Goal: Task Accomplishment & Management: Complete application form

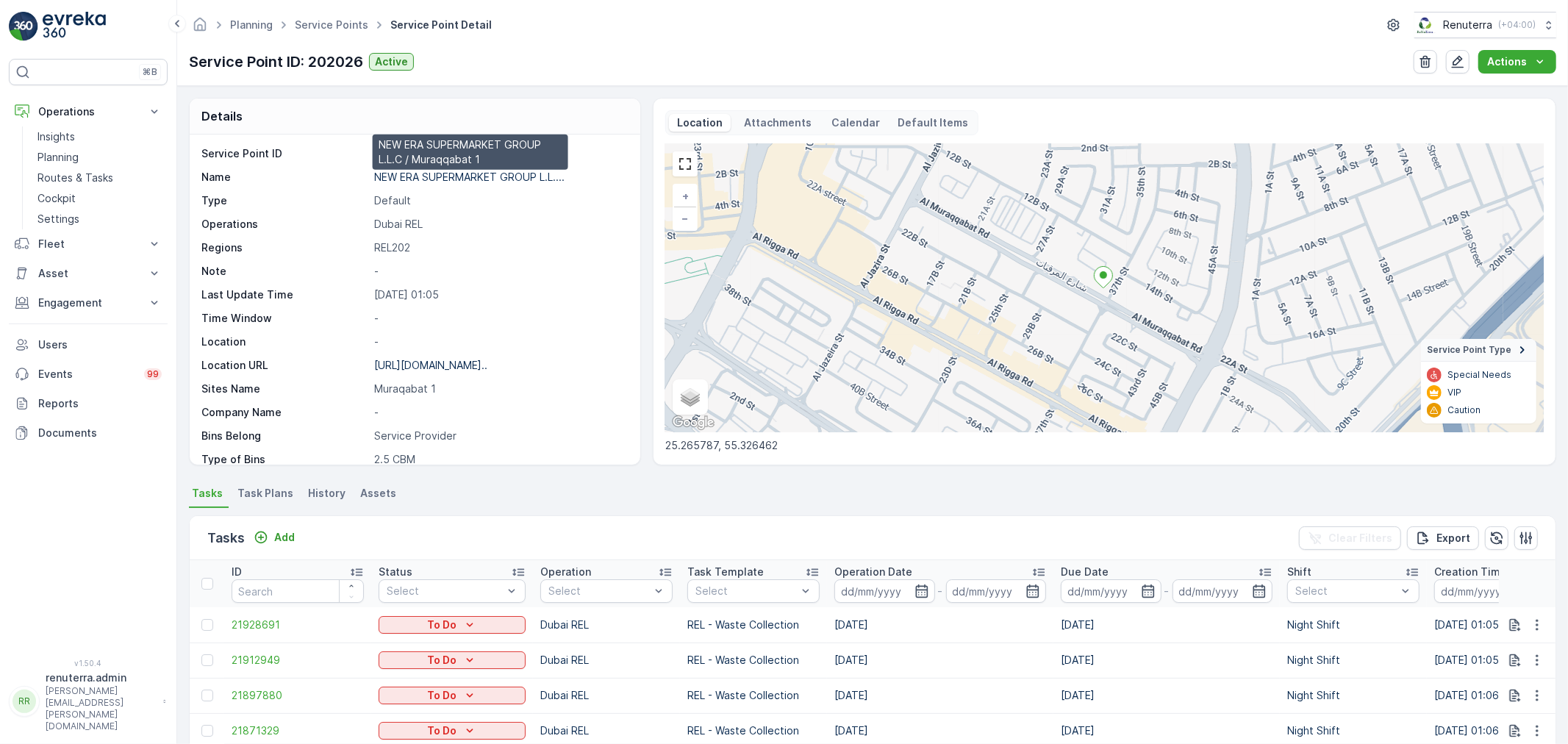
click at [442, 174] on p "NEW ERA SUPERMARKET GROUP L.L...." at bounding box center [469, 176] width 191 height 12
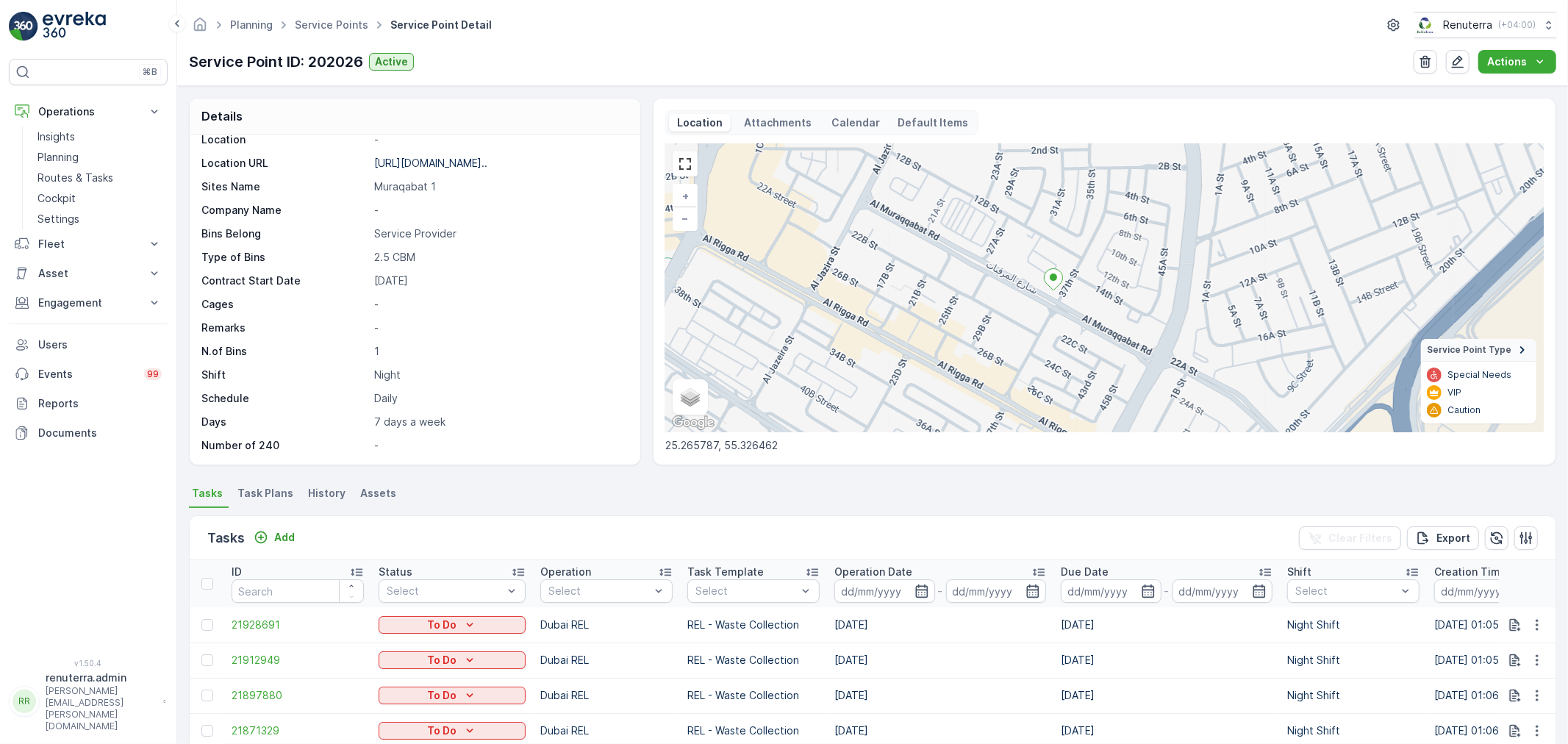
drag, startPoint x: 1108, startPoint y: 313, endPoint x: 1058, endPoint y: 314, distance: 50.0
click at [1058, 314] on div "+ − Satellite Roadmap Terrain Hybrid Leaflet Keyboard shortcuts Map Data Map da…" at bounding box center [1104, 288] width 878 height 289
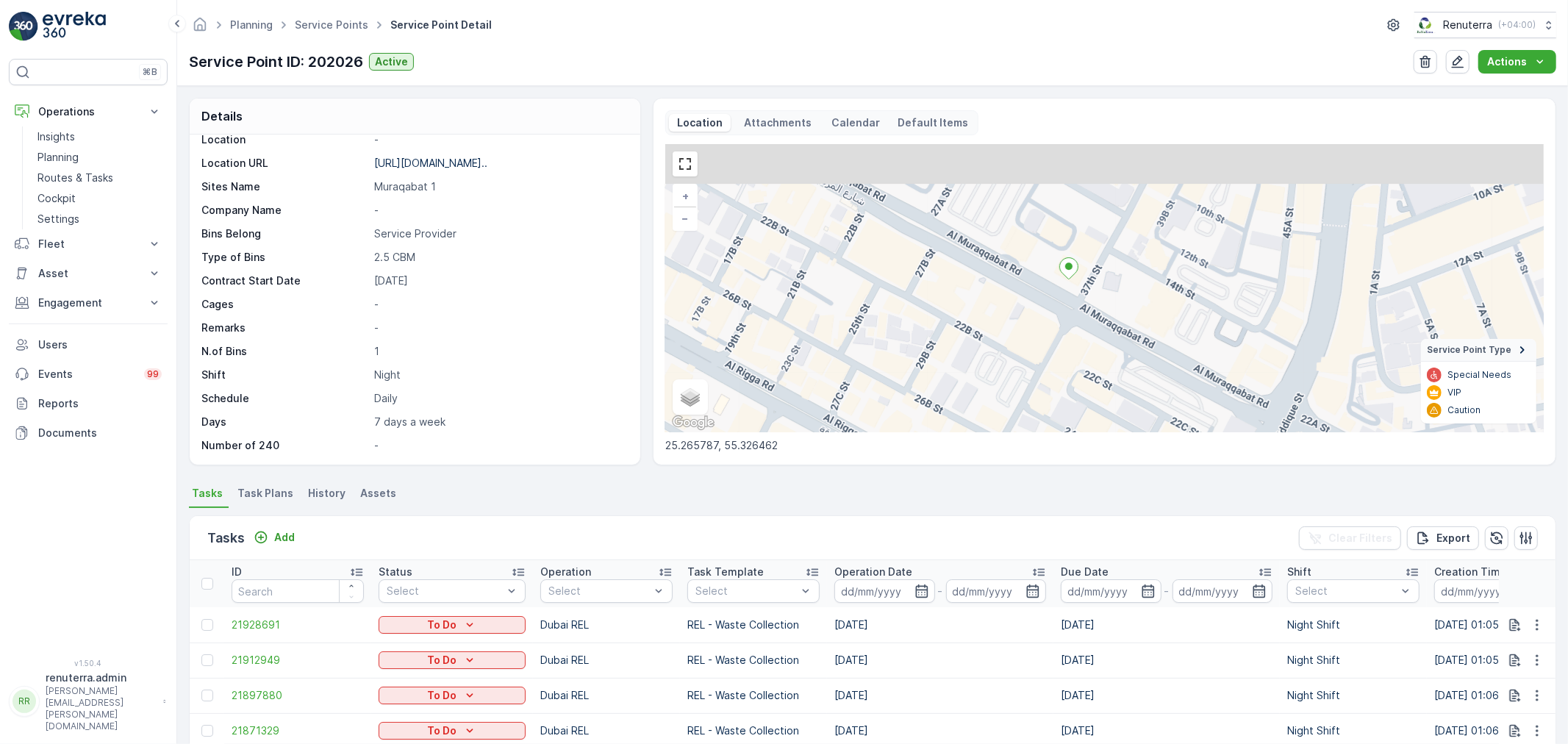
drag, startPoint x: 856, startPoint y: 265, endPoint x: 849, endPoint y: 320, distance: 55.4
click at [849, 320] on div "+ − Satellite Roadmap Terrain Hybrid Leaflet Keyboard shortcuts Map Data Map da…" at bounding box center [1104, 288] width 878 height 289
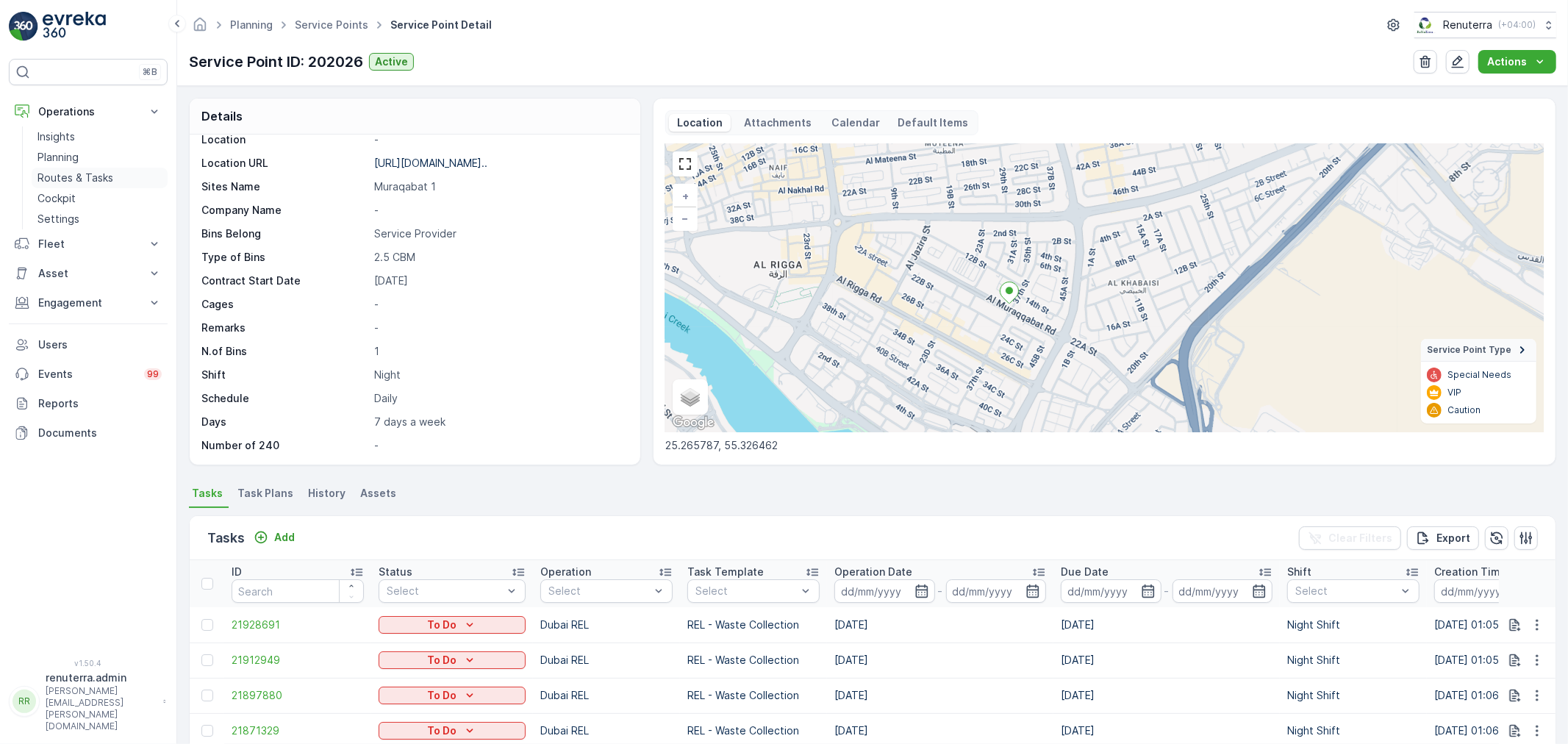
click at [78, 174] on p "Routes & Tasks" at bounding box center [75, 177] width 76 height 14
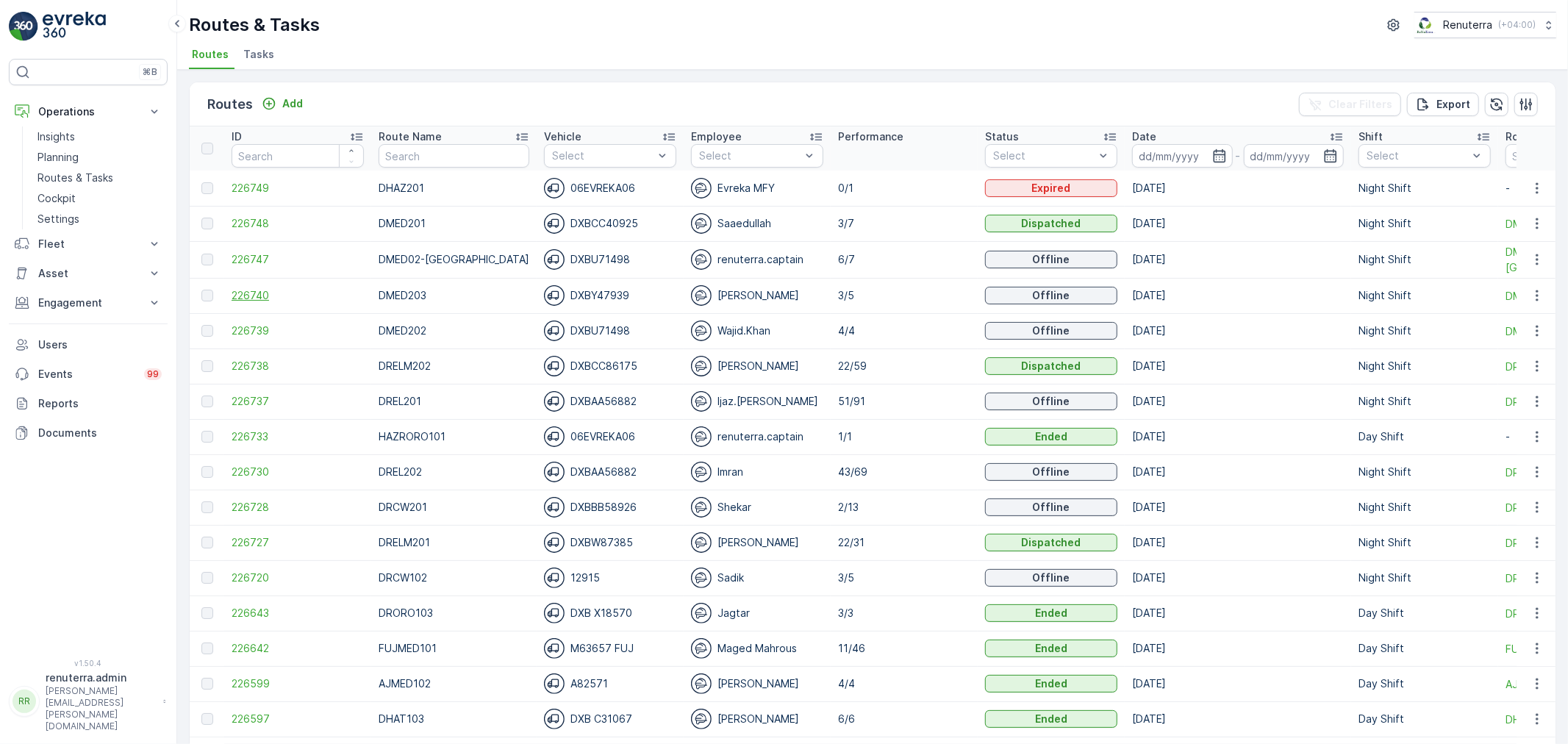
click at [253, 290] on span "226740" at bounding box center [298, 295] width 132 height 14
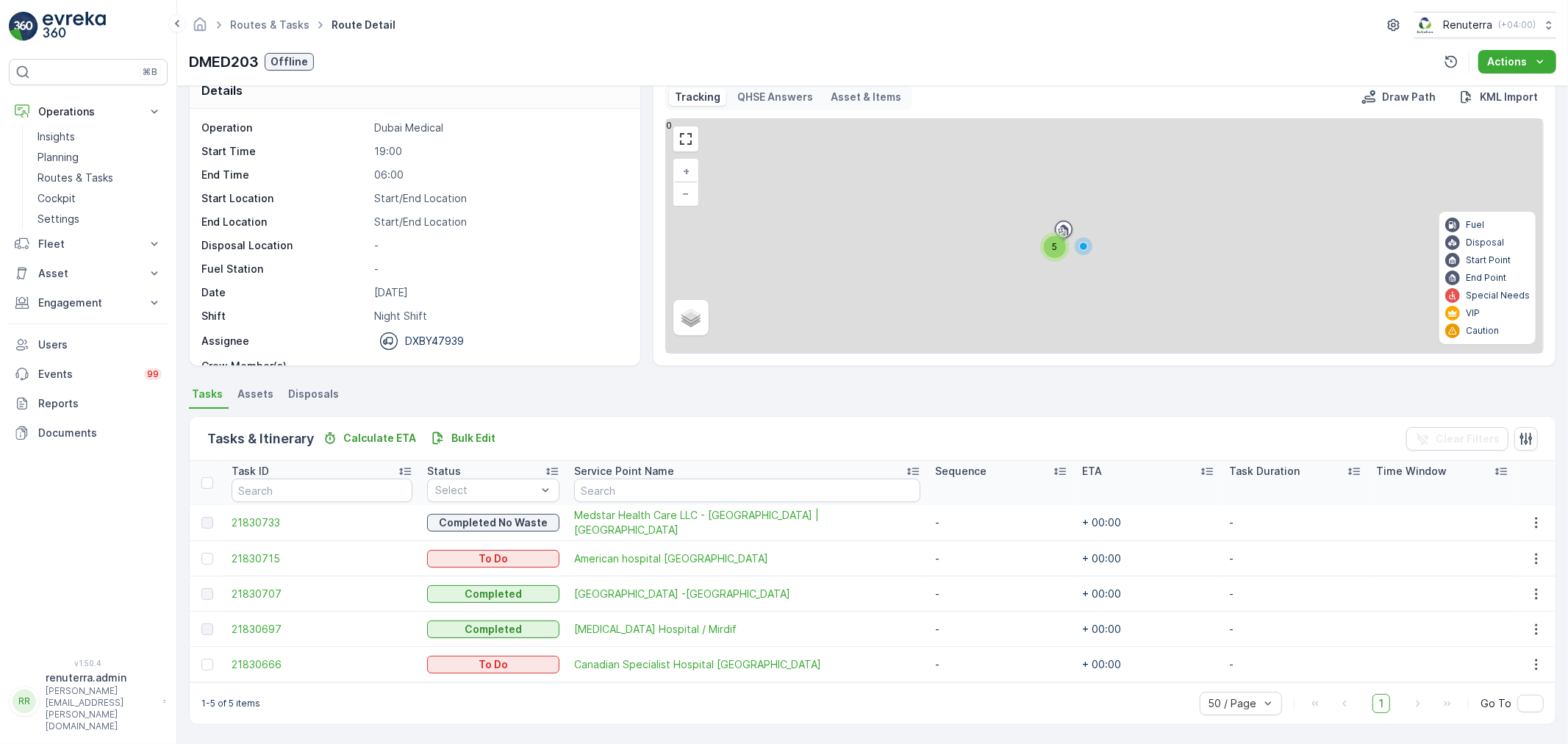
scroll to position [25, 0]
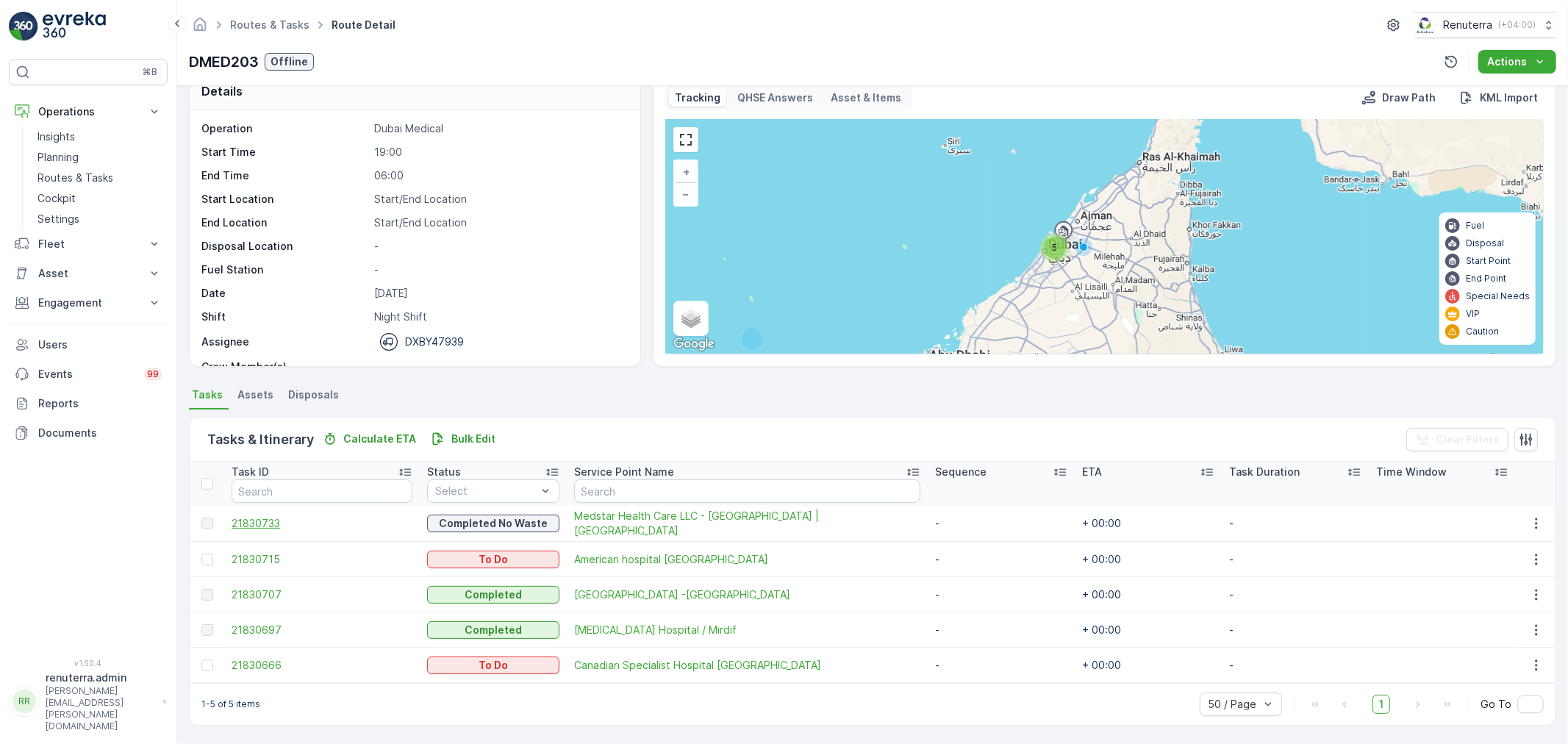
click at [268, 517] on span "21830733" at bounding box center [322, 523] width 181 height 14
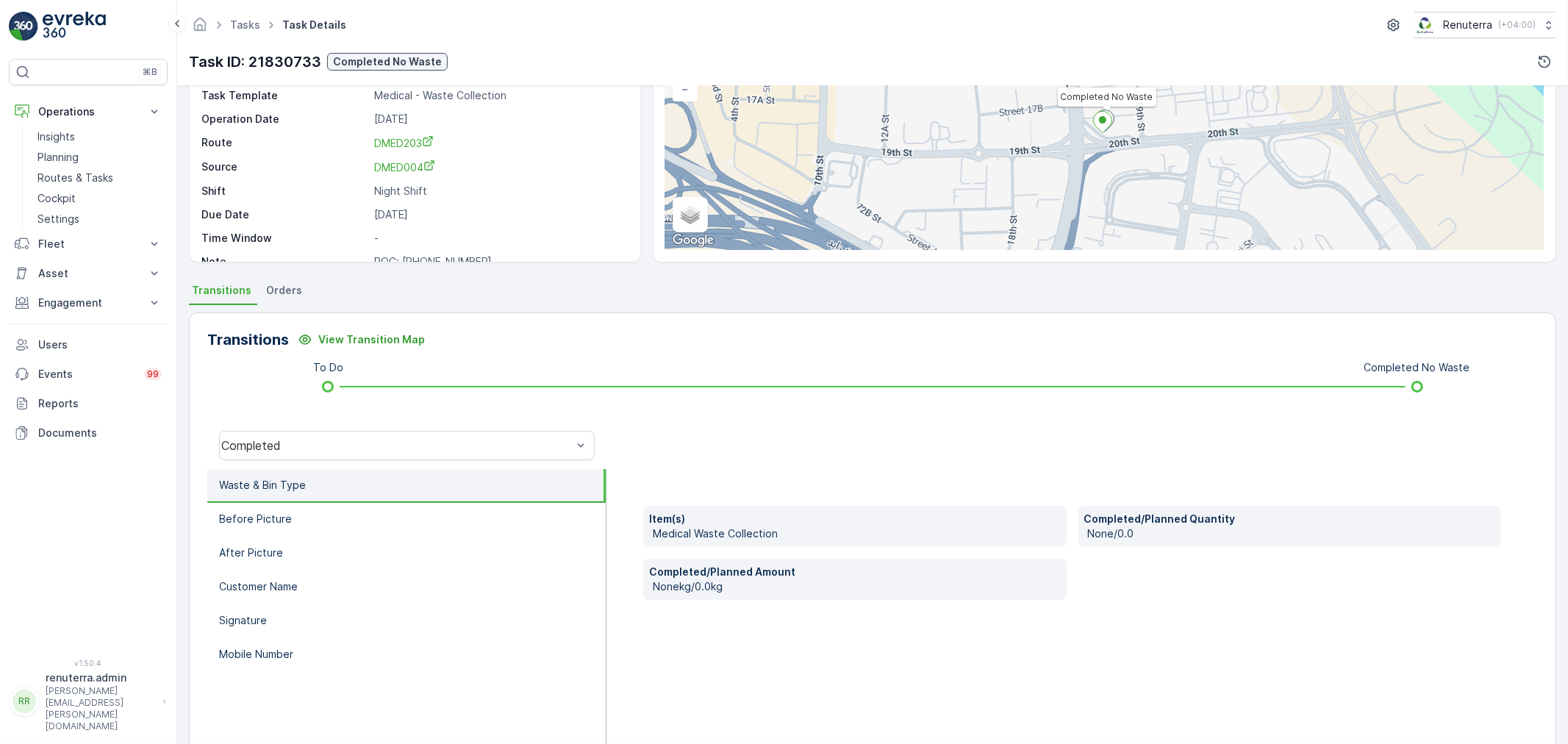
scroll to position [163, 0]
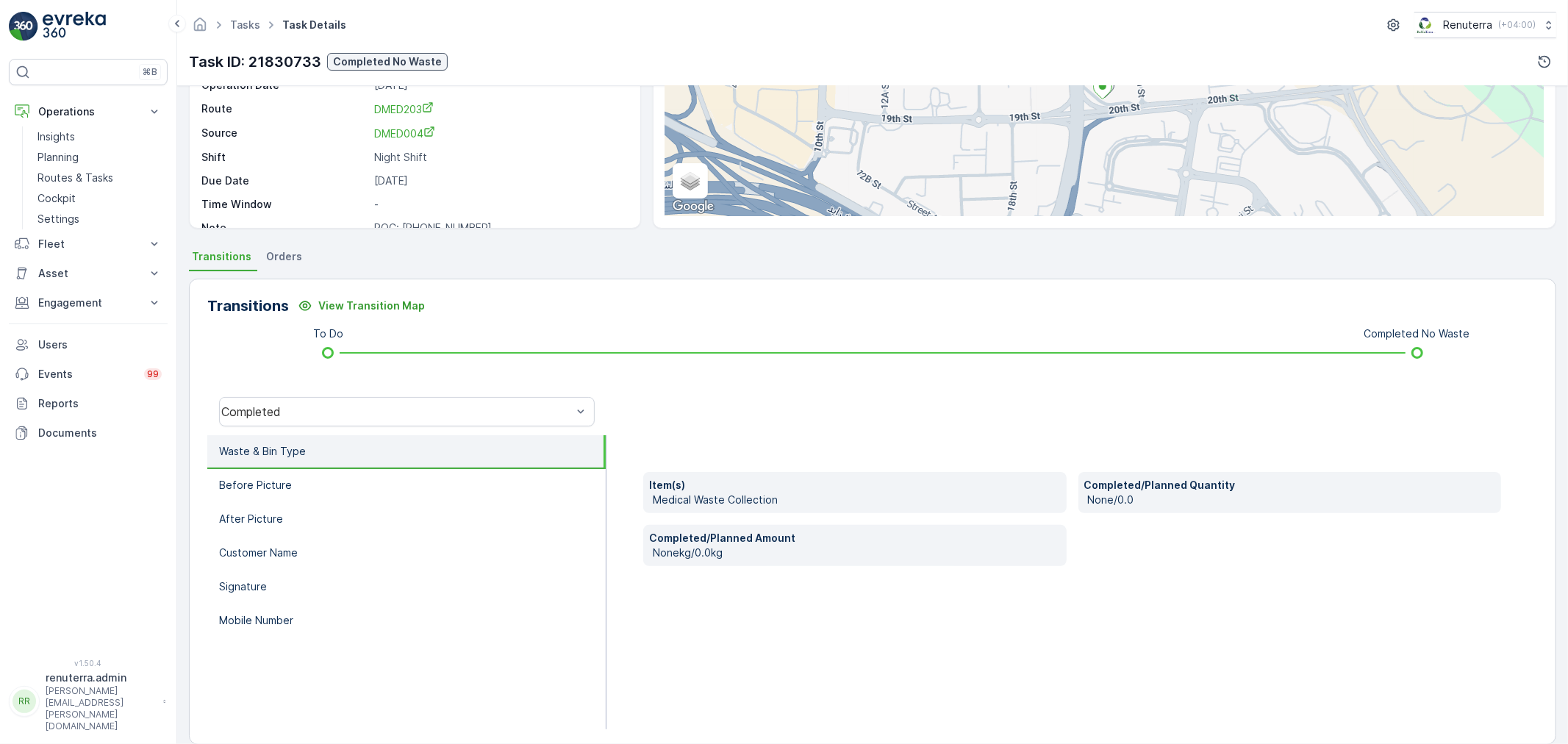
drag, startPoint x: 1158, startPoint y: 333, endPoint x: 1200, endPoint y: 594, distance: 264.4
click at [1200, 594] on div "Item(s) Medical Waste Collection Completed/Planned Quantity None/0.0 Completed/…" at bounding box center [1072, 582] width 931 height 294
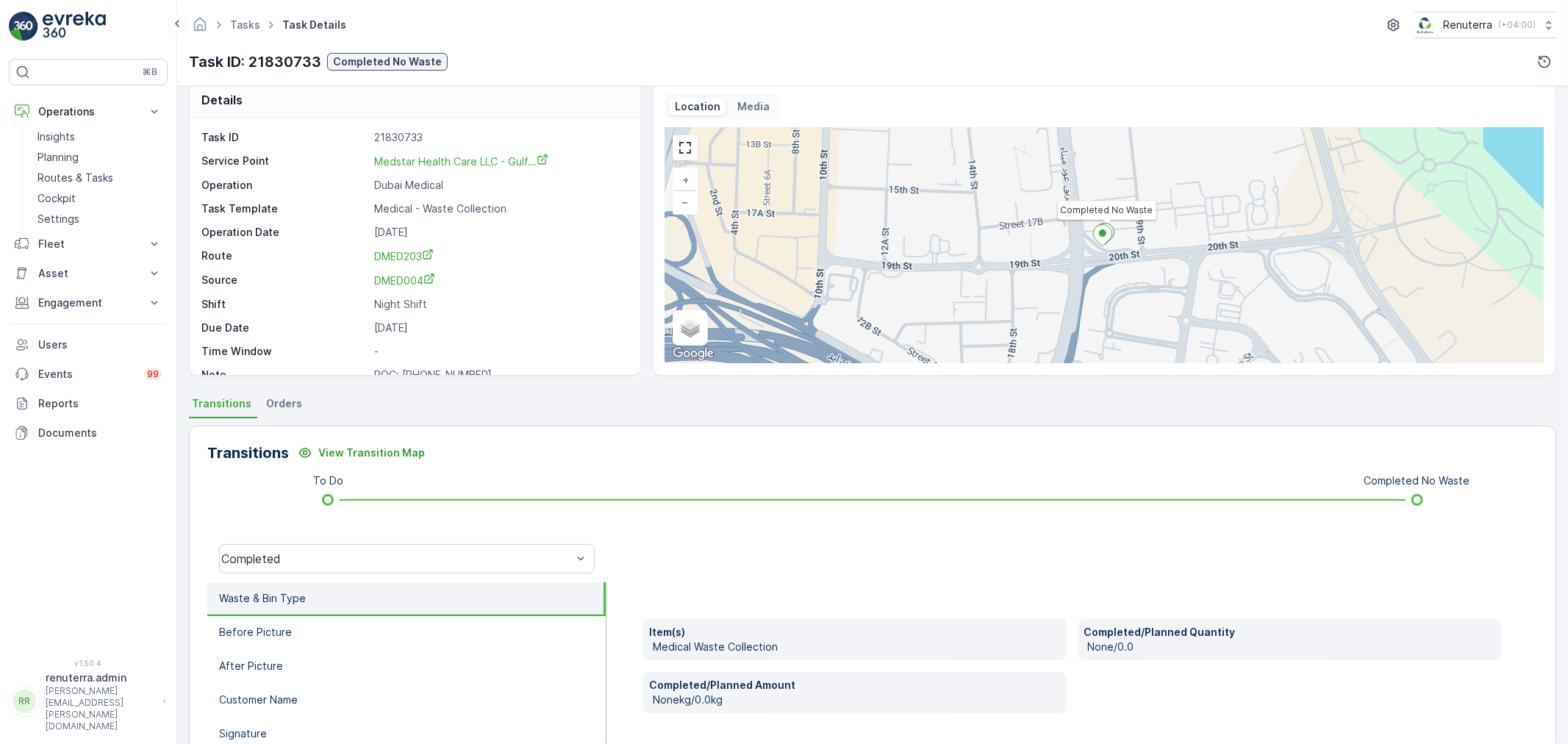
scroll to position [0, 0]
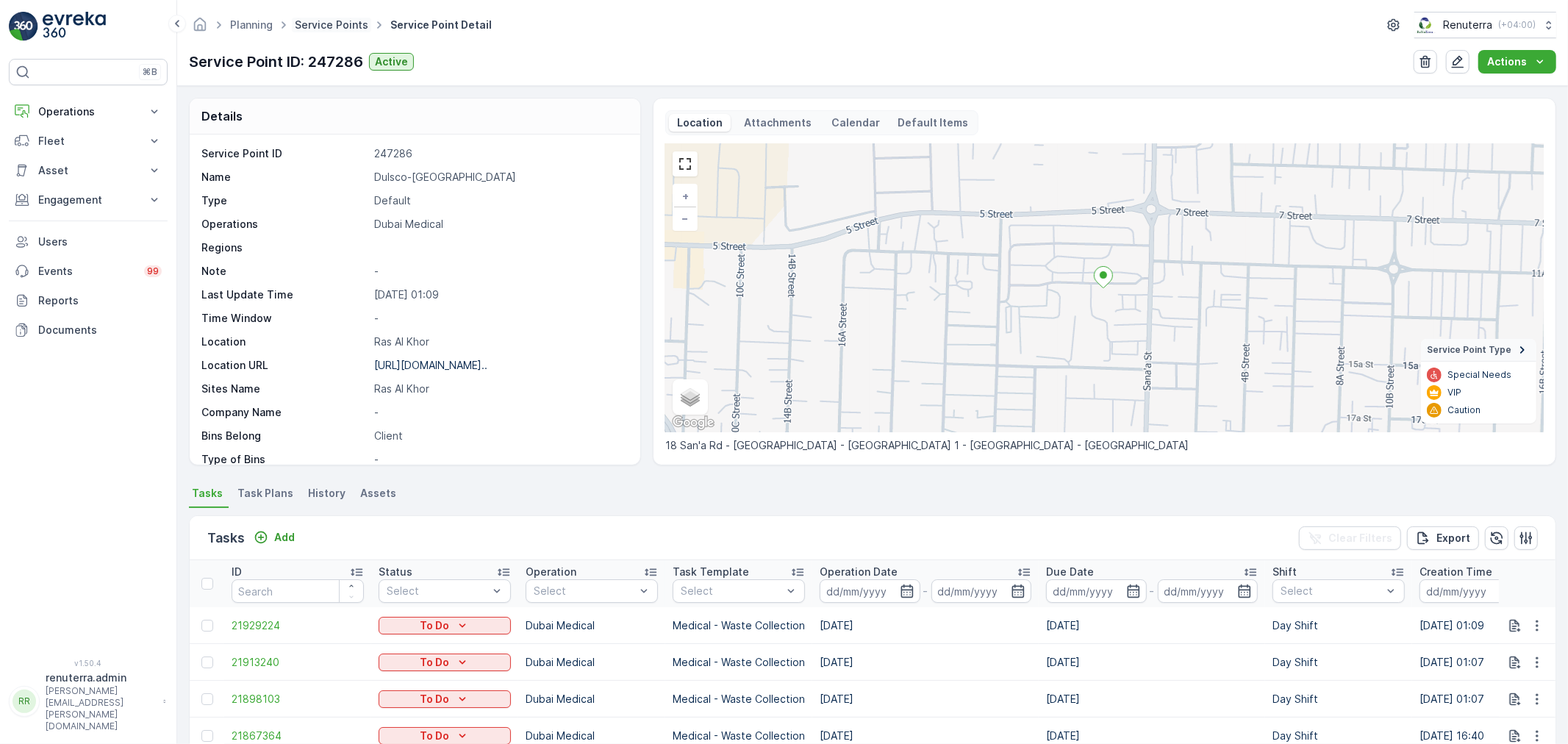
click at [328, 30] on span "Service Points" at bounding box center [331, 24] width 80 height 14
click at [339, 20] on link "Service Points" at bounding box center [331, 24] width 74 height 12
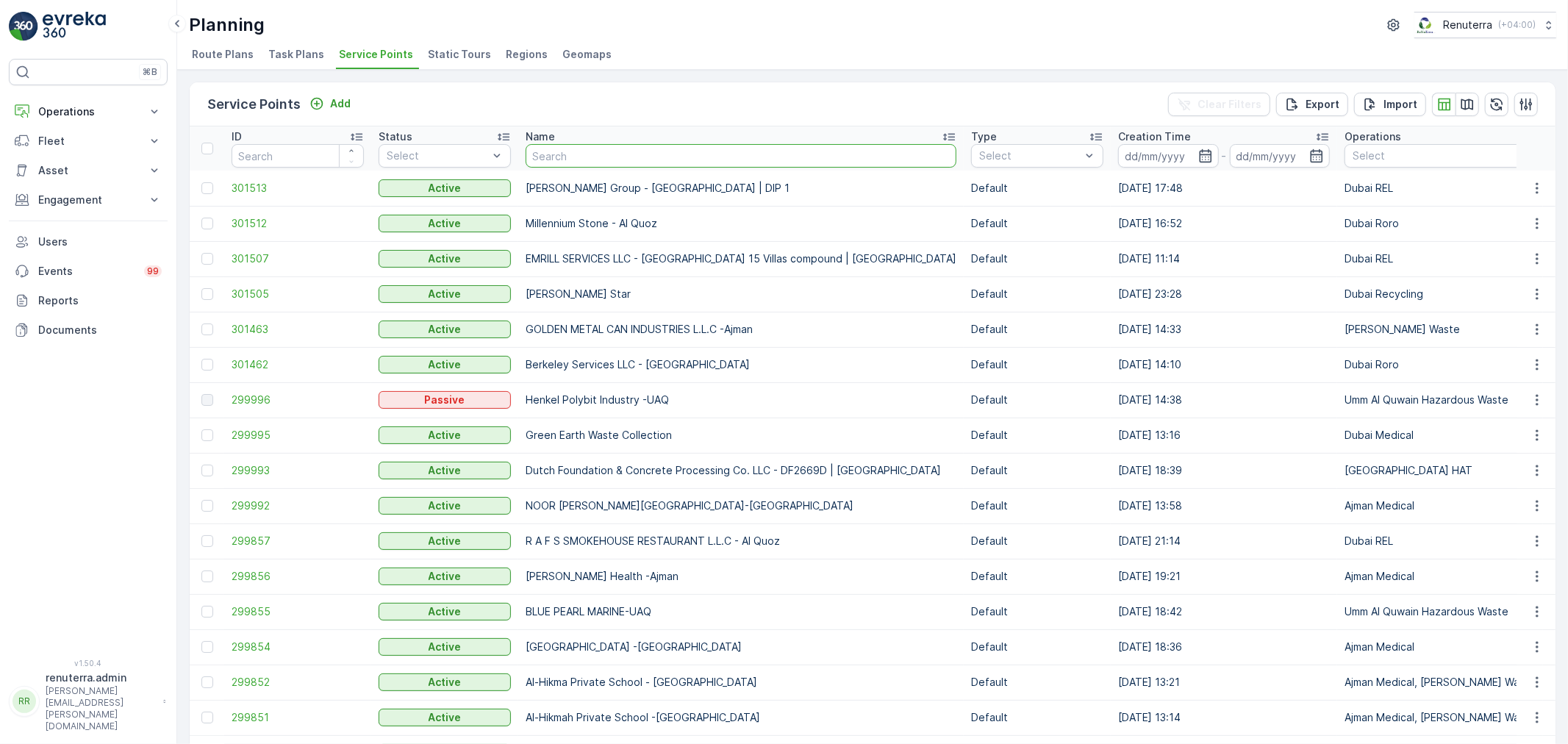
type input "NEW ERA SUPERMARKET GROUP L.L.C / Muraqqabat 1"
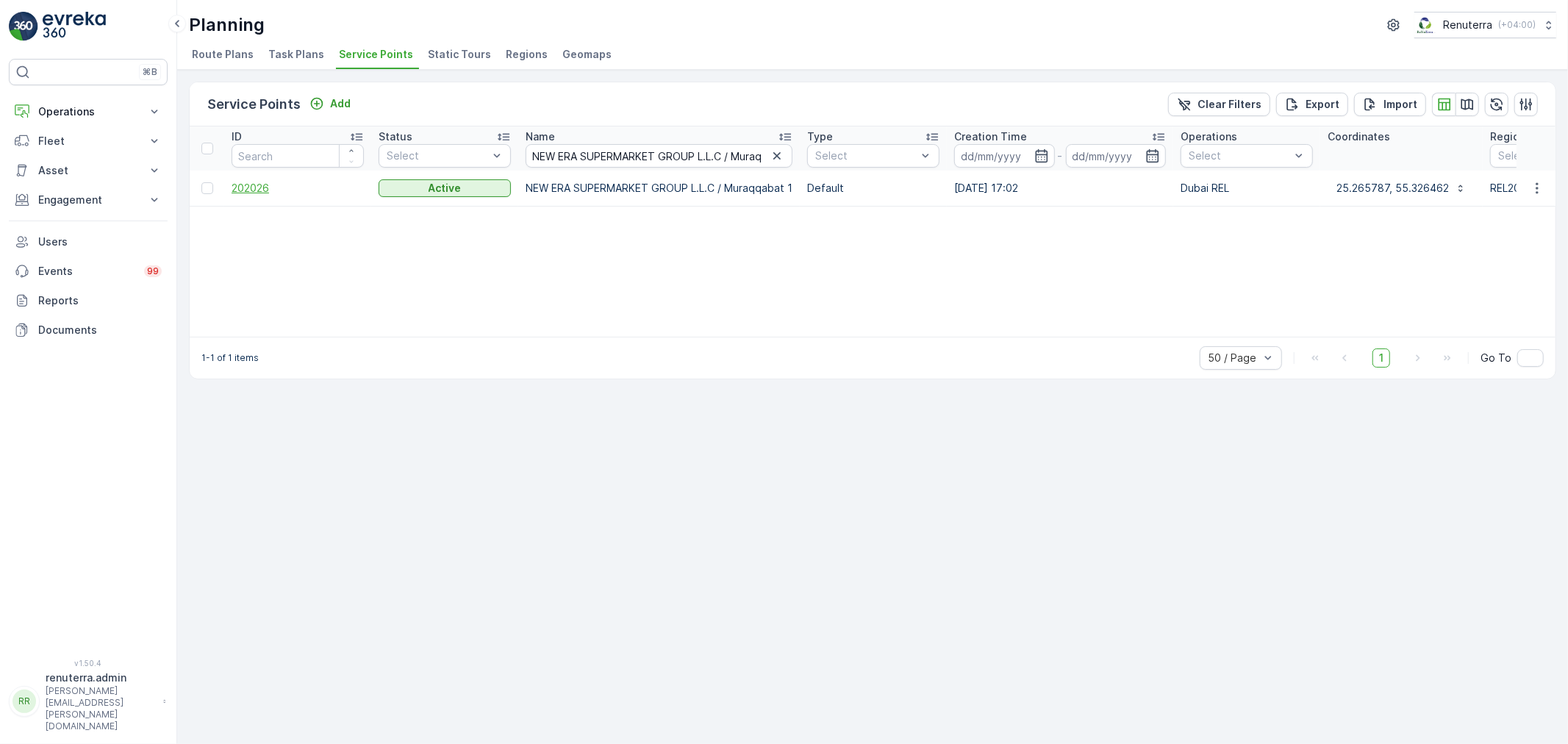
click at [272, 191] on span "202026" at bounding box center [298, 188] width 132 height 14
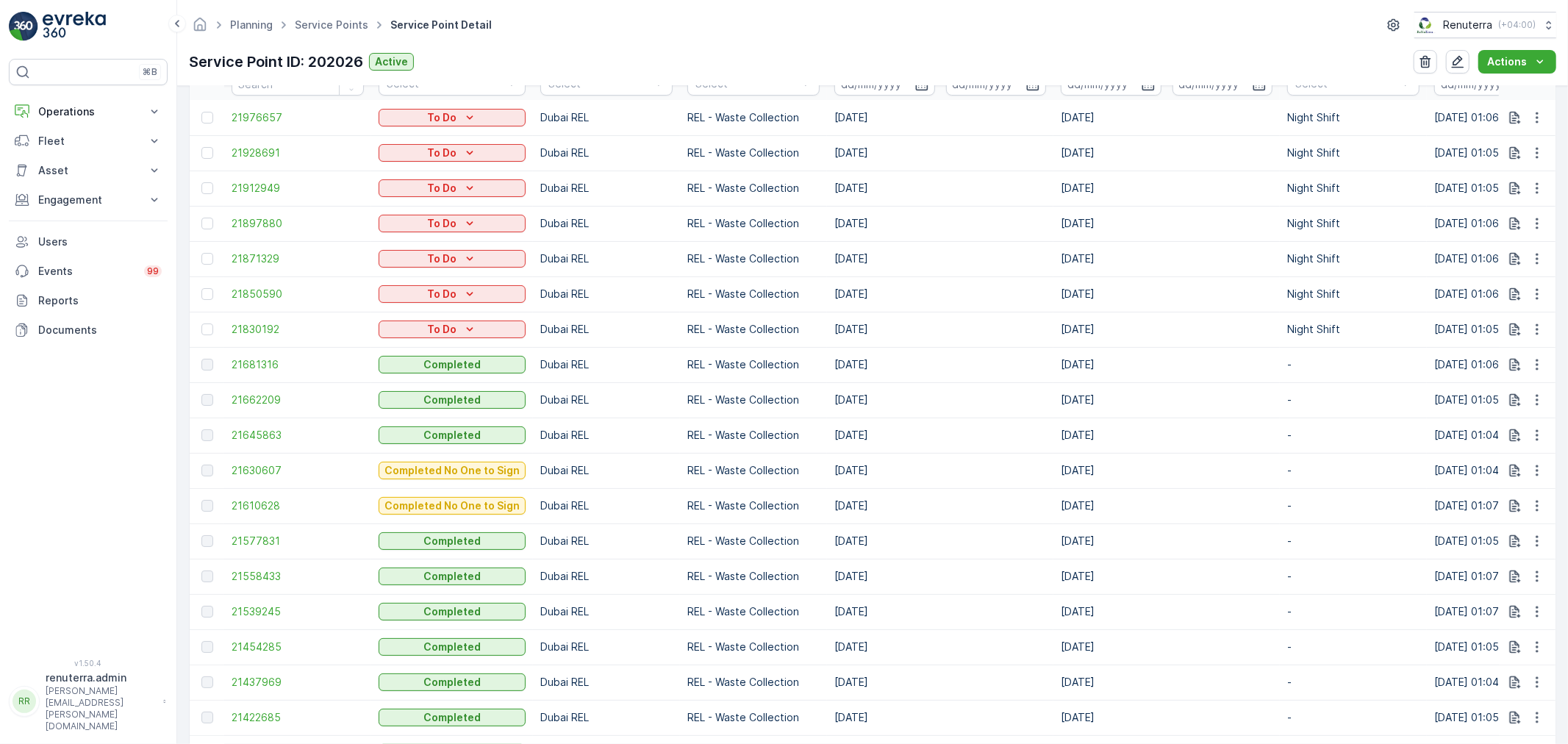
scroll to position [490, 0]
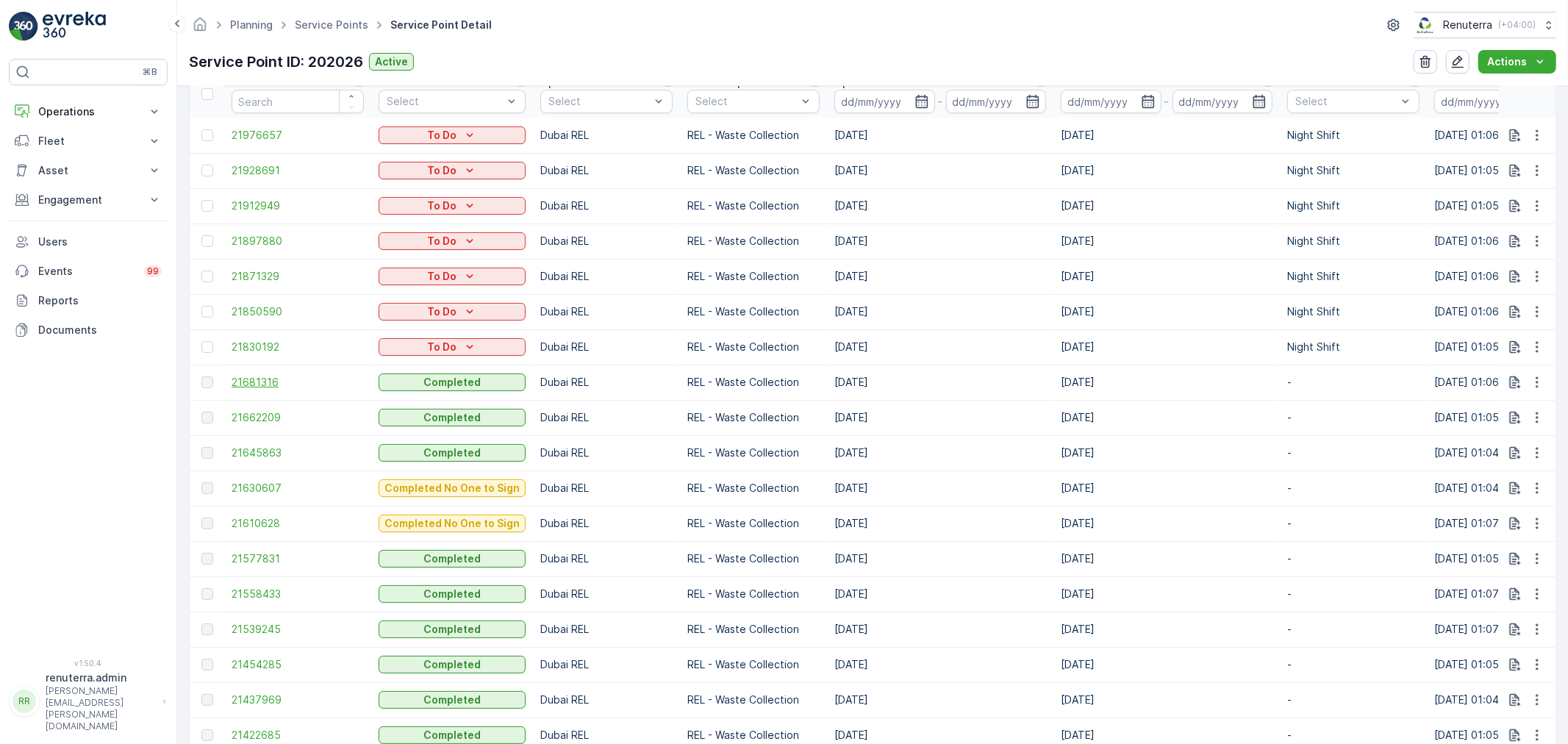
click at [244, 383] on span "21681316" at bounding box center [298, 382] width 132 height 14
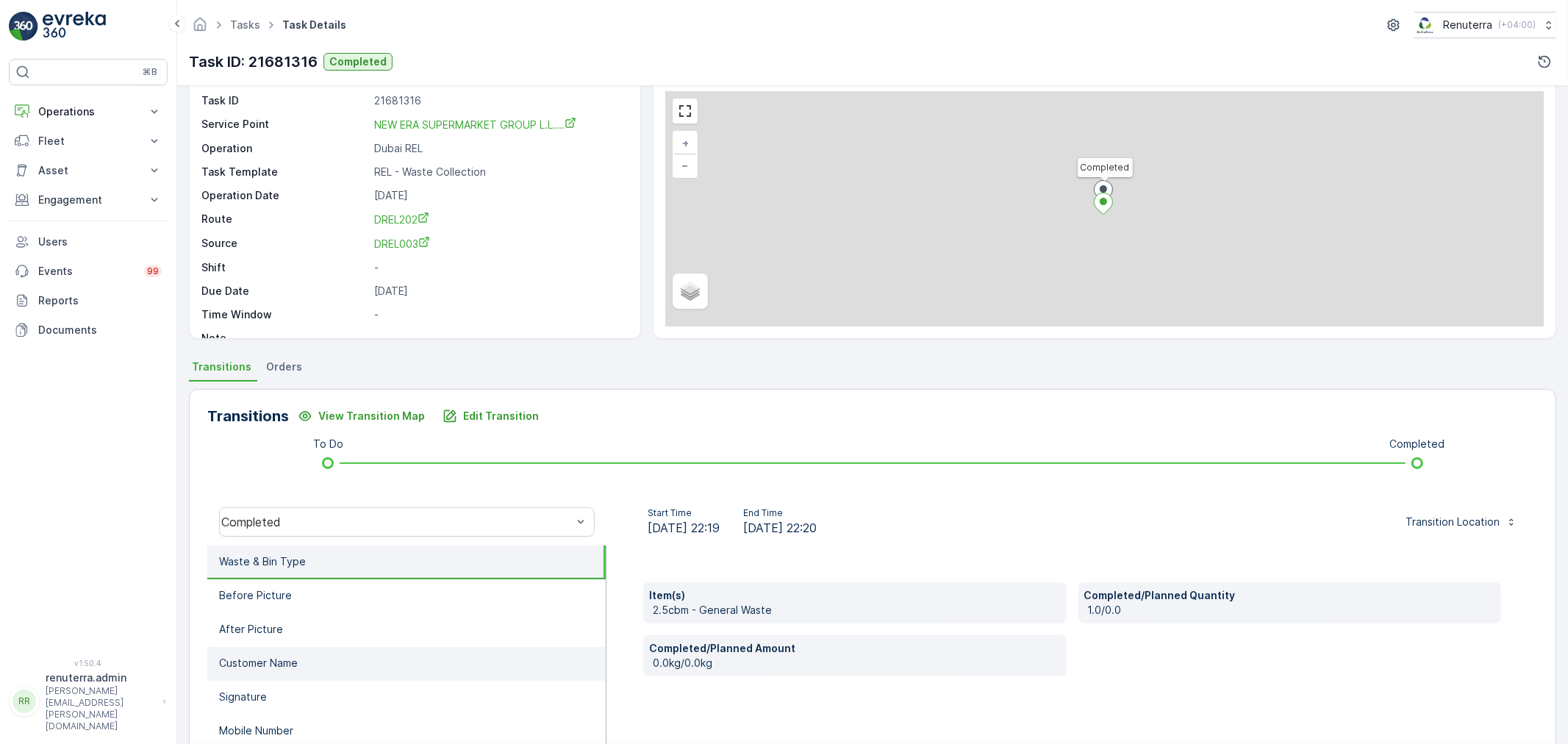
scroll to position [163, 0]
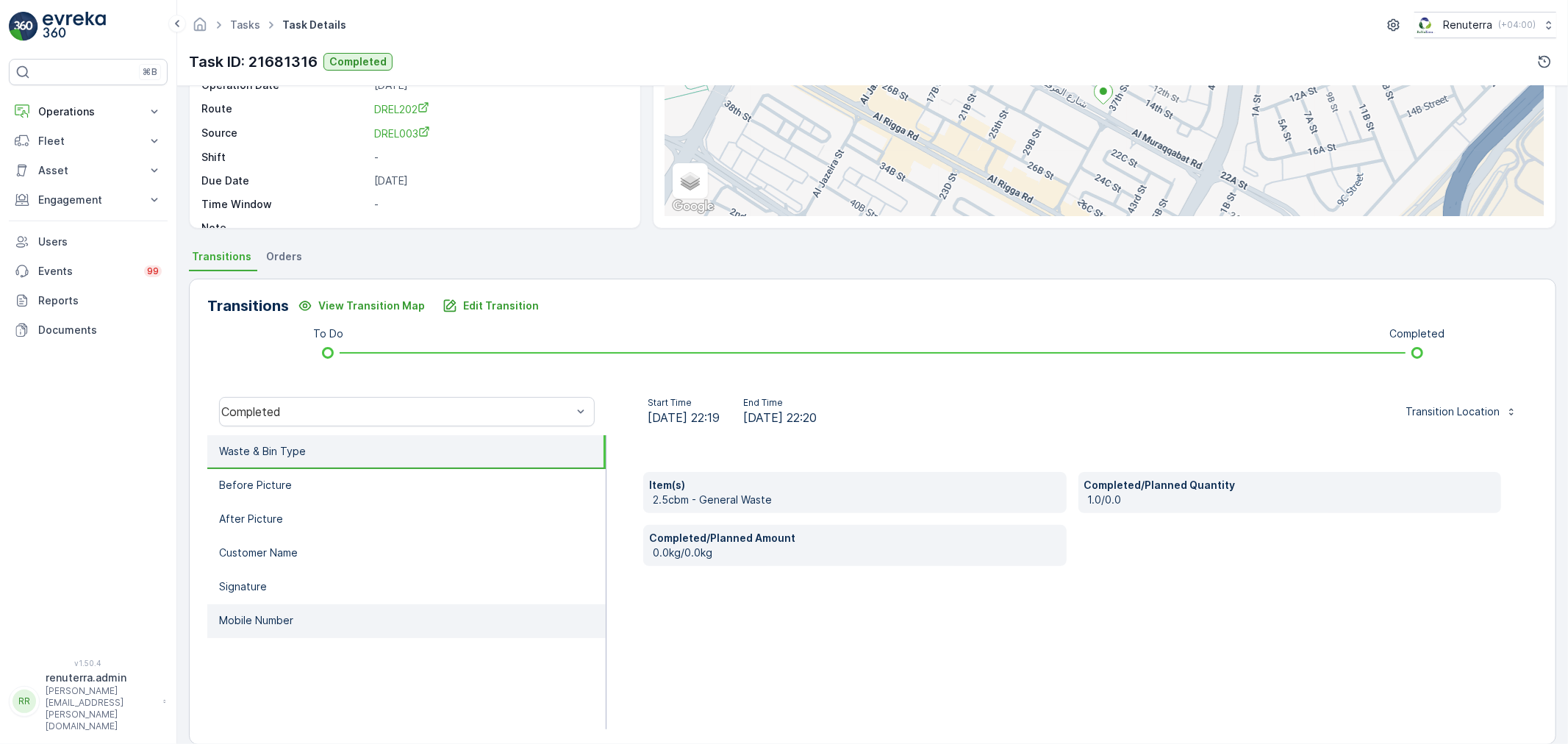
drag, startPoint x: 318, startPoint y: 598, endPoint x: 310, endPoint y: 608, distance: 12.8
click at [314, 601] on ul "Waste & Bin Type Before Picture After Picture Customer Name Signature Mobile Nu…" at bounding box center [406, 582] width 399 height 294
click at [310, 608] on li "Mobile Number" at bounding box center [406, 620] width 399 height 34
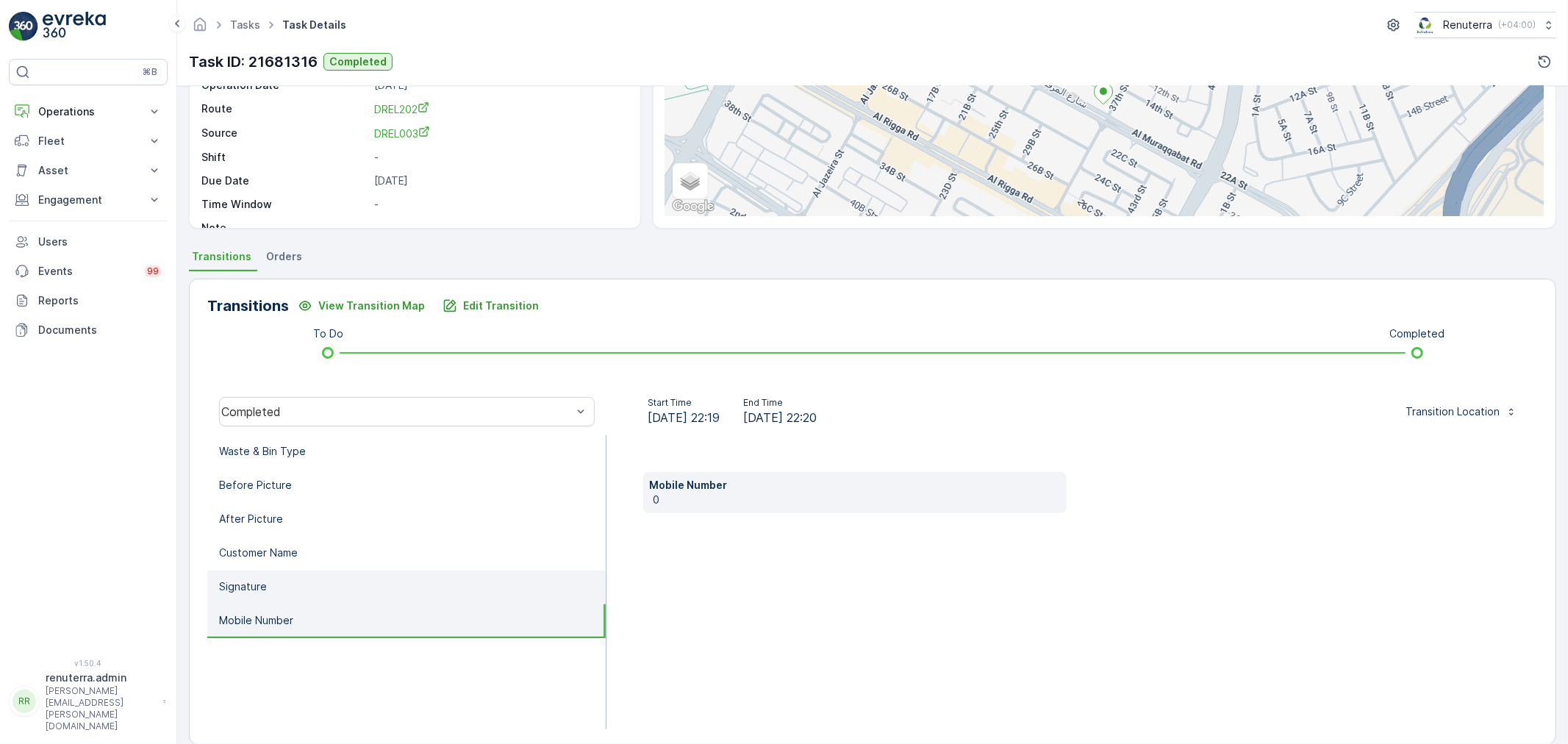
click at [330, 572] on li "Signature" at bounding box center [406, 587] width 399 height 34
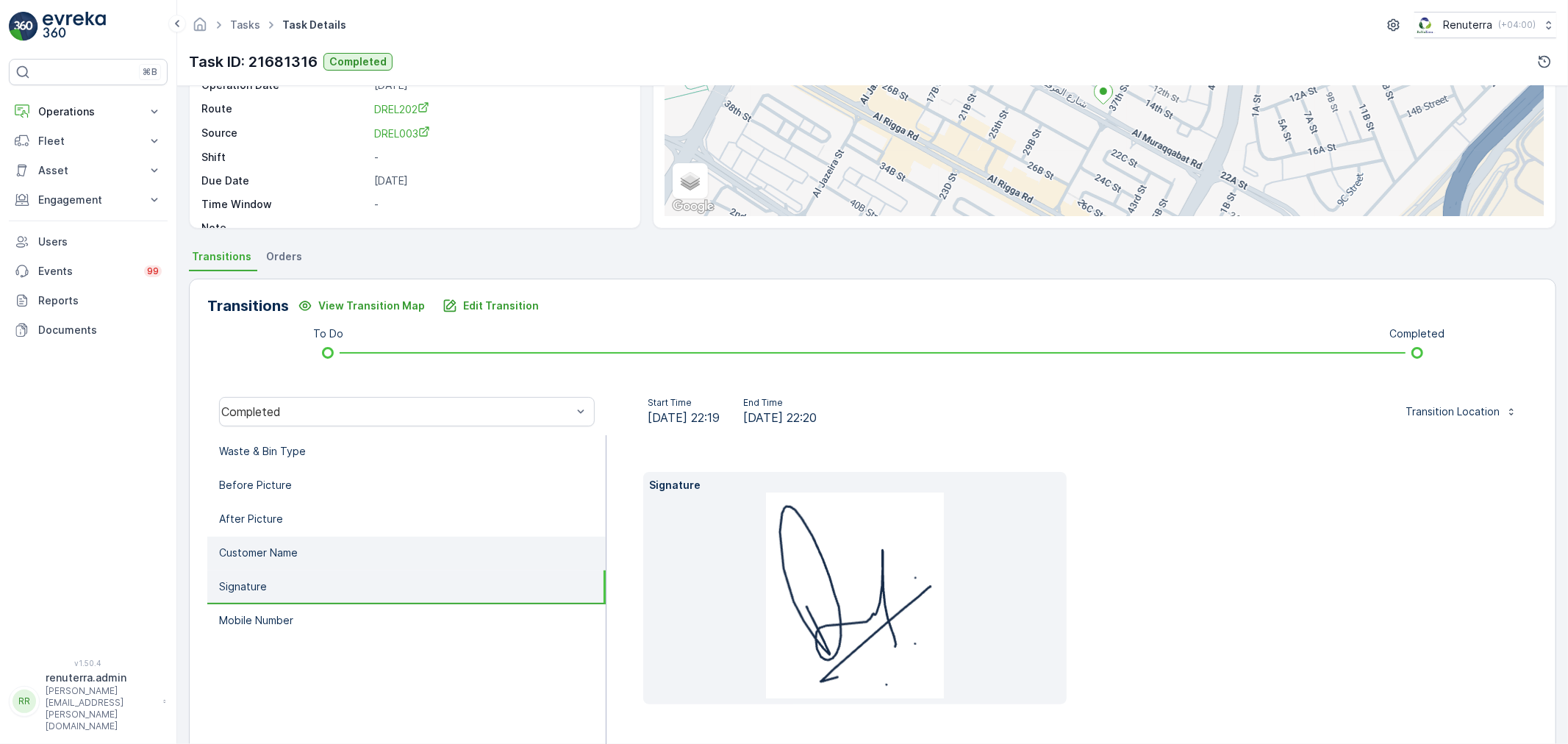
click at [340, 550] on li "Customer Name" at bounding box center [406, 553] width 399 height 34
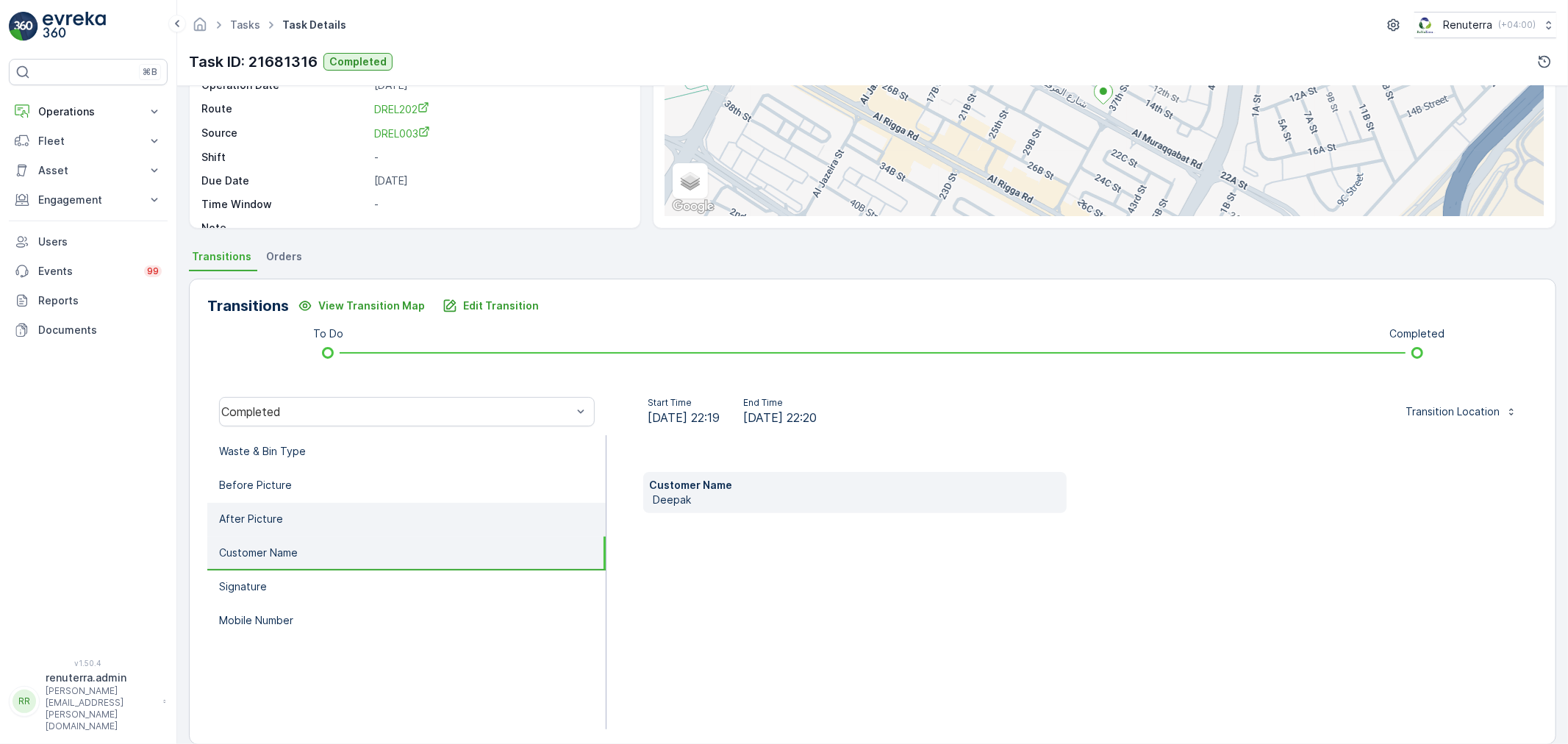
click at [270, 523] on p "After Picture" at bounding box center [250, 519] width 64 height 14
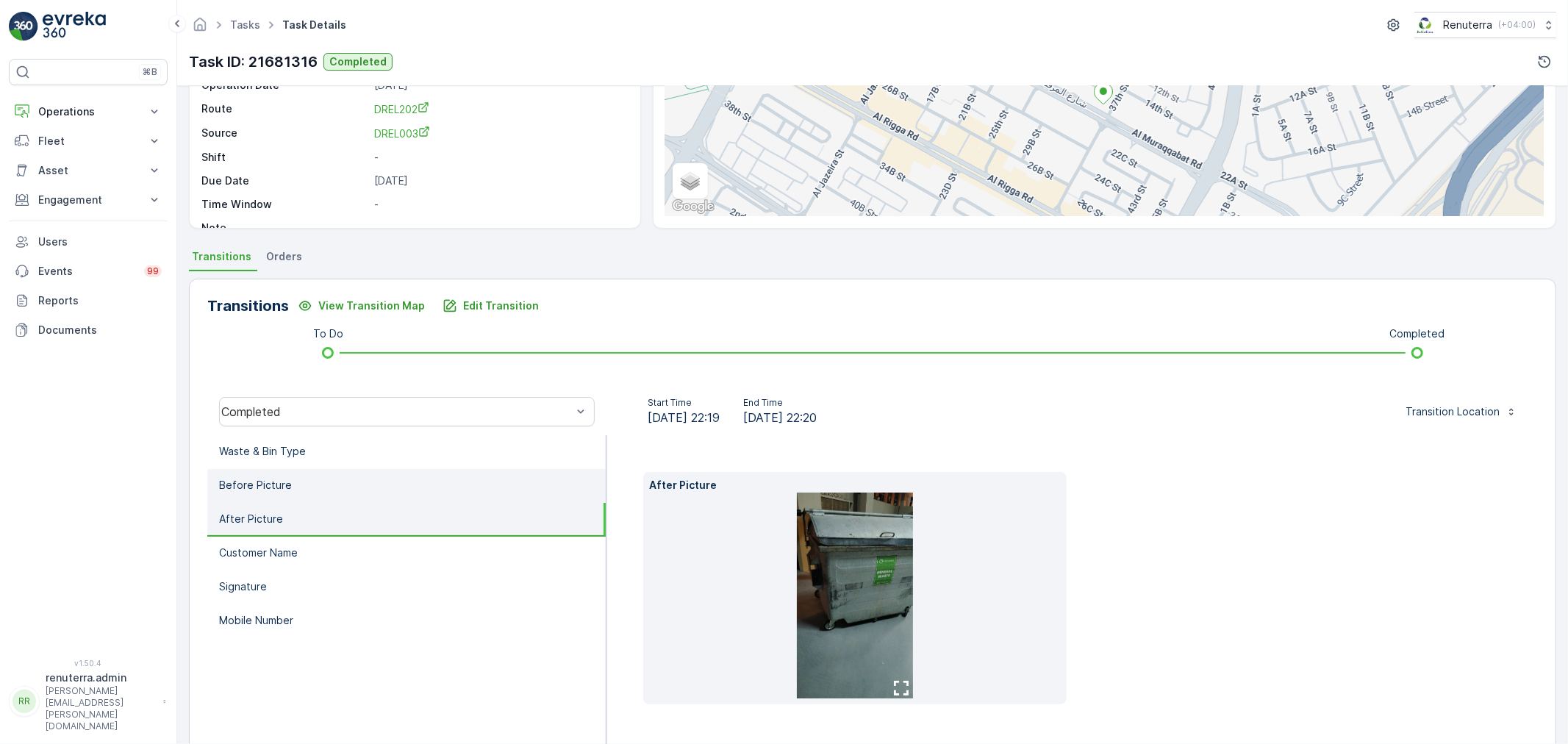
click at [298, 487] on li "Before Picture" at bounding box center [406, 485] width 399 height 34
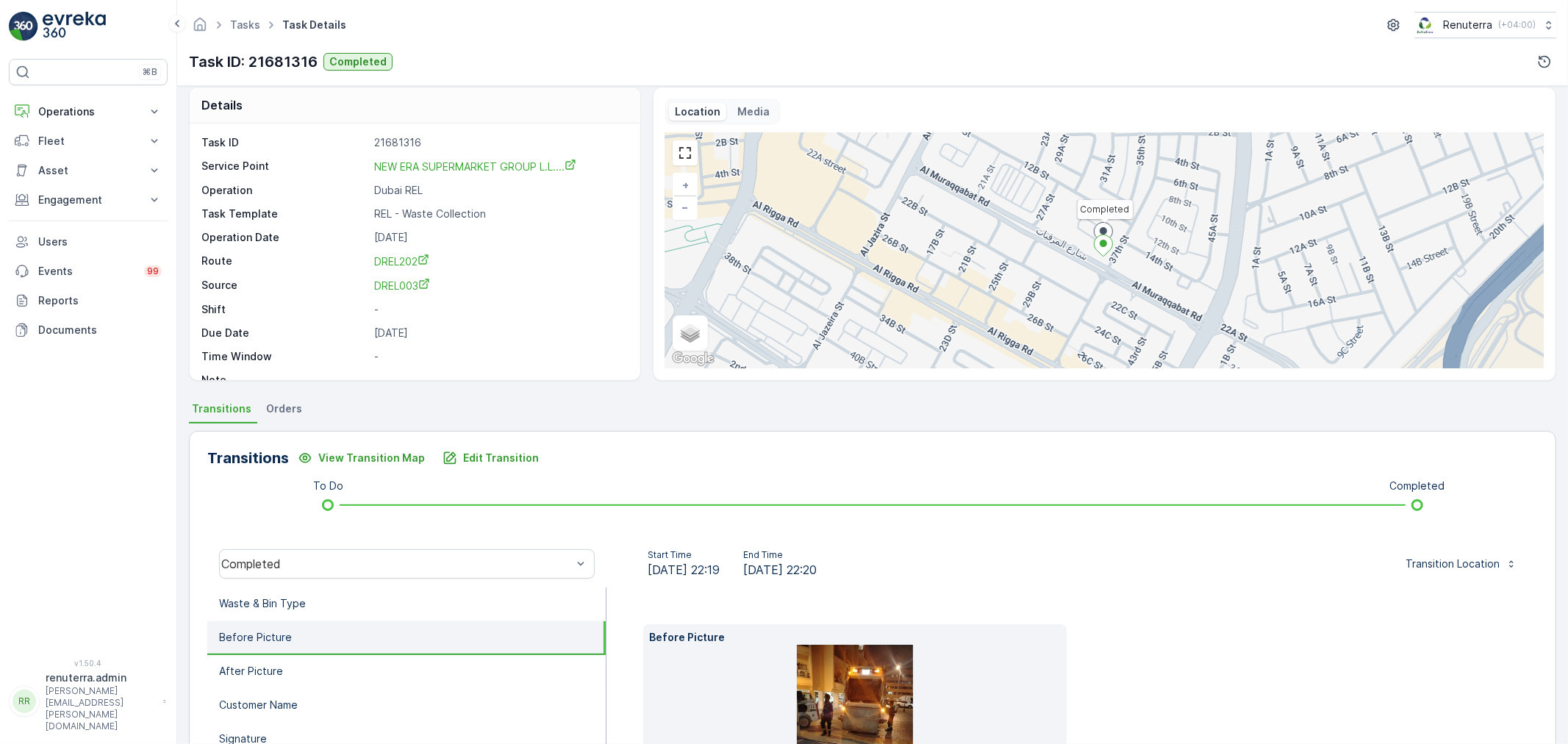
scroll to position [0, 0]
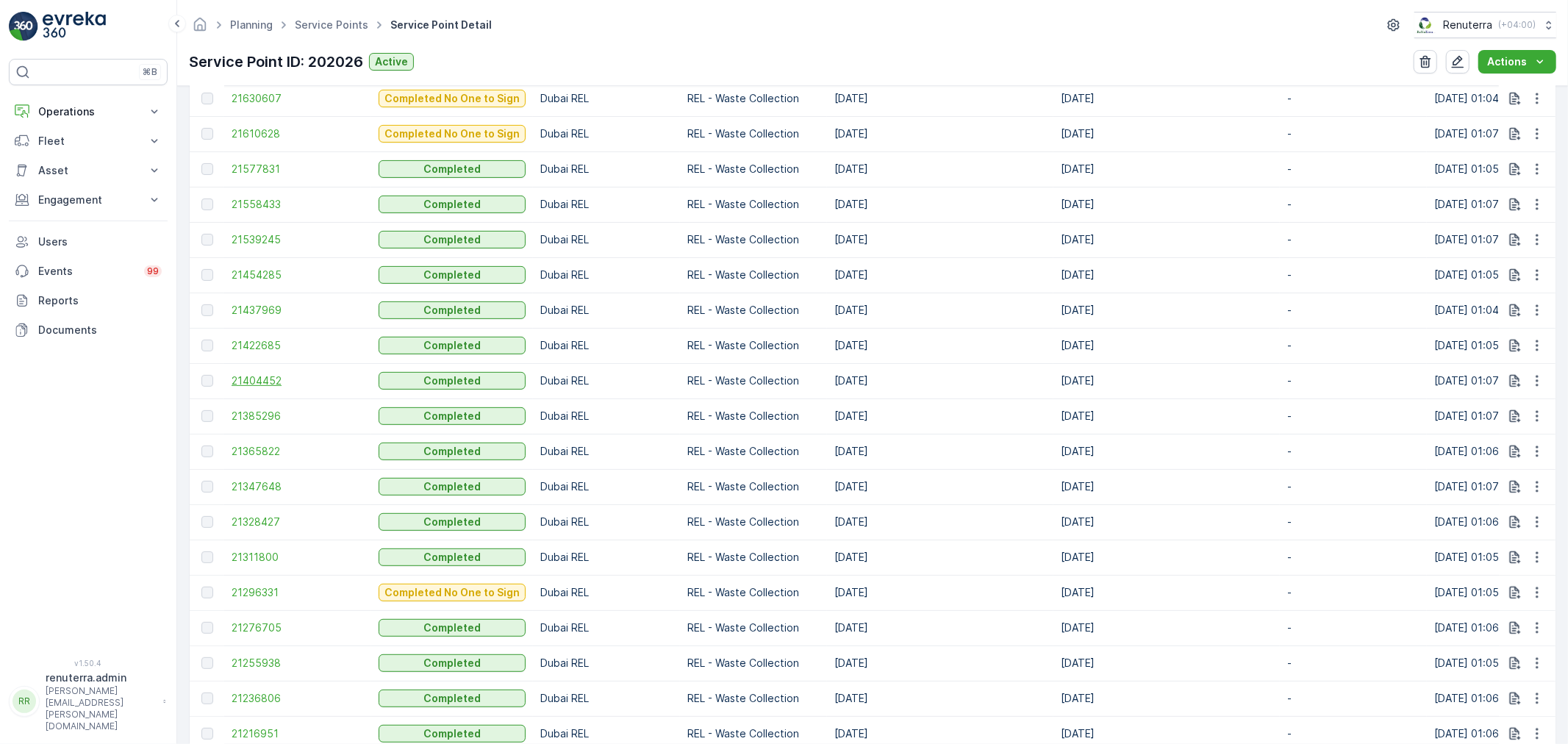
scroll to position [822, 0]
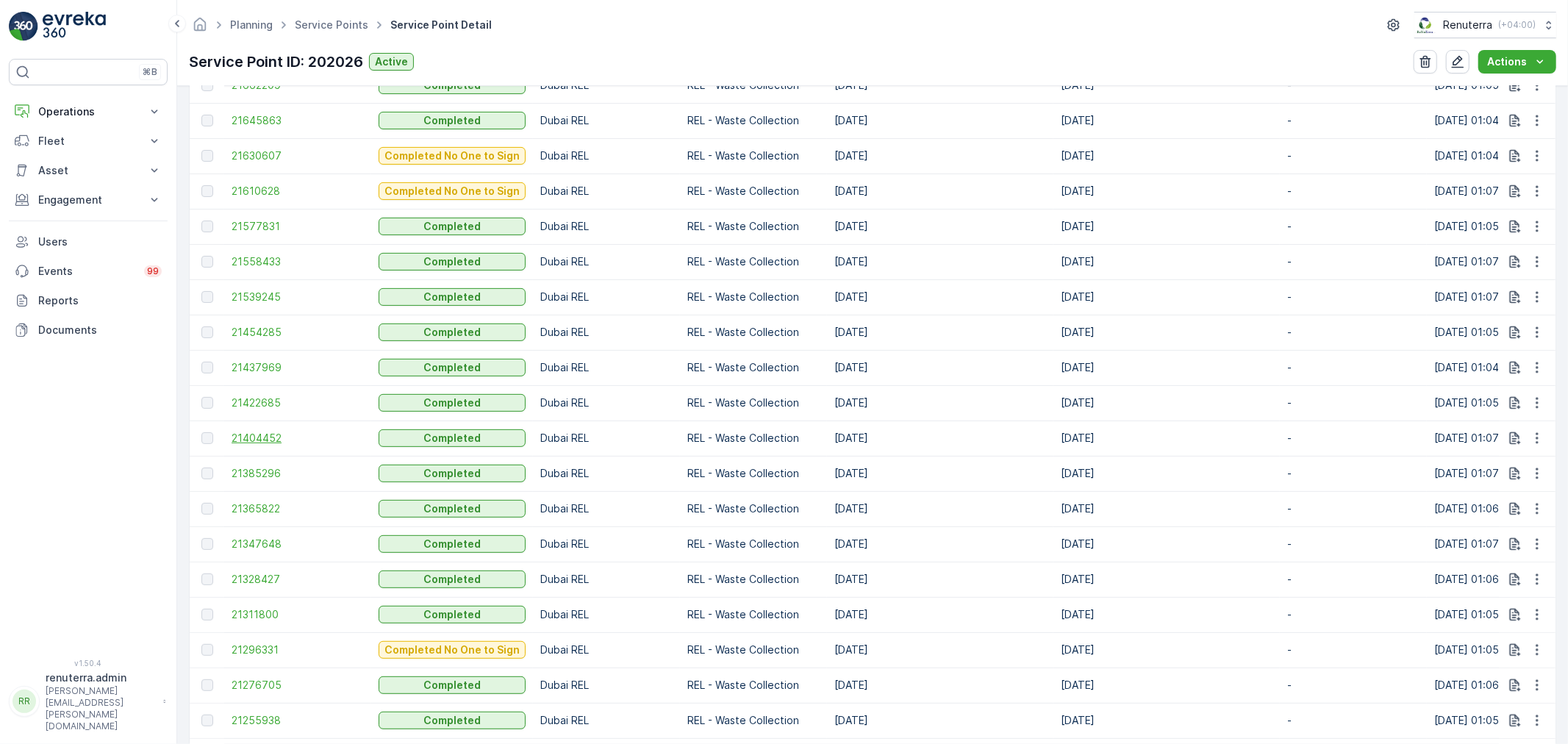
click at [266, 435] on span "21404452" at bounding box center [298, 437] width 132 height 14
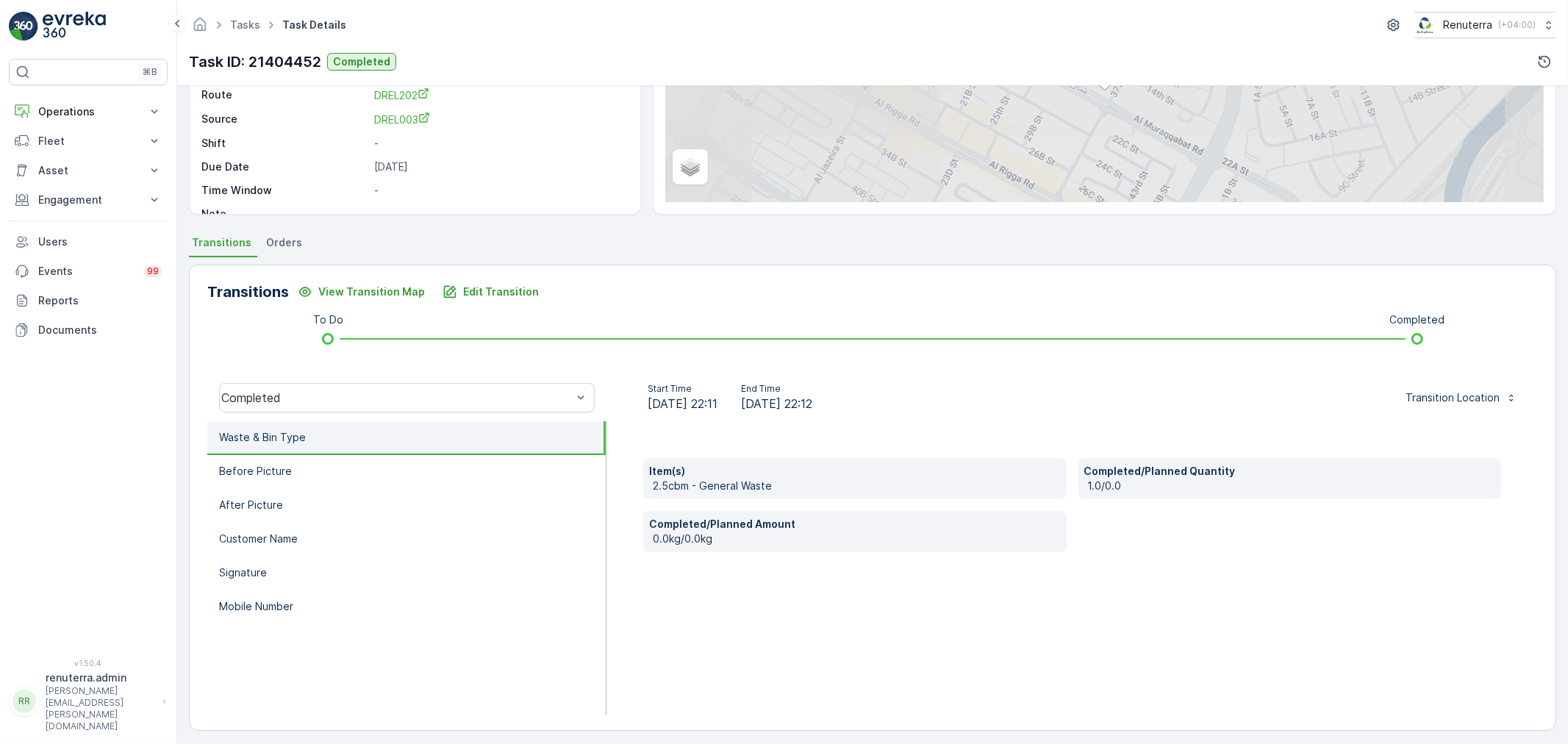
scroll to position [181, 0]
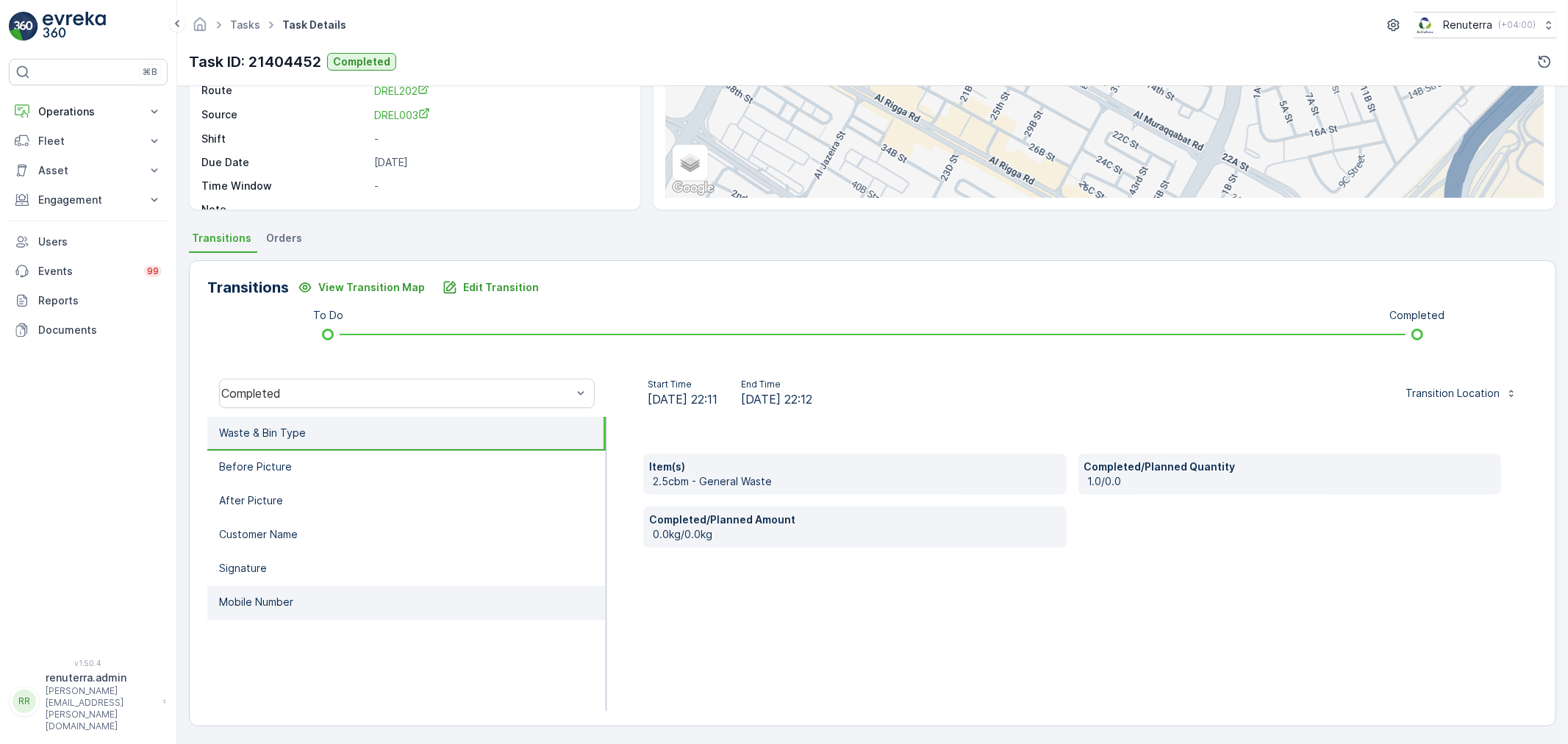
click at [339, 601] on li "Mobile Number" at bounding box center [406, 602] width 399 height 34
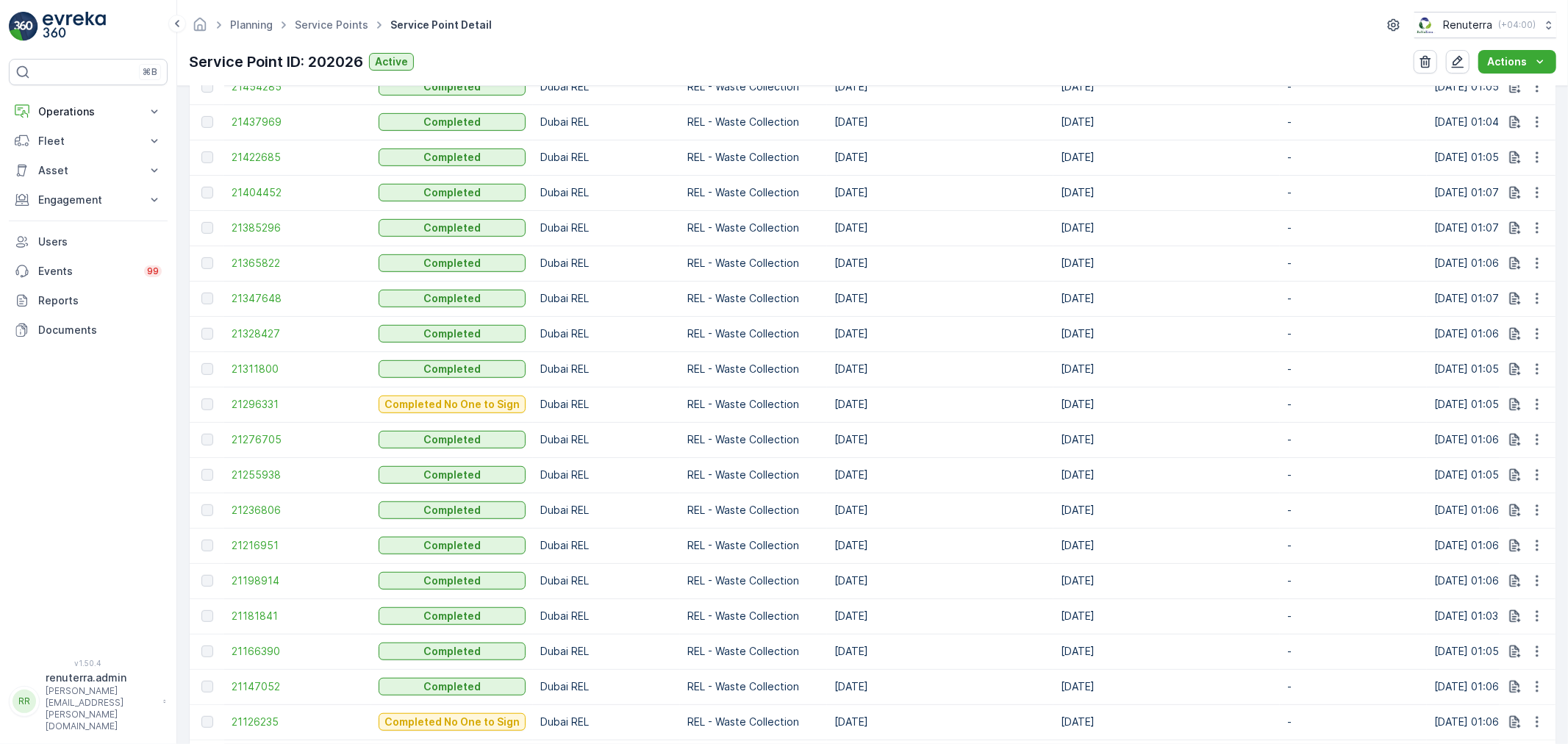
scroll to position [1231, 0]
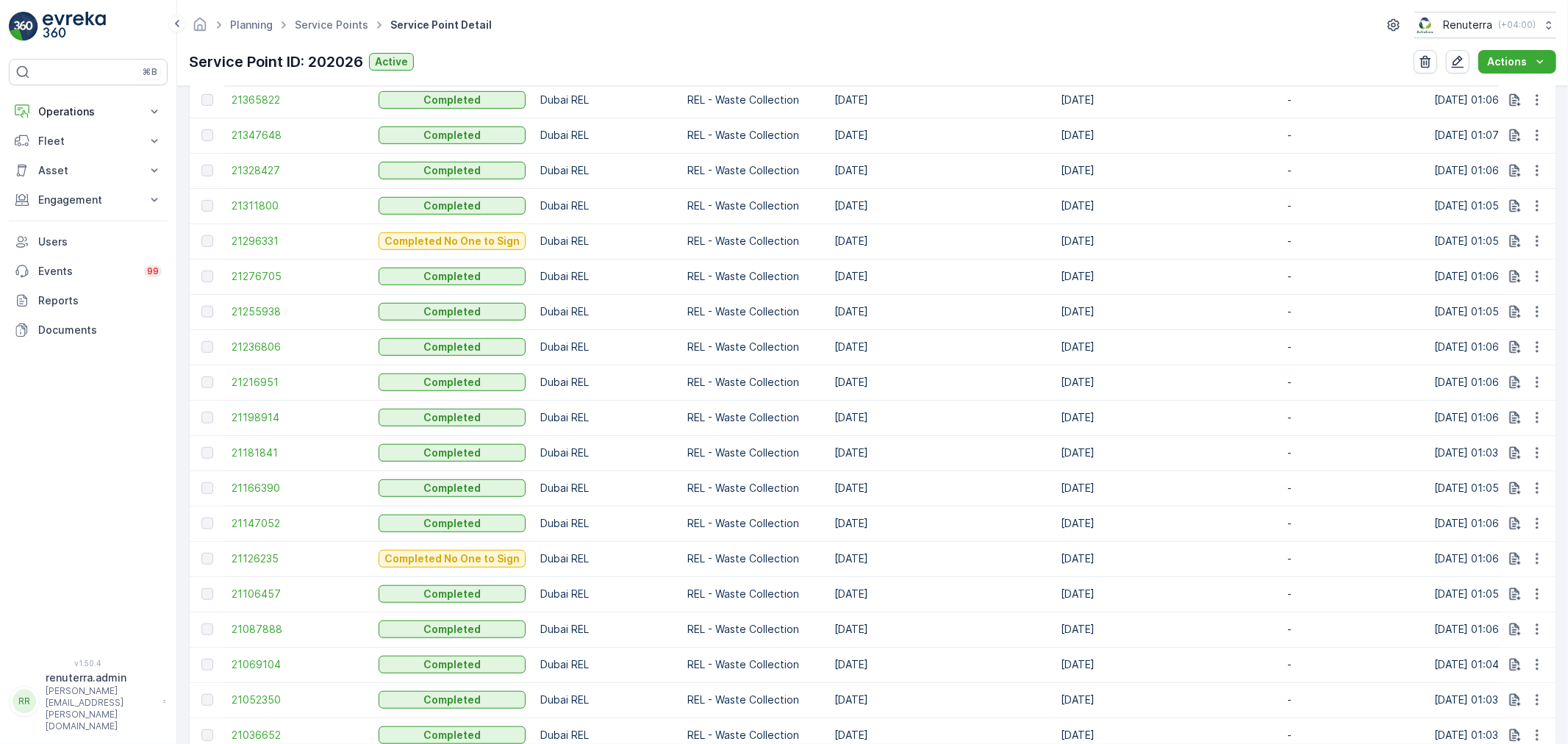
click at [260, 500] on td "21166390" at bounding box center [297, 488] width 147 height 35
click at [261, 494] on td "21166390" at bounding box center [297, 488] width 147 height 35
click at [264, 490] on span "21166390" at bounding box center [298, 487] width 132 height 14
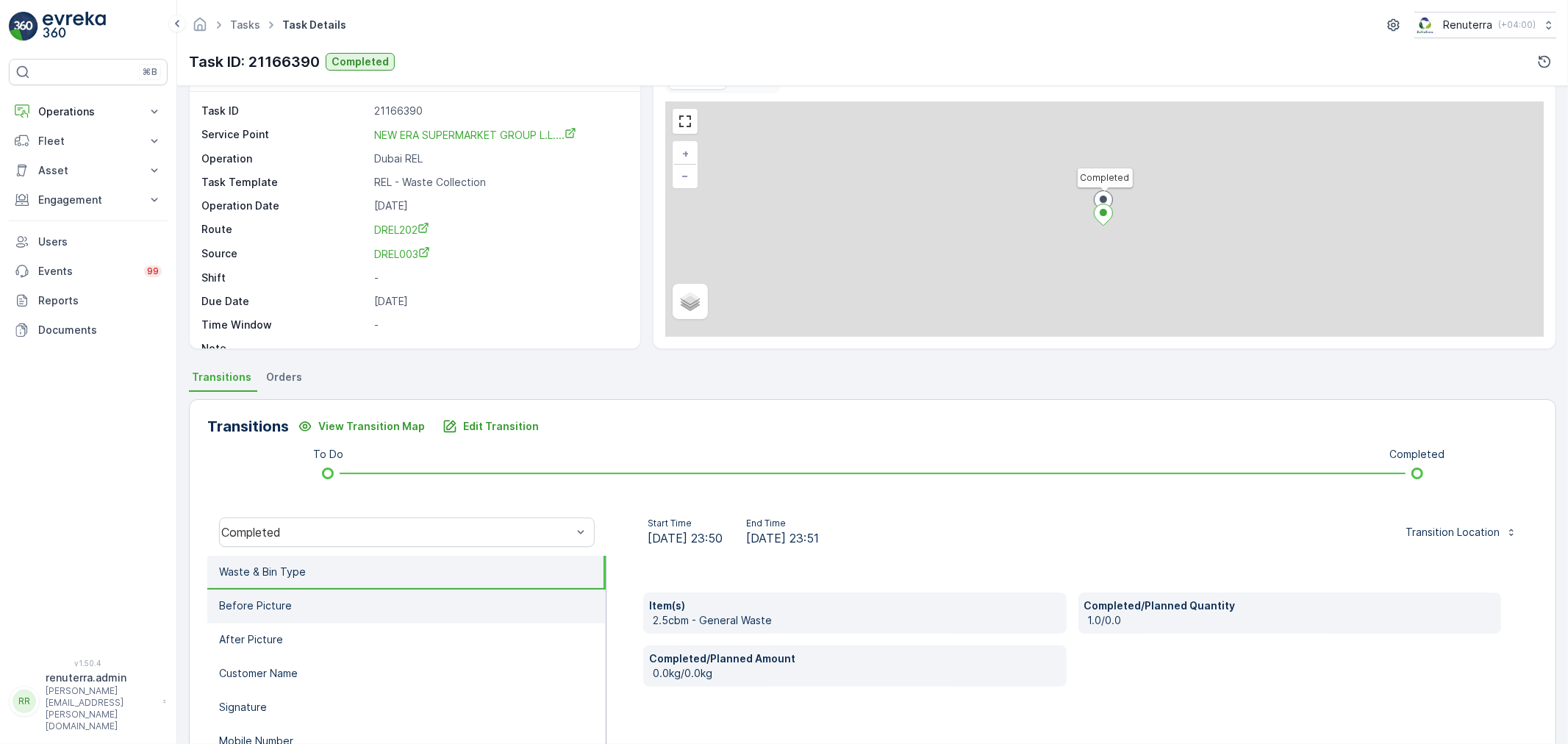
scroll to position [100, 0]
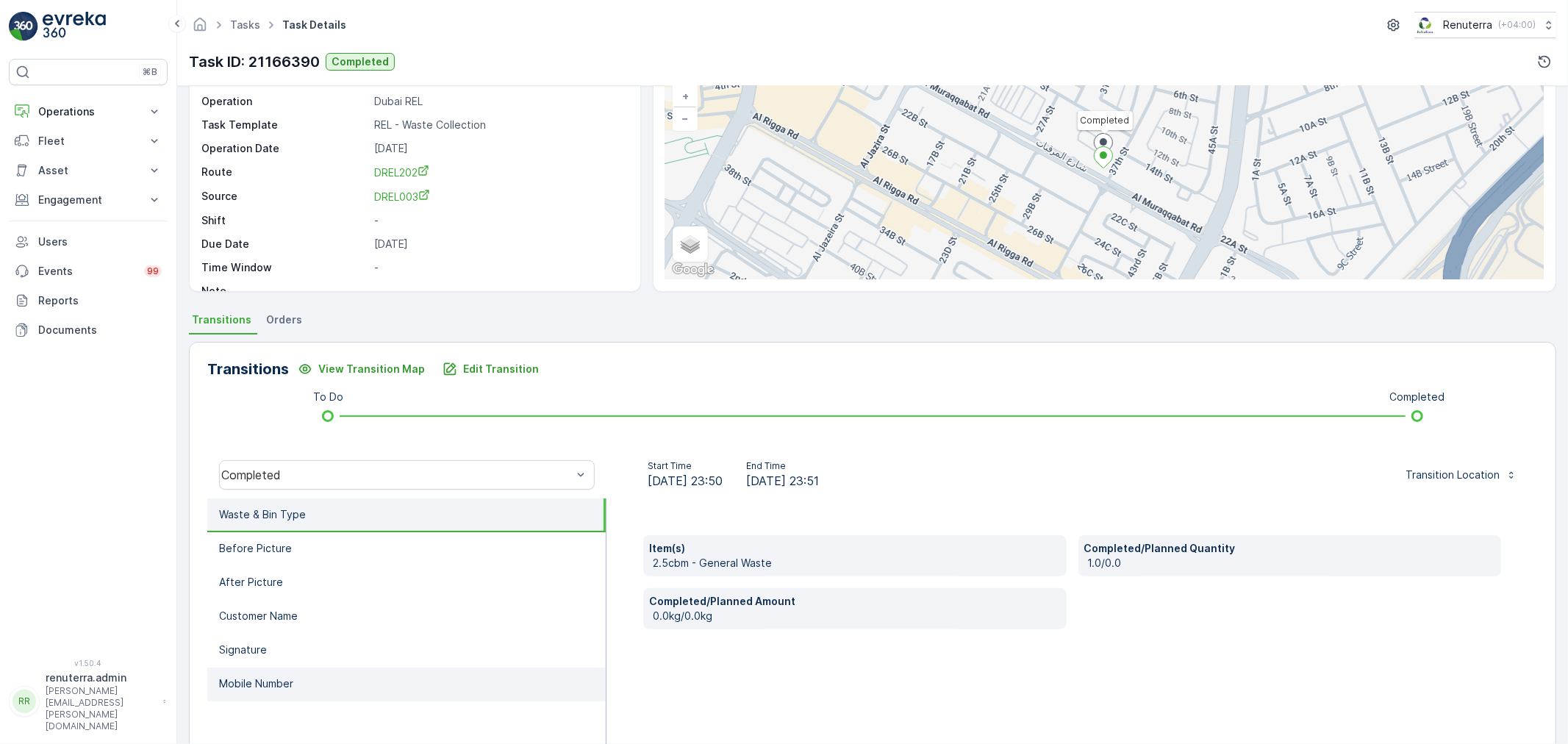
click at [247, 676] on p "Mobile Number" at bounding box center [255, 683] width 74 height 14
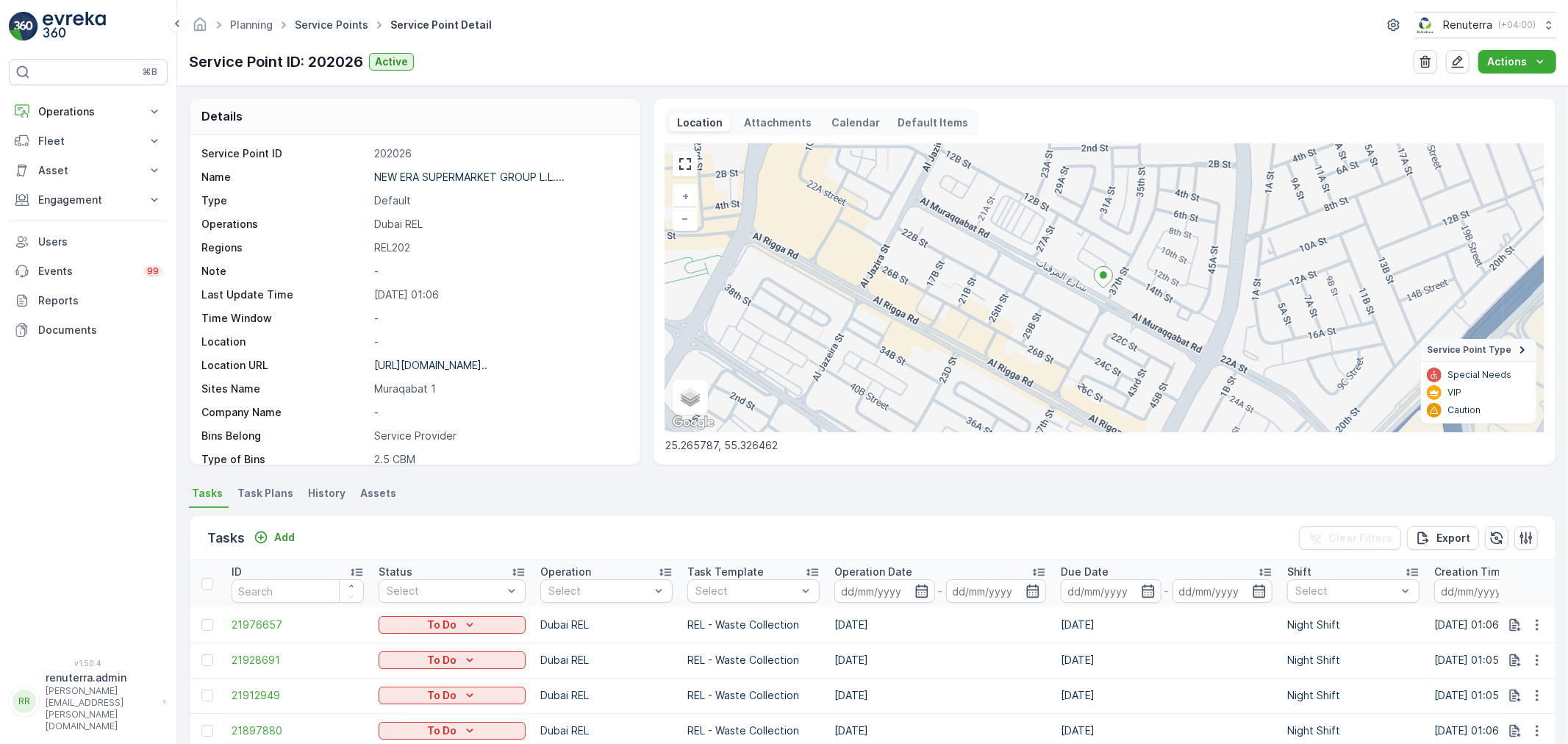
click at [348, 26] on link "Service Points" at bounding box center [331, 24] width 74 height 12
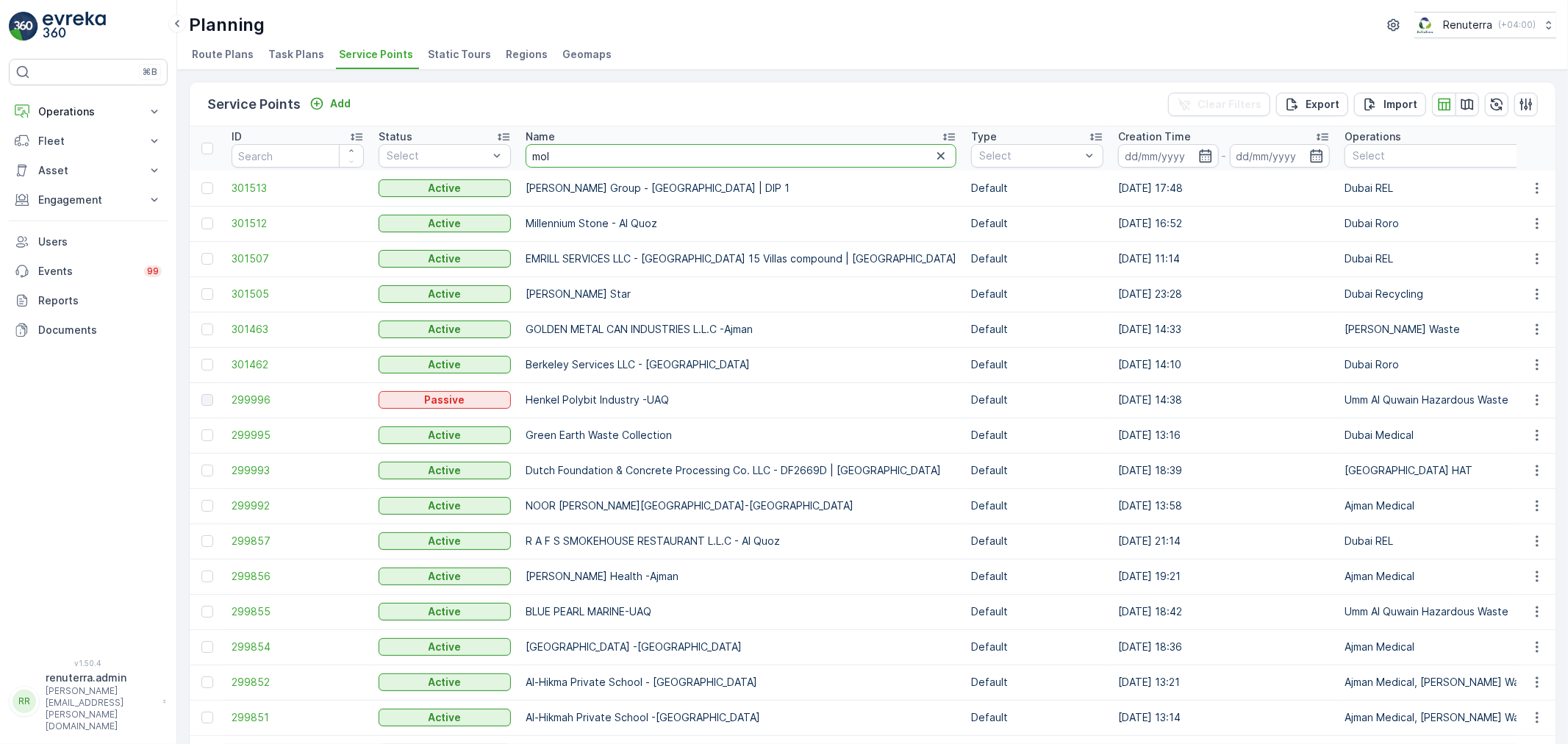
type input "mo"
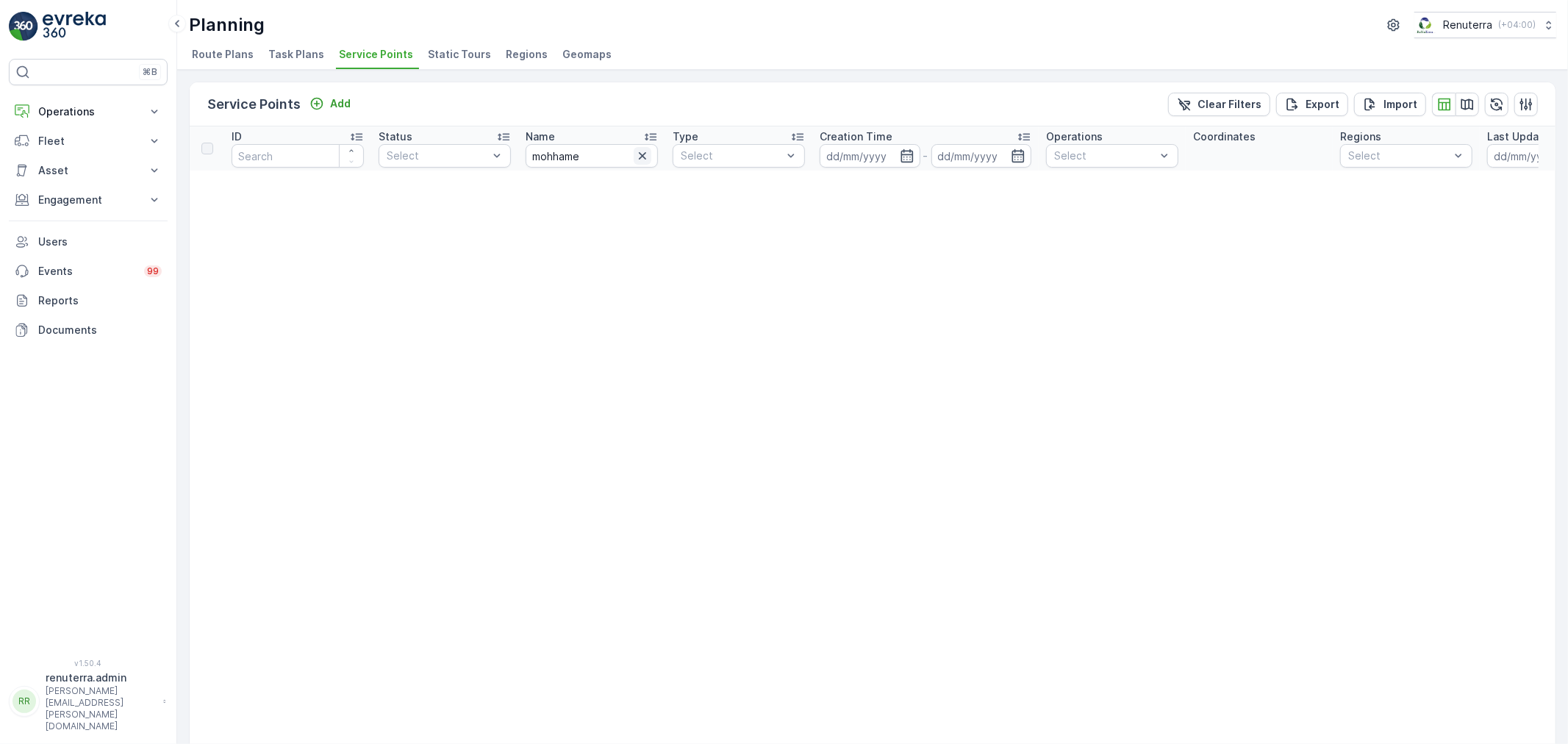
click at [642, 156] on icon "button" at bounding box center [642, 156] width 8 height 8
click at [587, 156] on input "text" at bounding box center [591, 155] width 132 height 24
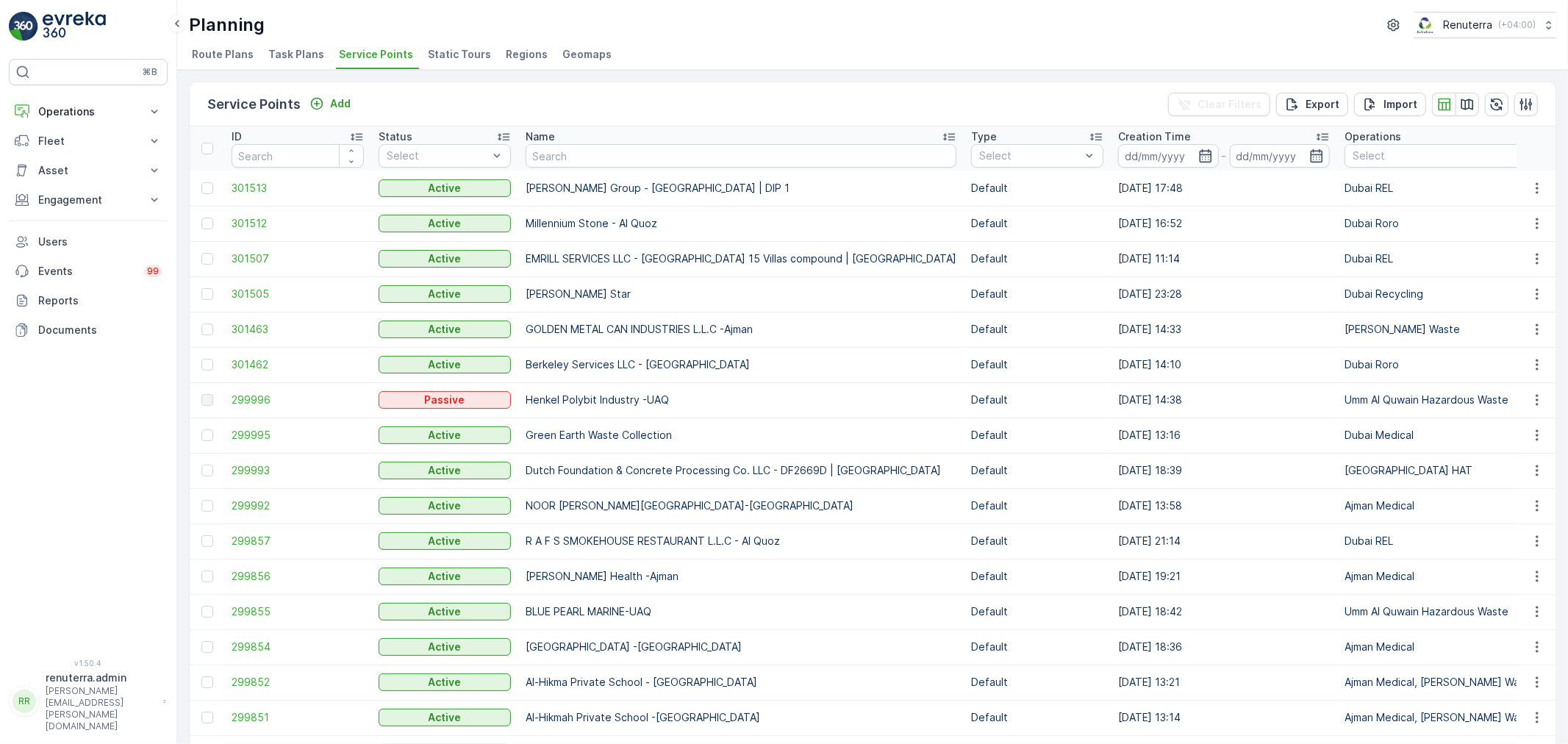
click at [603, 151] on input "text" at bounding box center [740, 155] width 430 height 24
type input "mohamed o"
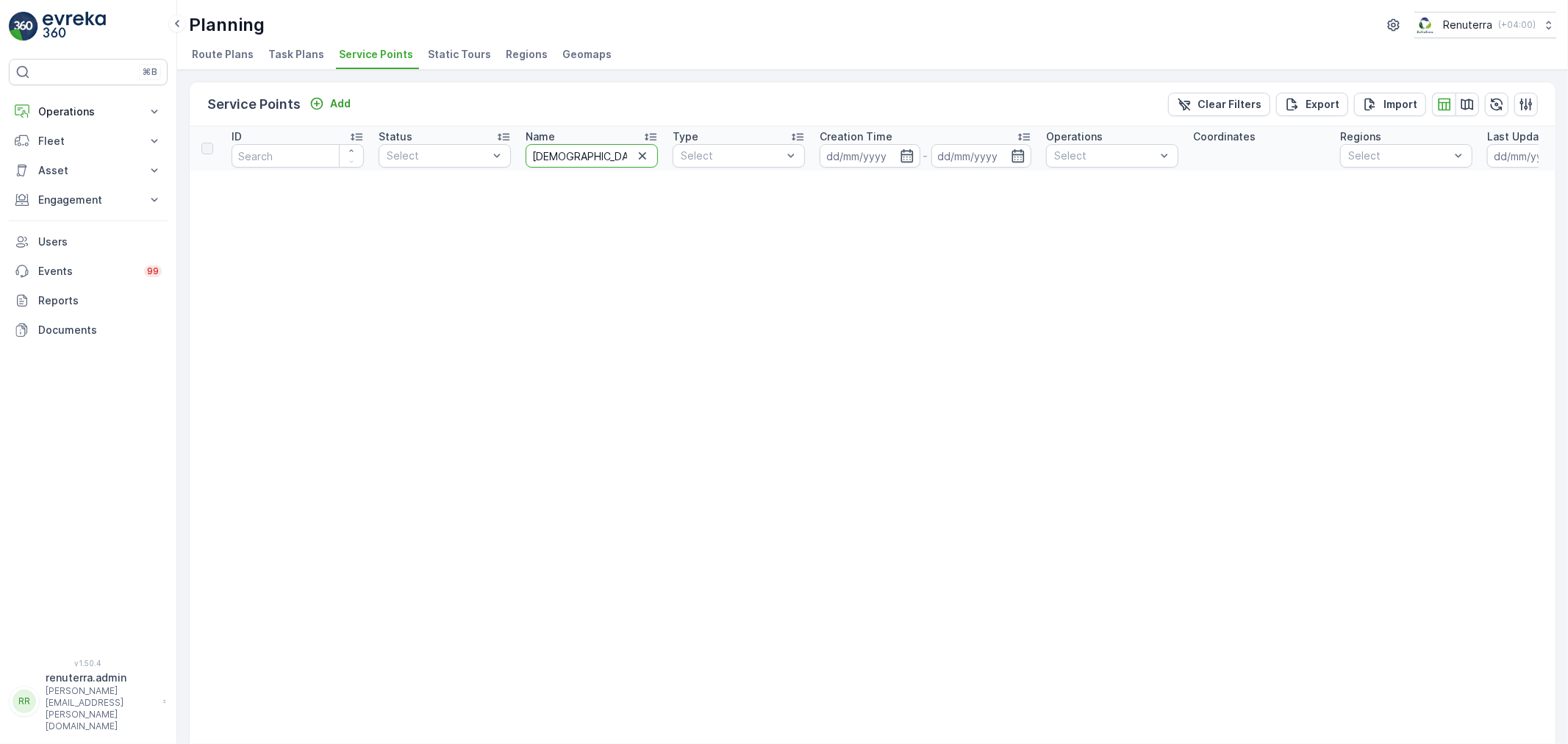
click at [597, 150] on input "mohamed o" at bounding box center [591, 155] width 132 height 24
type input "mohame"
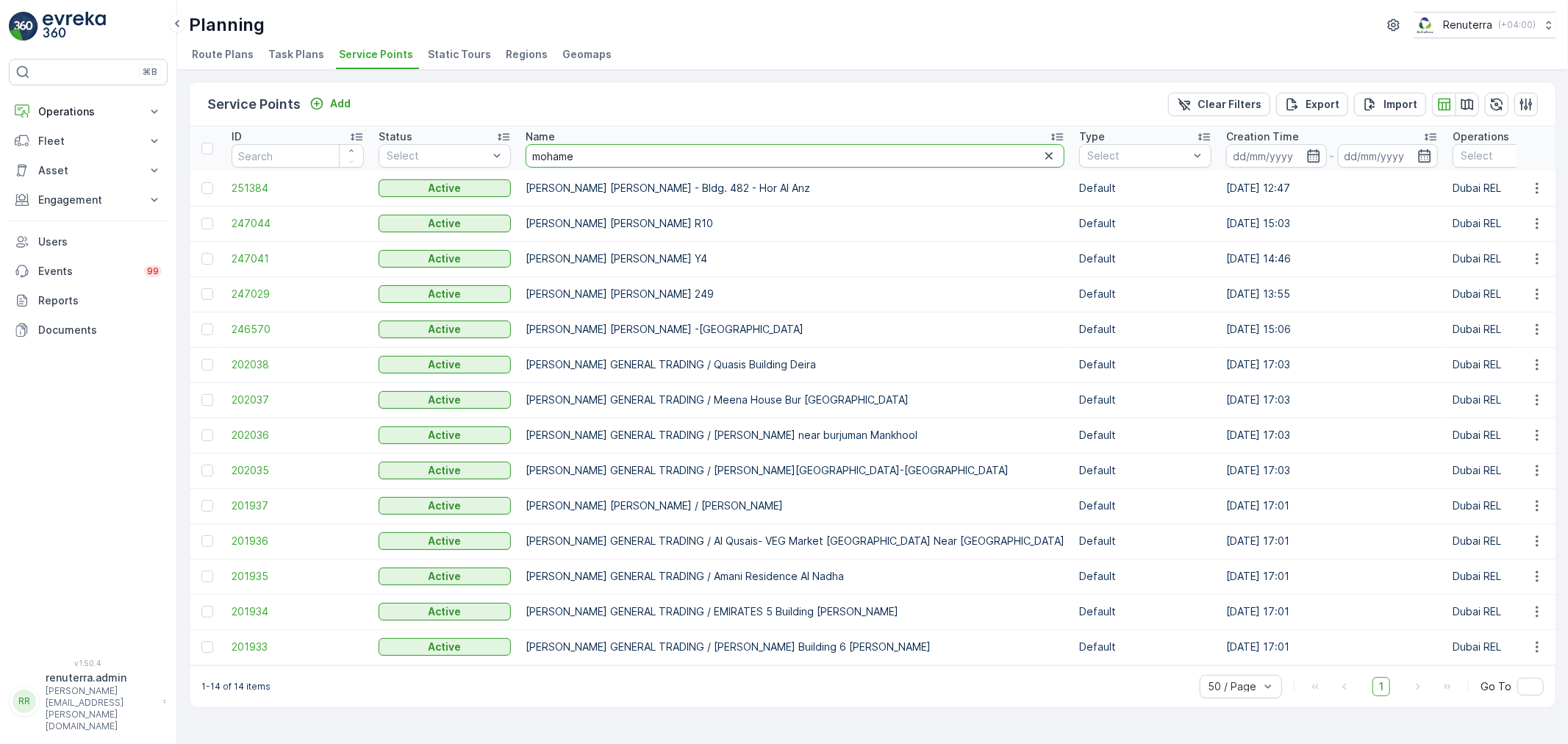
click at [599, 154] on input "mohame" at bounding box center [795, 155] width 539 height 24
click at [616, 154] on input "mohame" at bounding box center [795, 155] width 539 height 24
type input "mohamed ibra"
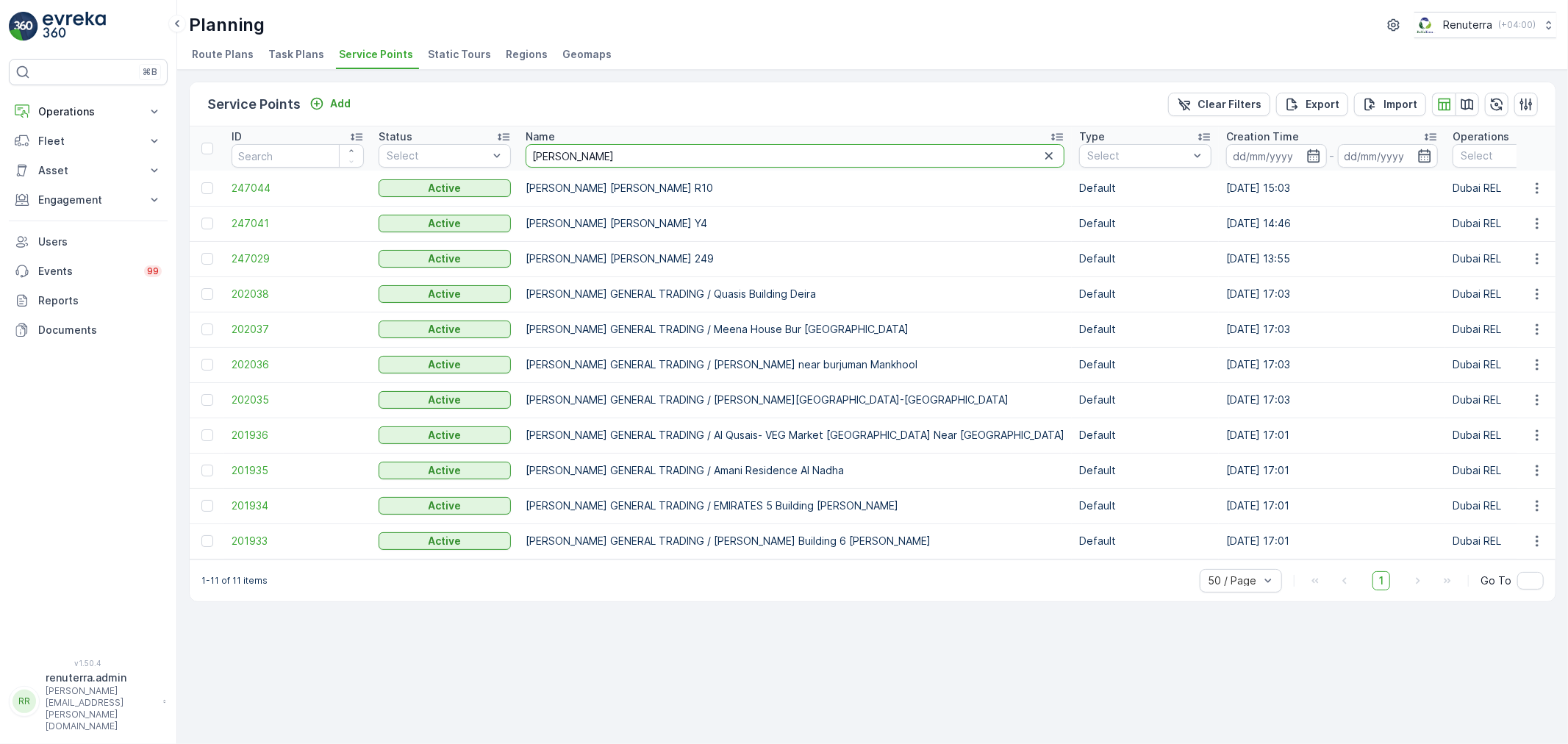
click at [631, 152] on input "mohamed ibrah" at bounding box center [795, 155] width 539 height 24
type input "mohamed ibrahi"
click at [628, 159] on input "mohamed ibrahi" at bounding box center [795, 155] width 539 height 24
type input "mohamed ibrahim"
click at [275, 398] on span "202035" at bounding box center [298, 399] width 132 height 14
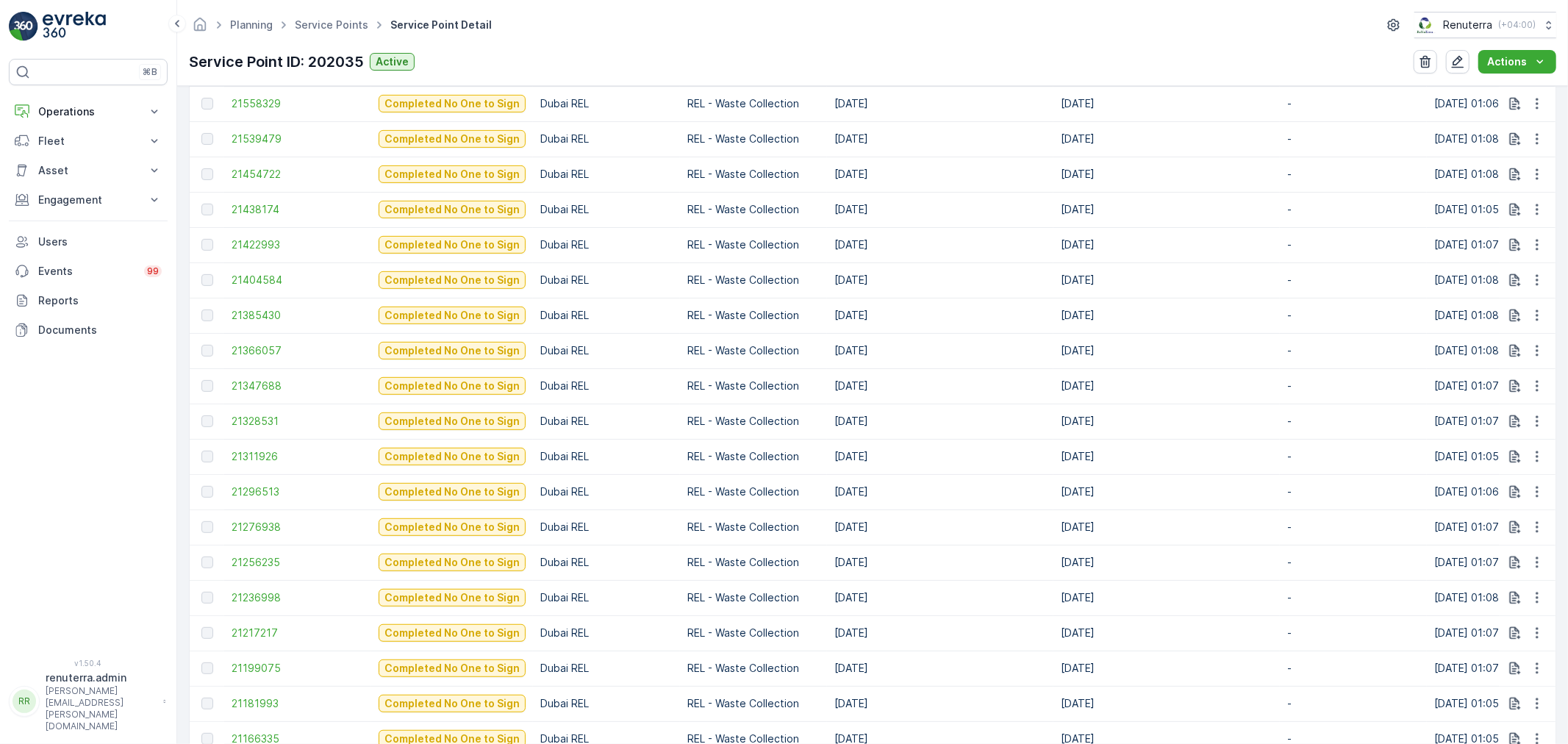
scroll to position [653, 0]
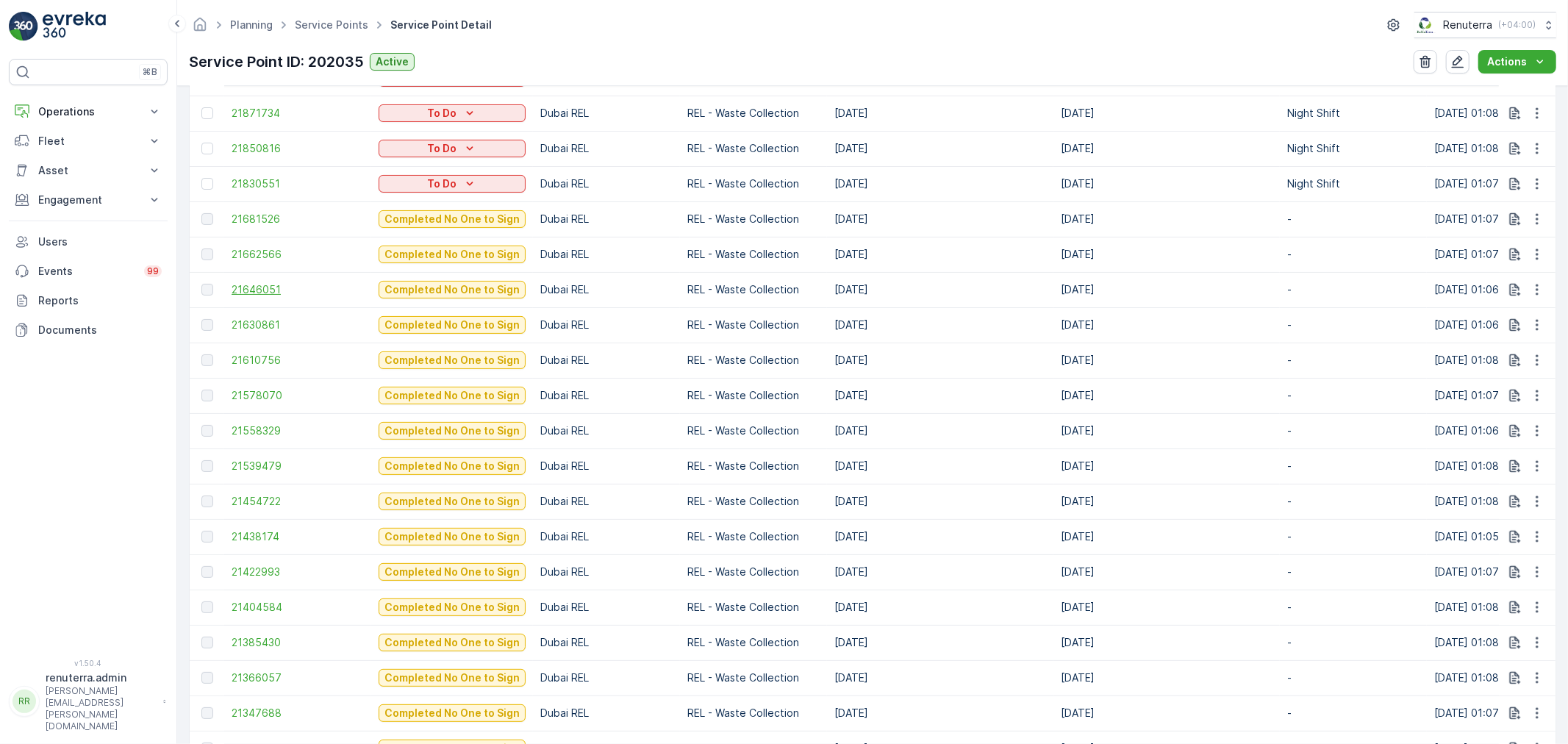
click at [244, 287] on span "21646051" at bounding box center [298, 289] width 132 height 14
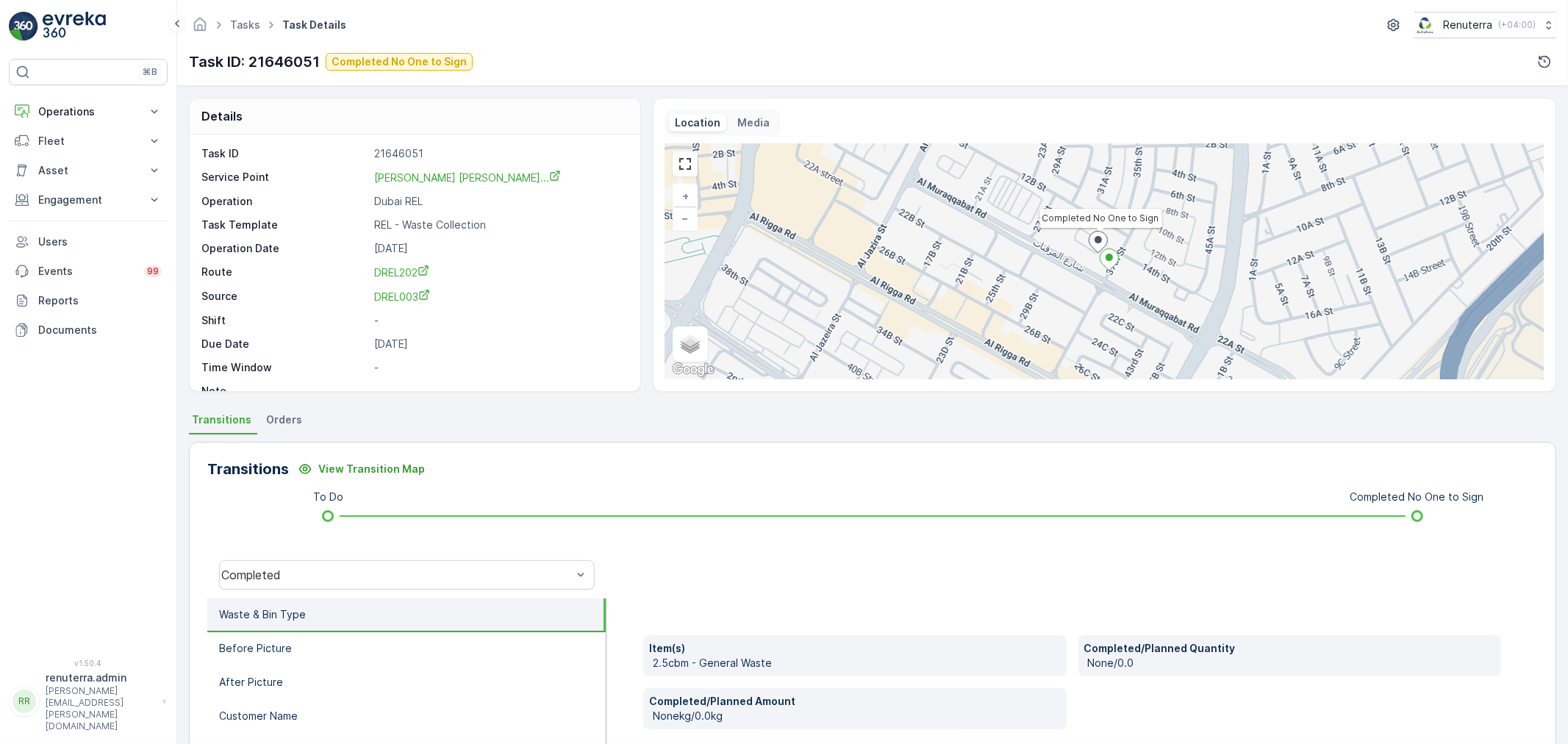
click at [389, 399] on div "Details Task ID 21646051 Service Point MOHAMED IBRAHIM OBAIDALLA GENE... Operat…" at bounding box center [872, 415] width 1391 height 658
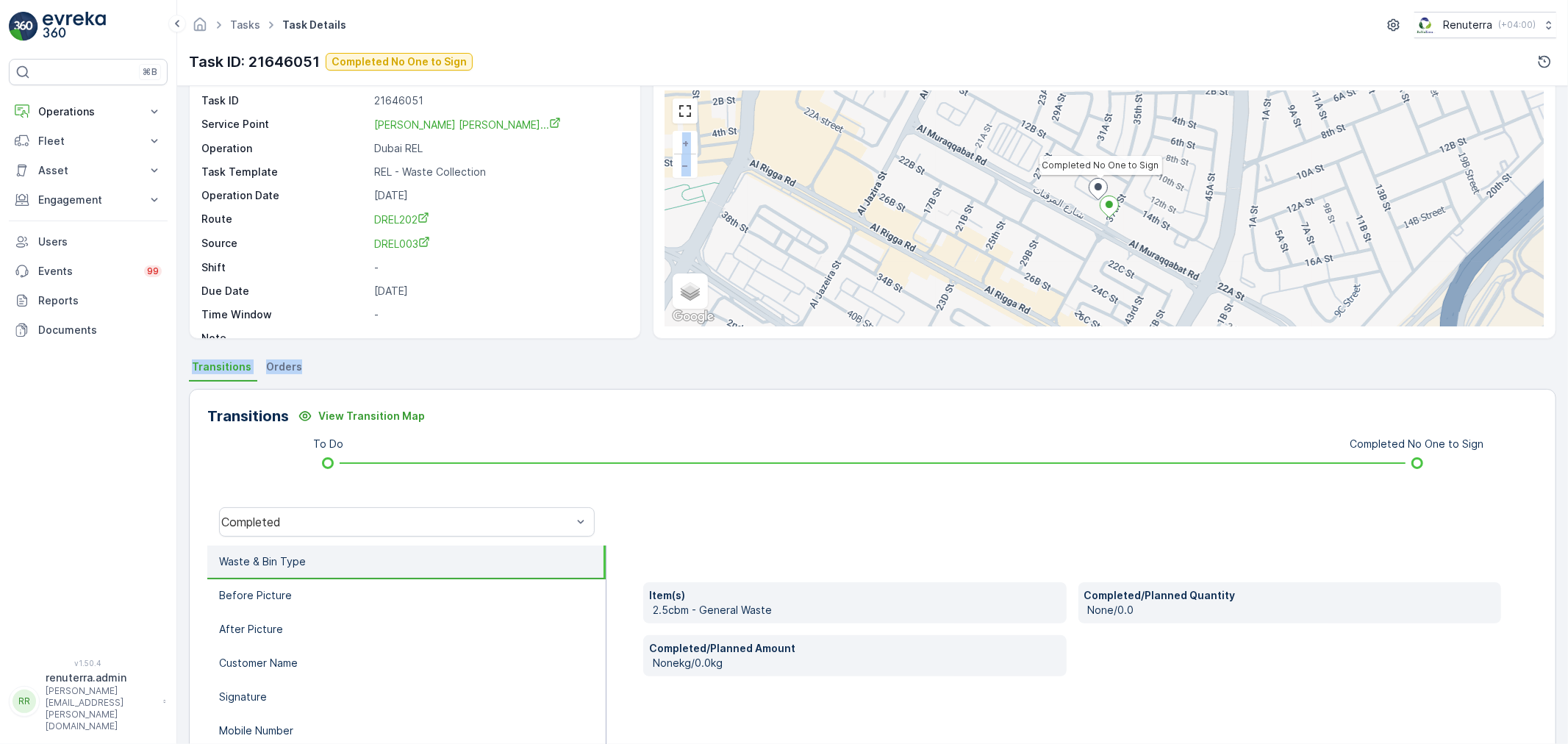
scroll to position [181, 0]
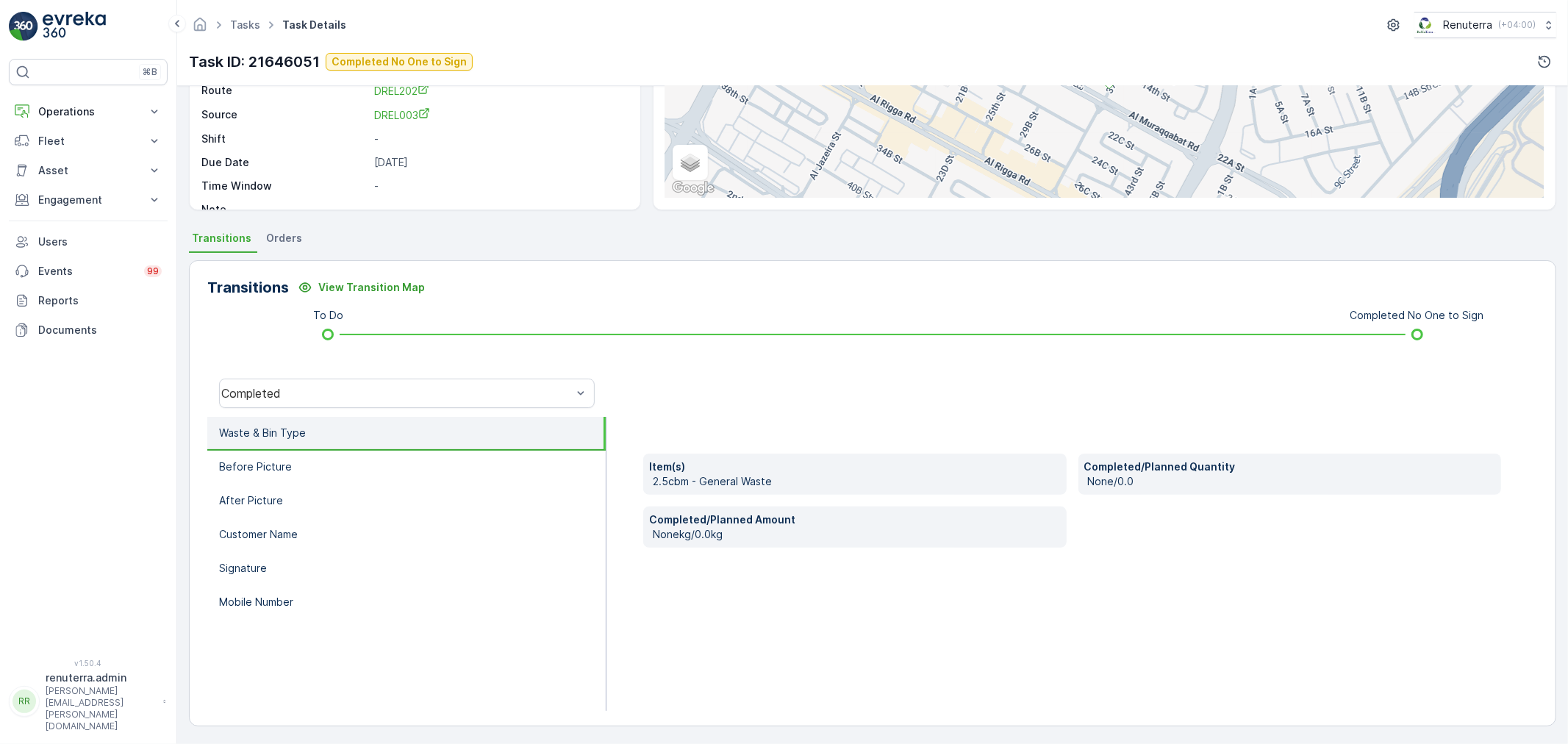
click at [563, 303] on div "Transitions View Transition Map To Do Completed No One to Sign Completed Waste …" at bounding box center [872, 493] width 1367 height 466
click at [288, 453] on li "Before Picture" at bounding box center [406, 467] width 399 height 34
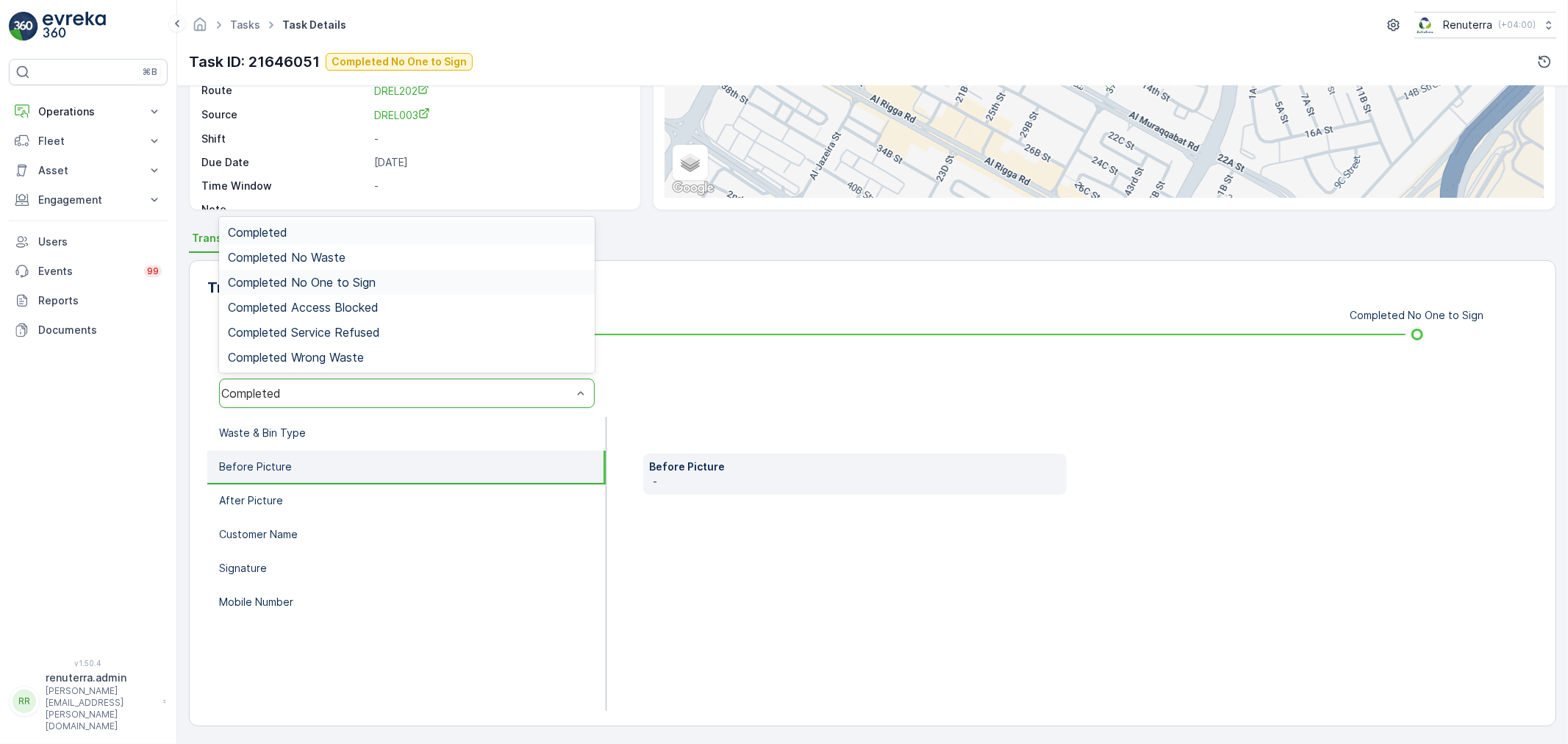
click at [354, 281] on span "Completed No One to Sign" at bounding box center [302, 283] width 148 height 13
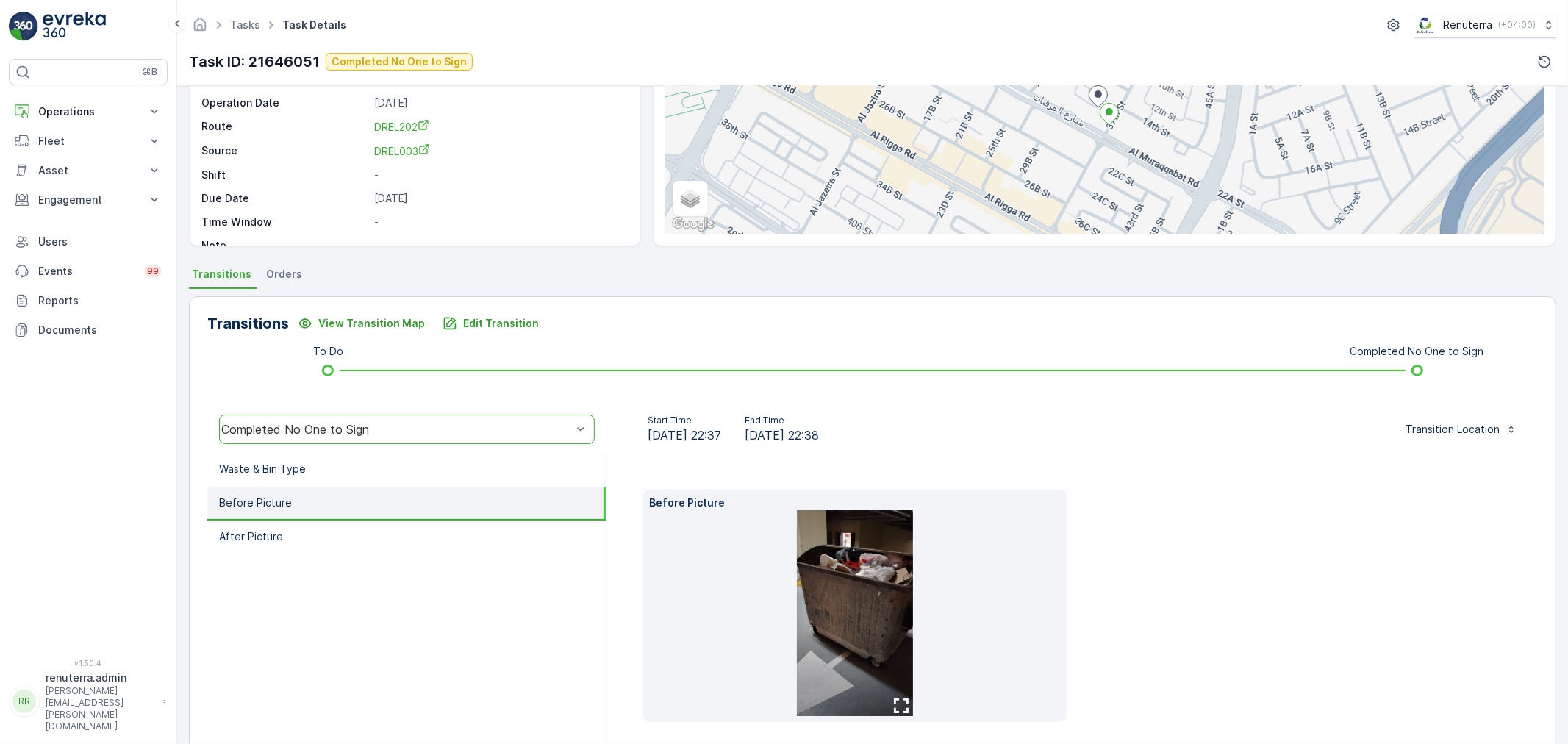
scroll to position [206, 0]
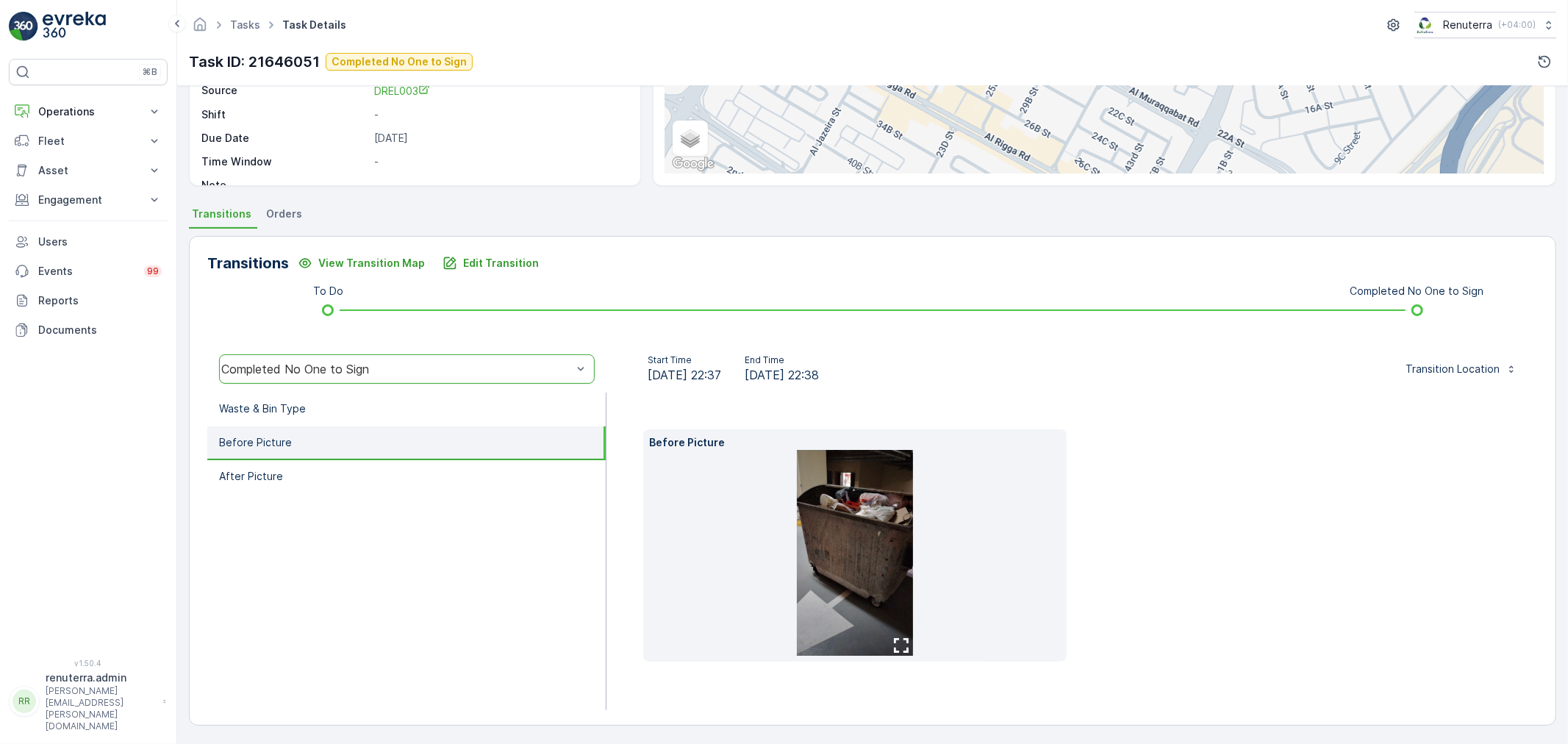
click at [841, 518] on img at bounding box center [854, 552] width 116 height 206
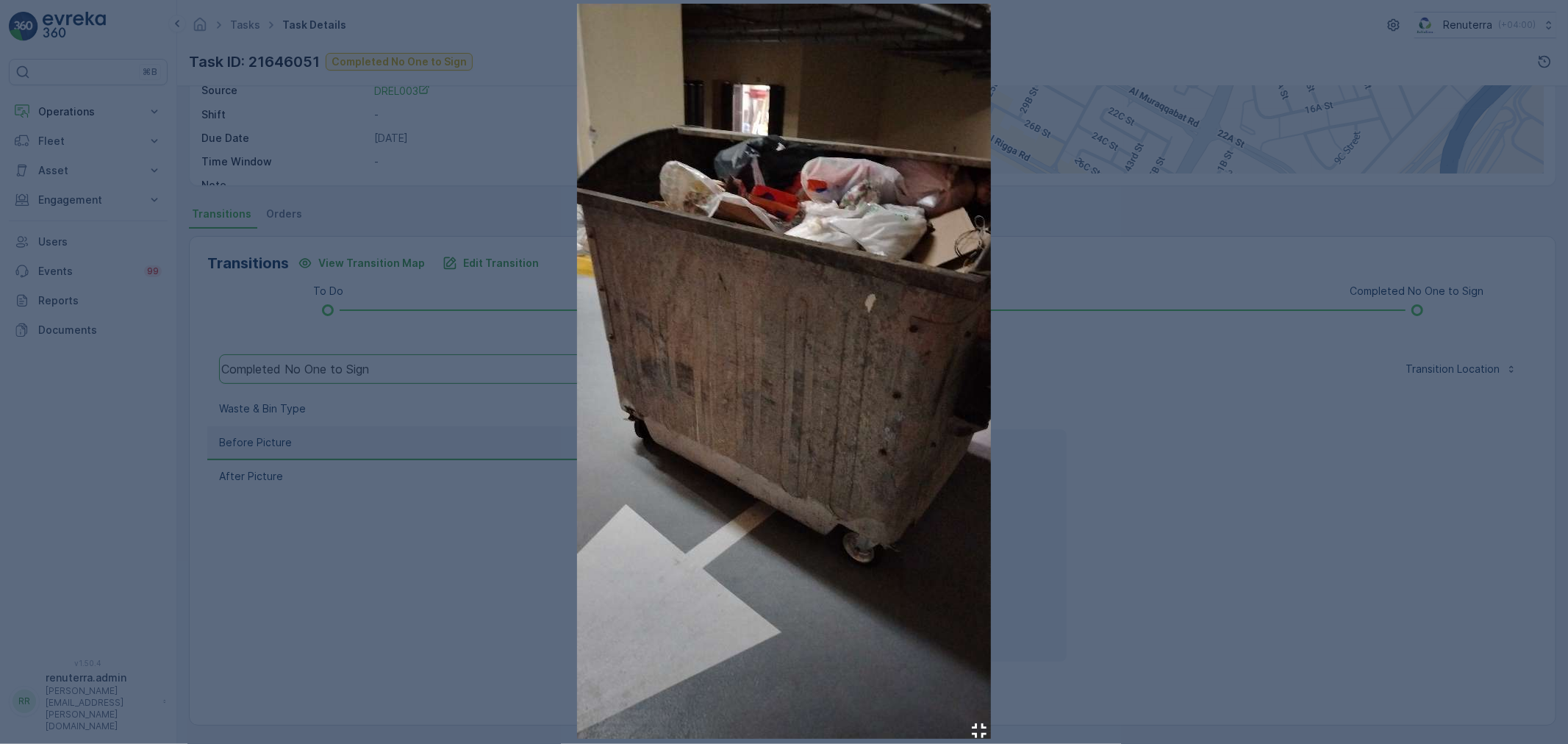
click at [1148, 320] on div at bounding box center [784, 372] width 1568 height 744
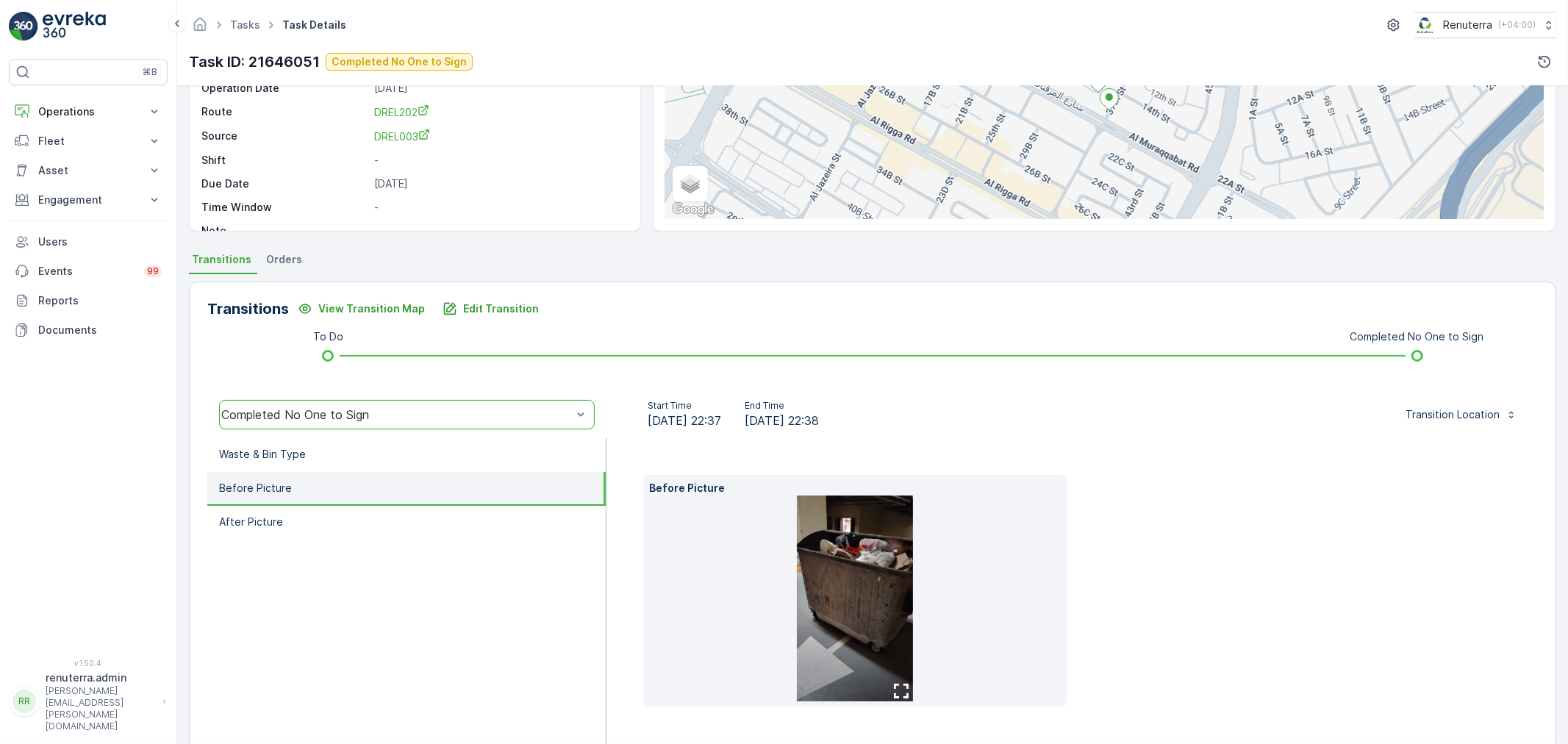
scroll to position [0, 0]
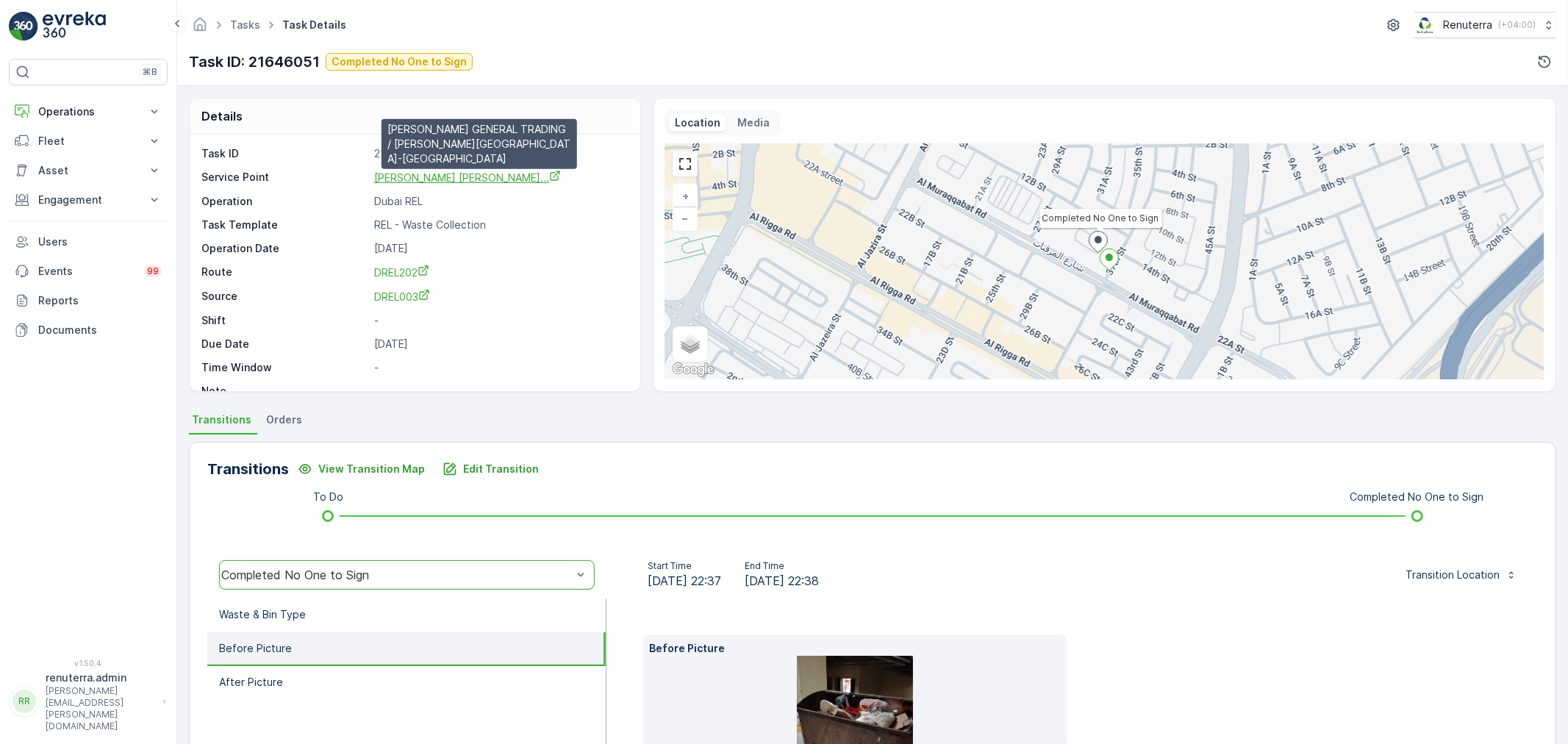
click at [452, 178] on span "MOHAMED IBRAHIM OBAIDALLA GENE..." at bounding box center [467, 177] width 187 height 12
drag, startPoint x: 98, startPoint y: 115, endPoint x: 81, endPoint y: 173, distance: 60.4
click at [97, 120] on button "Operations" at bounding box center [88, 111] width 159 height 30
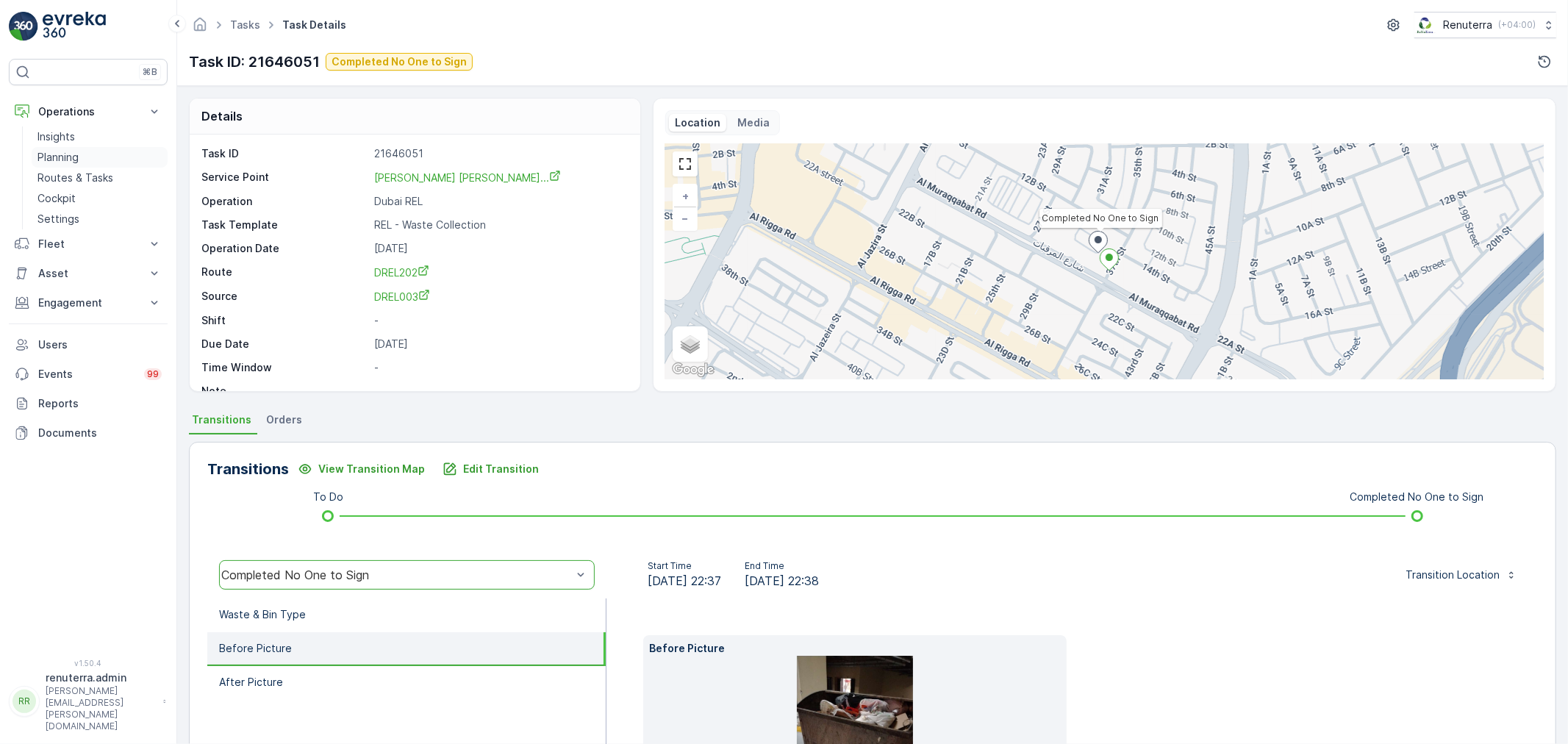
click at [86, 166] on link "Planning" at bounding box center [100, 156] width 136 height 20
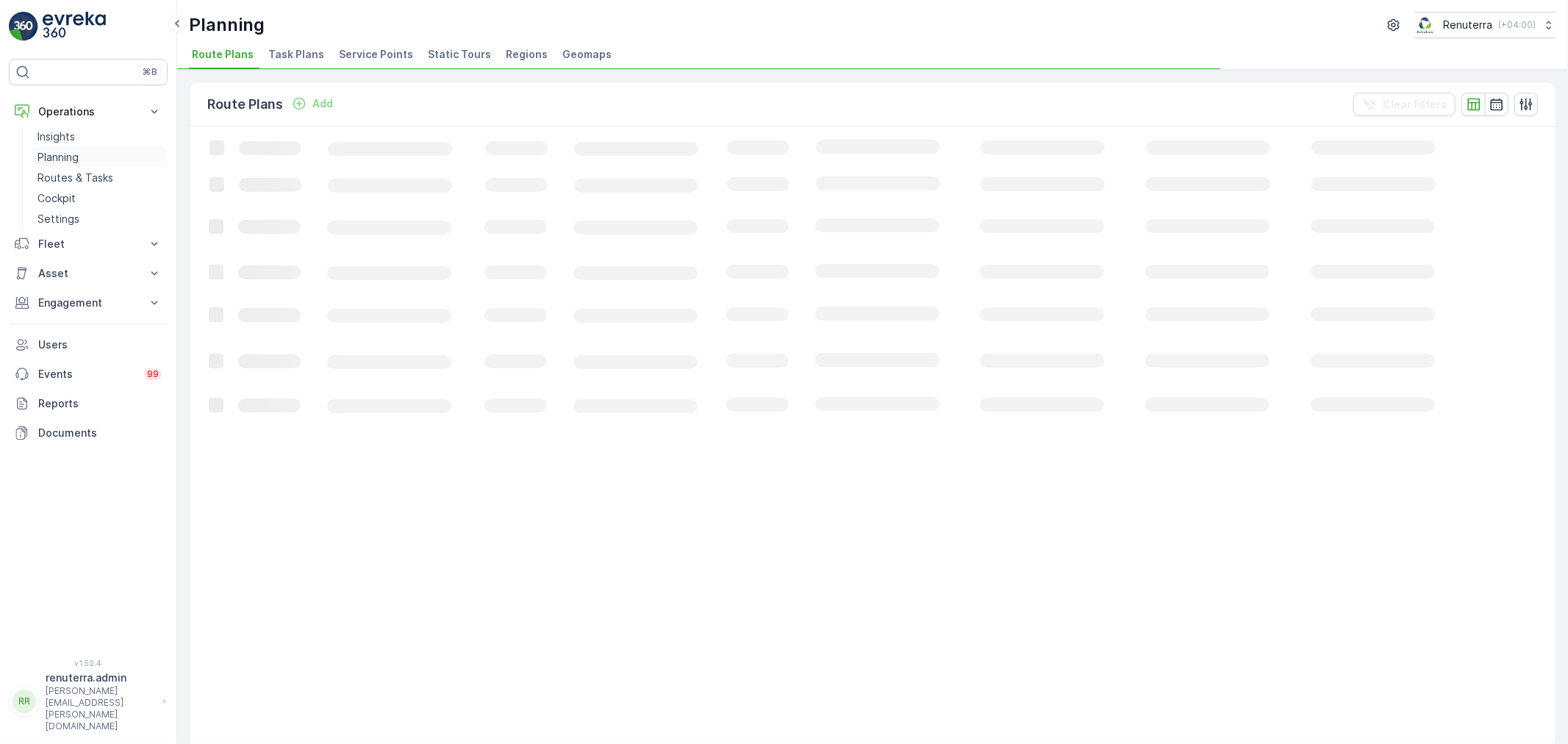
click at [90, 150] on link "Planning" at bounding box center [100, 156] width 136 height 20
click at [389, 70] on div "Route Plans Add Clear Filters Loading... 1-32 of 32 items 32 / 50 Route Plans 5…" at bounding box center [872, 407] width 1391 height 674
click at [387, 60] on span "Service Points" at bounding box center [375, 54] width 74 height 14
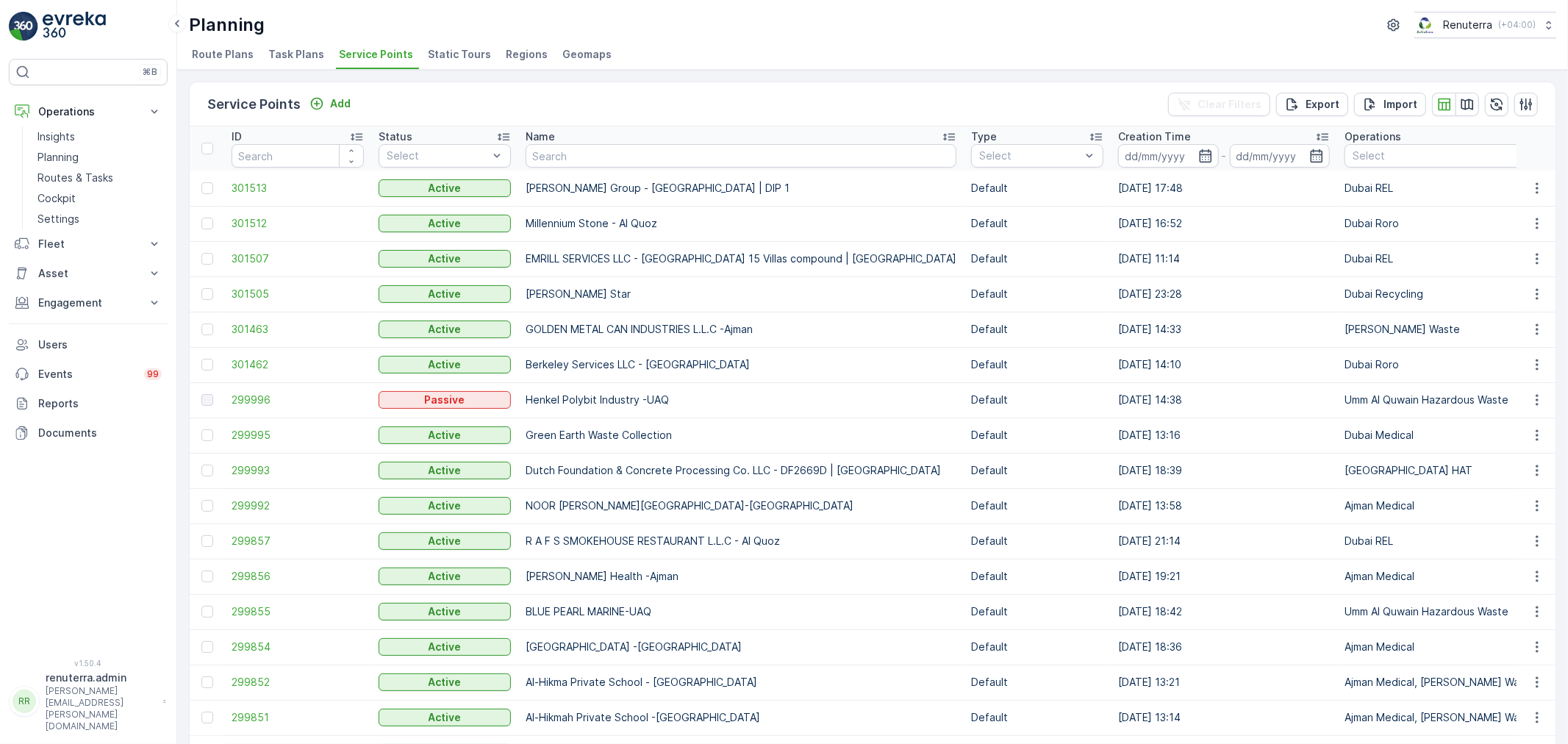
click at [574, 156] on input "text" at bounding box center [740, 155] width 430 height 24
click at [619, 119] on div "Service Points Add Clear Filters Export Import" at bounding box center [872, 105] width 1366 height 44
click at [585, 147] on input "text" at bounding box center [740, 155] width 430 height 24
type input "Americn"
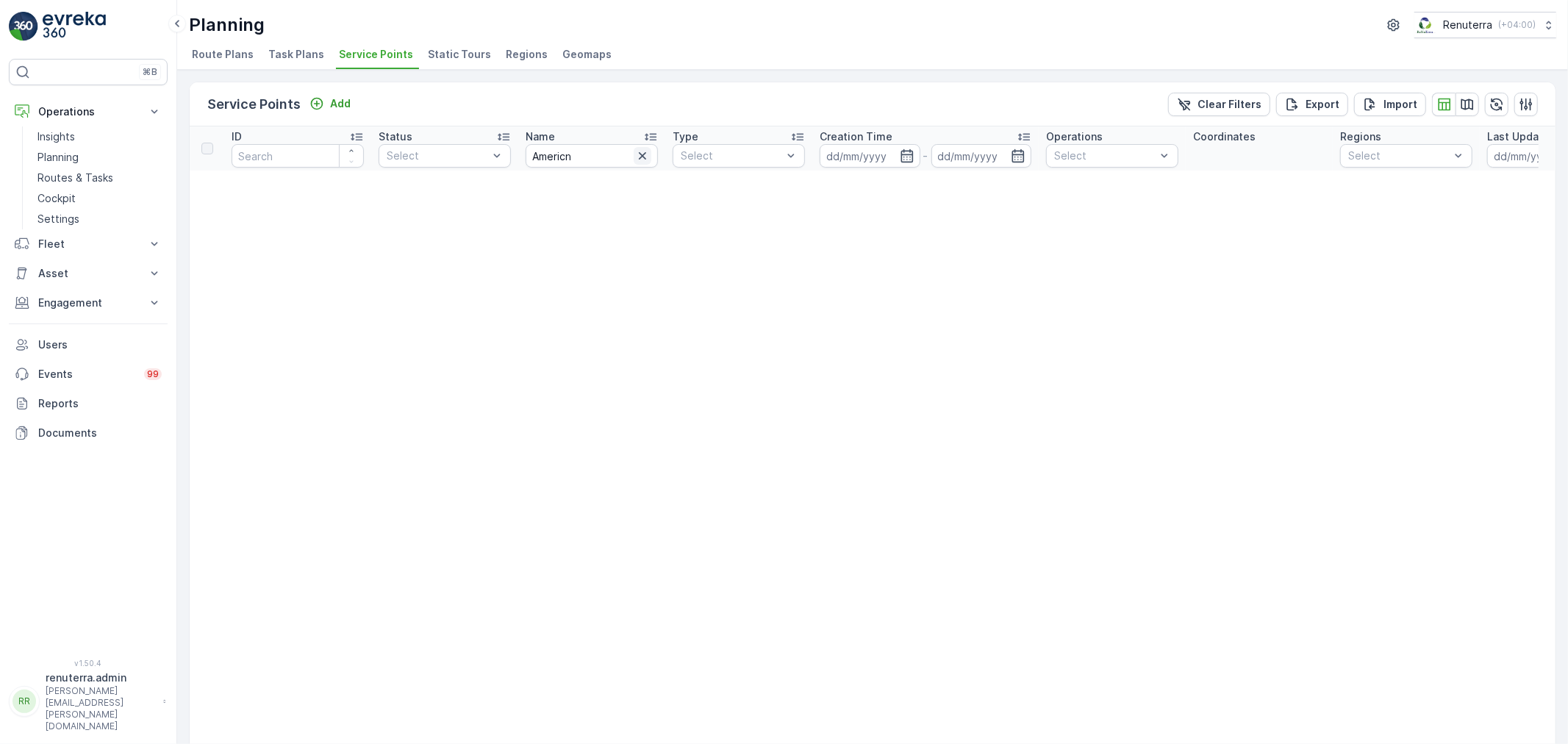
click at [642, 159] on icon "button" at bounding box center [641, 155] width 14 height 14
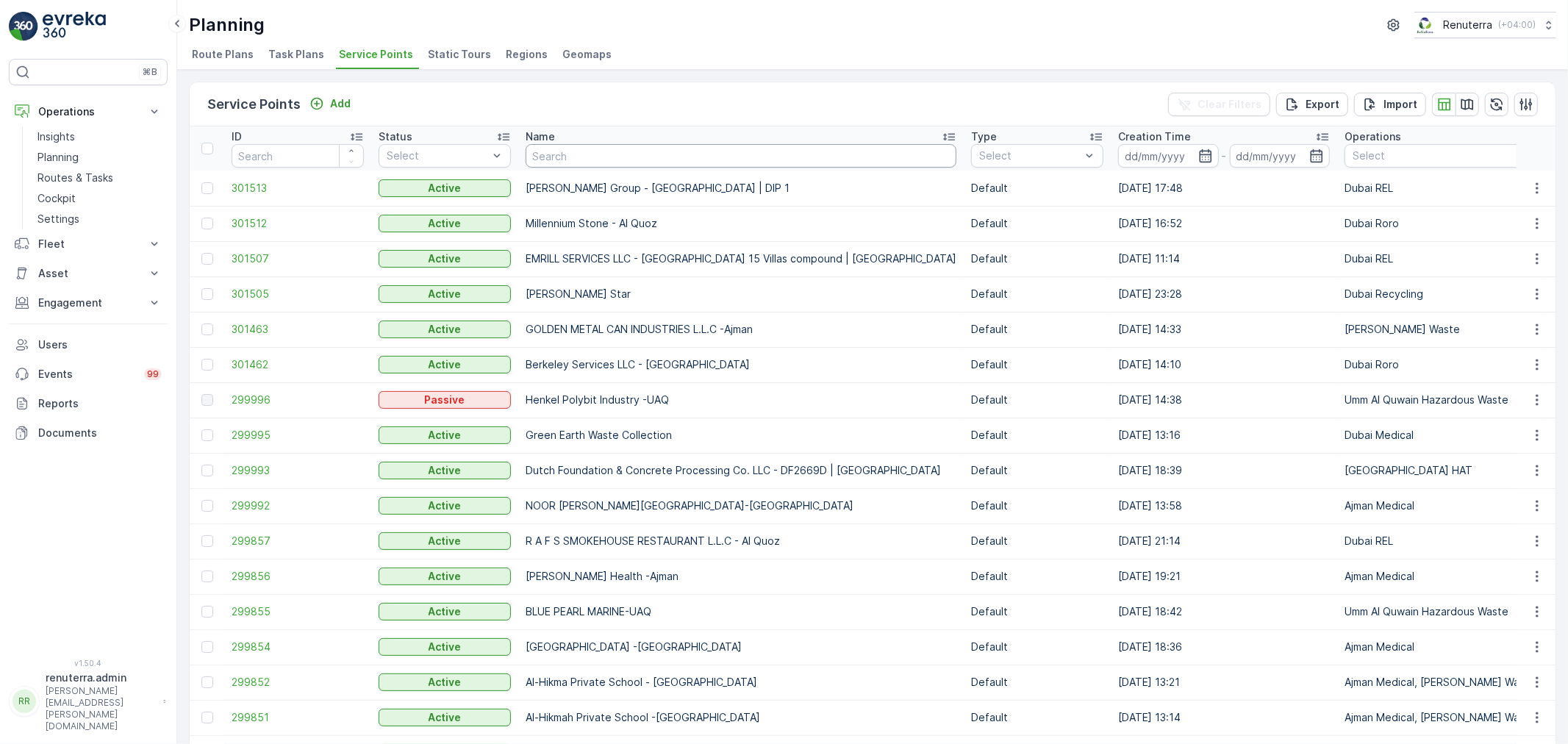
click at [576, 160] on input "text" at bounding box center [740, 155] width 430 height 24
type input "new era"
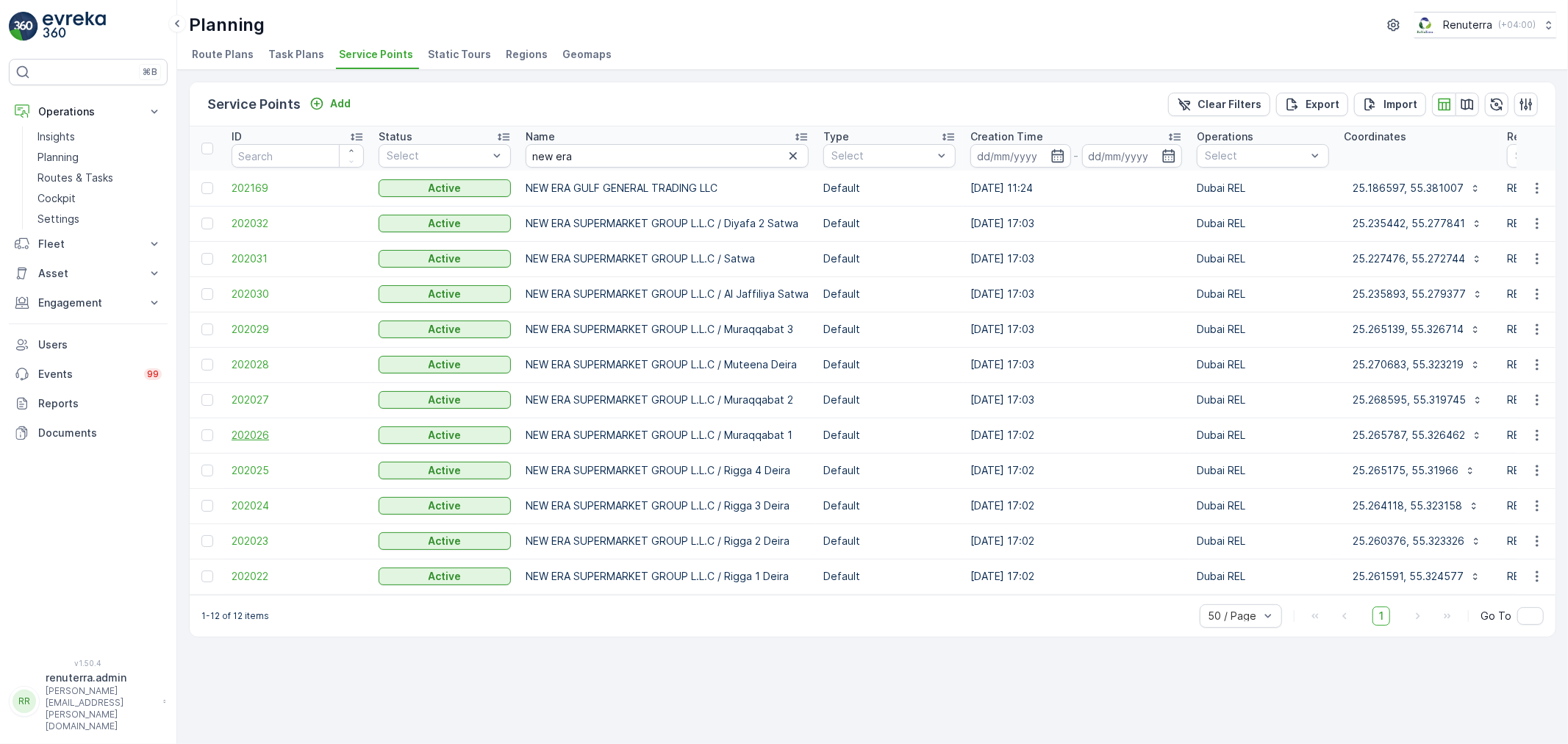
click at [246, 430] on span "202026" at bounding box center [298, 434] width 132 height 14
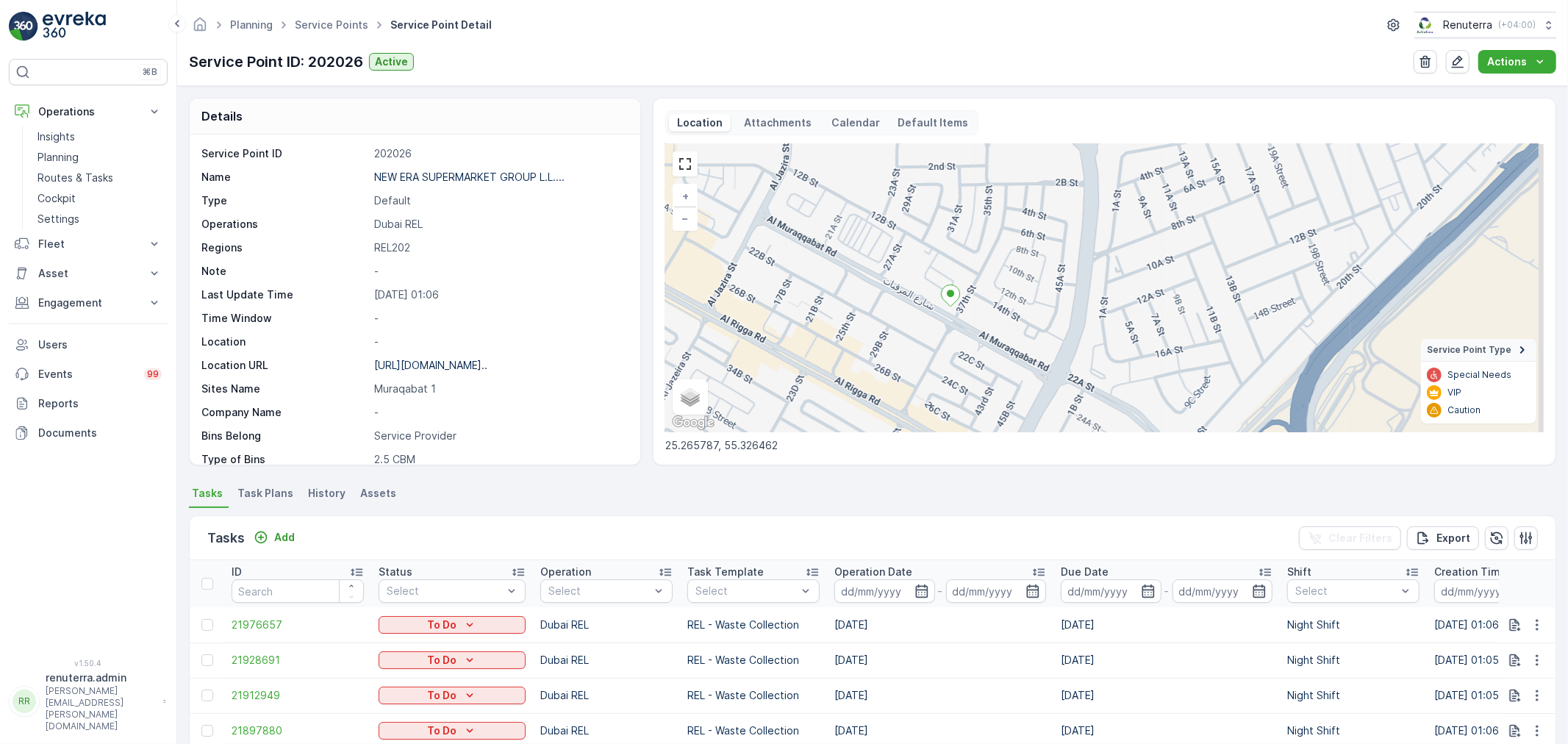
drag, startPoint x: 1116, startPoint y: 323, endPoint x: 962, endPoint y: 342, distance: 155.2
click at [962, 342] on div "+ − Satellite Roadmap Terrain Hybrid Leaflet Keyboard shortcuts Map Data Map da…" at bounding box center [1104, 288] width 878 height 289
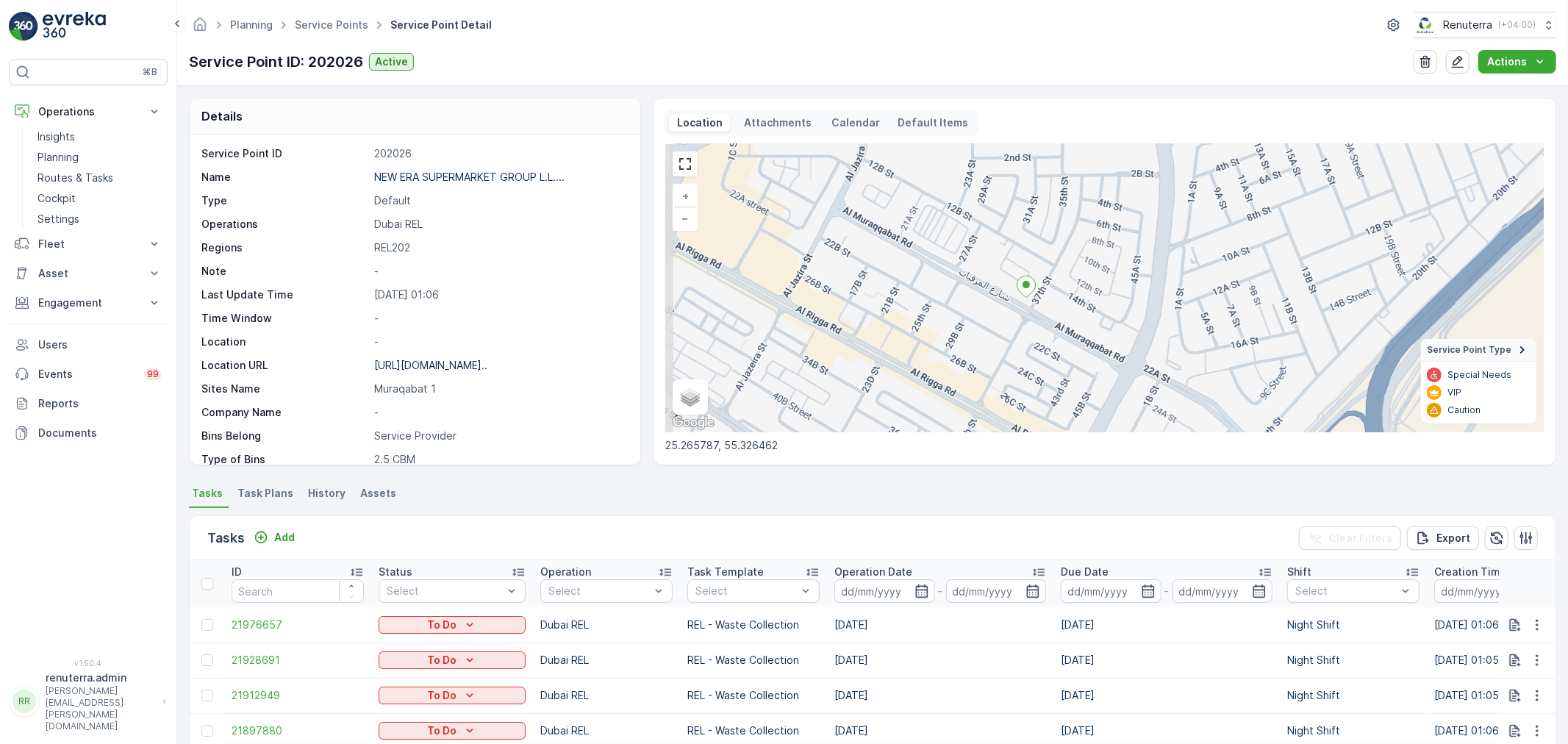
drag, startPoint x: 928, startPoint y: 342, endPoint x: 1003, endPoint y: 333, distance: 75.5
click at [1003, 333] on div "+ − Satellite Roadmap Terrain Hybrid Leaflet Keyboard shortcuts Map Data Map da…" at bounding box center [1104, 288] width 878 height 289
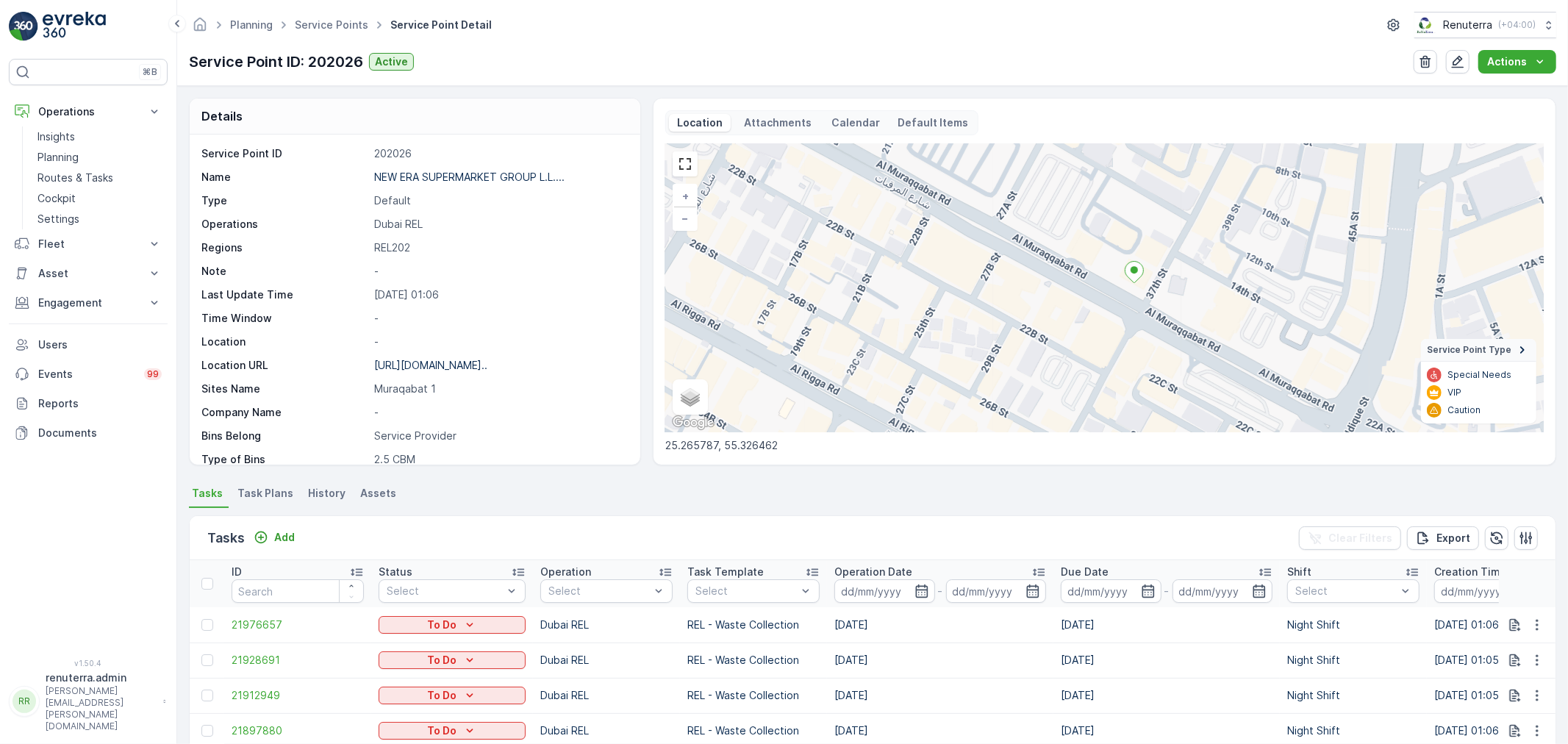
drag, startPoint x: 943, startPoint y: 308, endPoint x: 1049, endPoint y: 331, distance: 108.5
click at [1049, 331] on div "+ − Satellite Roadmap Terrain Hybrid Leaflet Keyboard shortcuts Map Data Map da…" at bounding box center [1104, 288] width 878 height 289
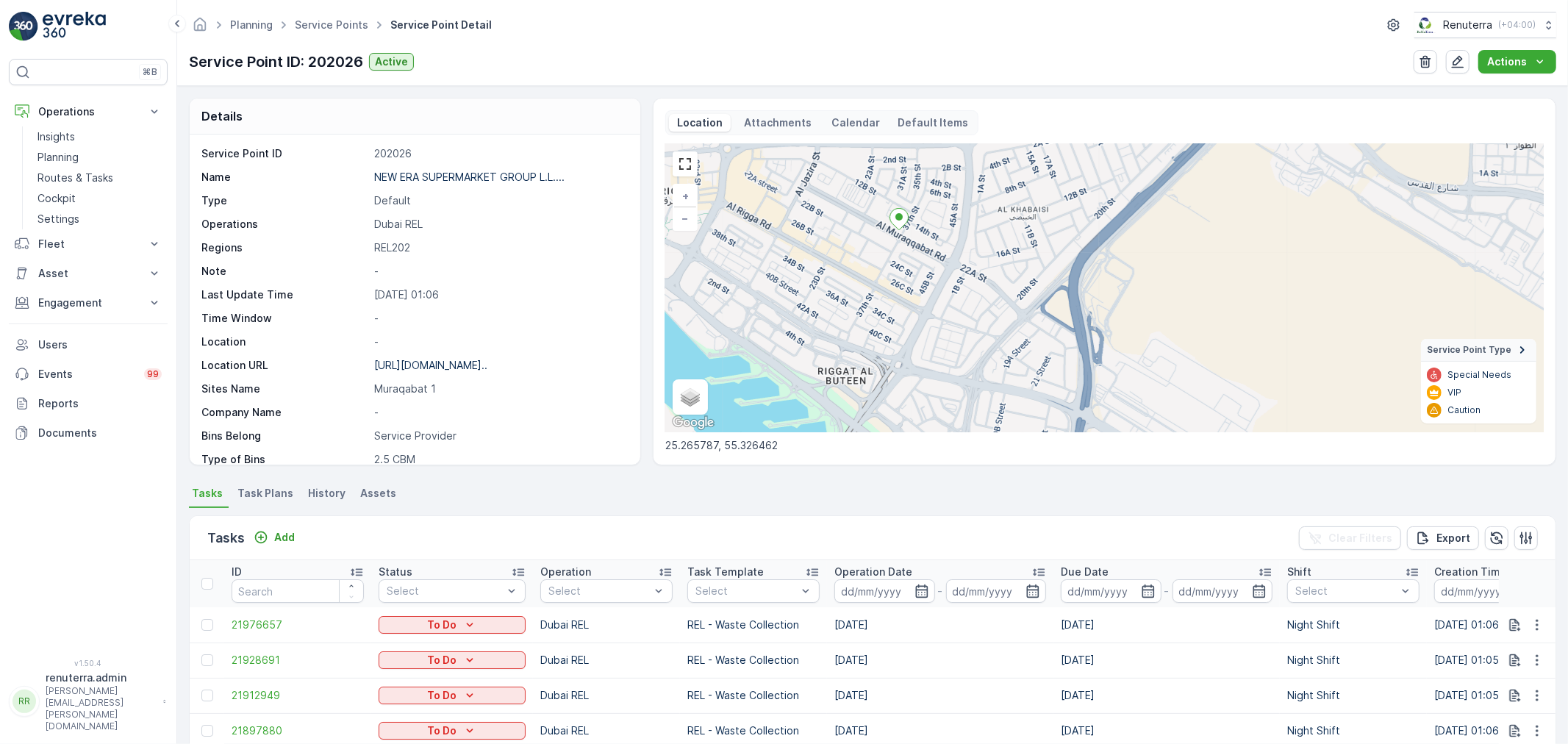
drag, startPoint x: 1026, startPoint y: 319, endPoint x: 869, endPoint y: 283, distance: 161.1
click at [869, 283] on div "+ − Satellite Roadmap Terrain Hybrid Leaflet Keyboard shortcuts Map Data Map da…" at bounding box center [1104, 288] width 878 height 289
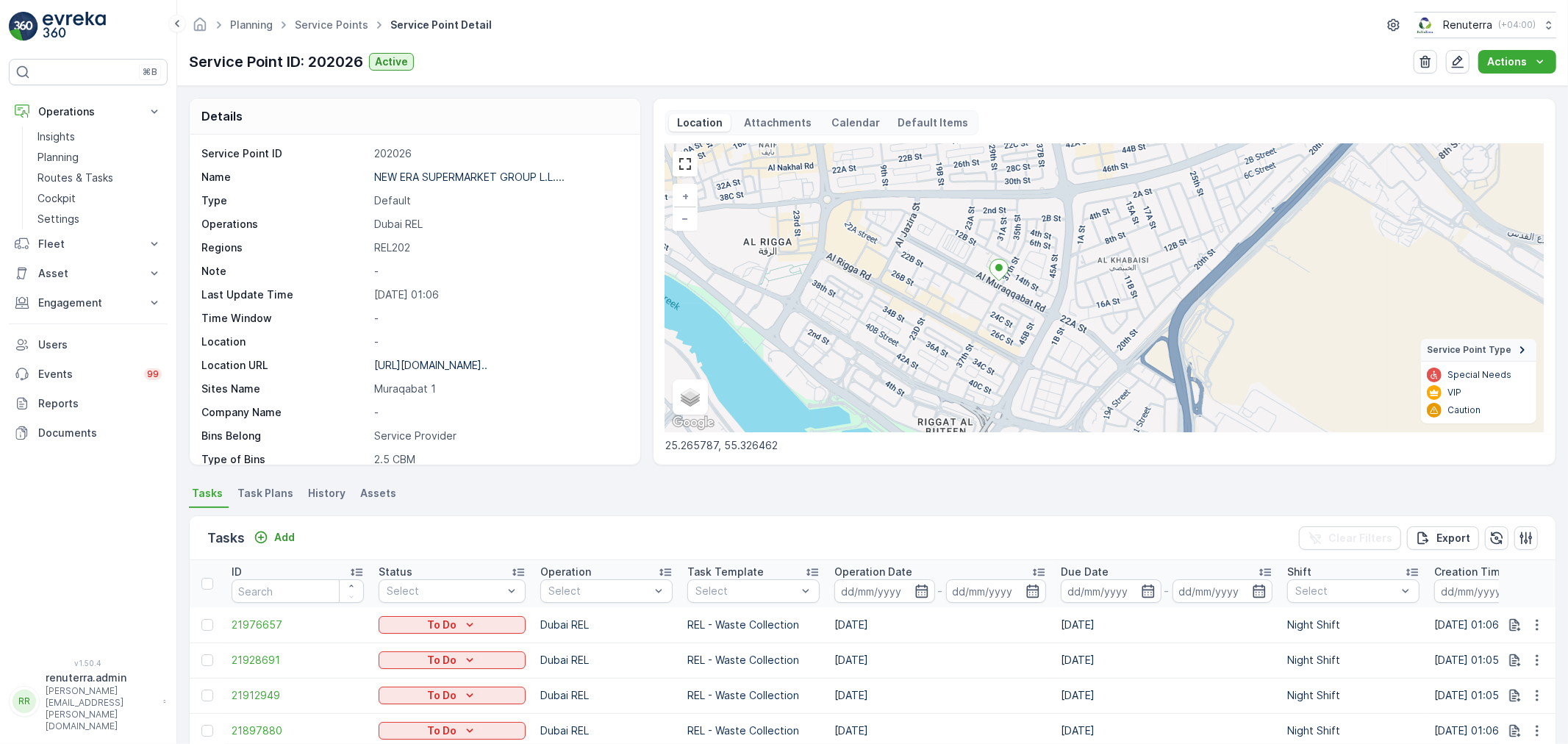
drag, startPoint x: 827, startPoint y: 273, endPoint x: 986, endPoint y: 298, distance: 161.0
click at [973, 309] on div "+ − Satellite Roadmap Terrain Hybrid Leaflet Keyboard shortcuts Map Data Map da…" at bounding box center [1104, 288] width 878 height 289
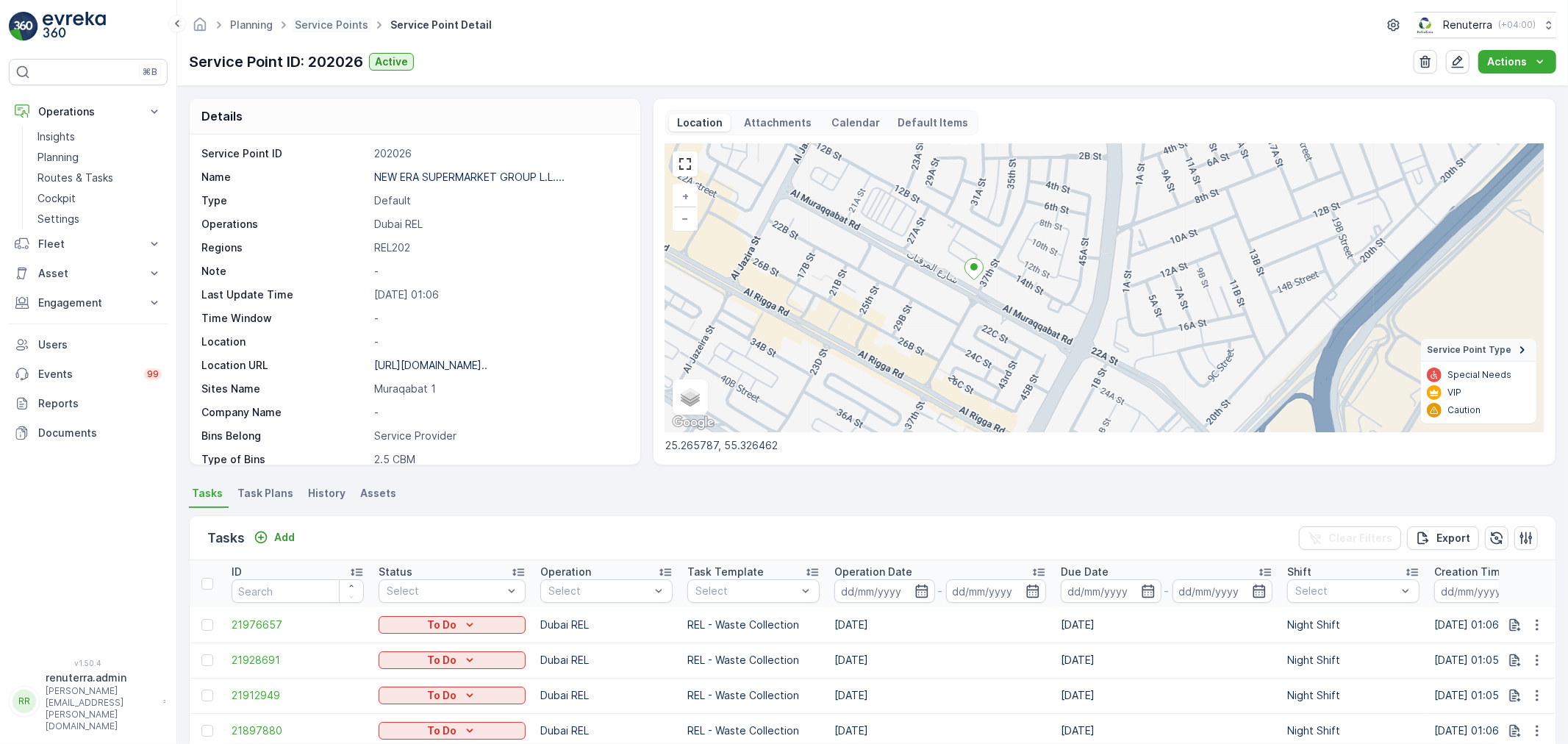
click at [344, 31] on span "Service Points" at bounding box center [331, 24] width 80 height 14
click at [339, 24] on link "Service Points" at bounding box center [331, 24] width 74 height 12
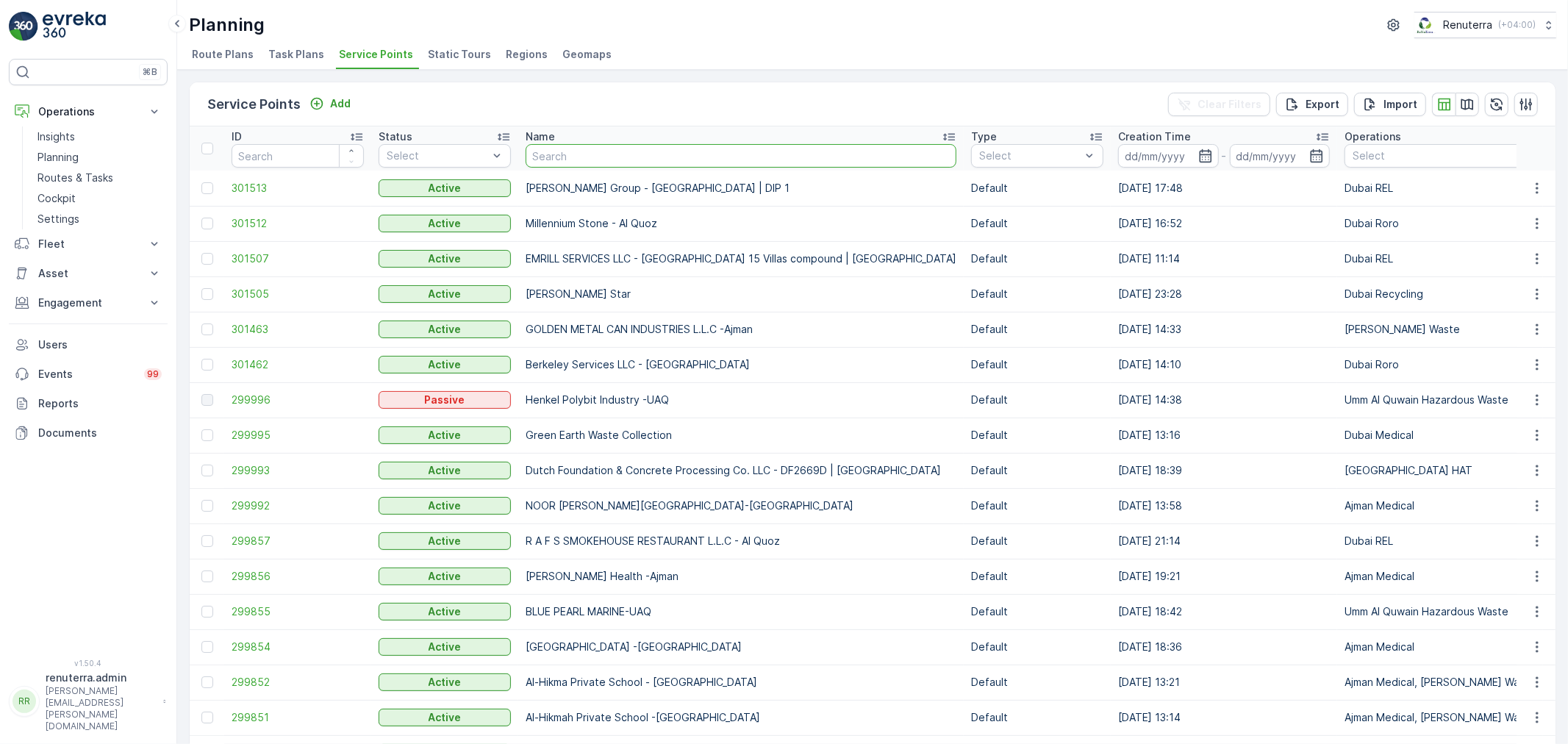
type input "[PHONE_NUMBER]"
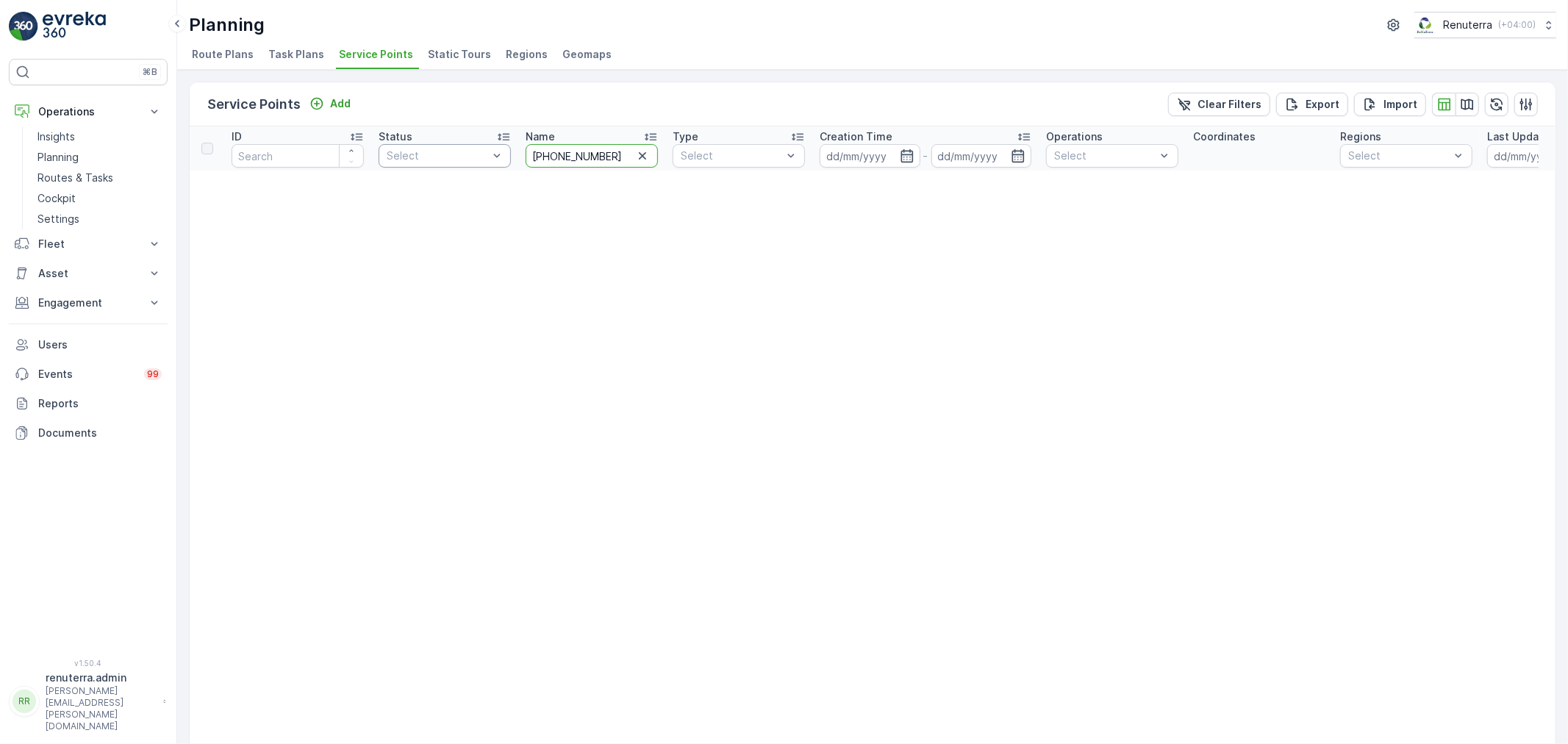
drag, startPoint x: 629, startPoint y: 148, endPoint x: 493, endPoint y: 166, distance: 137.2
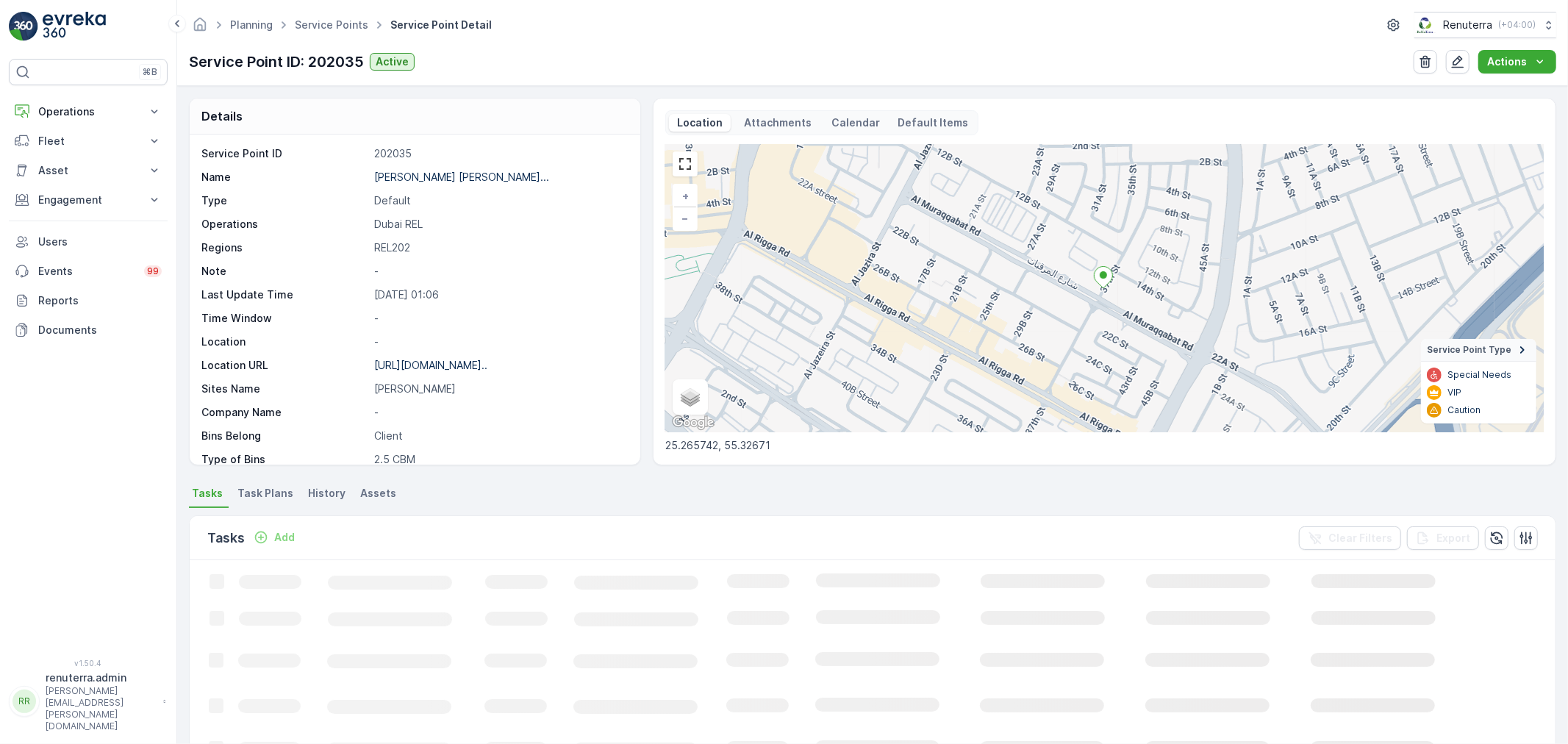
click at [472, 174] on p "MOHAMED IBRAHIM OBAIDALLA GENE..." at bounding box center [461, 176] width 174 height 12
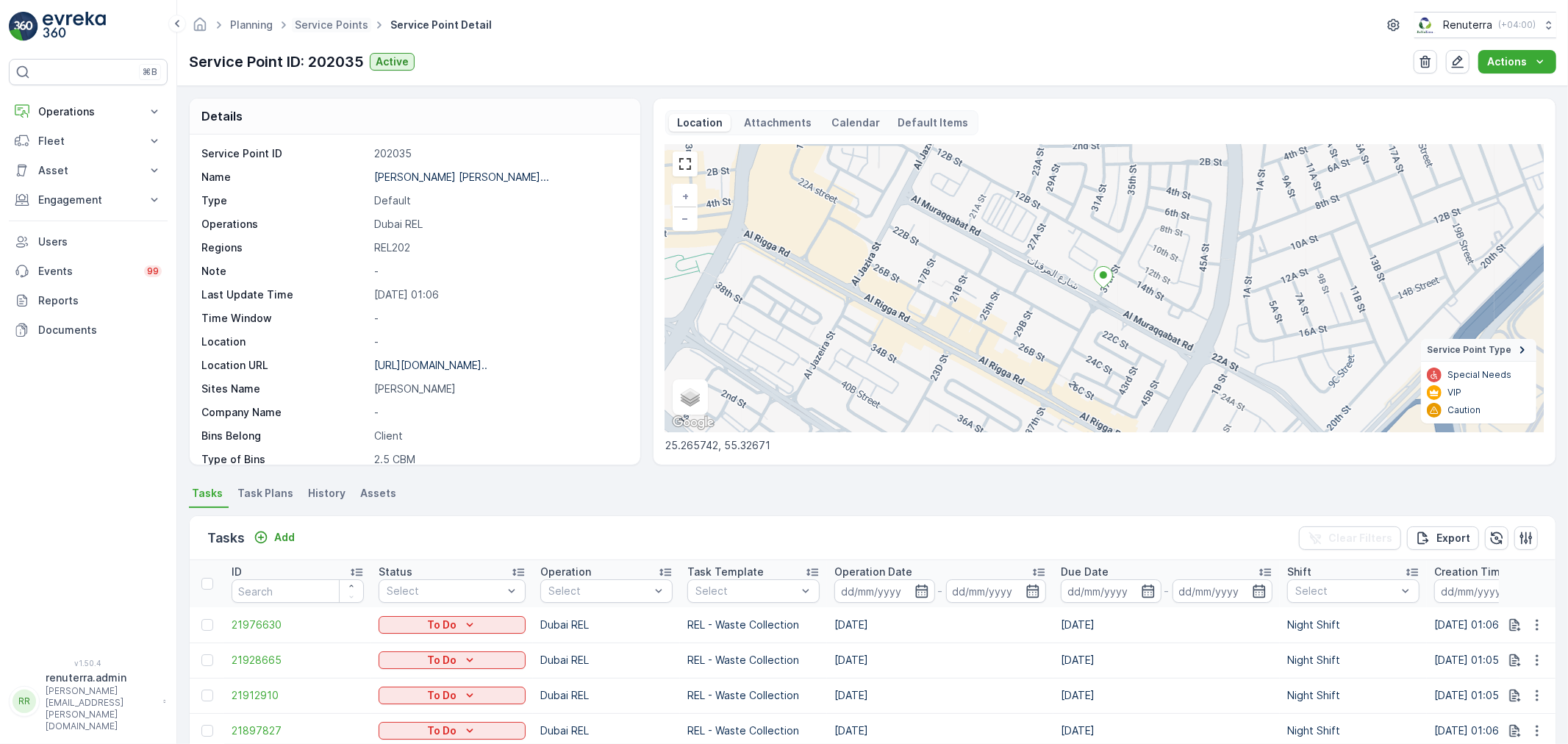
drag, startPoint x: 355, startPoint y: 12, endPoint x: 348, endPoint y: 17, distance: 8.6
click at [355, 13] on div "Planning Service Points Service Point Detail Renuterra ( +04:00 )" at bounding box center [872, 25] width 1367 height 27
click at [348, 17] on span "Service Points" at bounding box center [331, 24] width 80 height 14
click at [332, 22] on link "Service Points" at bounding box center [331, 24] width 74 height 12
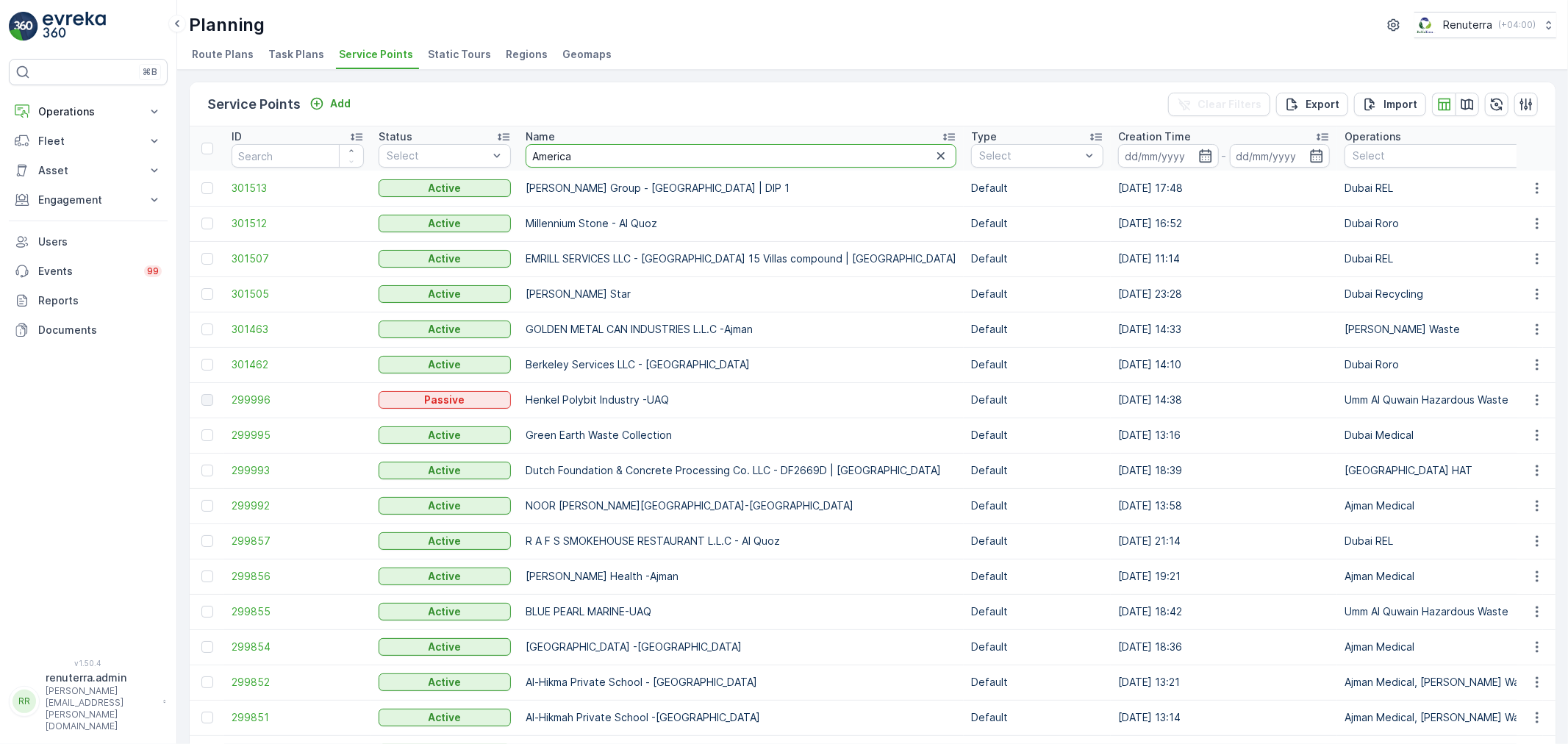
type input "American"
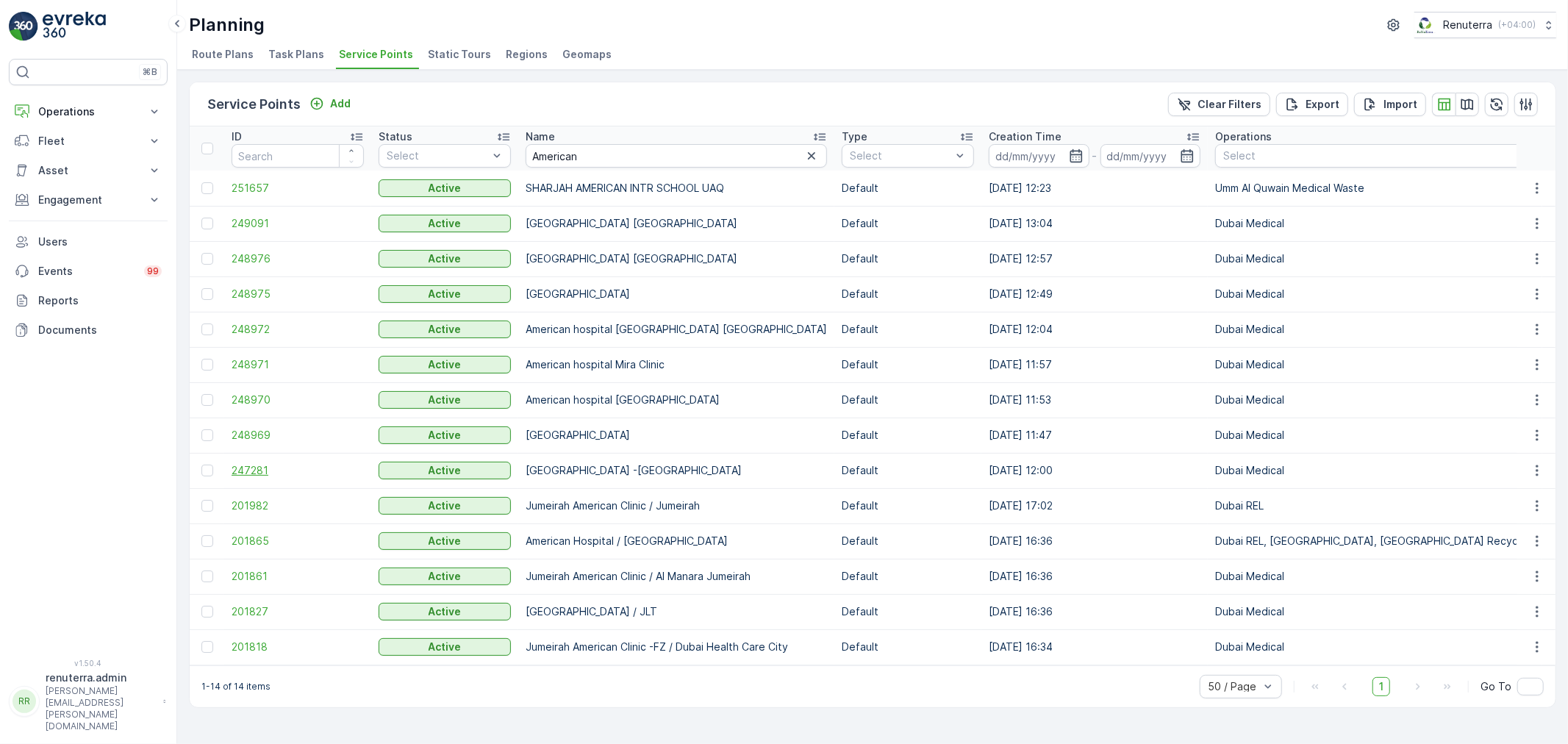
click at [256, 468] on span "247281" at bounding box center [298, 470] width 132 height 14
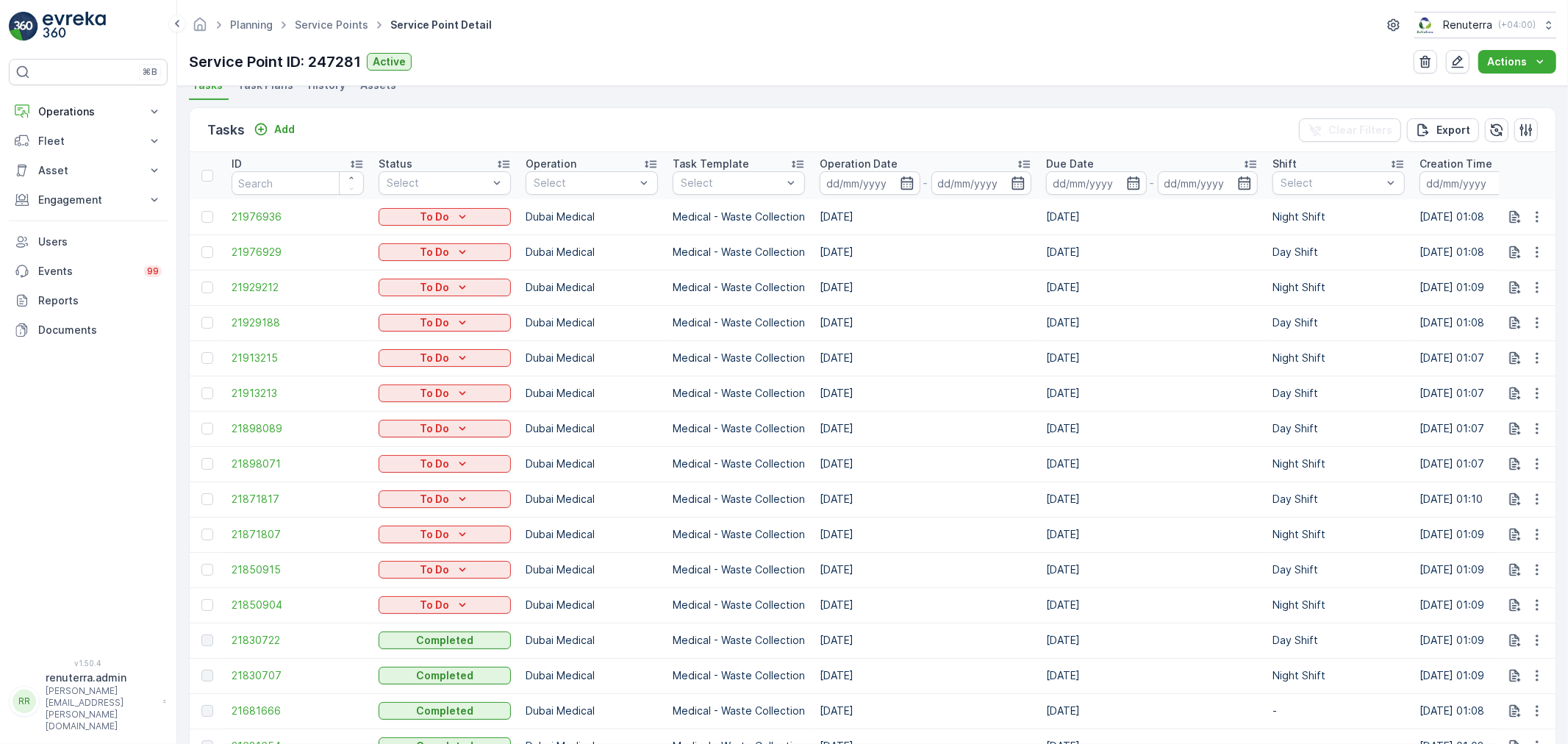
scroll to position [571, 0]
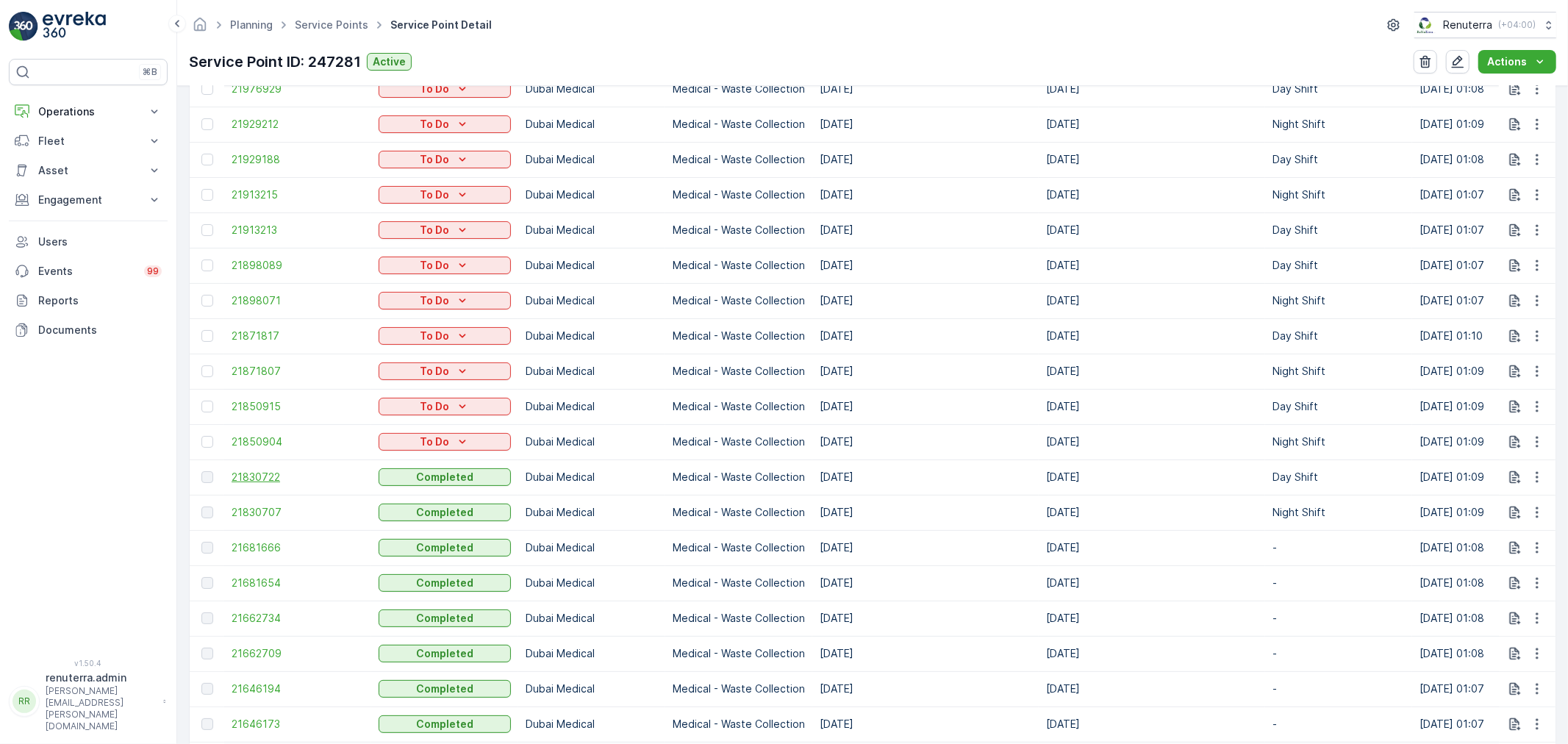
click at [274, 474] on span "21830722" at bounding box center [298, 477] width 132 height 14
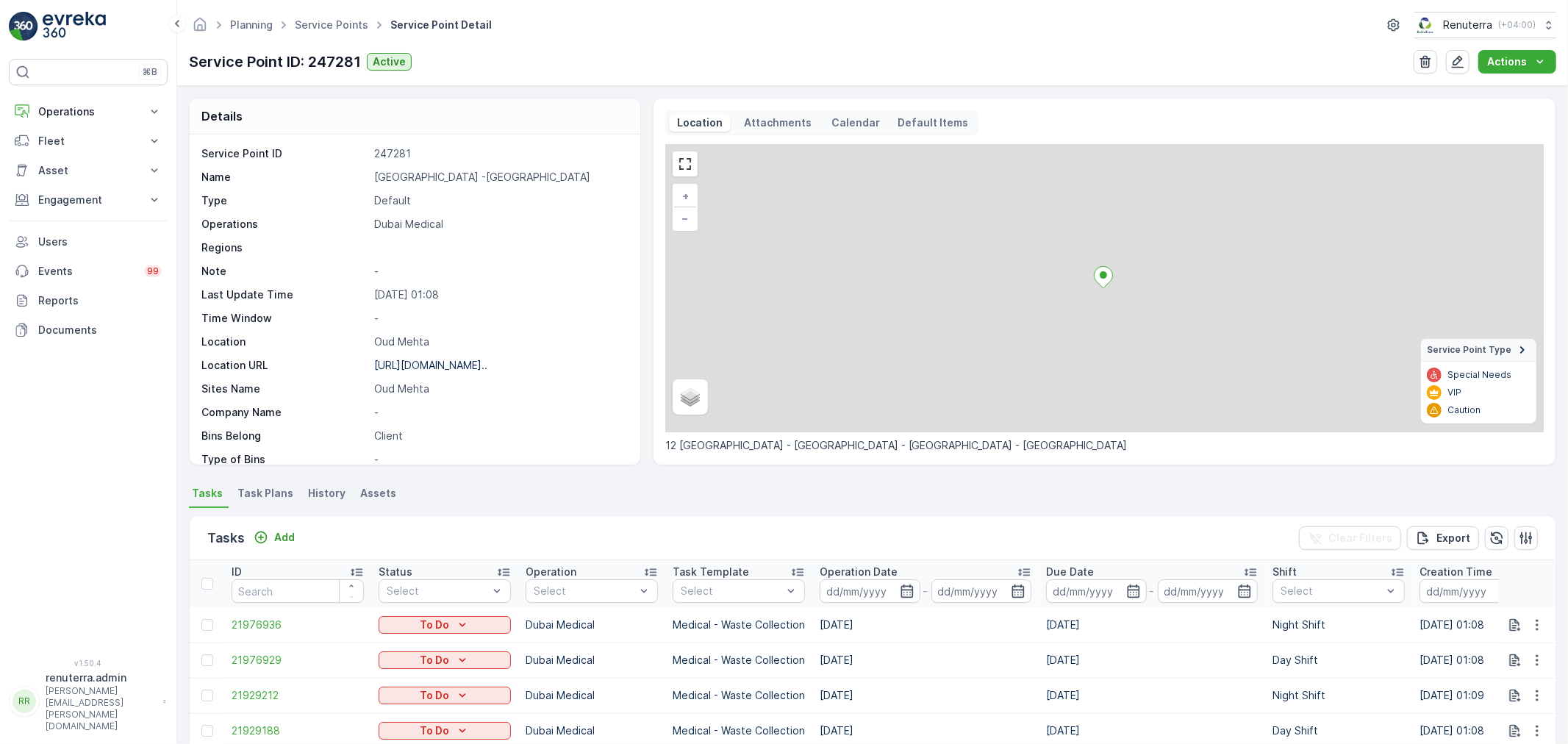
scroll to position [653, 0]
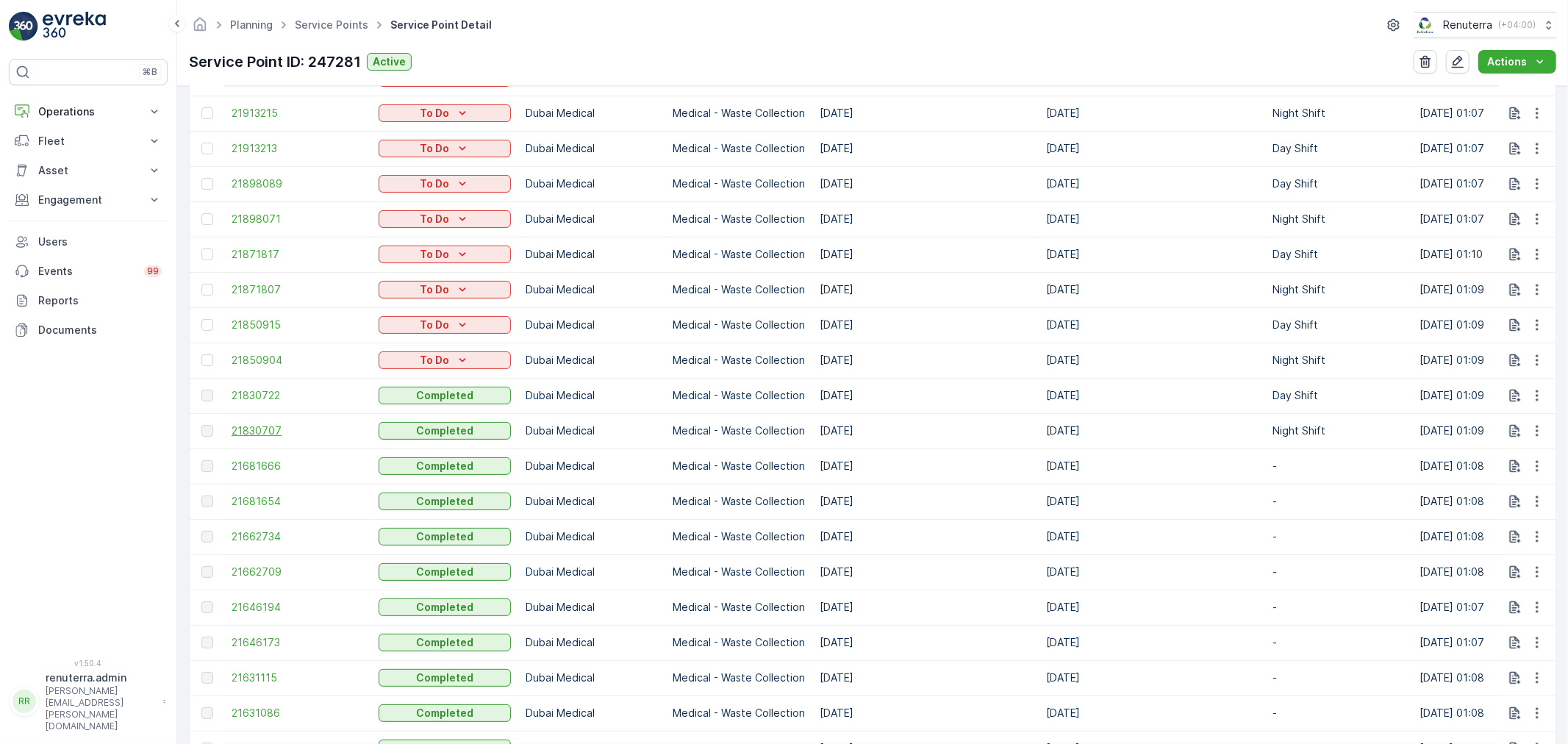
click at [251, 433] on span "21830707" at bounding box center [298, 430] width 132 height 14
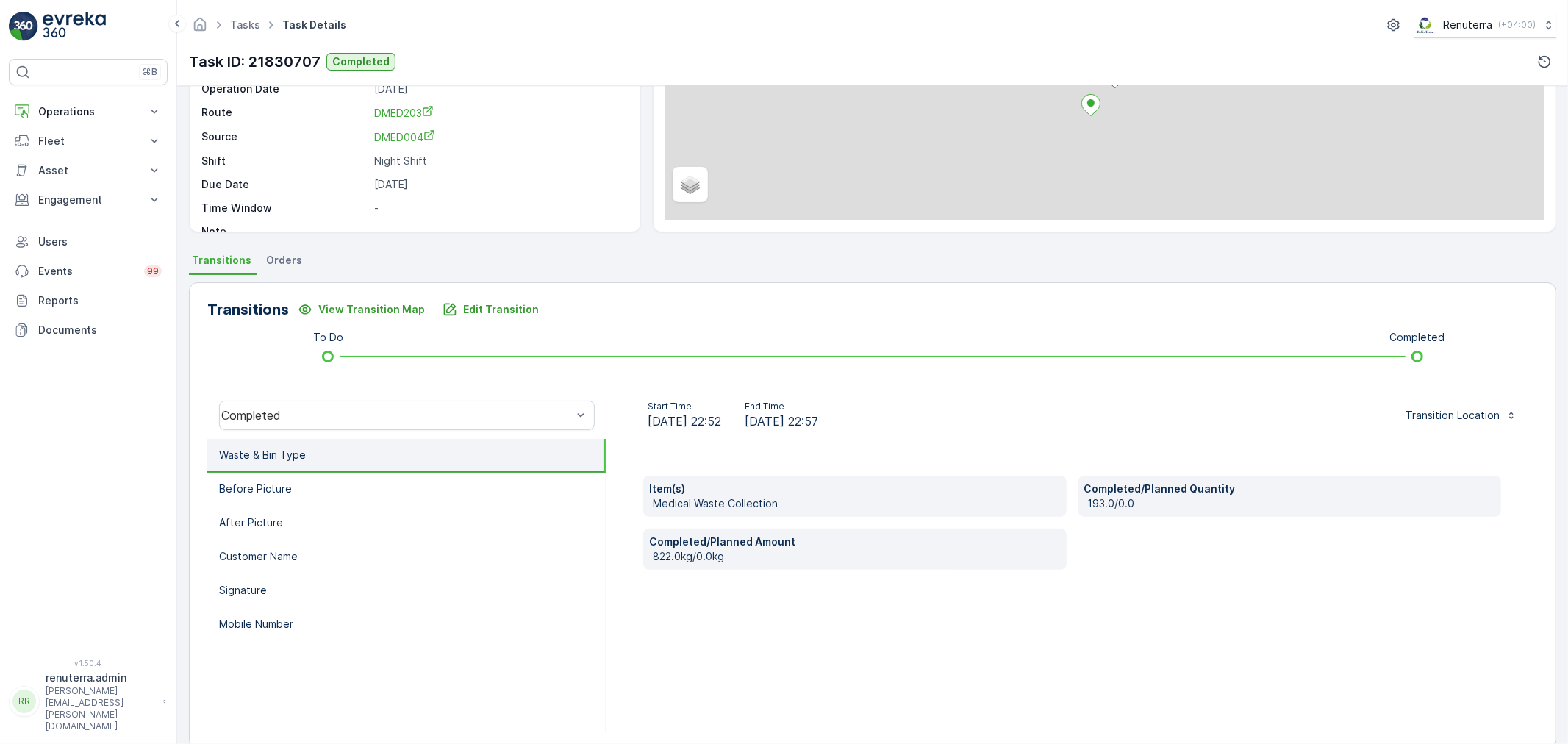
scroll to position [163, 0]
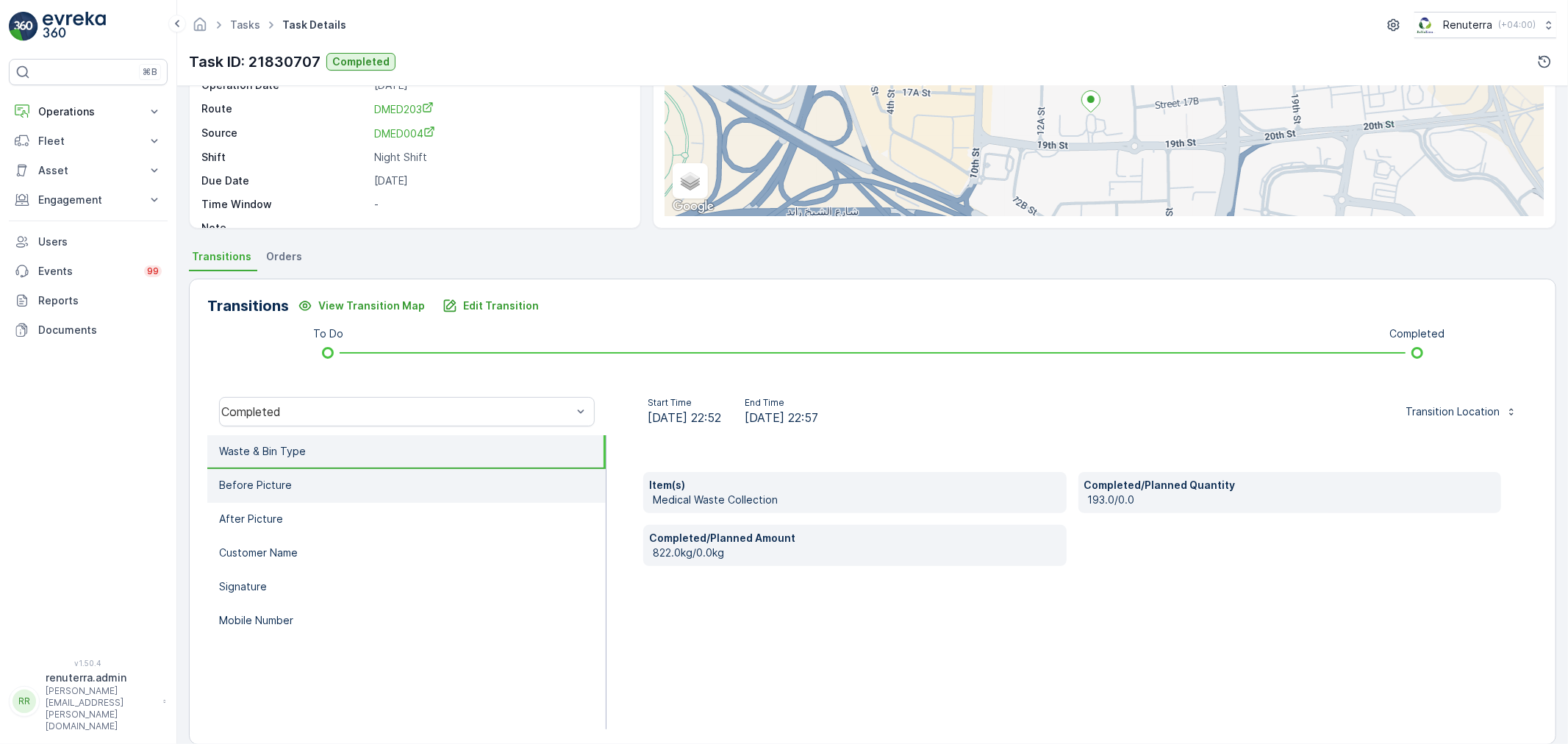
click at [253, 490] on p "Before Picture" at bounding box center [255, 484] width 73 height 14
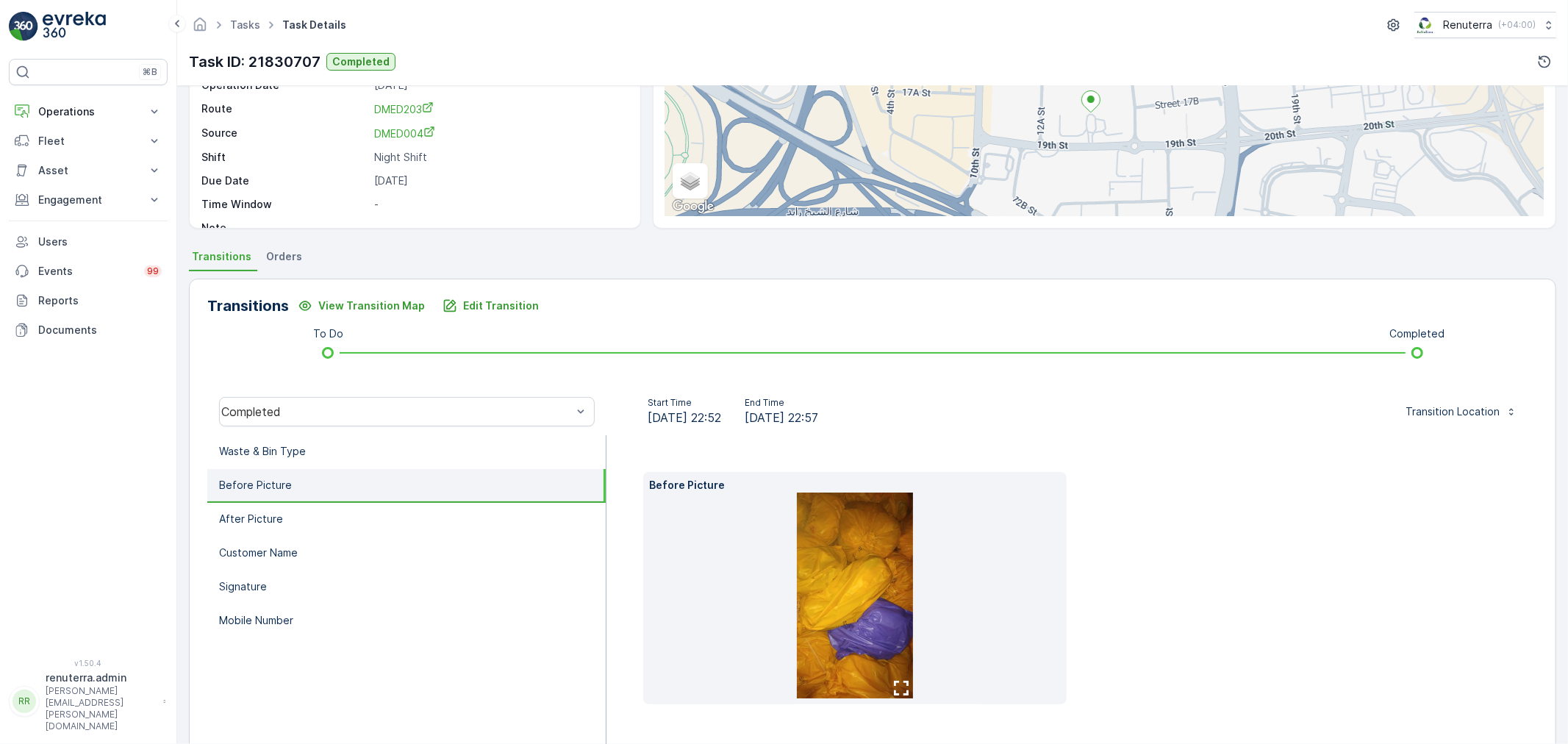
click at [823, 563] on img at bounding box center [854, 595] width 116 height 206
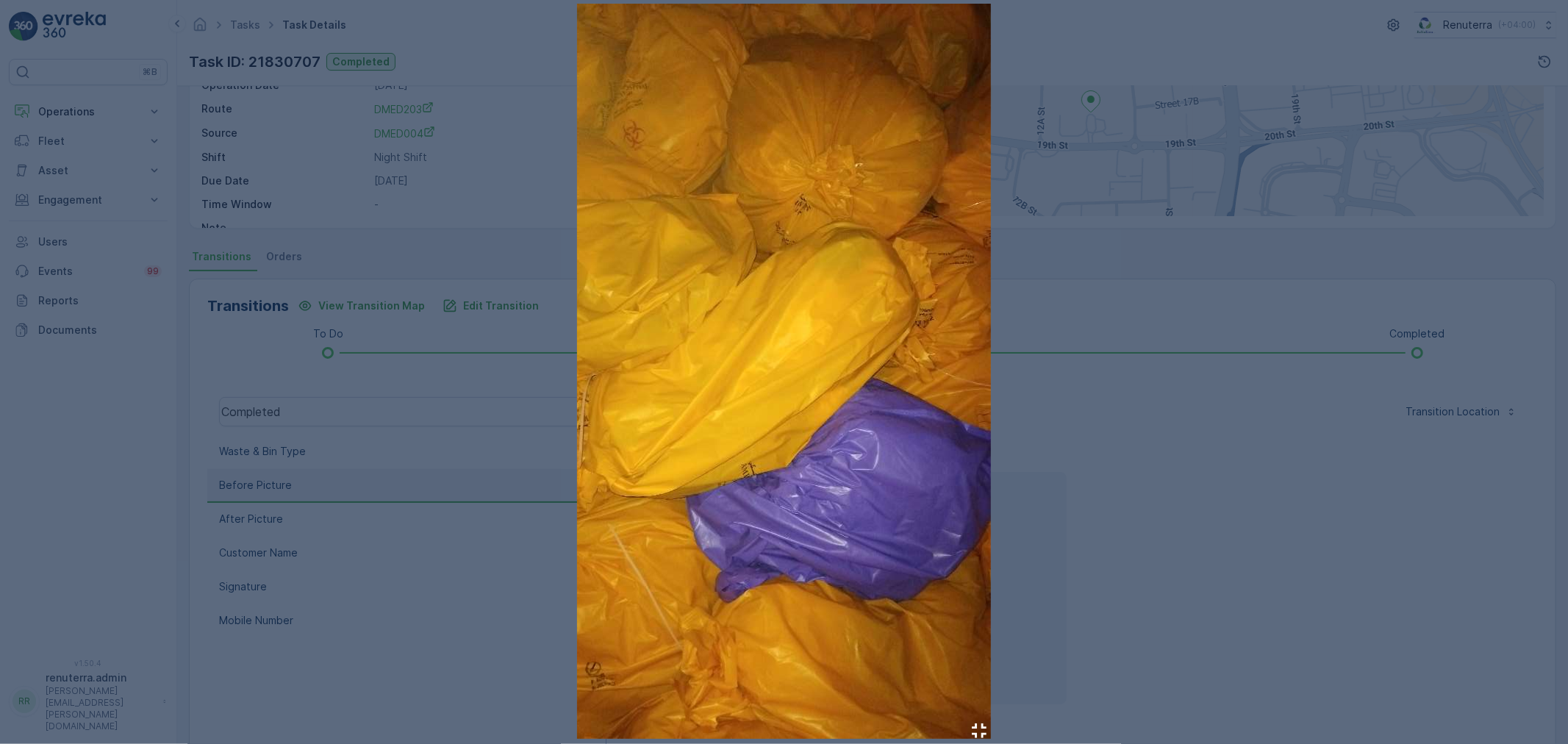
click at [1133, 564] on div at bounding box center [784, 372] width 1568 height 744
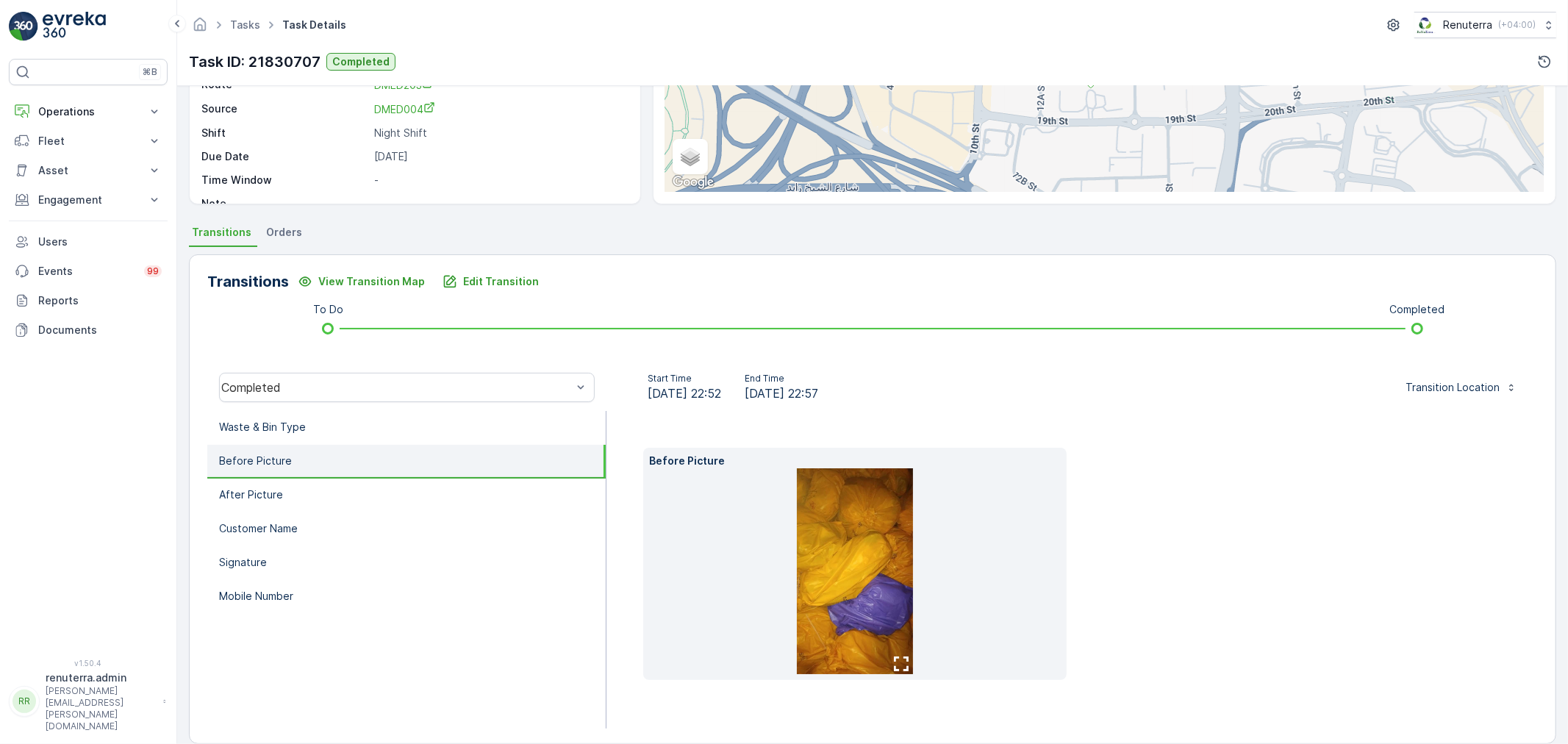
scroll to position [206, 0]
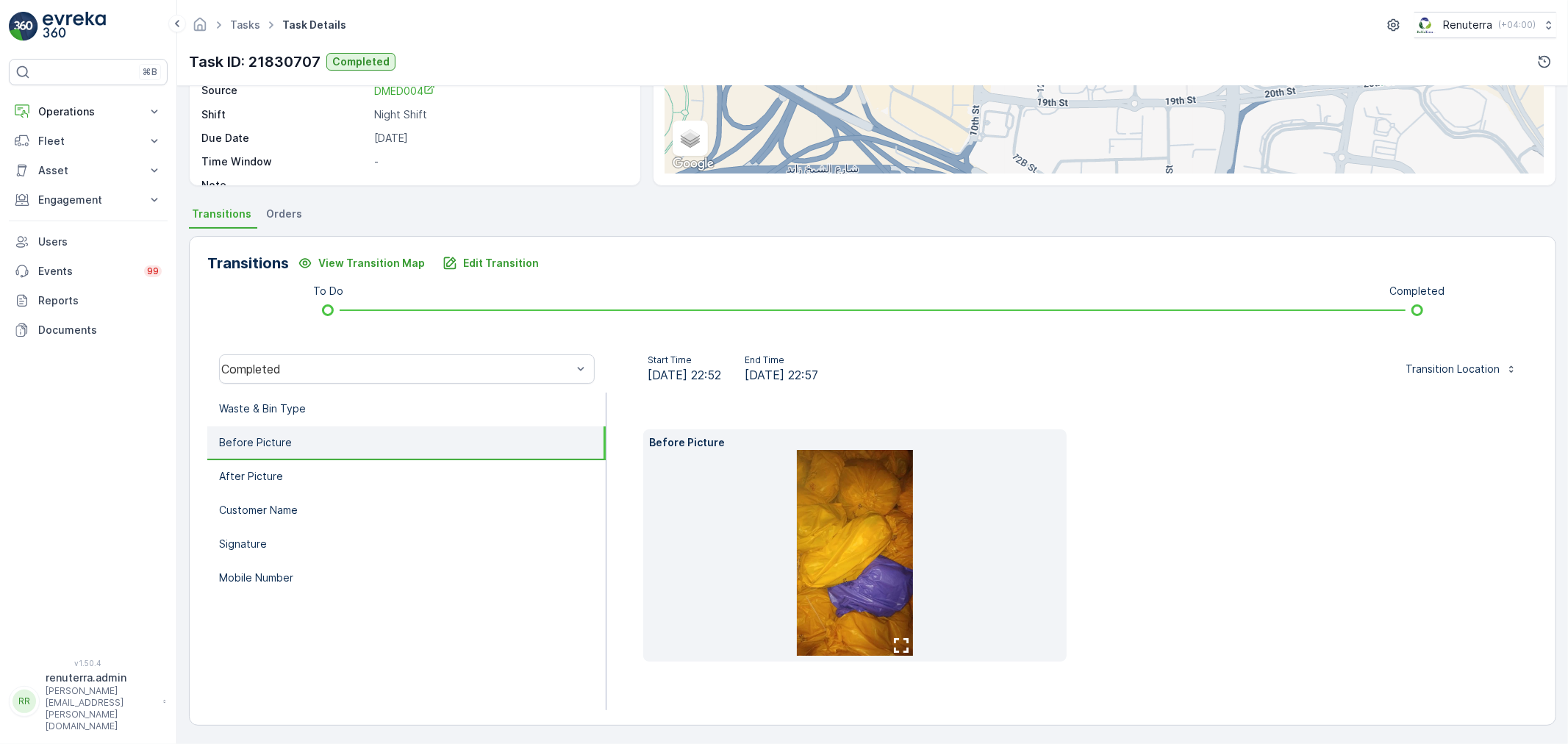
click at [856, 586] on img at bounding box center [854, 552] width 116 height 206
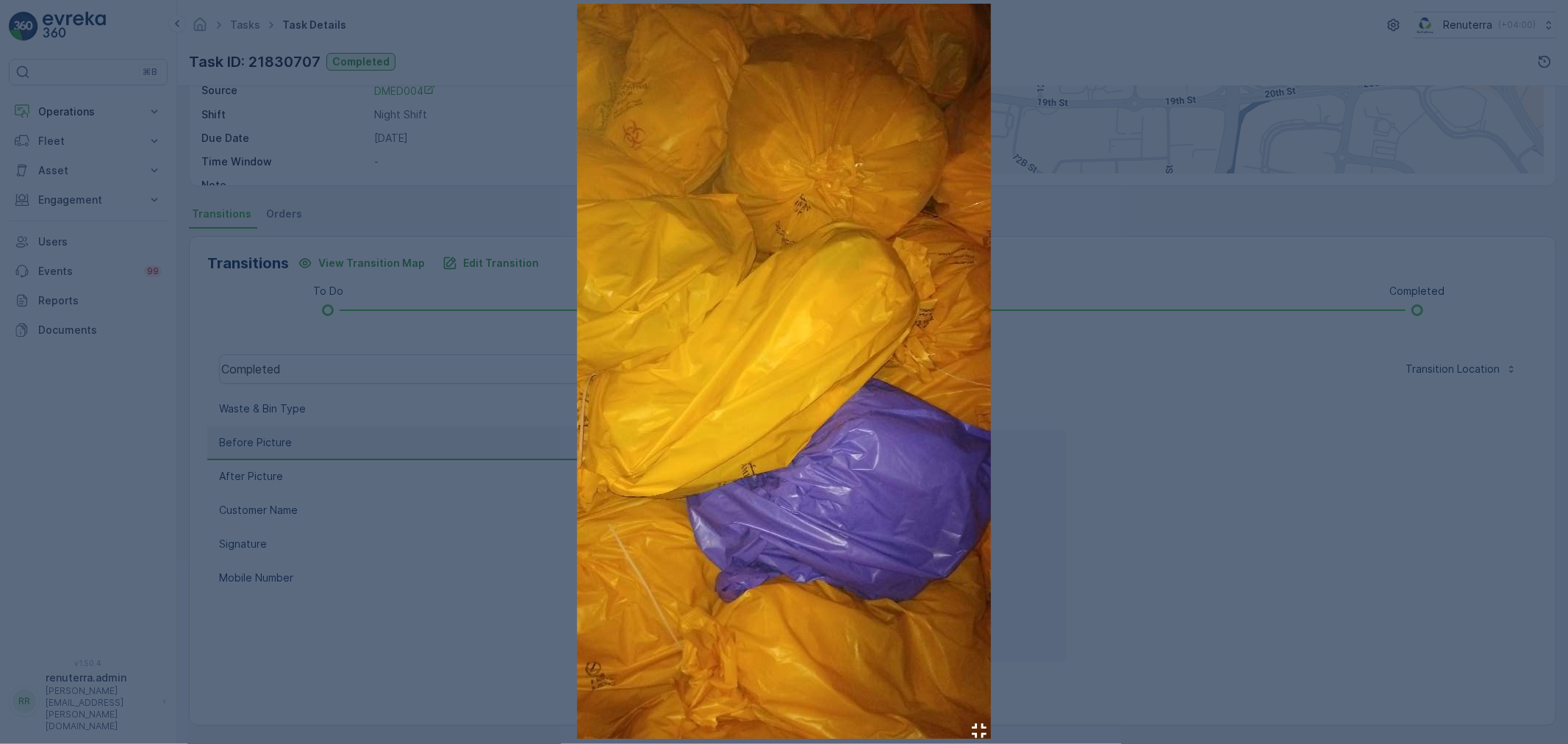
click at [1133, 534] on div at bounding box center [784, 372] width 1568 height 744
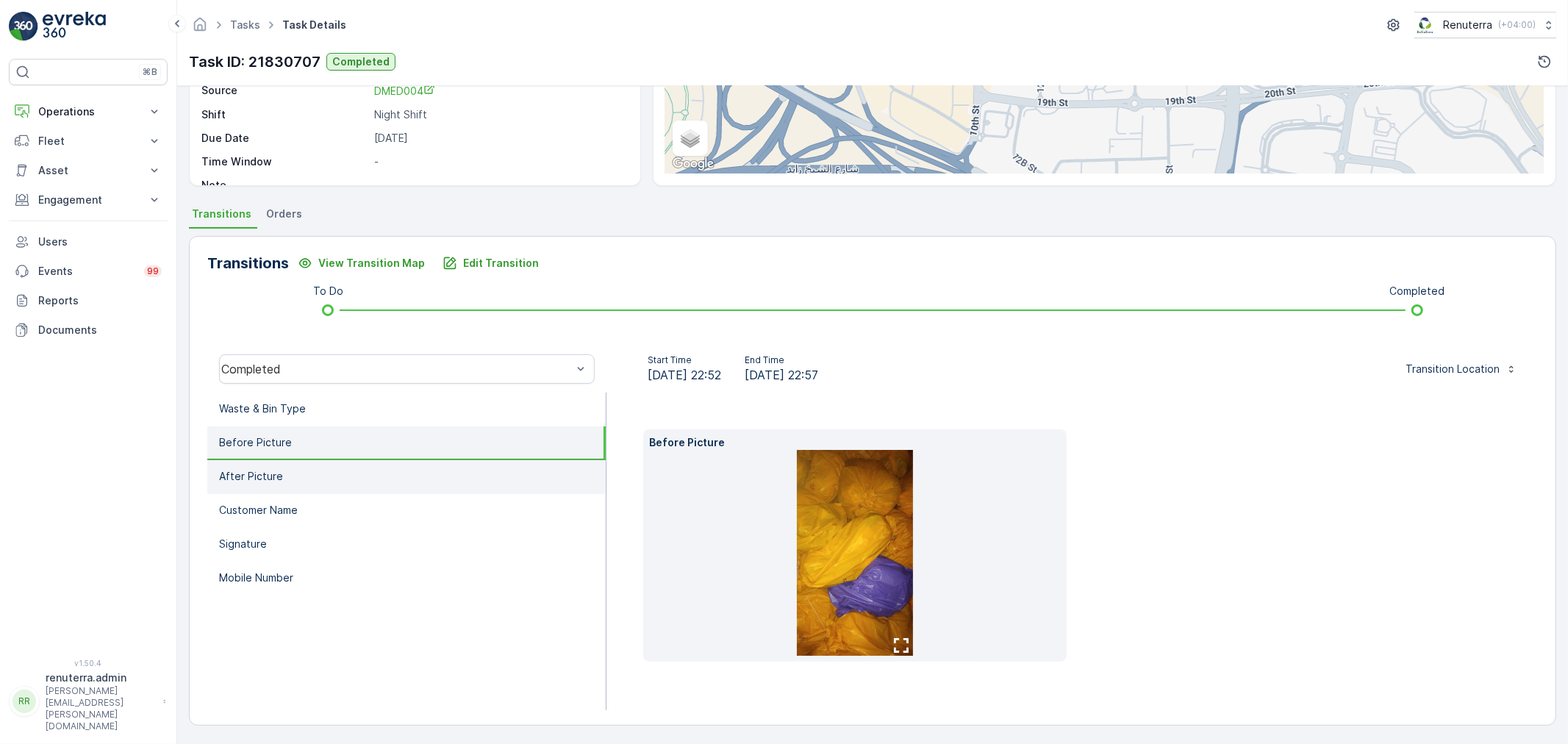
click at [288, 485] on li "After Picture" at bounding box center [406, 477] width 399 height 34
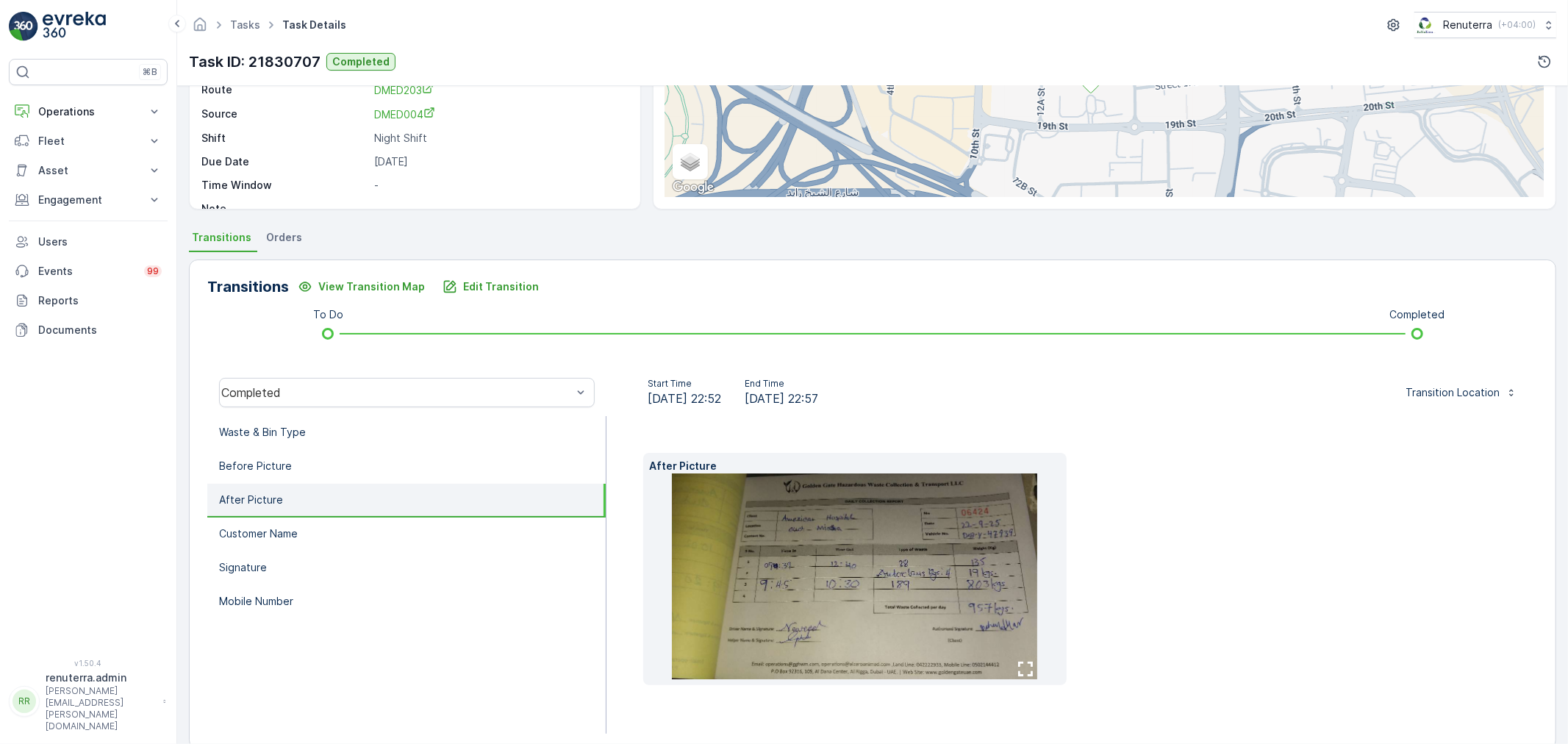
click at [809, 570] on img at bounding box center [854, 576] width 365 height 206
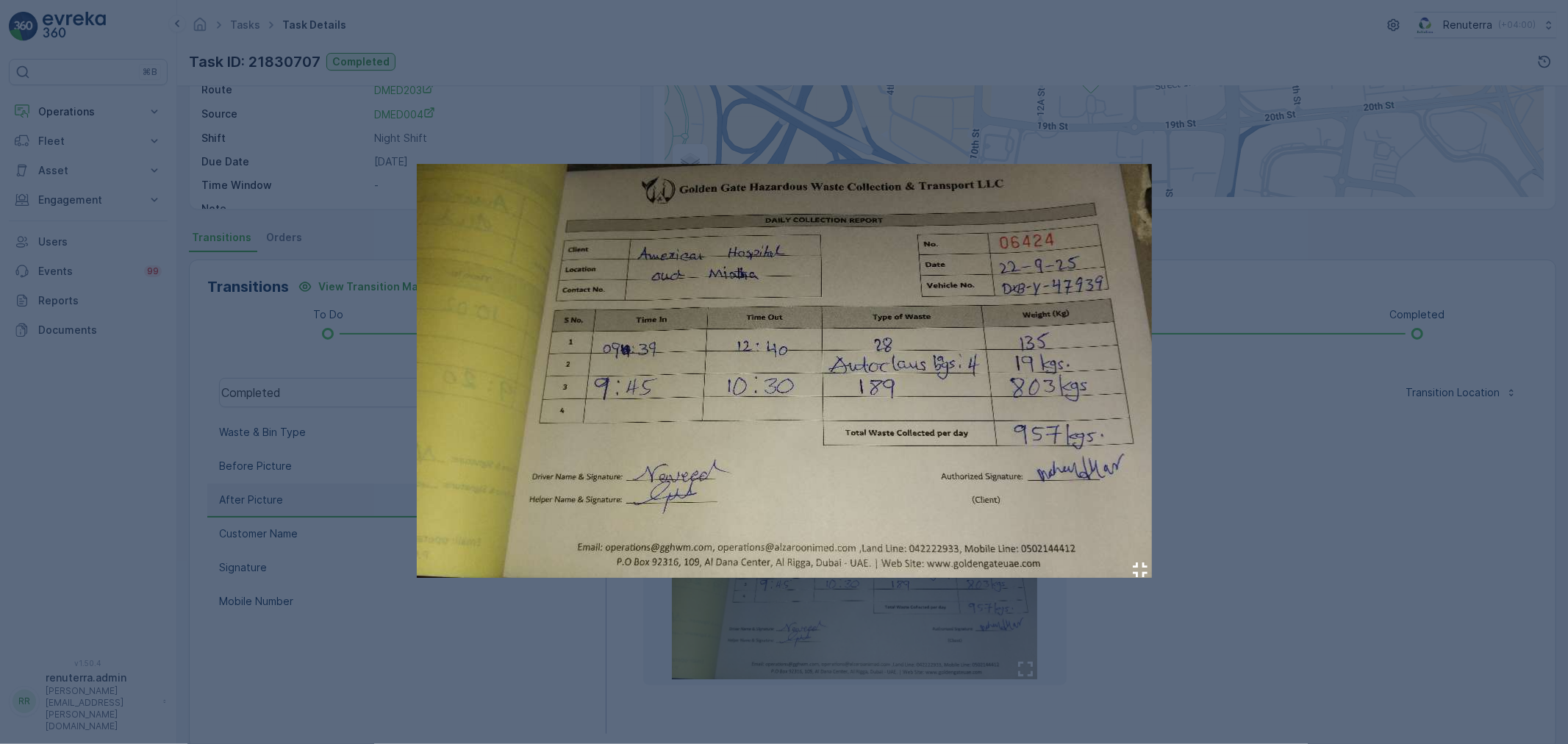
click at [1217, 471] on div at bounding box center [784, 372] width 1568 height 744
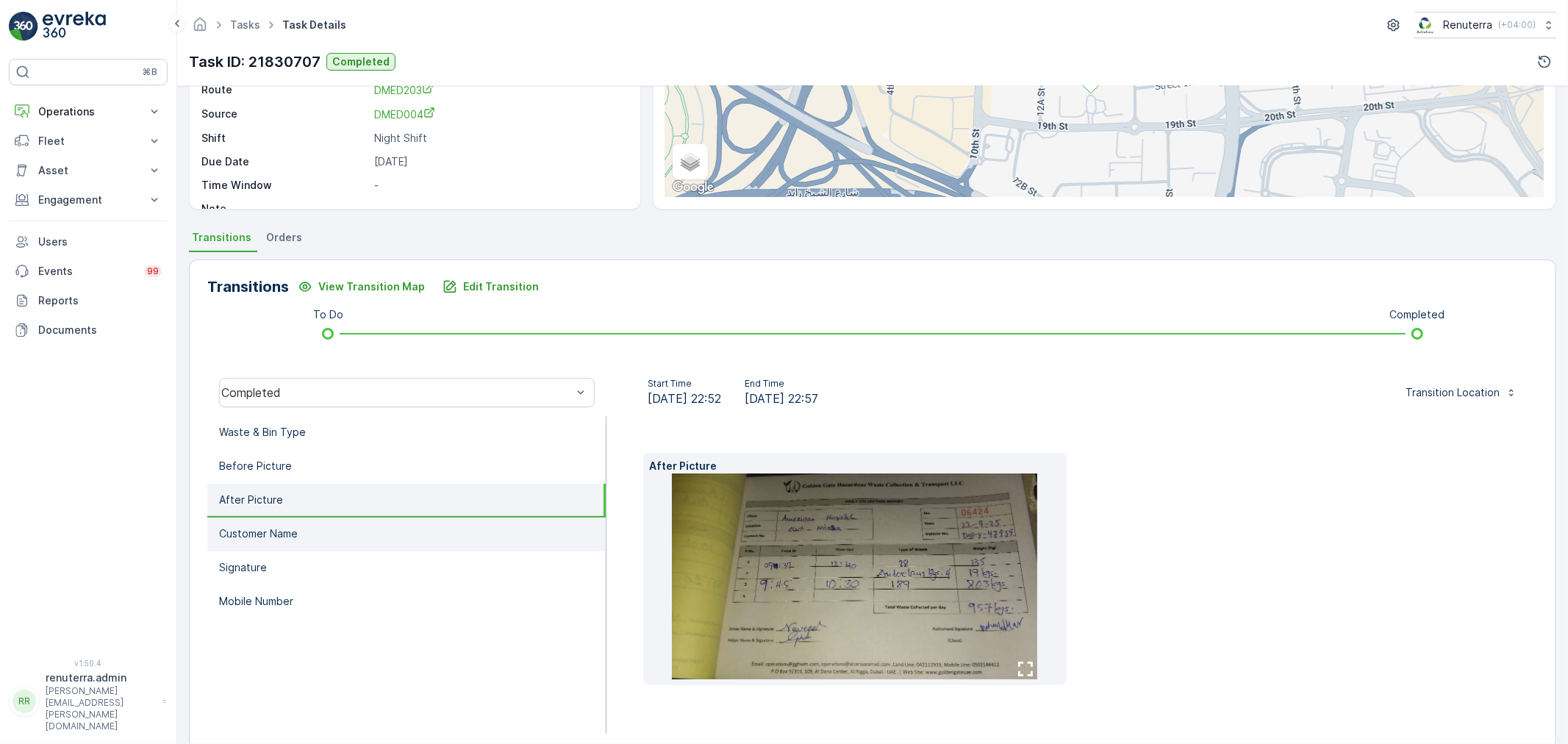
click at [305, 543] on li "Customer Name" at bounding box center [406, 534] width 399 height 34
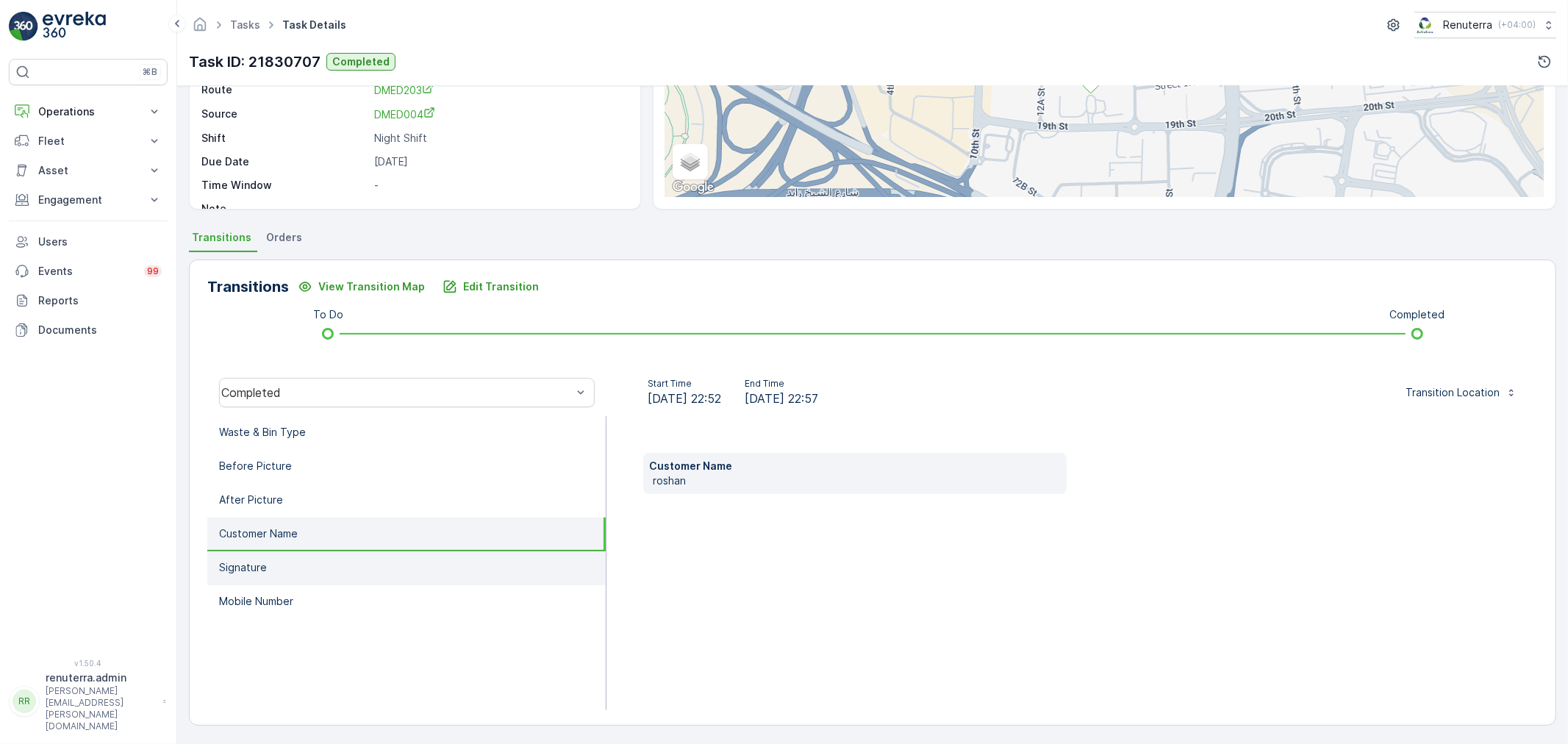
click at [290, 556] on li "Signature" at bounding box center [406, 568] width 399 height 34
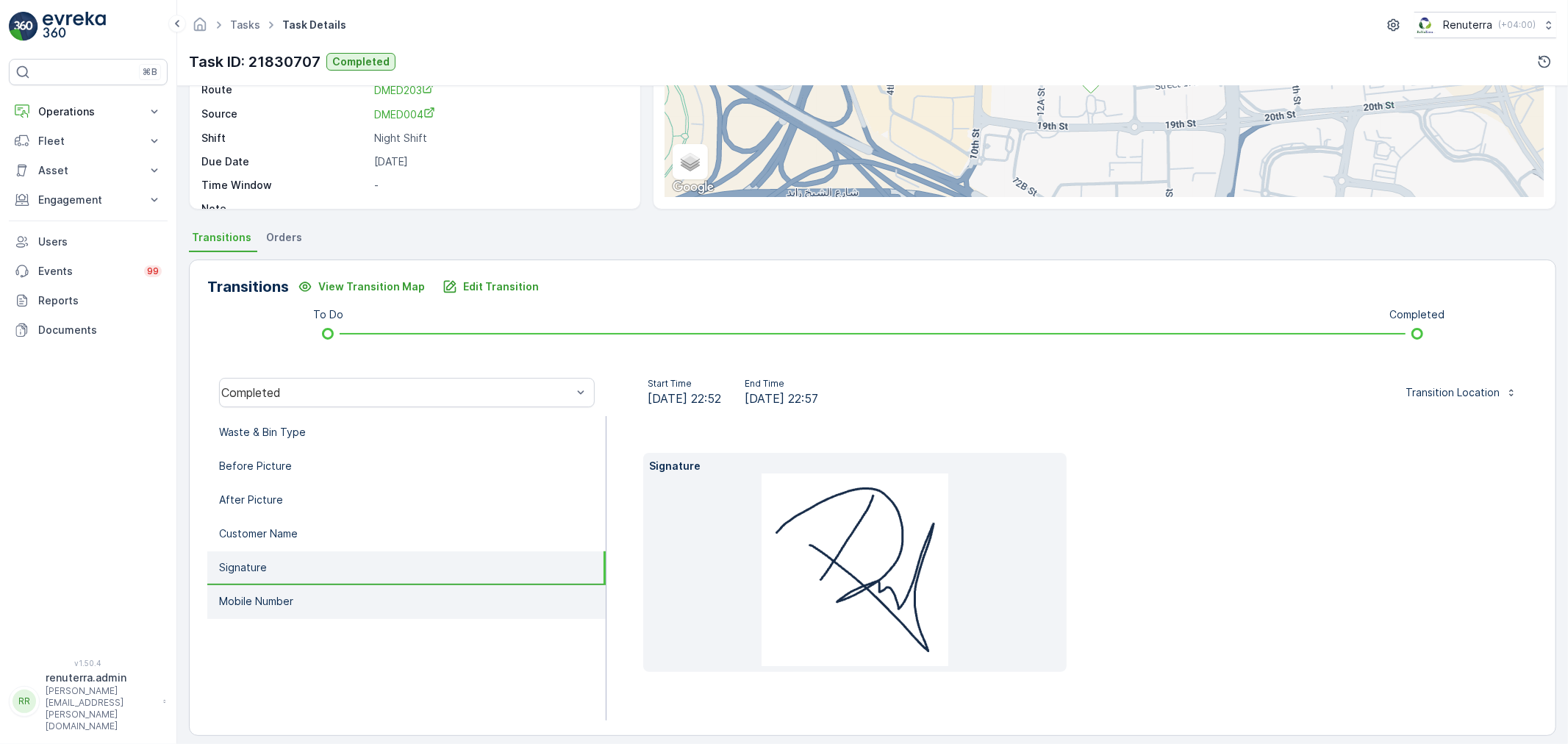
click at [282, 585] on li "Mobile Number" at bounding box center [406, 601] width 399 height 34
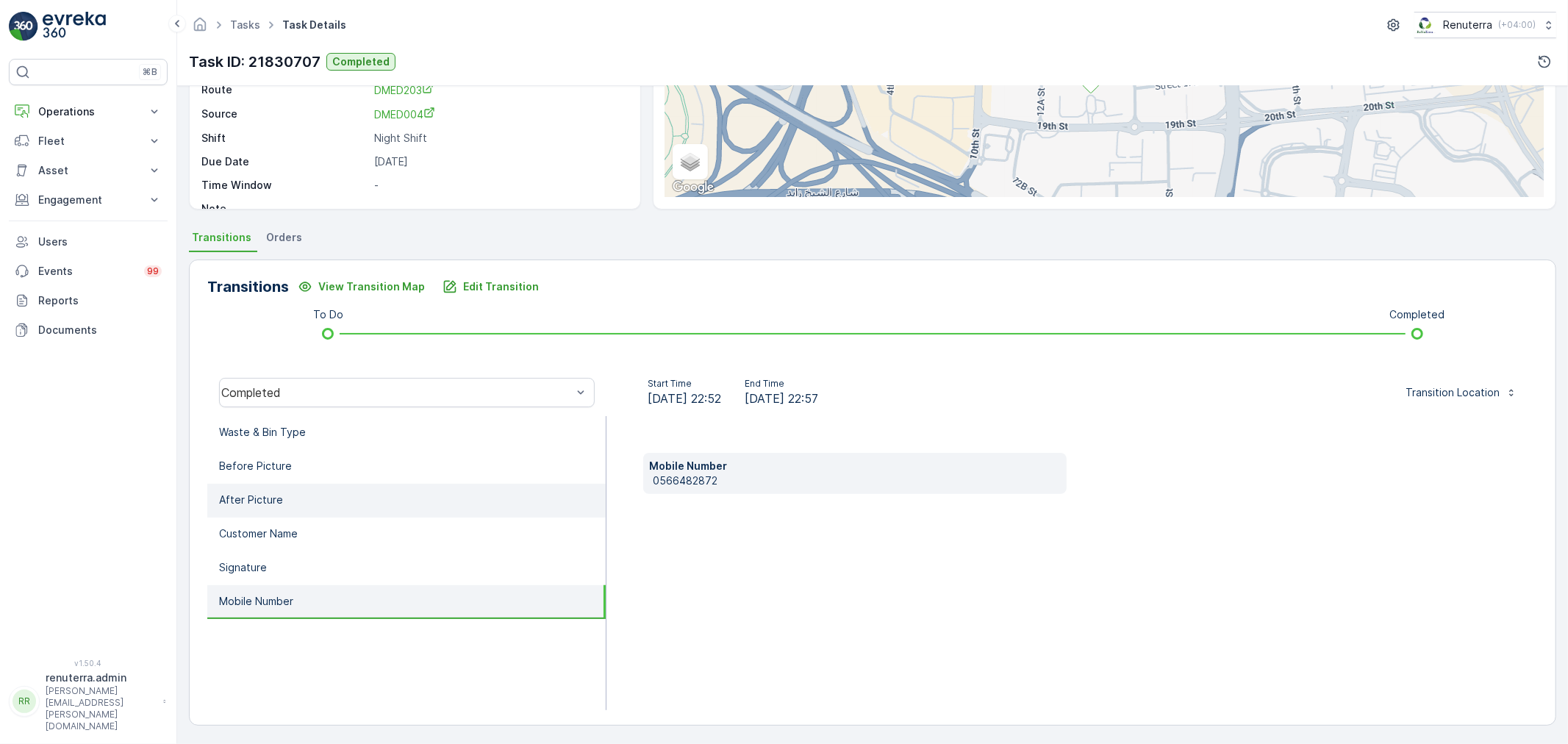
click at [288, 487] on li "After Picture" at bounding box center [406, 500] width 399 height 34
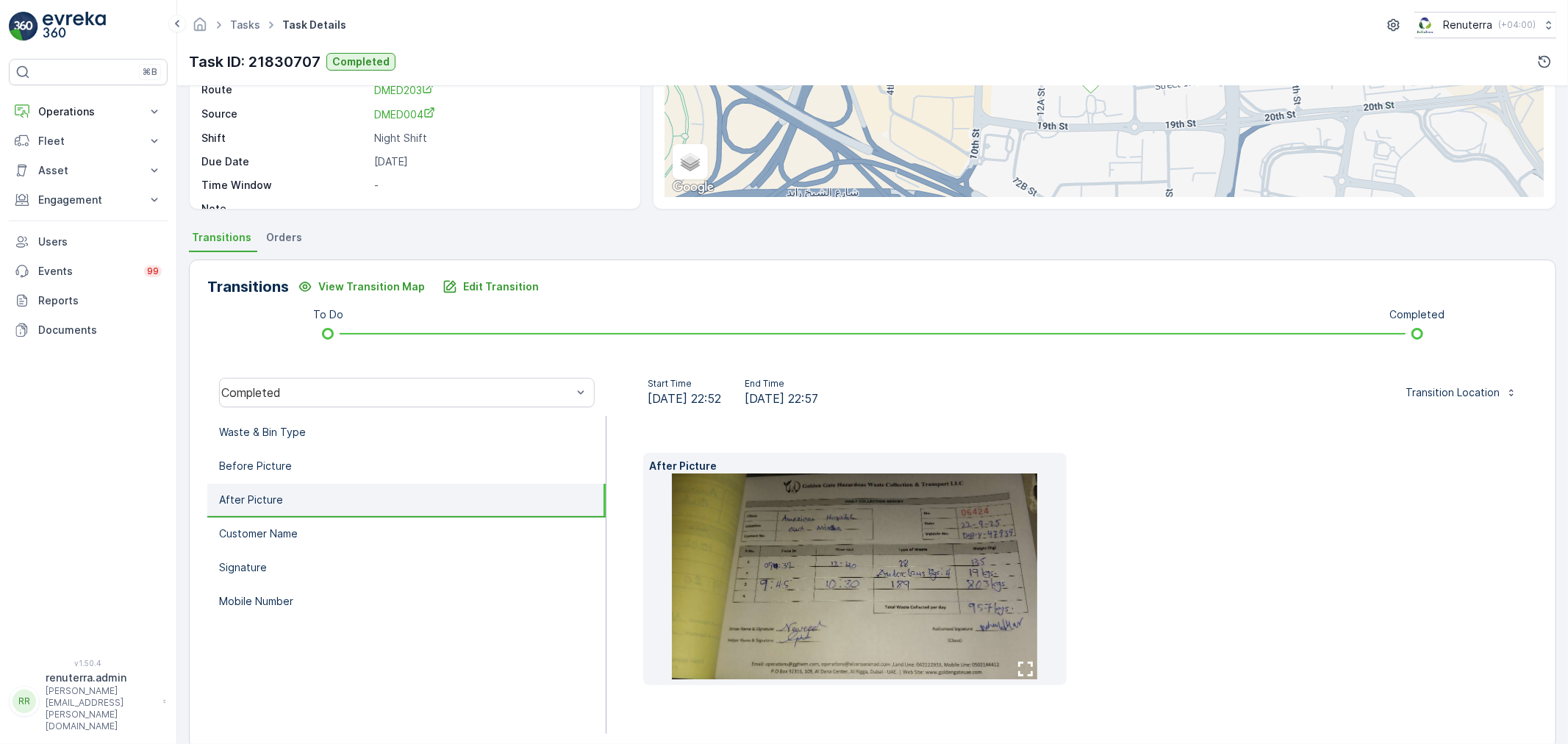
click at [807, 522] on img at bounding box center [854, 576] width 365 height 206
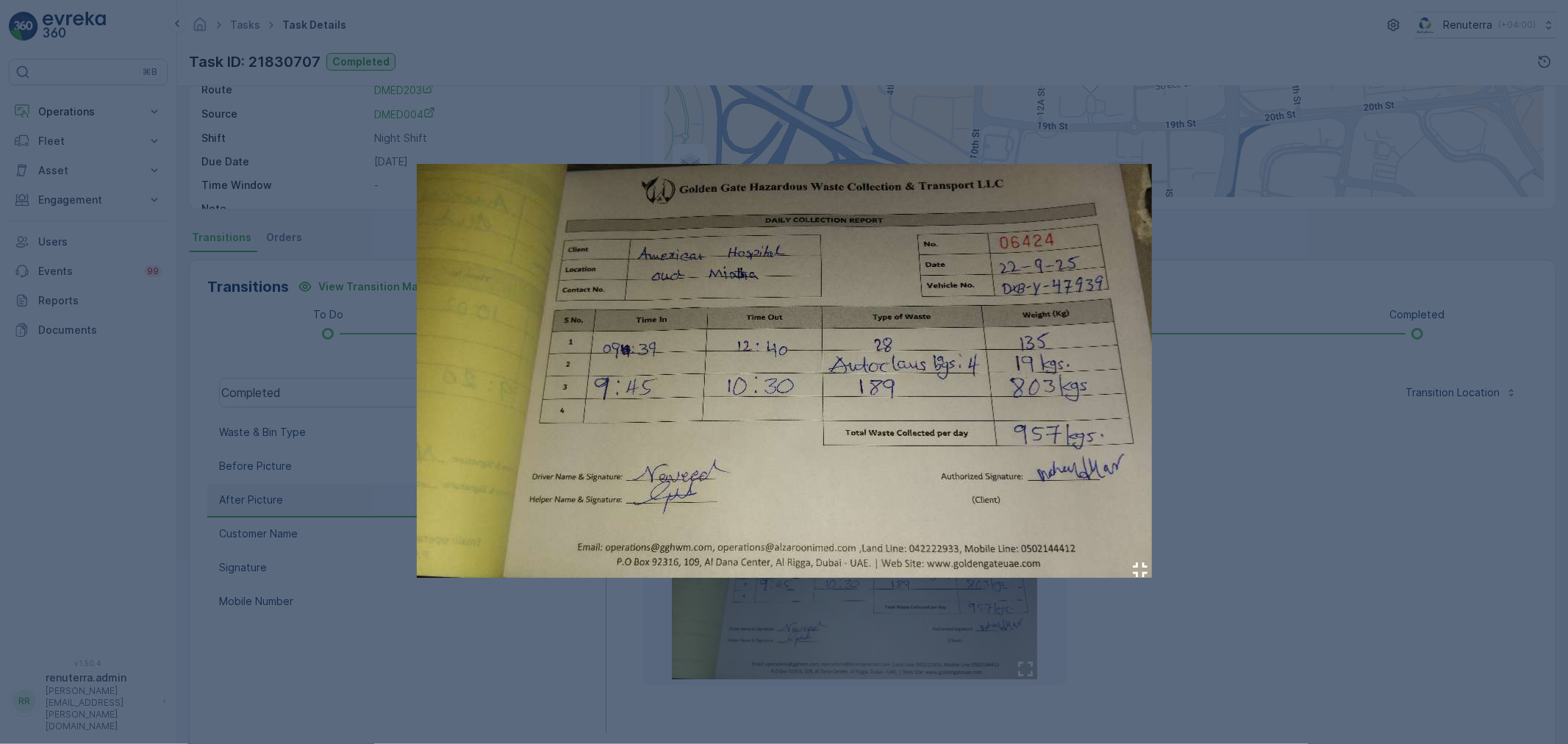
drag, startPoint x: 1223, startPoint y: 413, endPoint x: 1163, endPoint y: 409, distance: 60.1
click at [1217, 413] on div at bounding box center [784, 372] width 1568 height 744
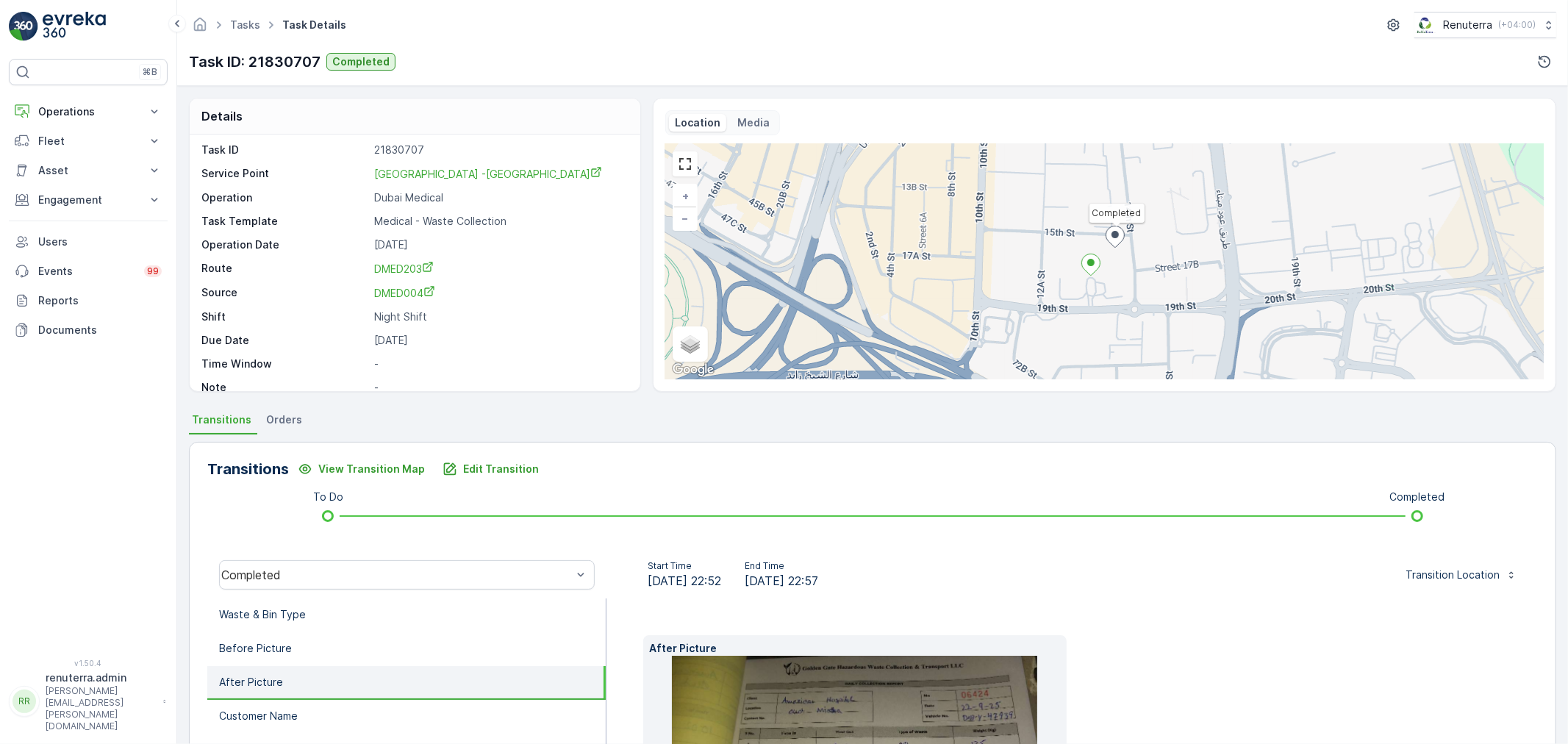
scroll to position [0, 0]
click at [80, 96] on div "⌘B Operations Insights Planning Routes & Tasks Cockpit Settings Fleet Live Trac…" at bounding box center [88, 349] width 159 height 582
click at [78, 105] on button "Operations" at bounding box center [88, 111] width 159 height 30
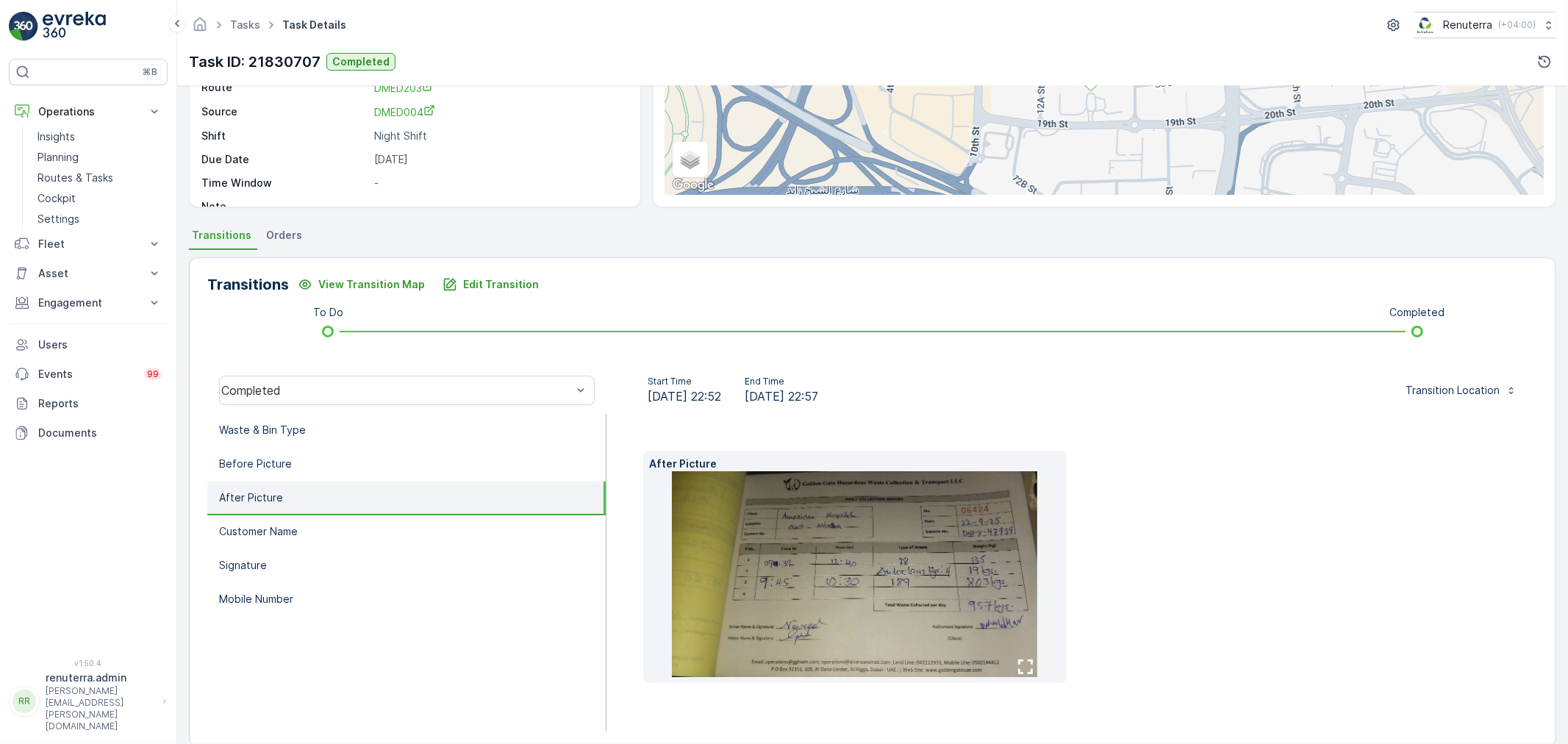
scroll to position [206, 0]
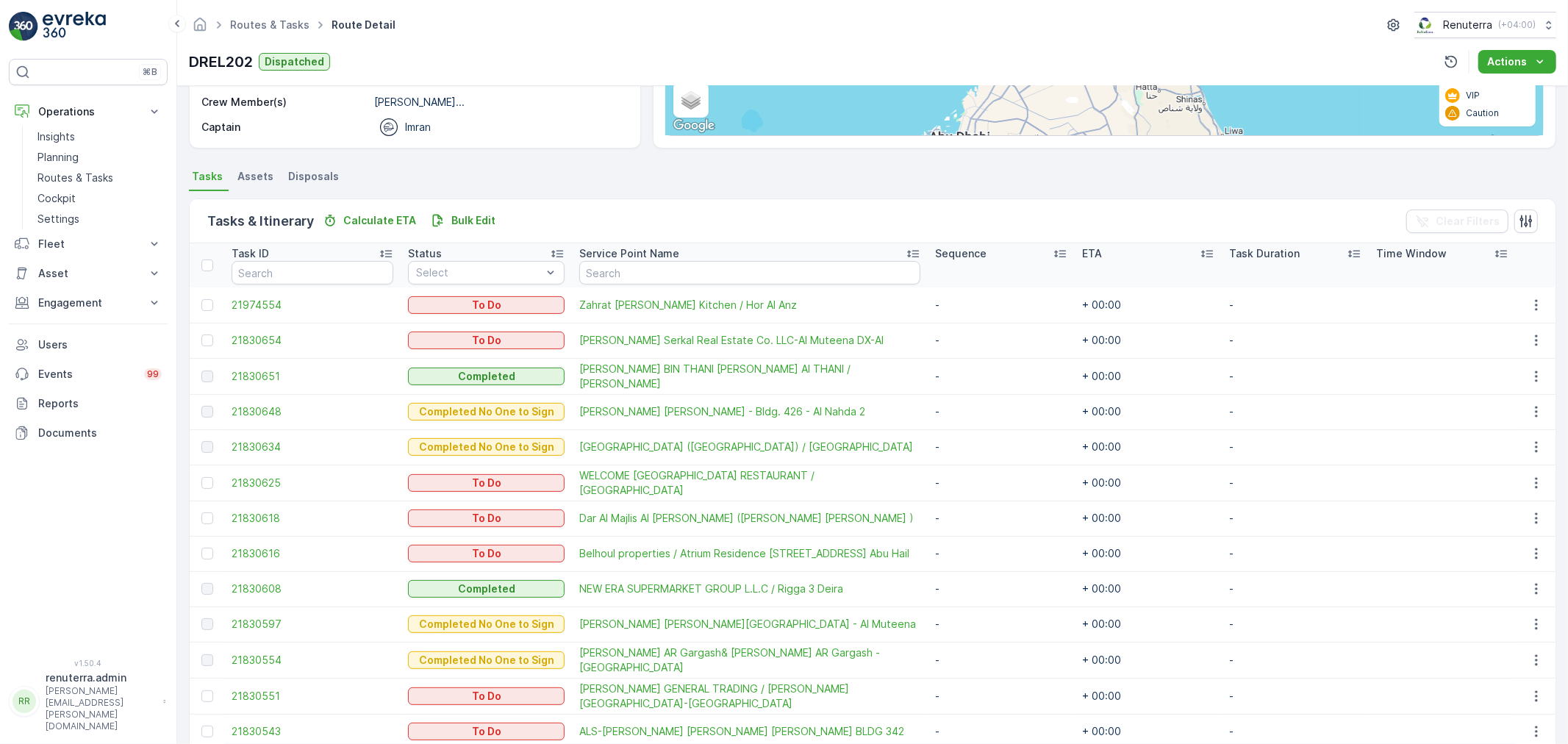
scroll to position [244, 0]
click at [495, 256] on div "Status" at bounding box center [486, 251] width 156 height 14
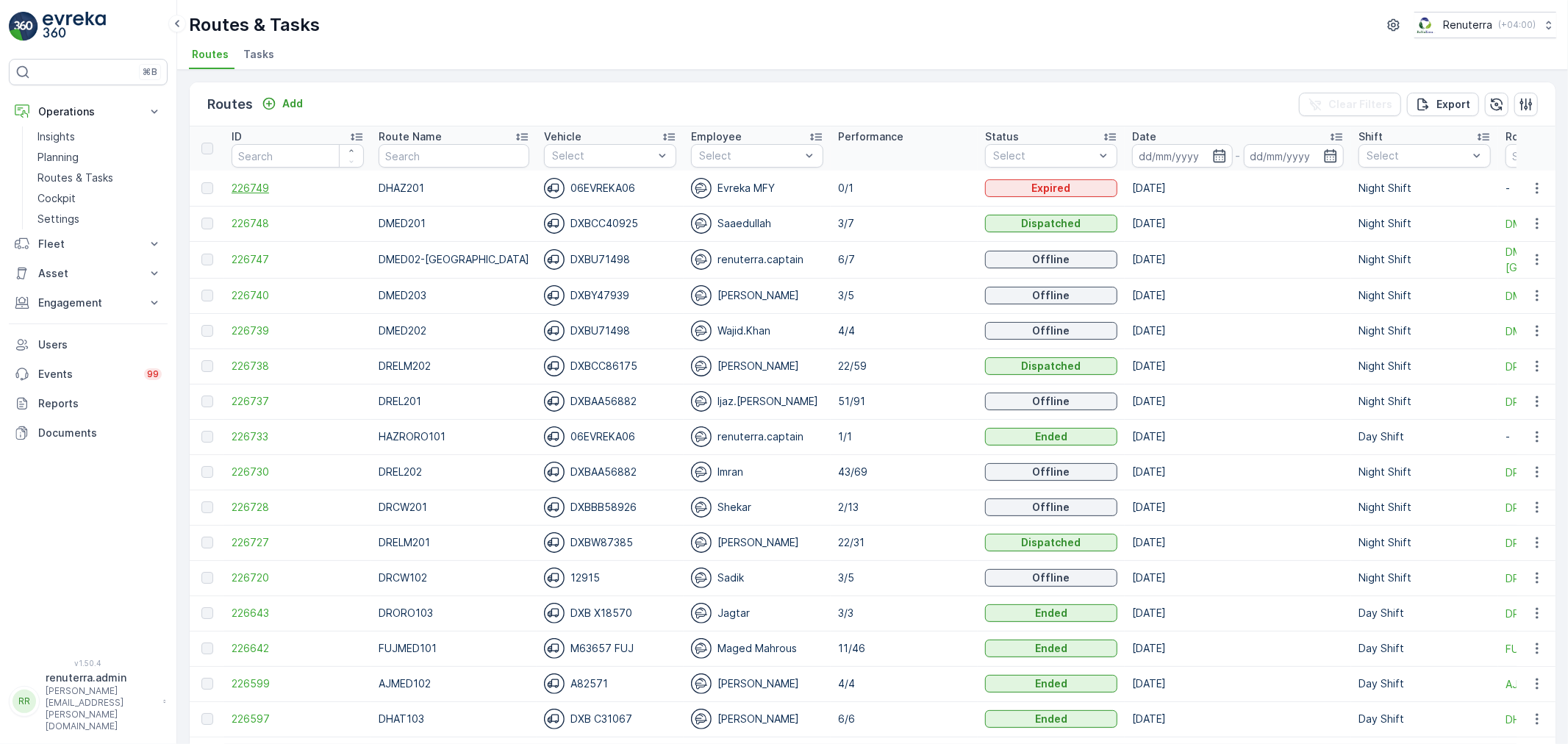
click at [255, 181] on span "226749" at bounding box center [298, 188] width 132 height 14
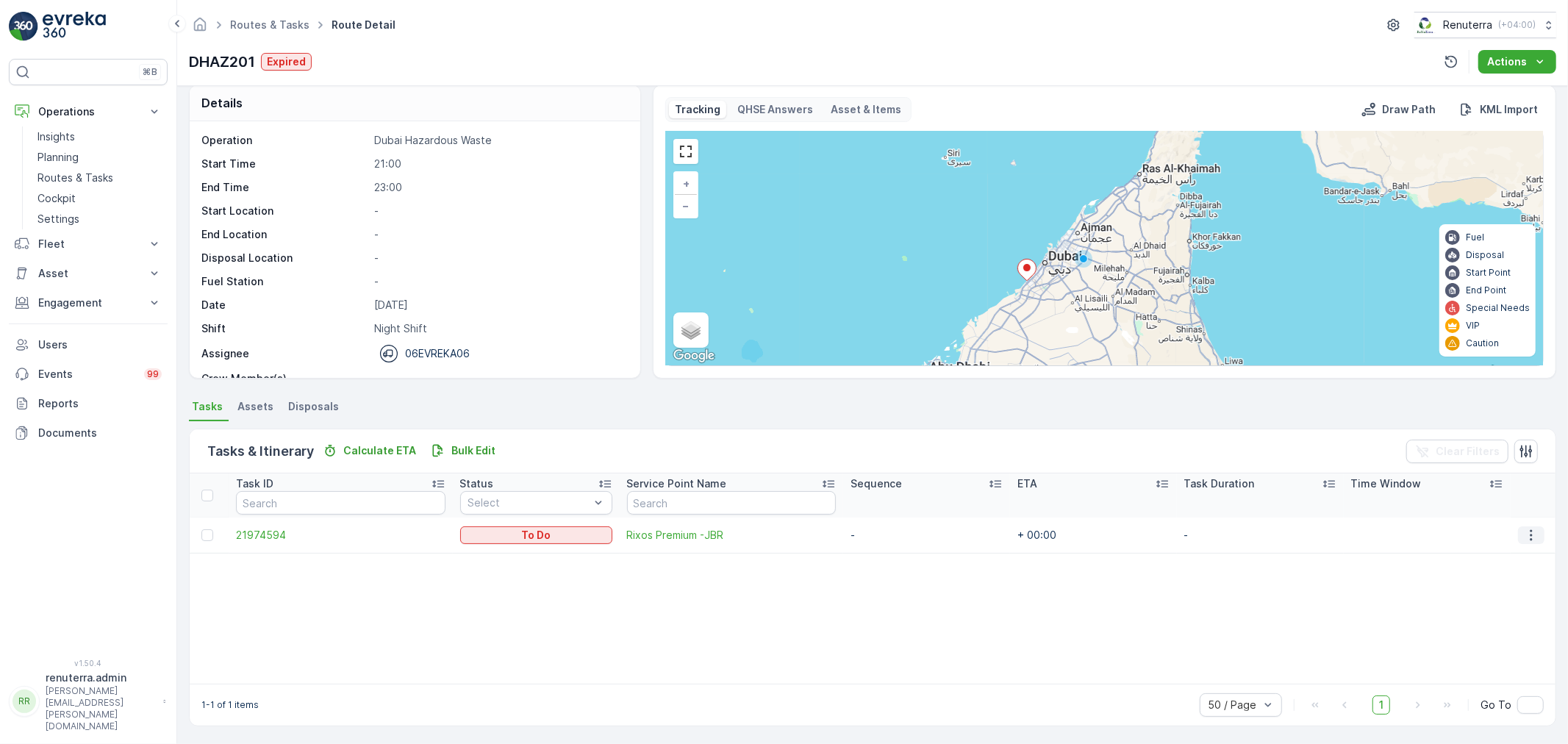
click at [1532, 540] on icon "button" at bounding box center [1531, 535] width 14 height 14
click at [1511, 594] on span "Change Route" at bounding box center [1499, 596] width 71 height 14
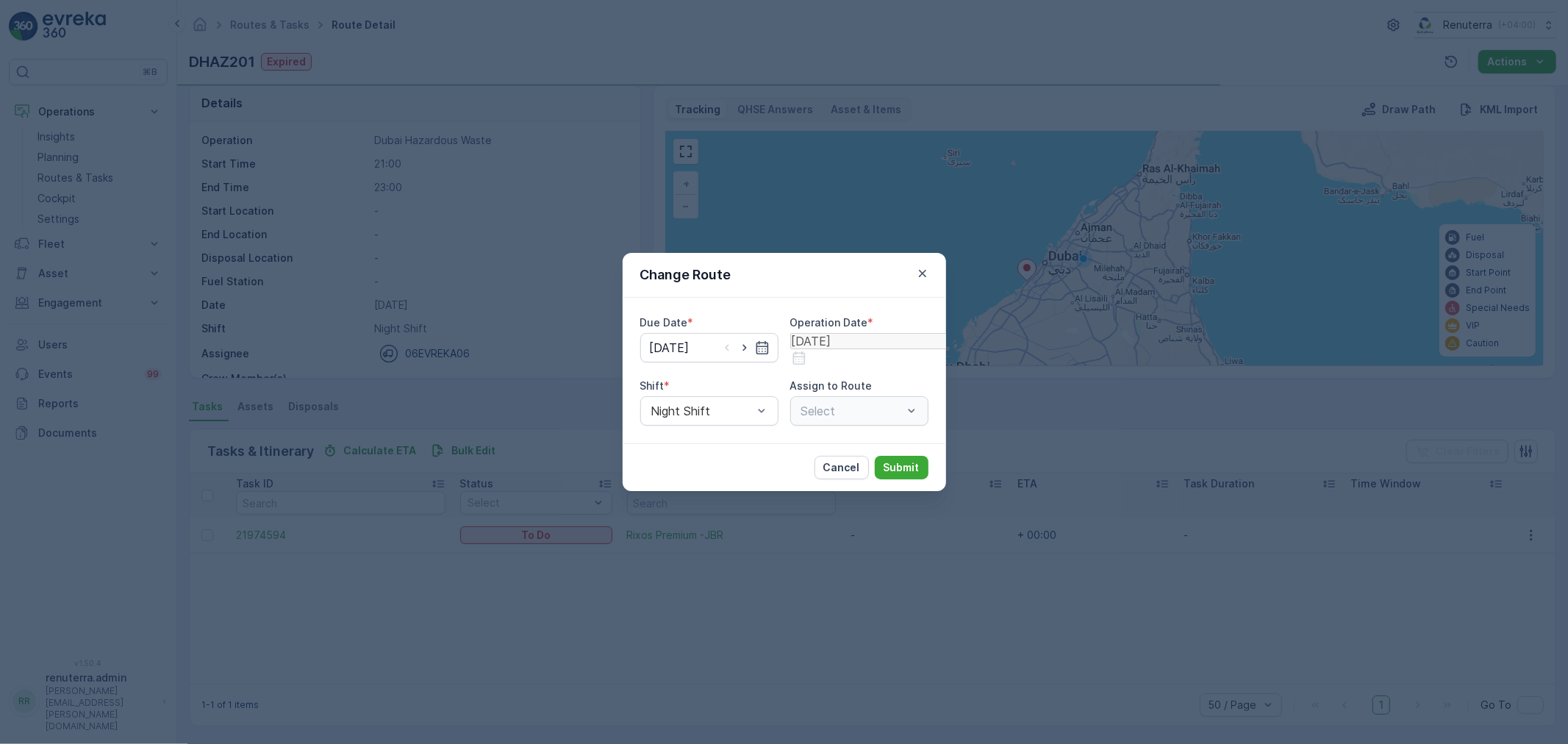
type input "[DATE]"
click at [856, 406] on div "Select" at bounding box center [859, 410] width 138 height 30
drag, startPoint x: 914, startPoint y: 420, endPoint x: 899, endPoint y: 417, distance: 15.3
click at [909, 420] on div at bounding box center [911, 410] width 14 height 28
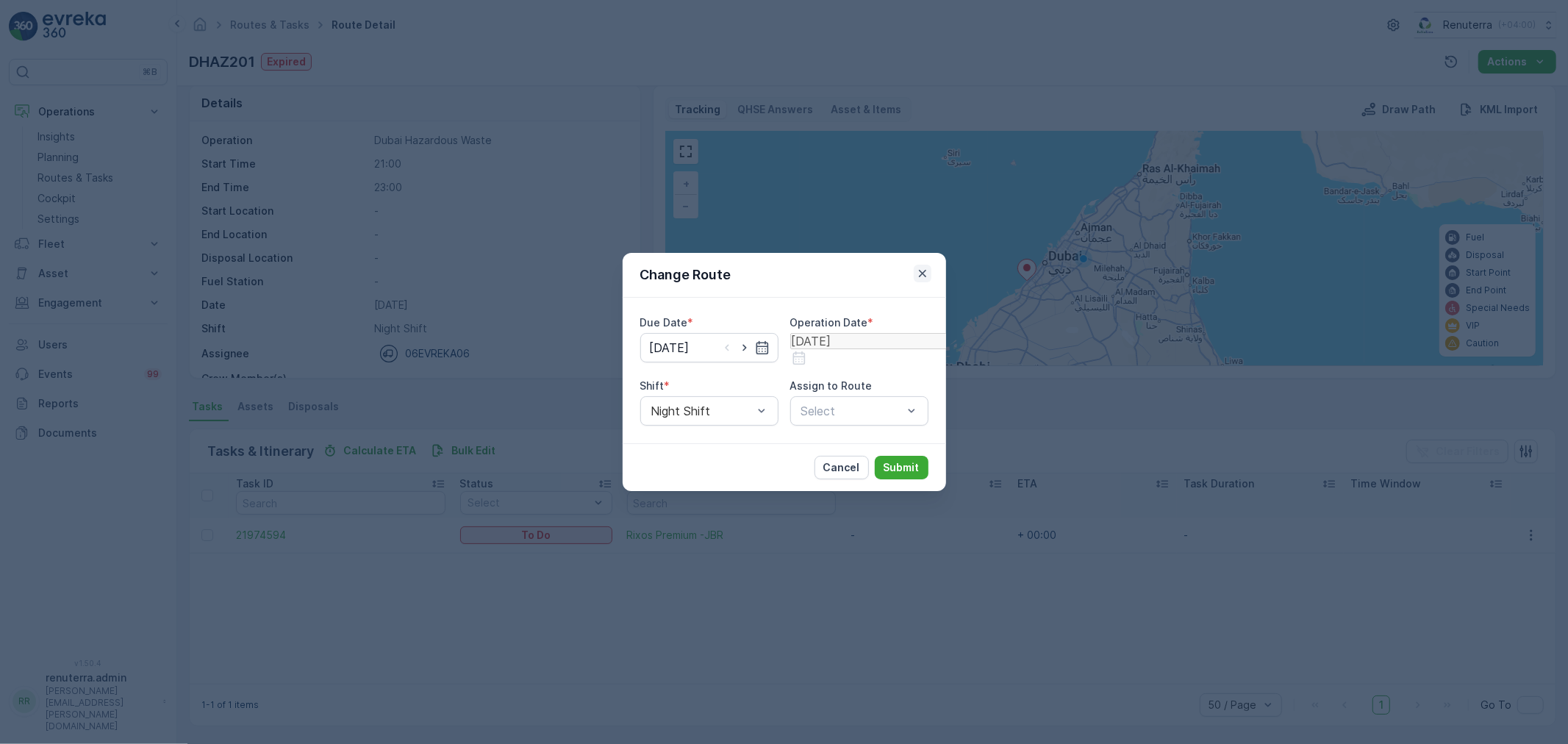
click at [925, 273] on icon "button" at bounding box center [922, 273] width 14 height 14
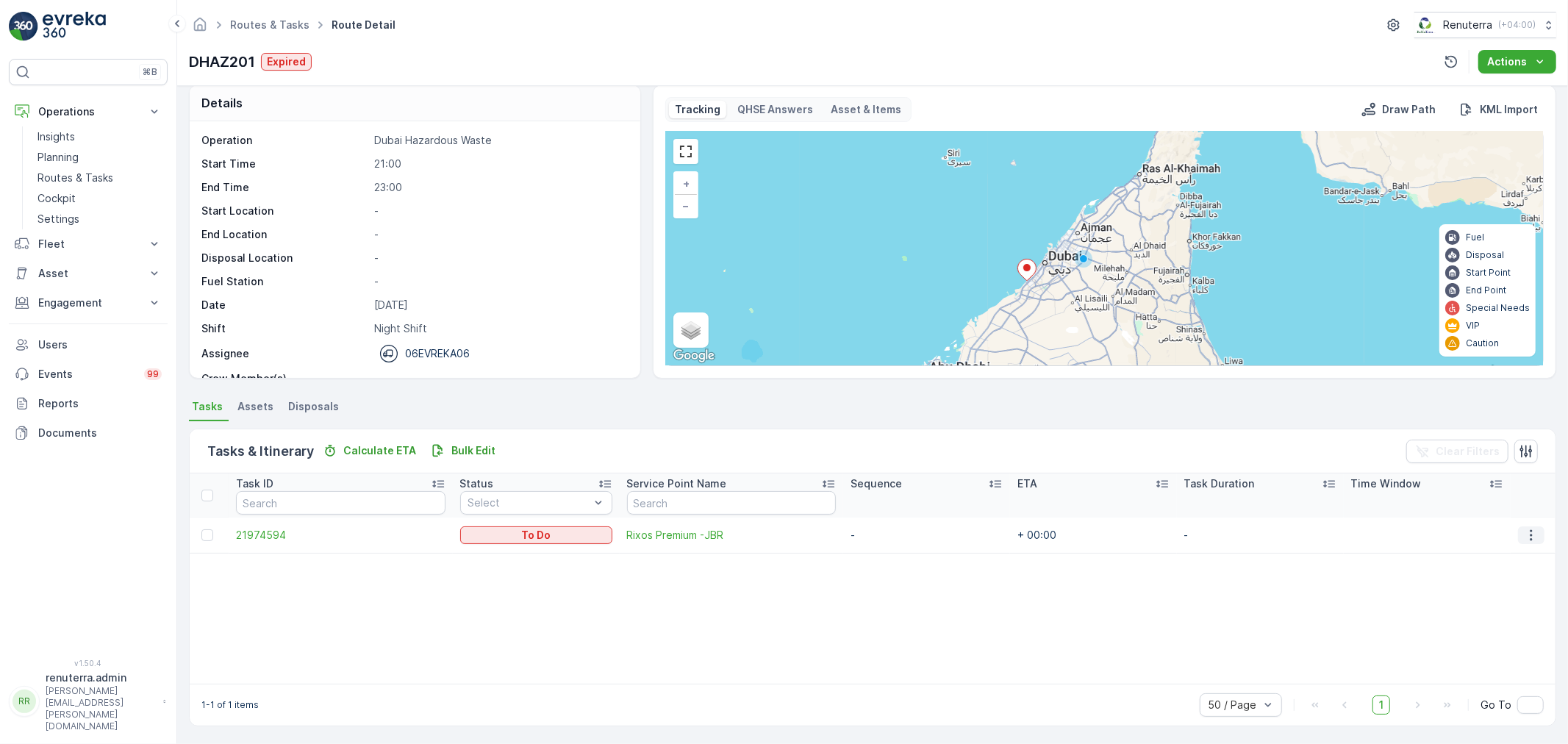
click at [1536, 535] on button "button" at bounding box center [1531, 535] width 27 height 17
click at [1185, 556] on div "Task ID Status Select Service Point Name Sequence ETA Task Duration Time Window…" at bounding box center [872, 578] width 1366 height 210
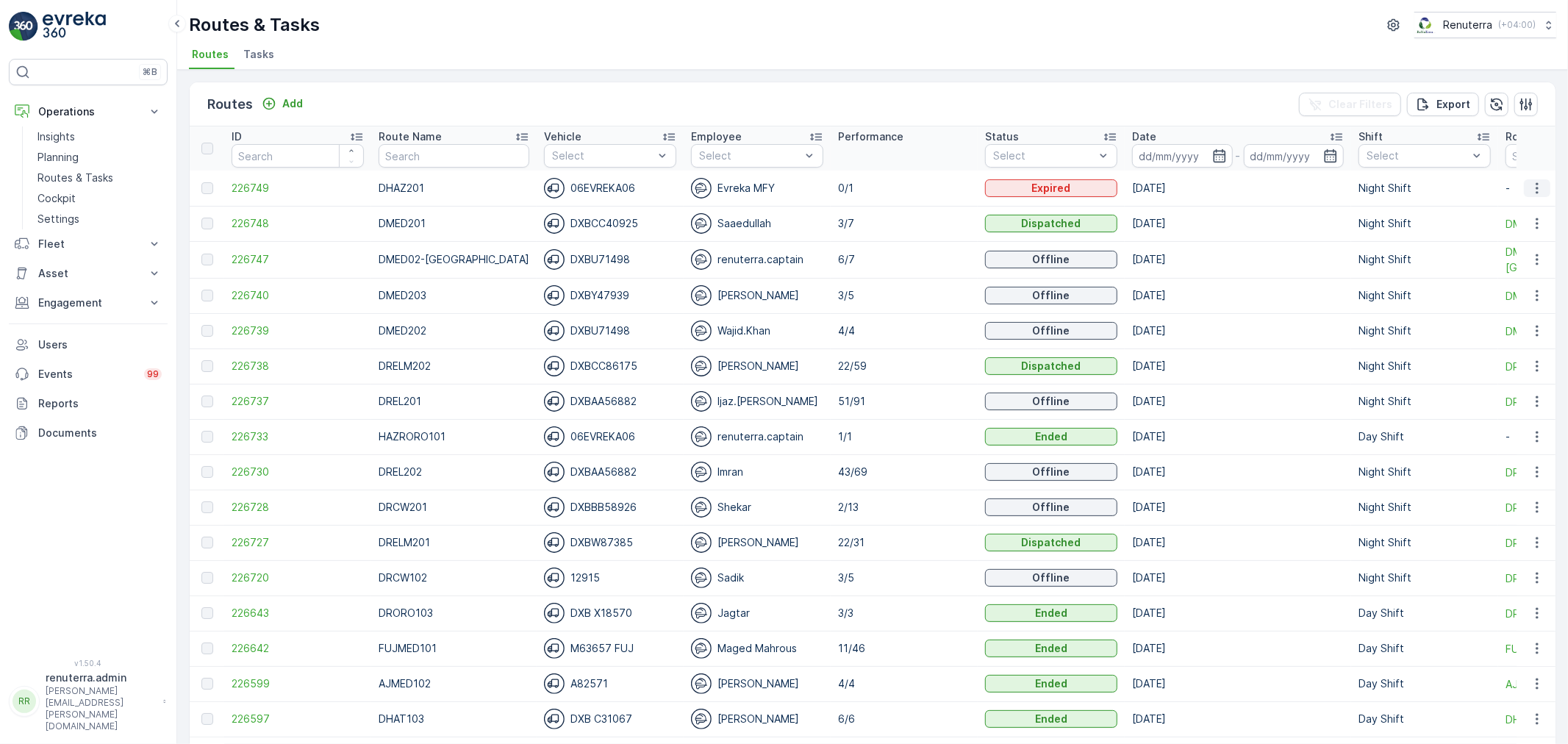
click at [1539, 190] on icon "button" at bounding box center [1536, 188] width 14 height 14
click at [307, 191] on span "226749" at bounding box center [298, 188] width 132 height 14
click at [1534, 181] on icon "button" at bounding box center [1536, 188] width 14 height 14
click at [691, 191] on img at bounding box center [701, 188] width 20 height 20
click at [724, 191] on div "Evreka MFY" at bounding box center [757, 188] width 132 height 20
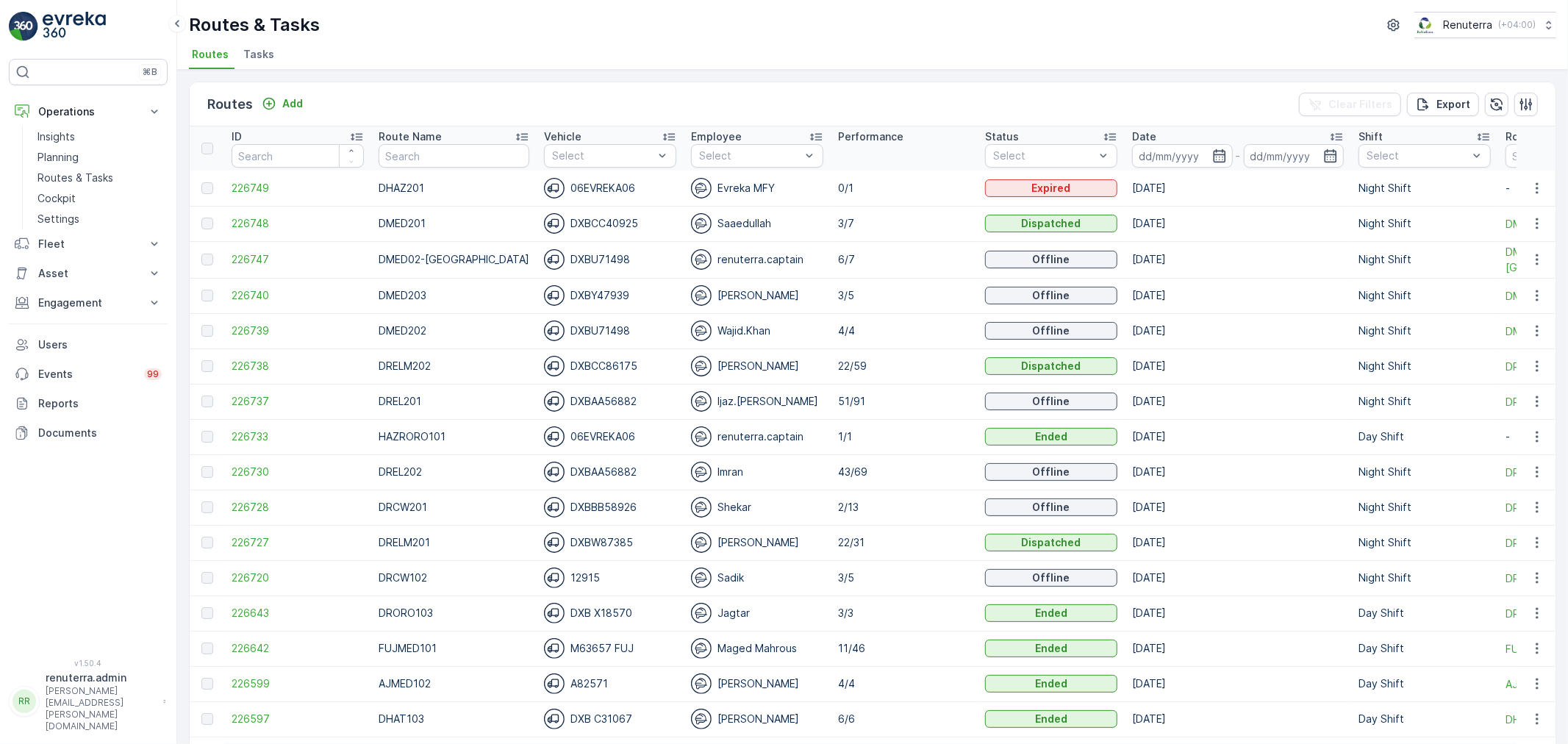
drag, startPoint x: 695, startPoint y: 181, endPoint x: 798, endPoint y: 193, distance: 103.7
click at [802, 193] on div "Evreka MFY" at bounding box center [757, 188] width 132 height 20
click at [728, 194] on div "Evreka MFY" at bounding box center [757, 188] width 132 height 20
click at [732, 192] on div "Evreka MFY" at bounding box center [757, 188] width 132 height 20
click at [859, 302] on p "3/5" at bounding box center [904, 295] width 132 height 14
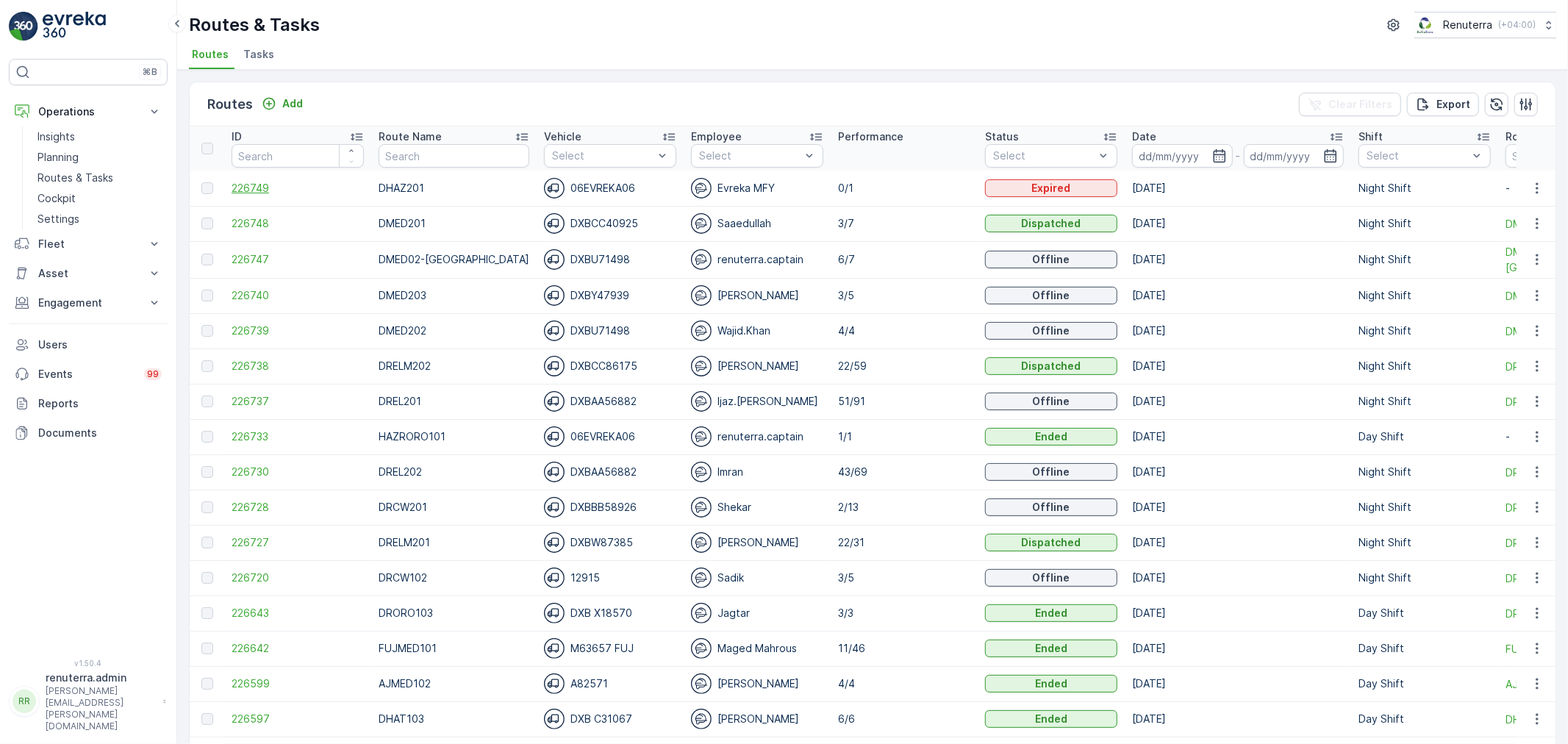
click at [239, 184] on span "226749" at bounding box center [298, 188] width 132 height 14
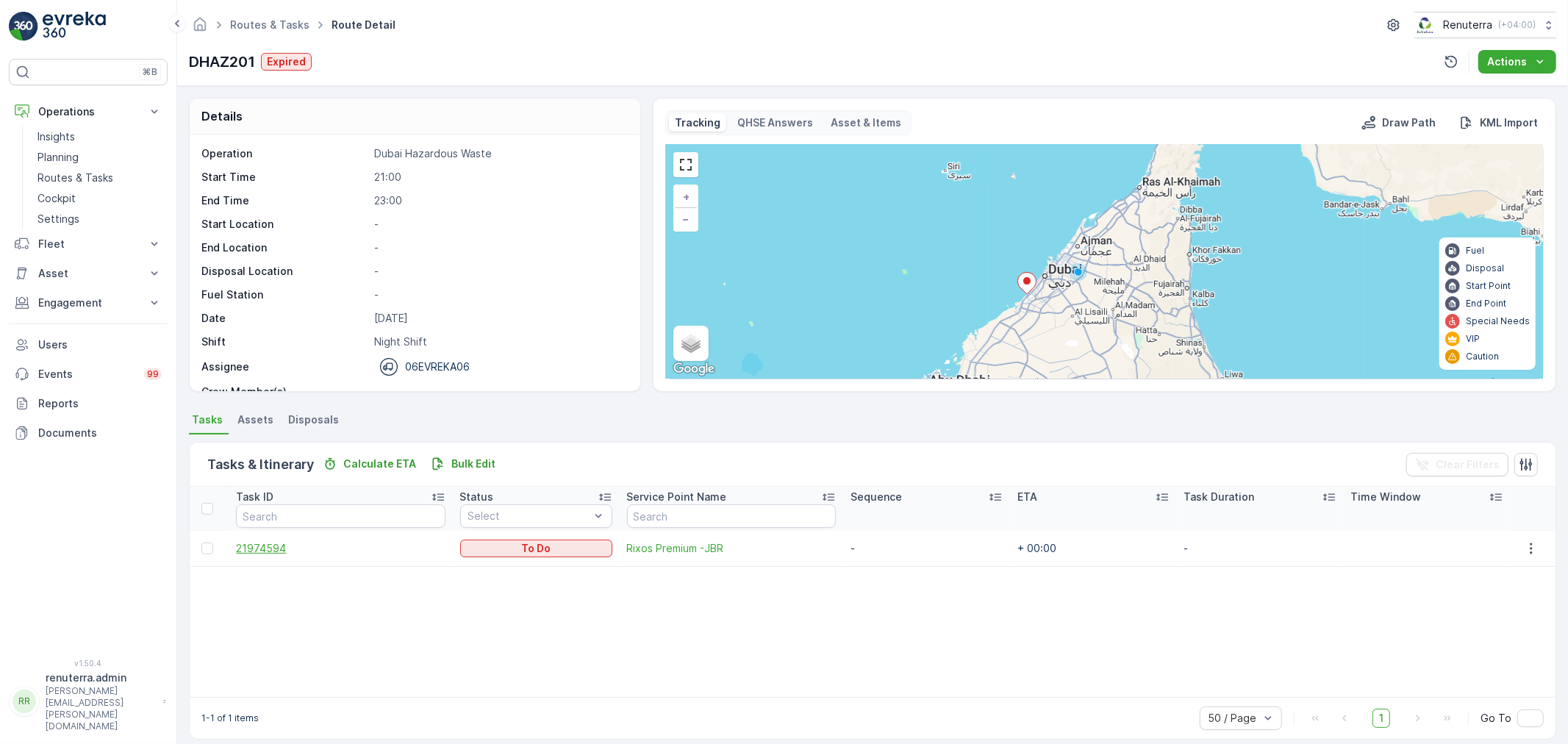
click at [266, 554] on td "21974594" at bounding box center [339, 548] width 223 height 35
click at [267, 549] on span "21974594" at bounding box center [340, 547] width 209 height 14
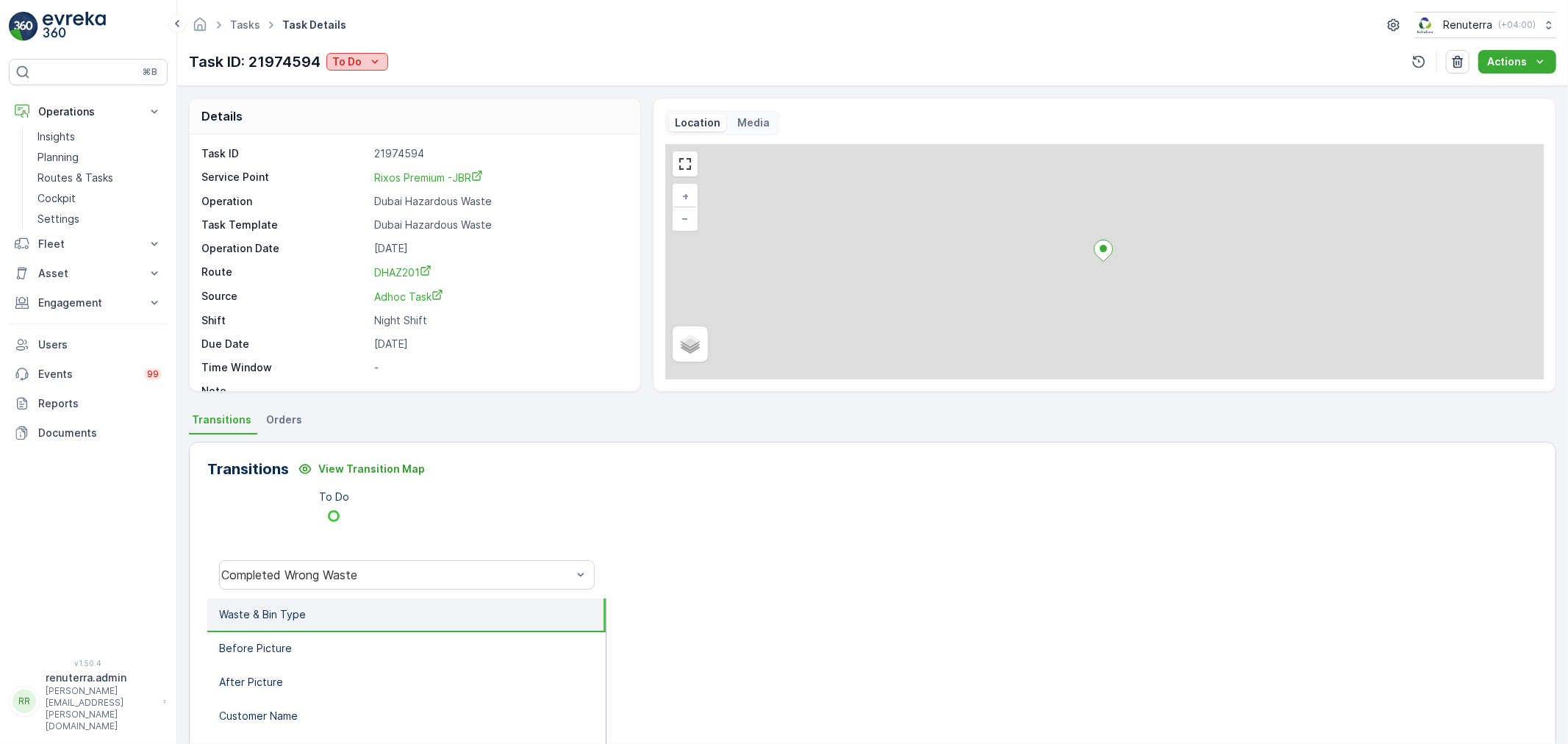
click at [355, 58] on p "To Do" at bounding box center [347, 61] width 30 height 14
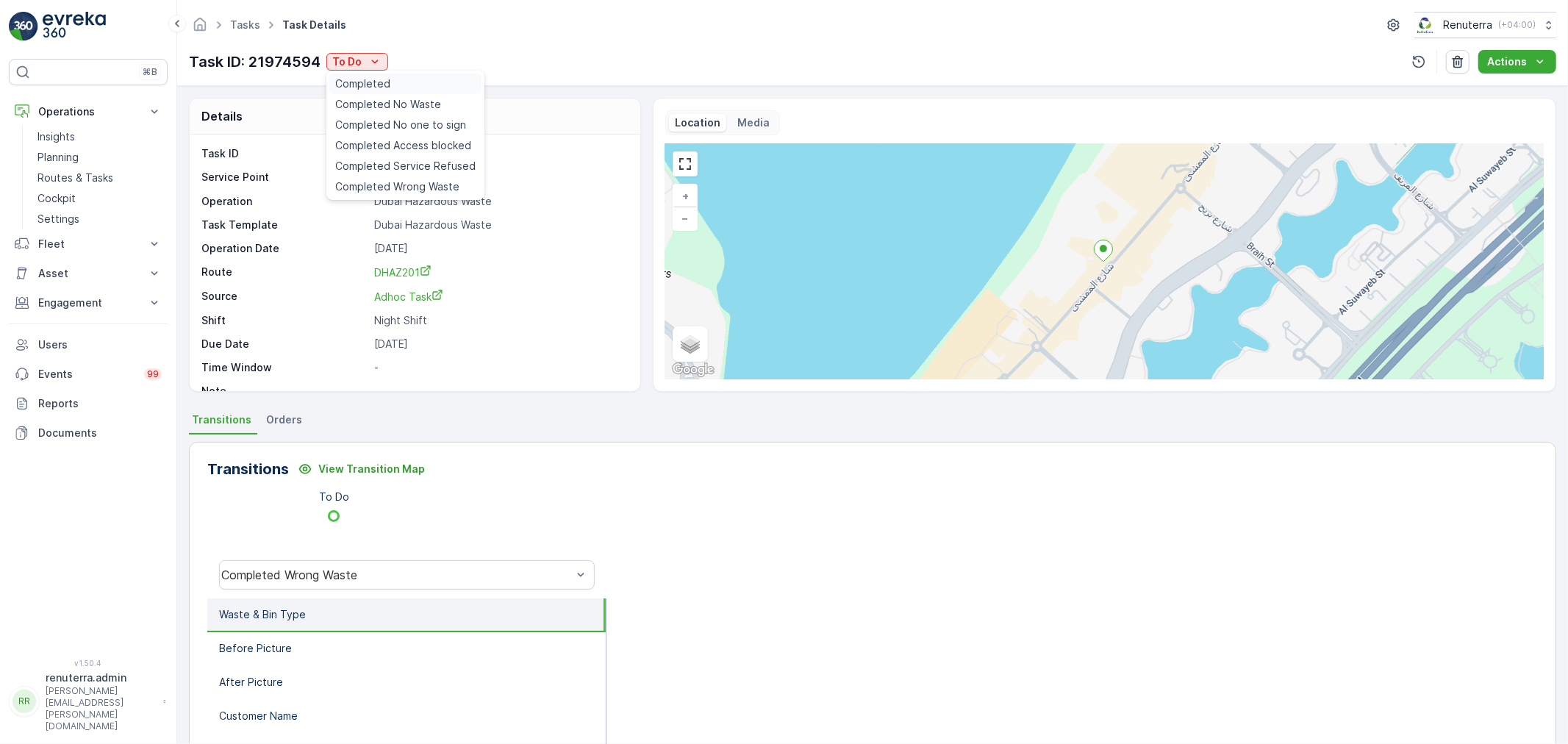
click at [392, 83] on div "Completed" at bounding box center [405, 83] width 152 height 20
drag, startPoint x: 1431, startPoint y: 340, endPoint x: 1312, endPoint y: 359, distance: 120.5
drag, startPoint x: 1546, startPoint y: 16, endPoint x: 1519, endPoint y: 25, distance: 28.5
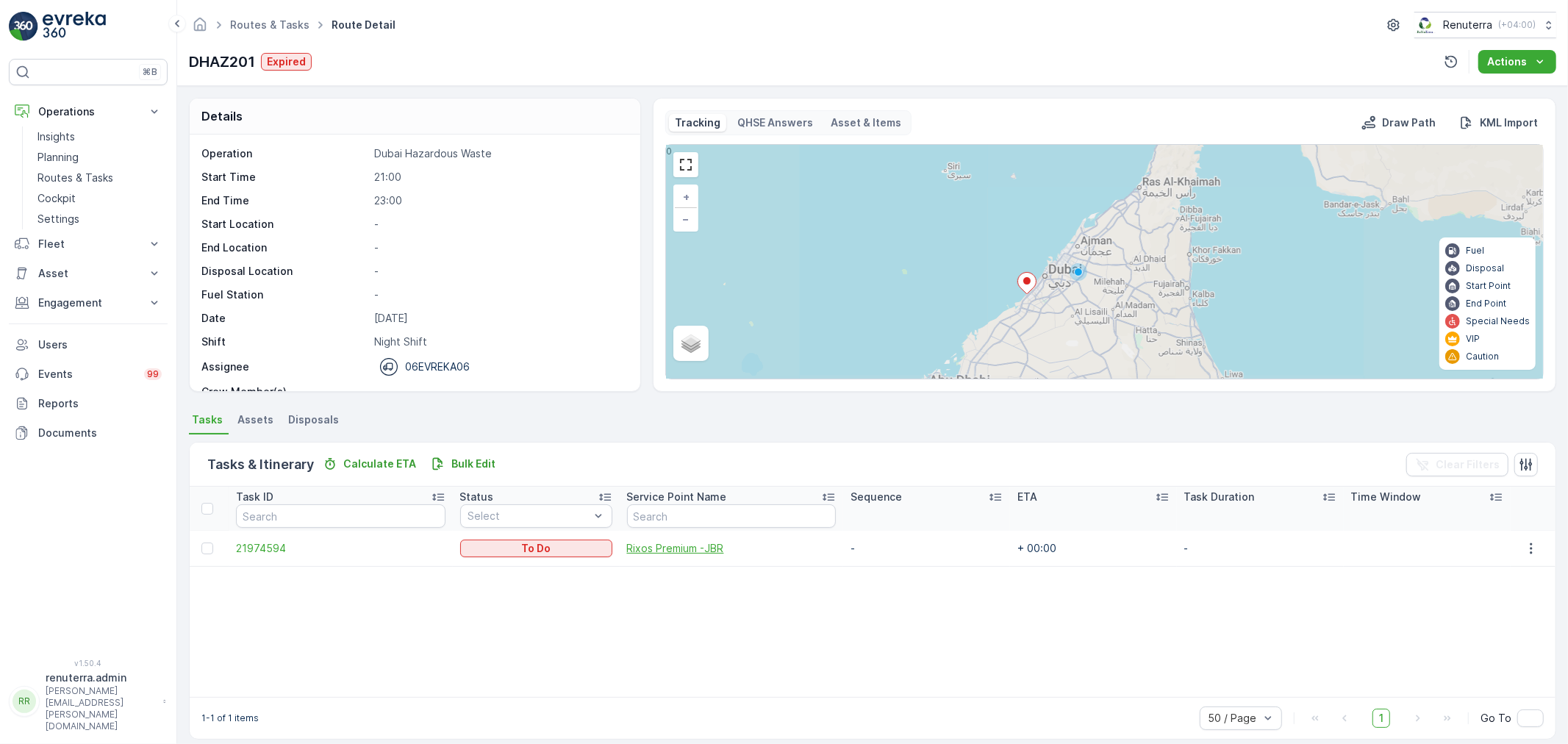
click at [678, 543] on span "Rixos Premium -JBR" at bounding box center [731, 547] width 209 height 14
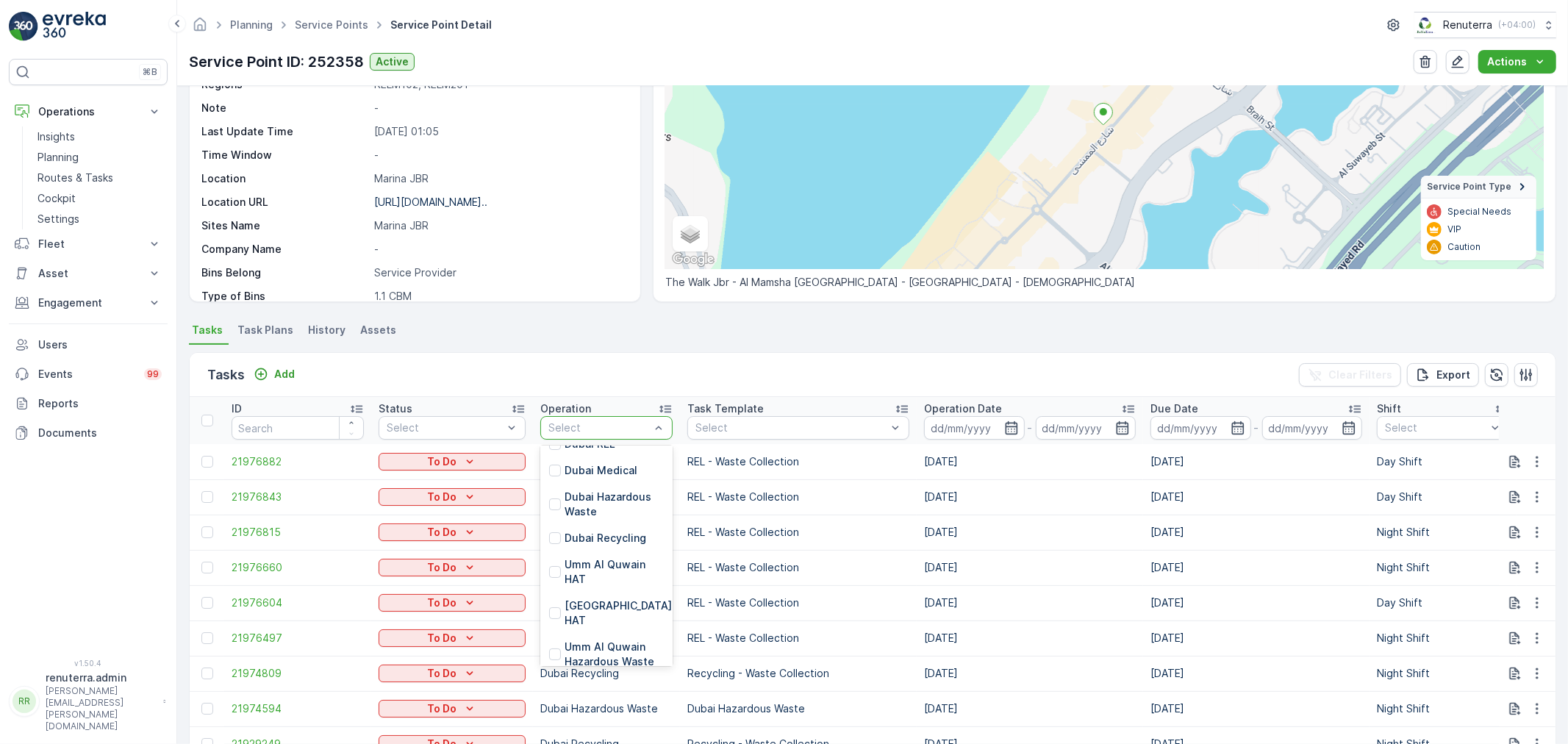
scroll to position [162, 0]
click at [609, 509] on p "Dubai Hazardous Waste" at bounding box center [614, 509] width 100 height 30
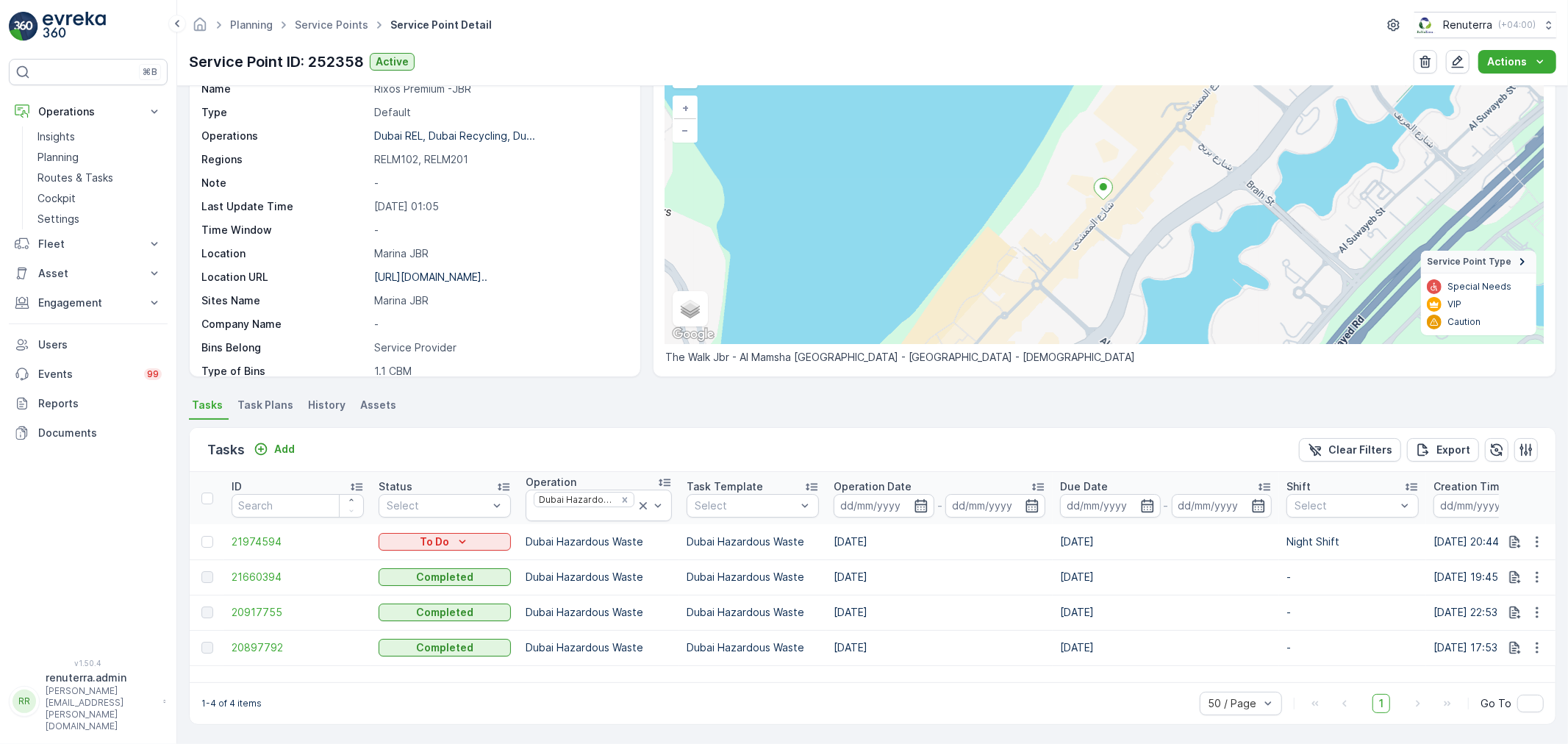
scroll to position [88, 0]
click at [279, 651] on span "20897792" at bounding box center [298, 647] width 132 height 14
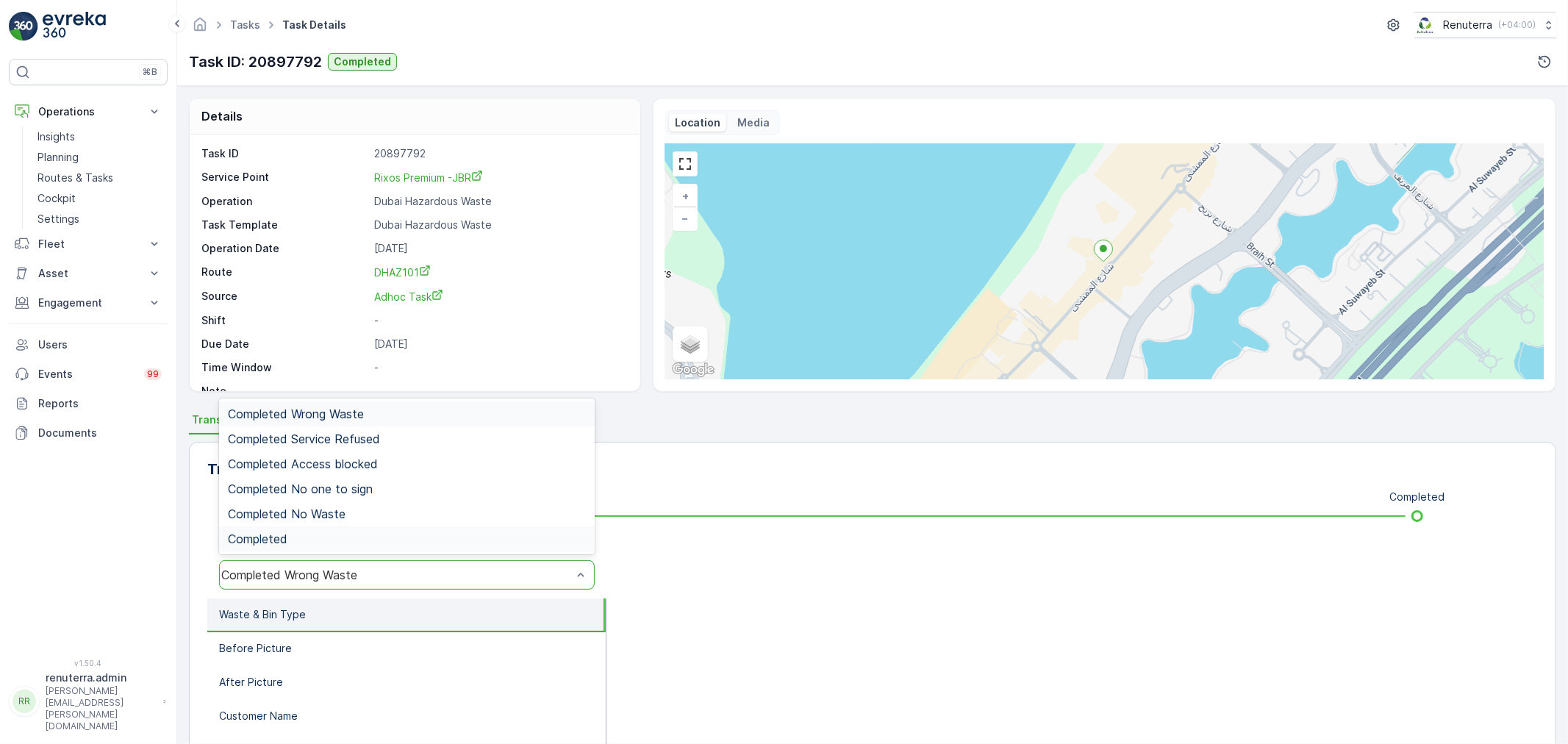
click at [335, 535] on div "Completed" at bounding box center [406, 539] width 357 height 13
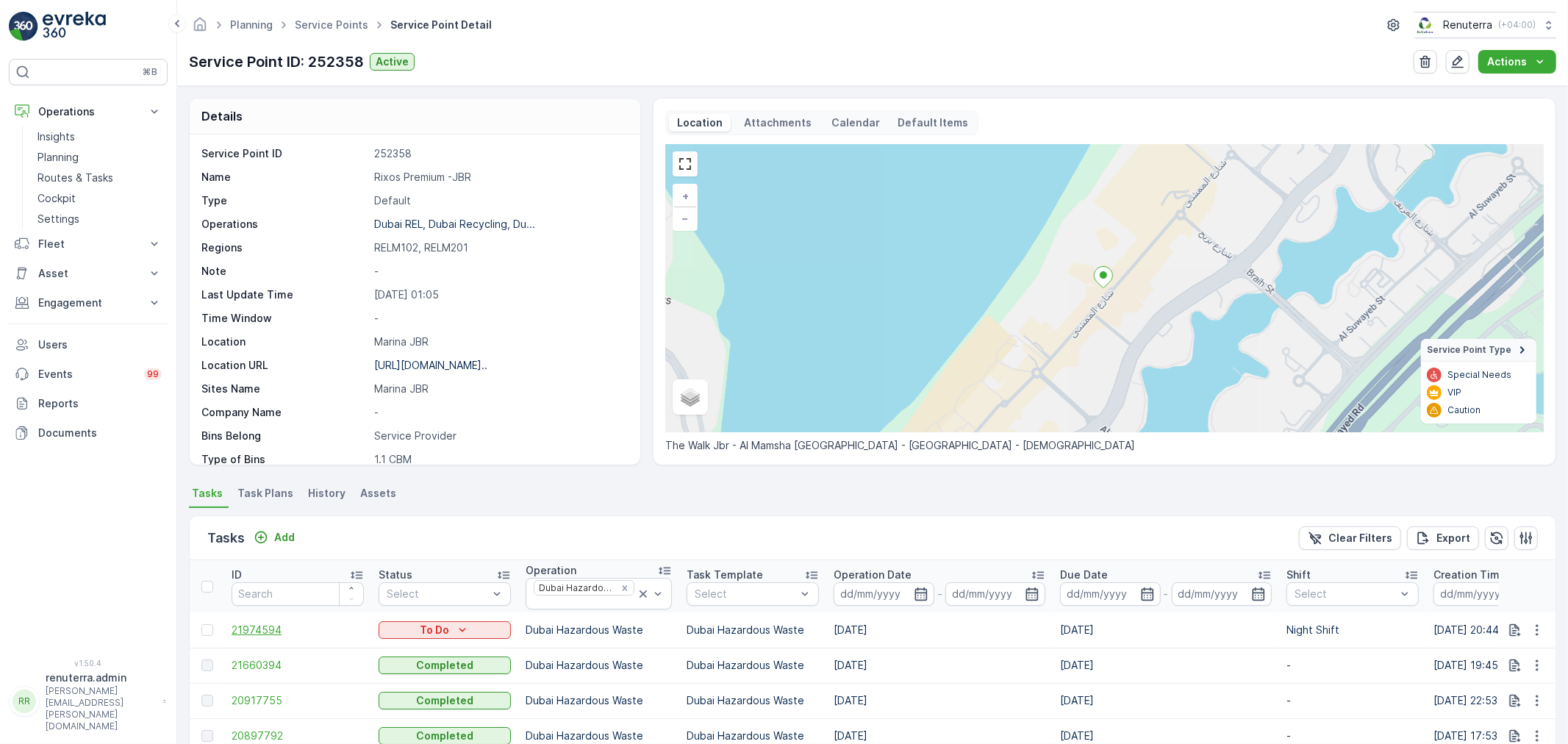
click at [240, 629] on span "21974594" at bounding box center [298, 629] width 132 height 14
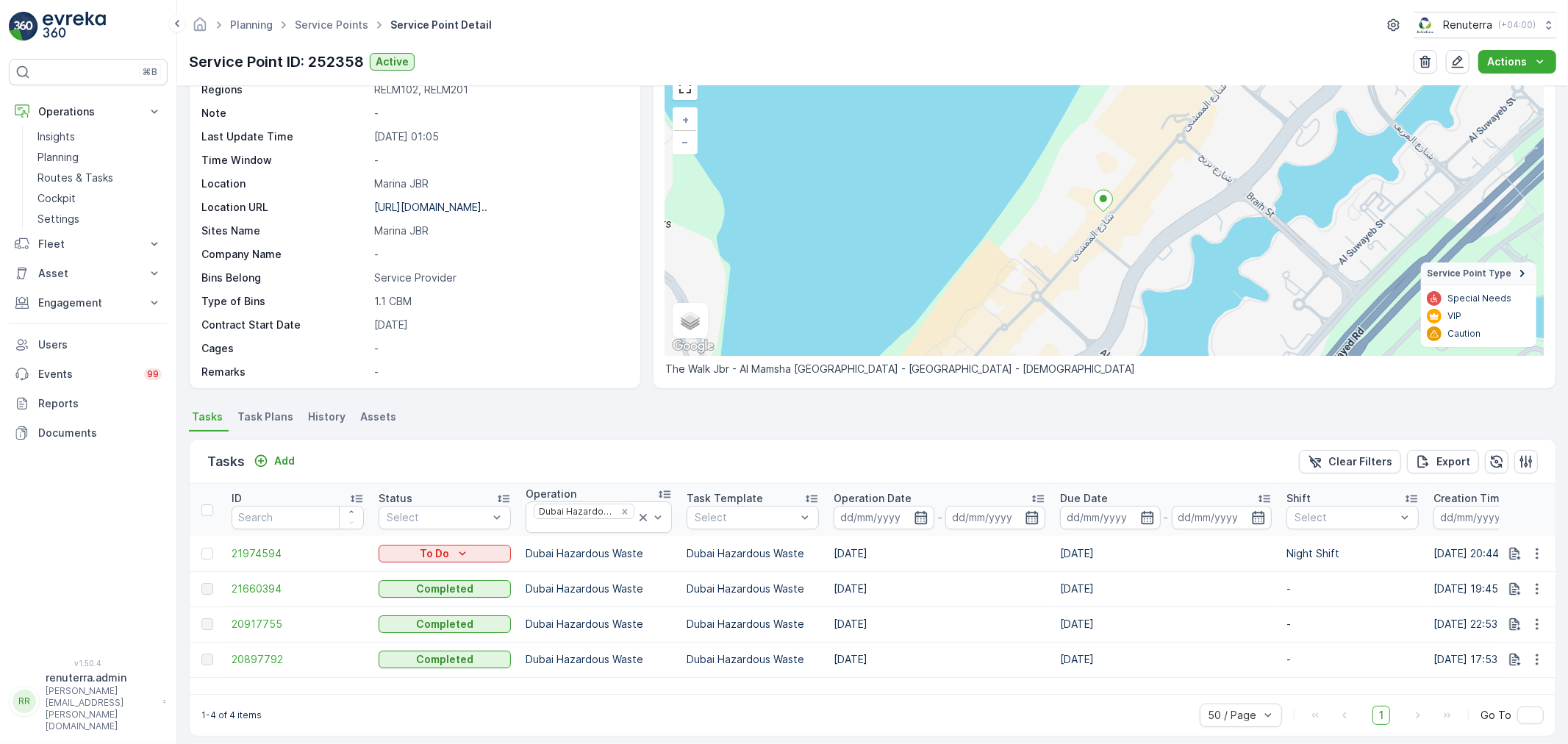
scroll to position [86, 0]
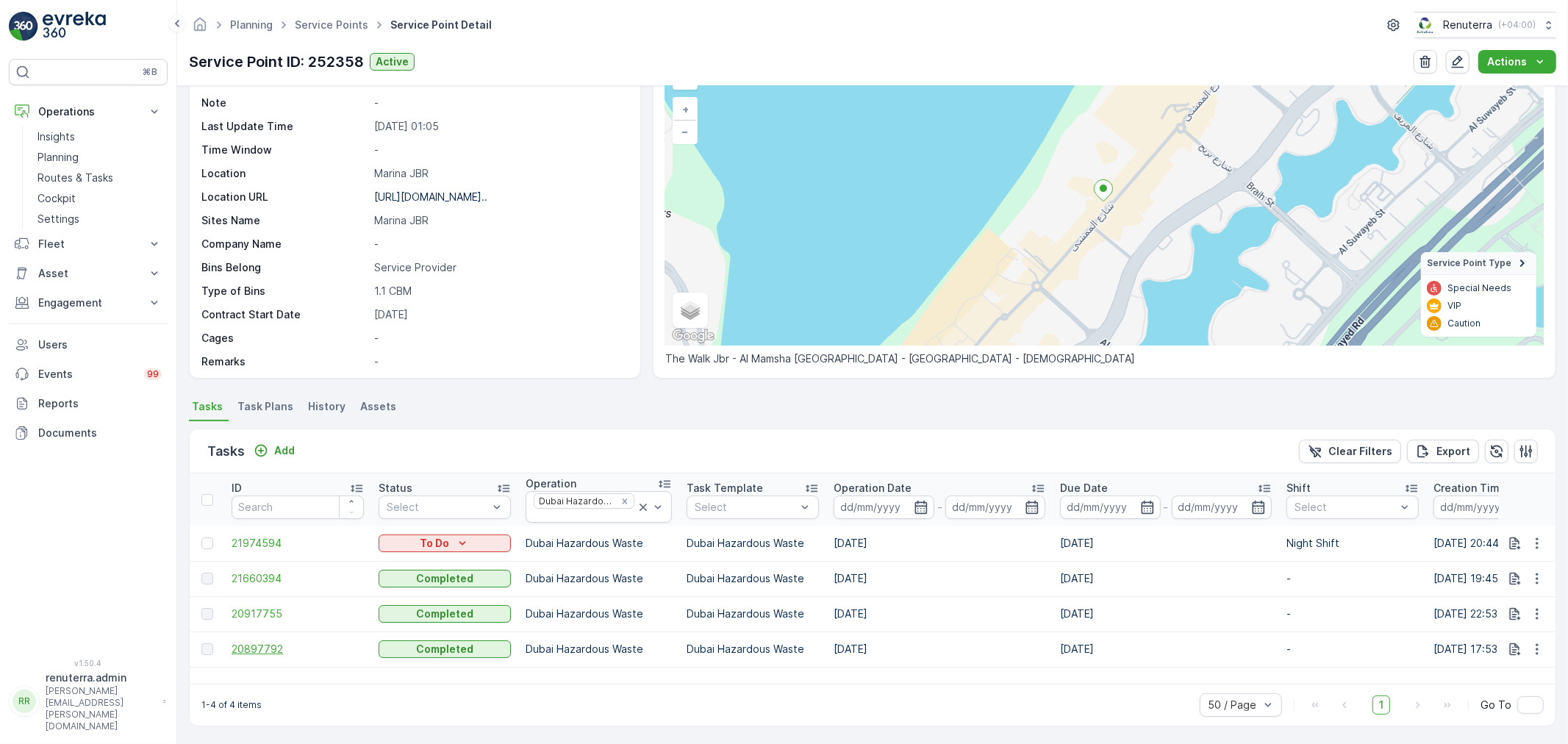
click at [255, 647] on span "20897792" at bounding box center [298, 648] width 132 height 14
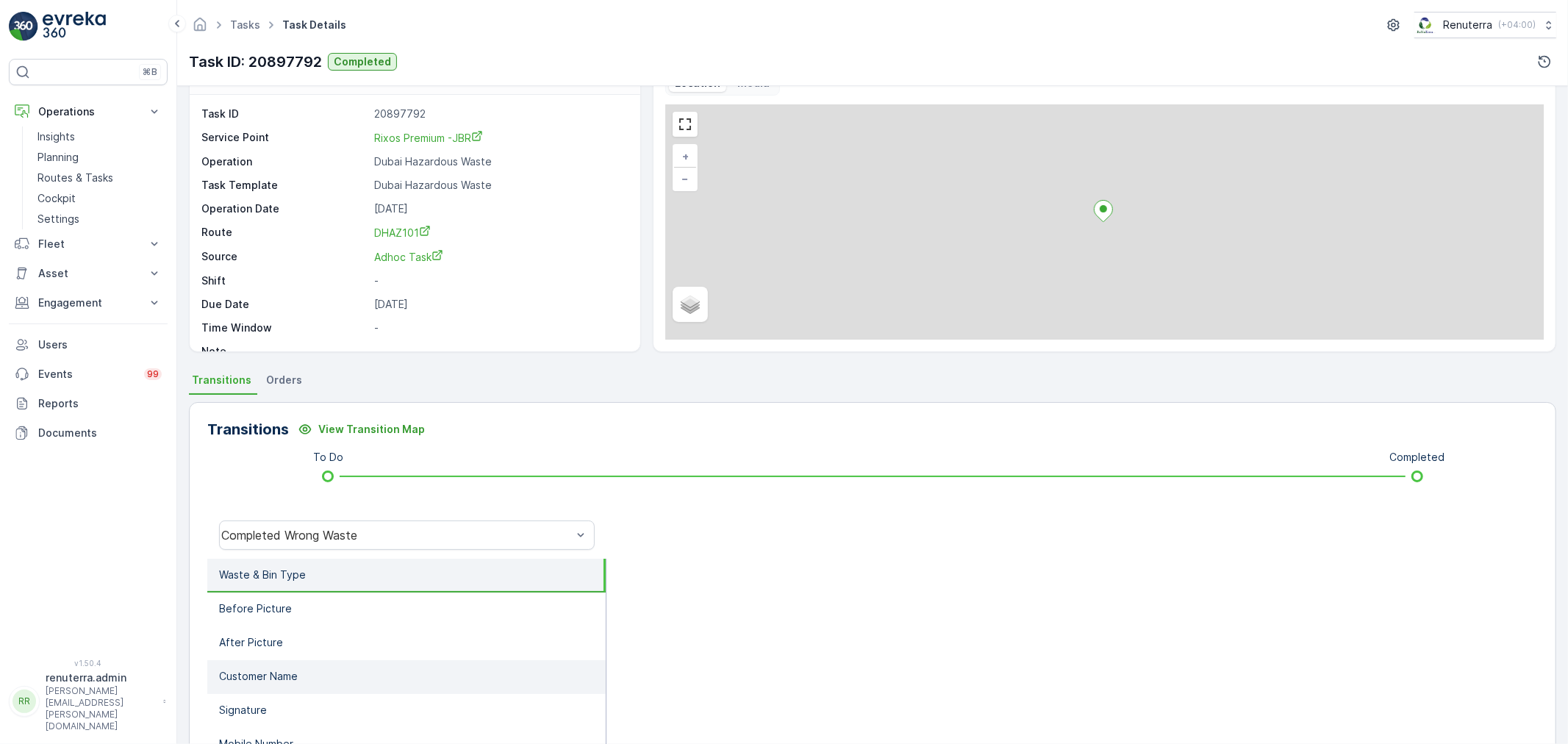
scroll to position [181, 0]
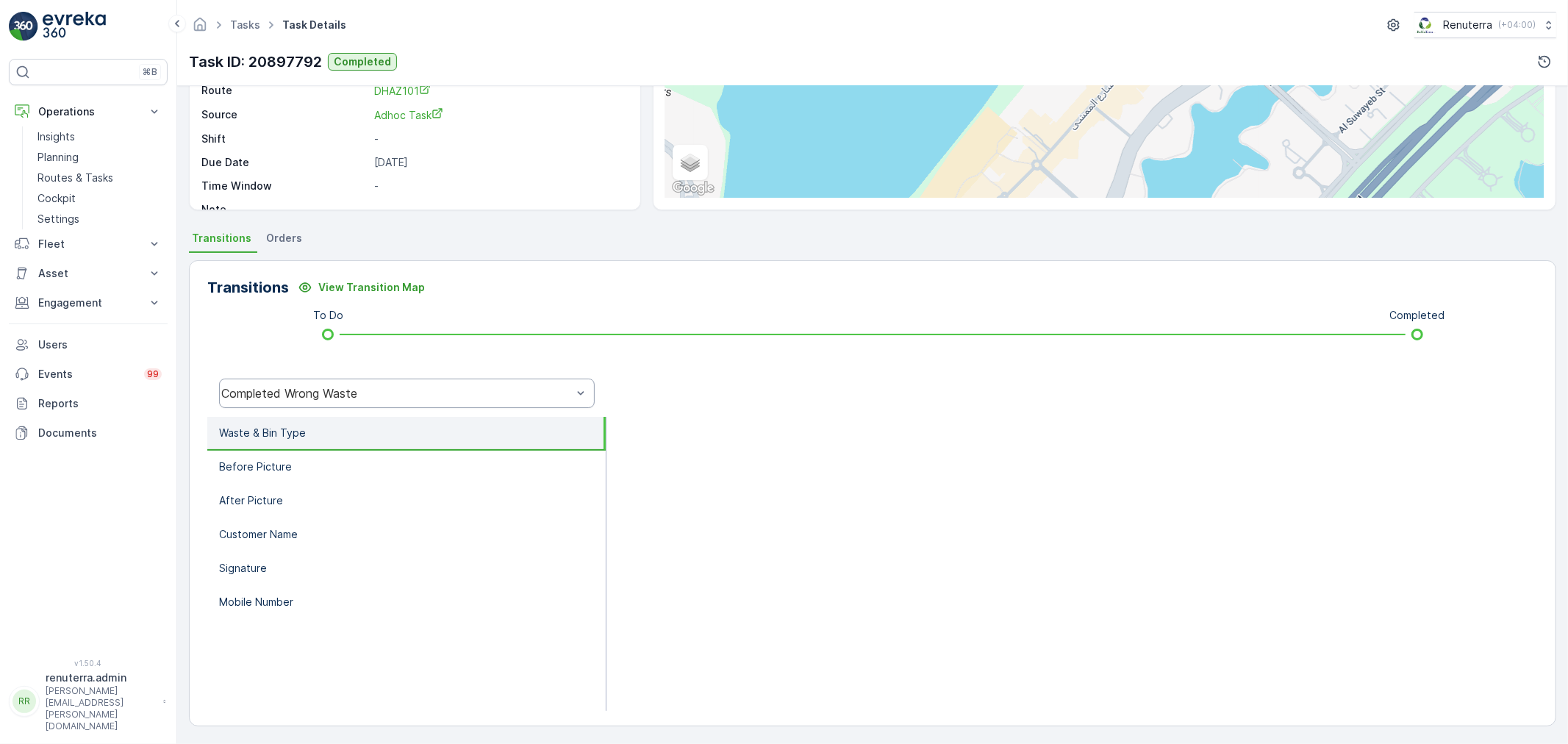
click at [290, 383] on div "Completed Wrong Waste" at bounding box center [406, 393] width 376 height 30
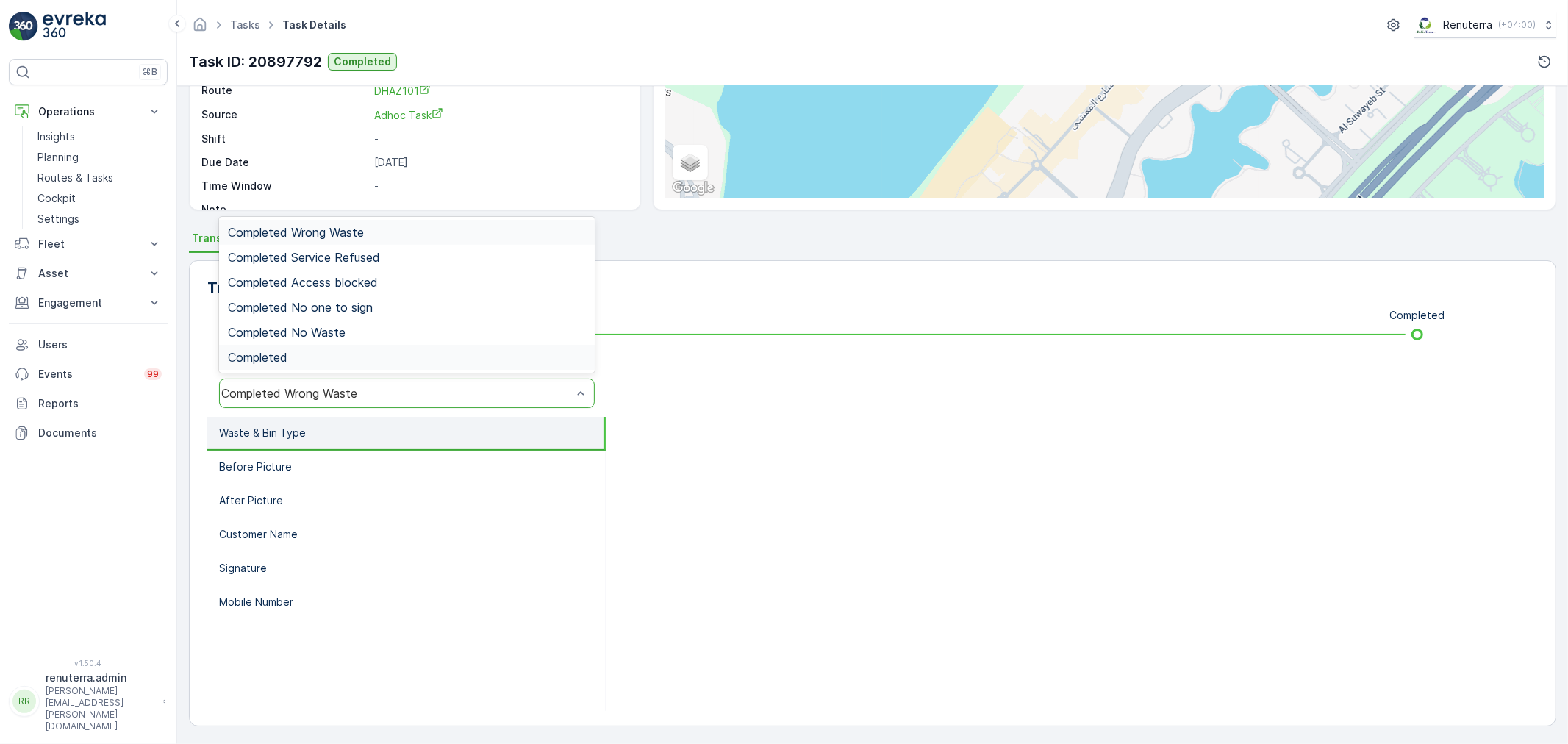
click at [324, 355] on div "Completed" at bounding box center [406, 358] width 357 height 13
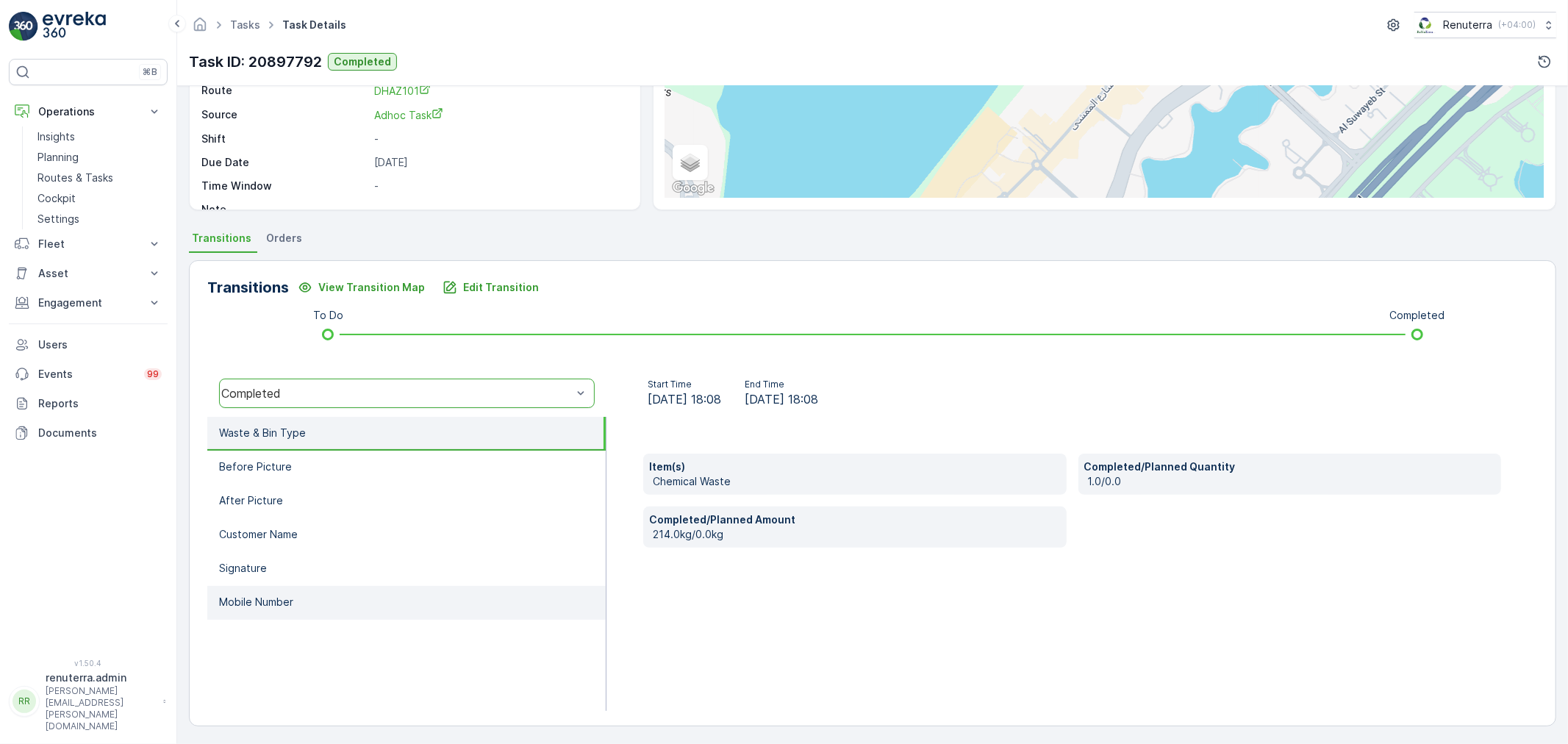
click at [311, 604] on li "Mobile Number" at bounding box center [406, 602] width 399 height 34
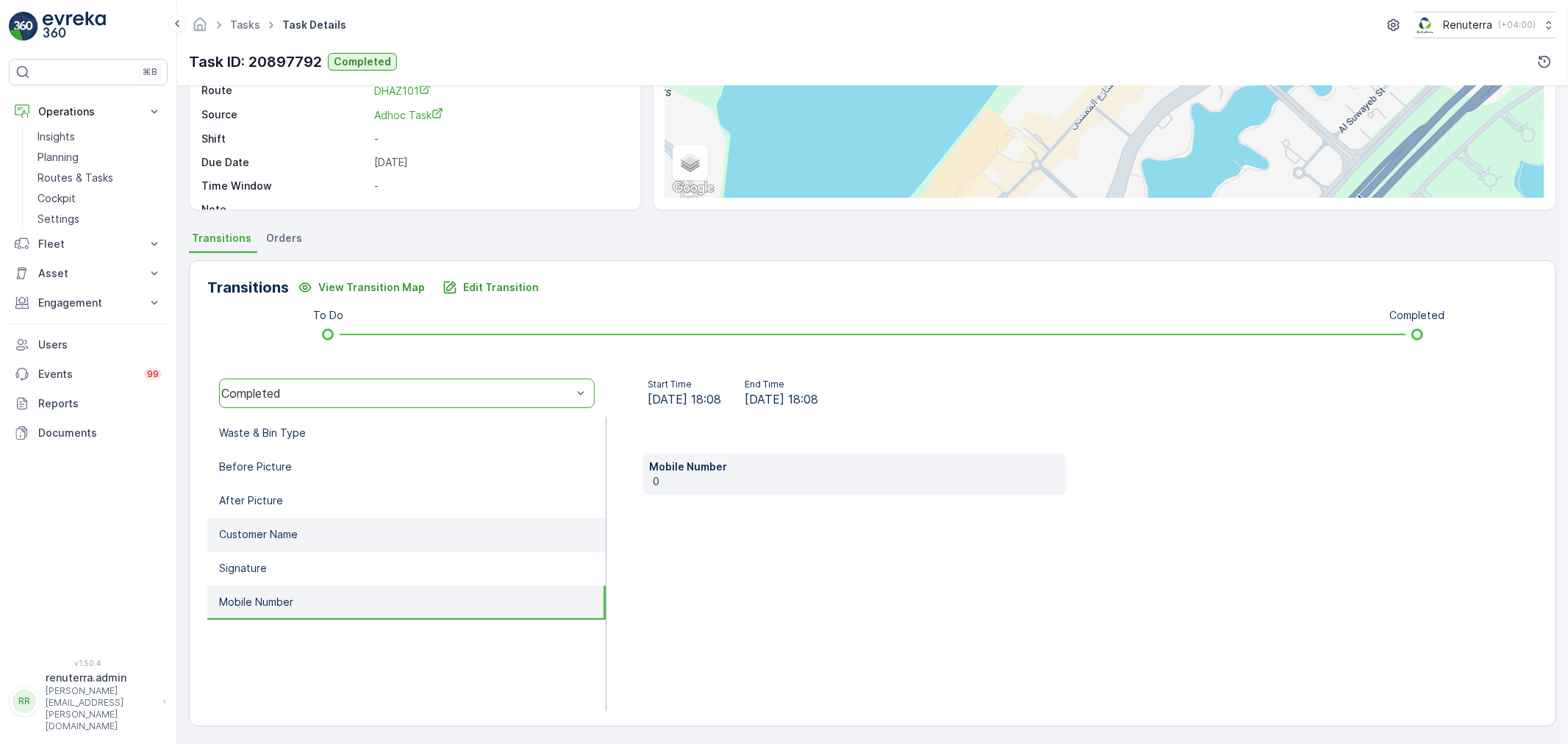
click at [309, 534] on li "Customer Name" at bounding box center [406, 535] width 399 height 34
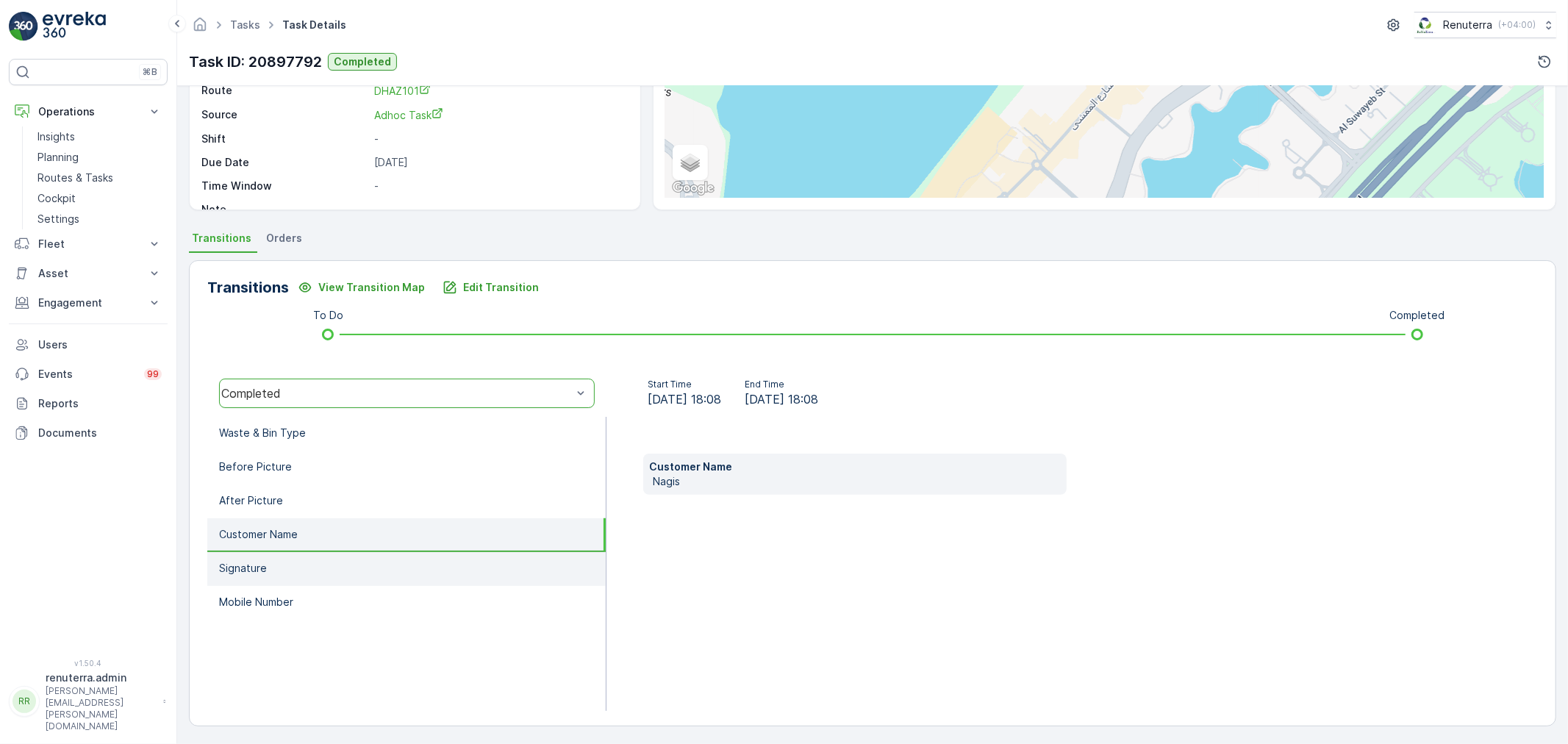
click at [302, 561] on li "Signature" at bounding box center [406, 569] width 399 height 34
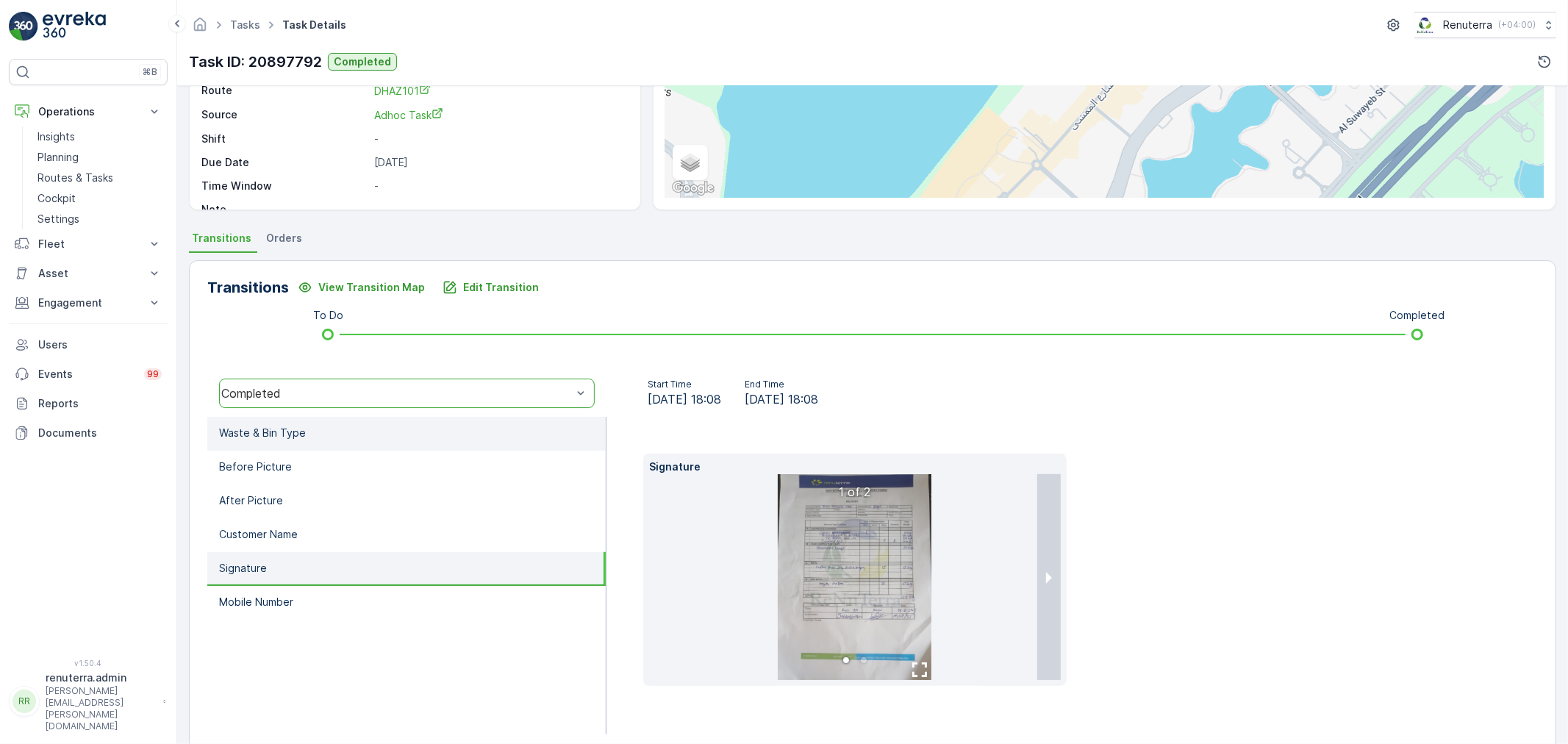
click at [307, 430] on li "Waste & Bin Type" at bounding box center [406, 433] width 399 height 34
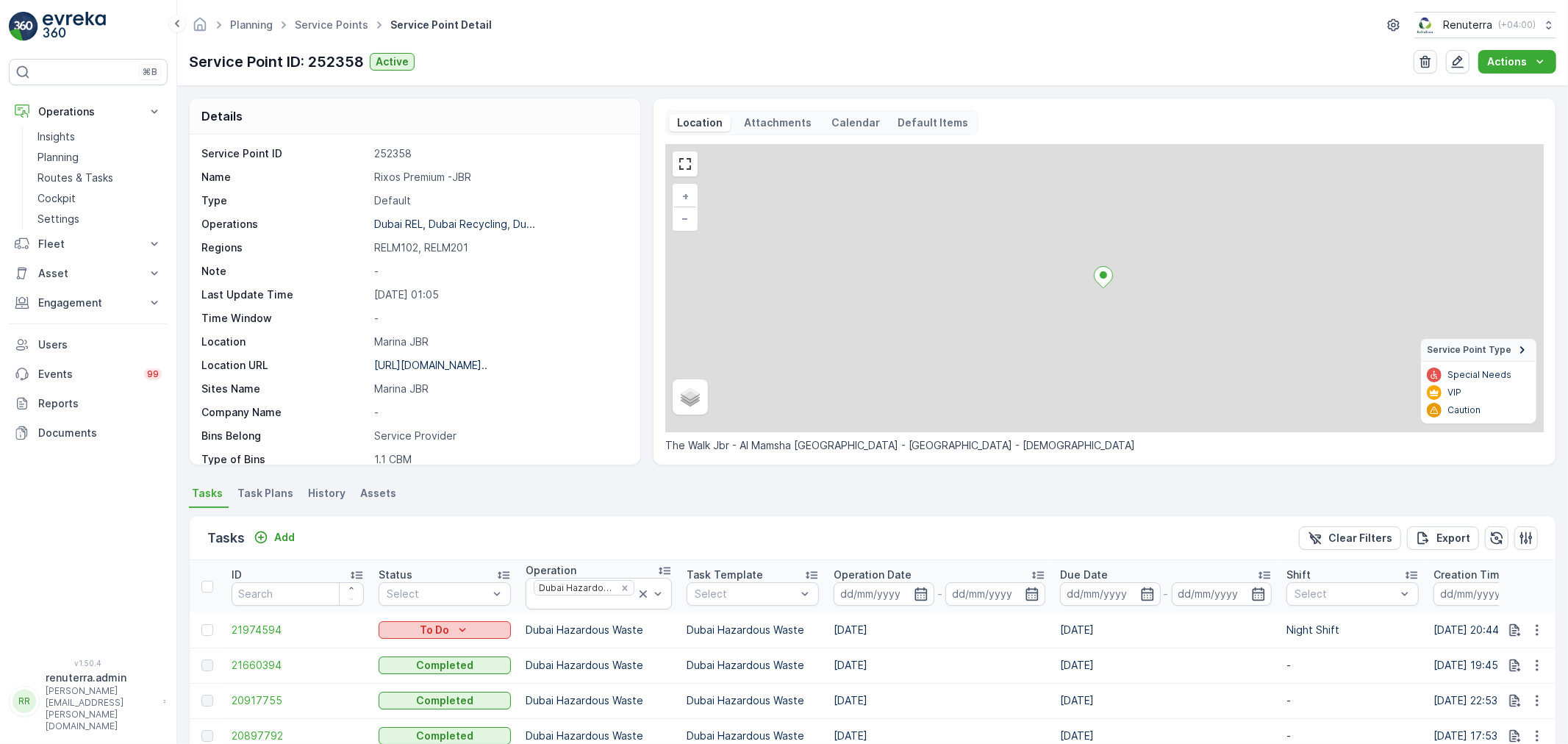
click at [417, 623] on div "To Do" at bounding box center [445, 629] width 121 height 14
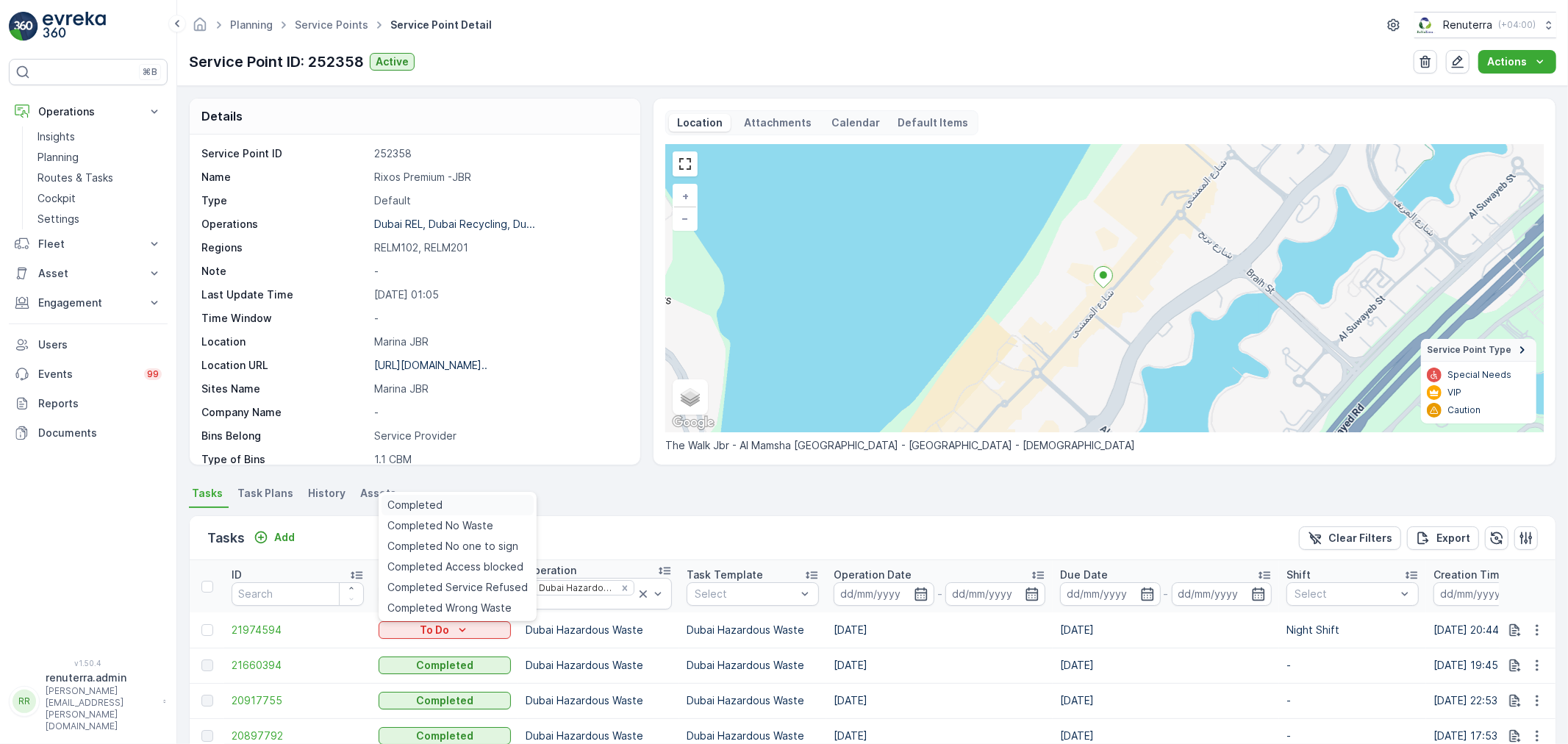
click at [422, 498] on span "Completed" at bounding box center [415, 504] width 56 height 14
drag, startPoint x: 1344, startPoint y: 195, endPoint x: 1338, endPoint y: 206, distance: 12.5
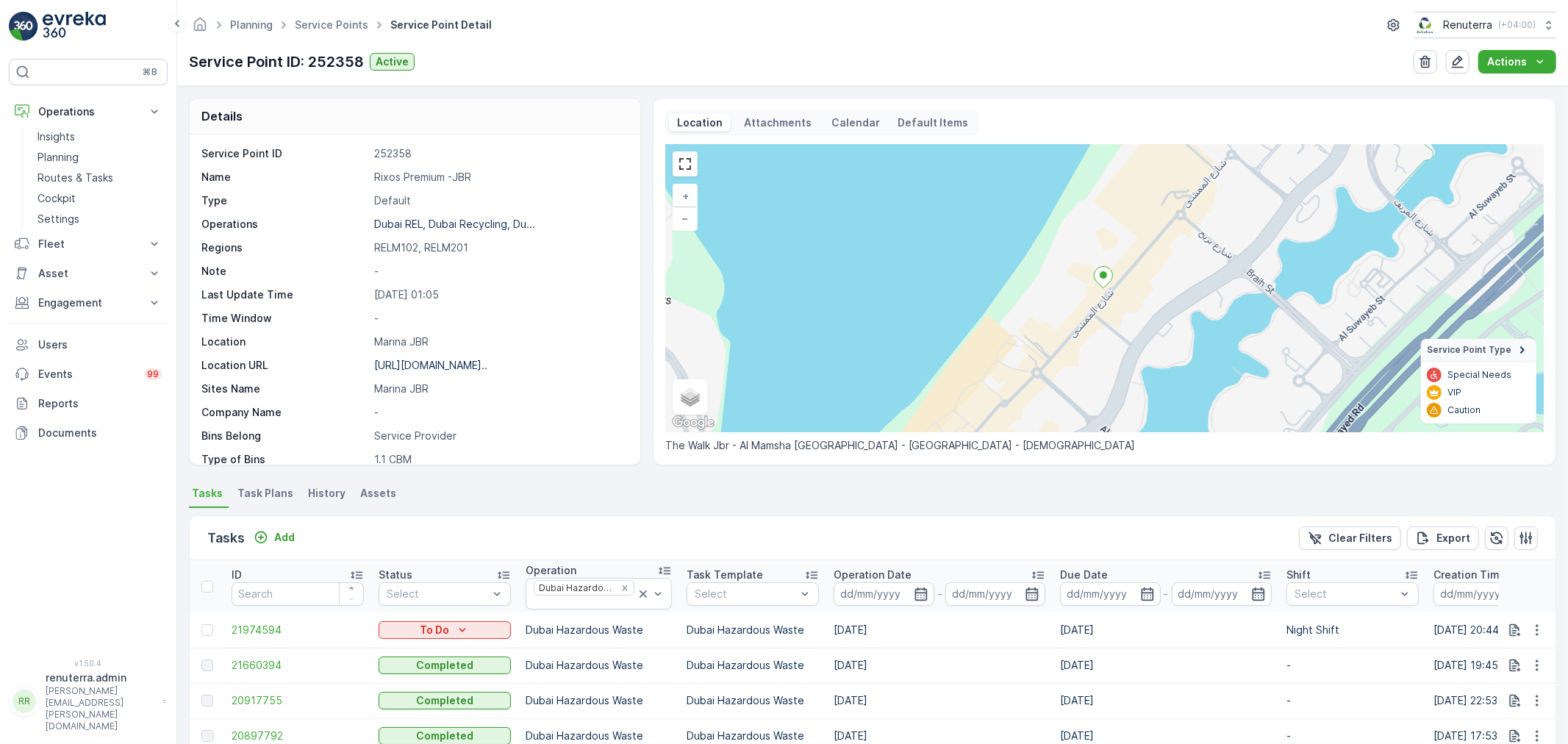
type input "112.9"
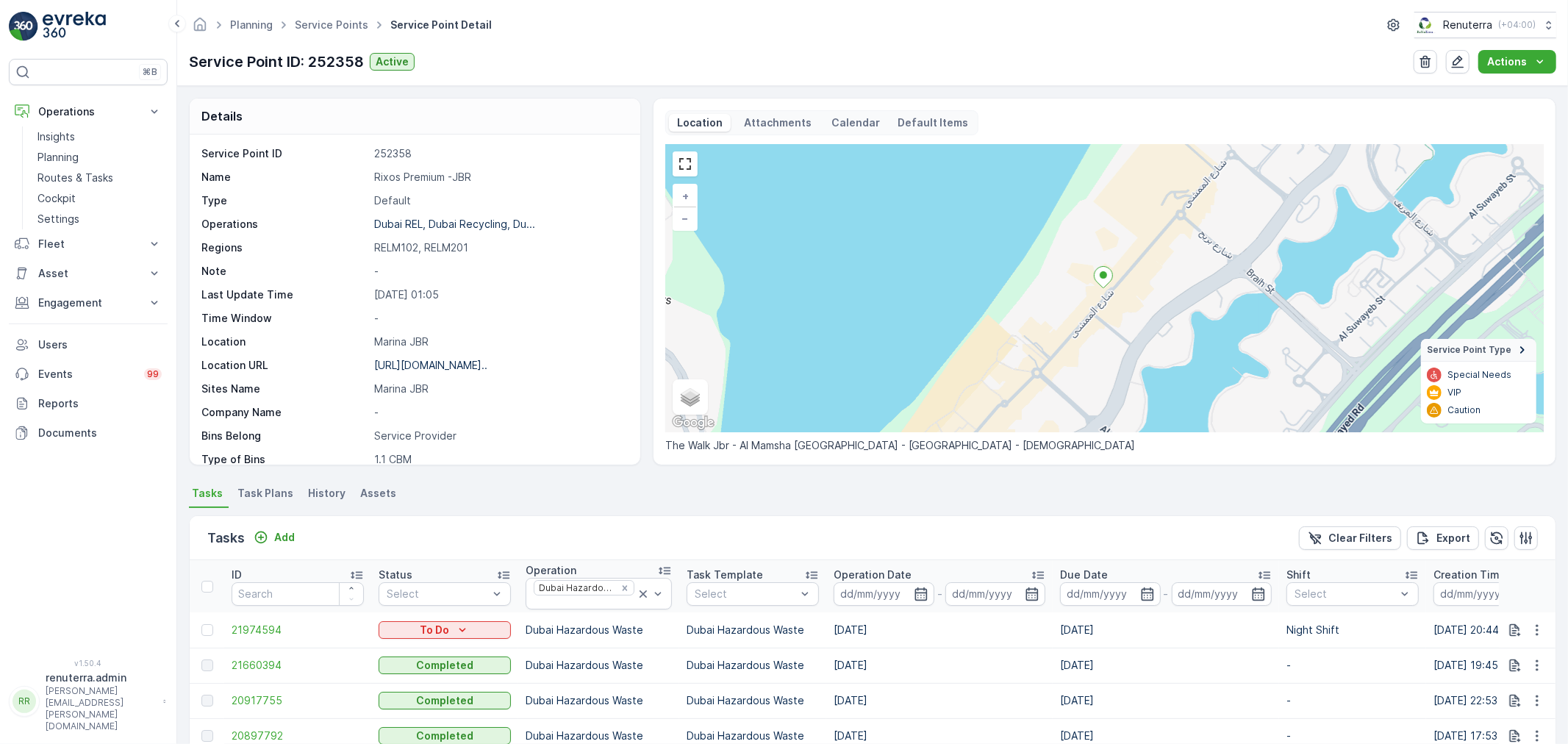
type Quantity "0"
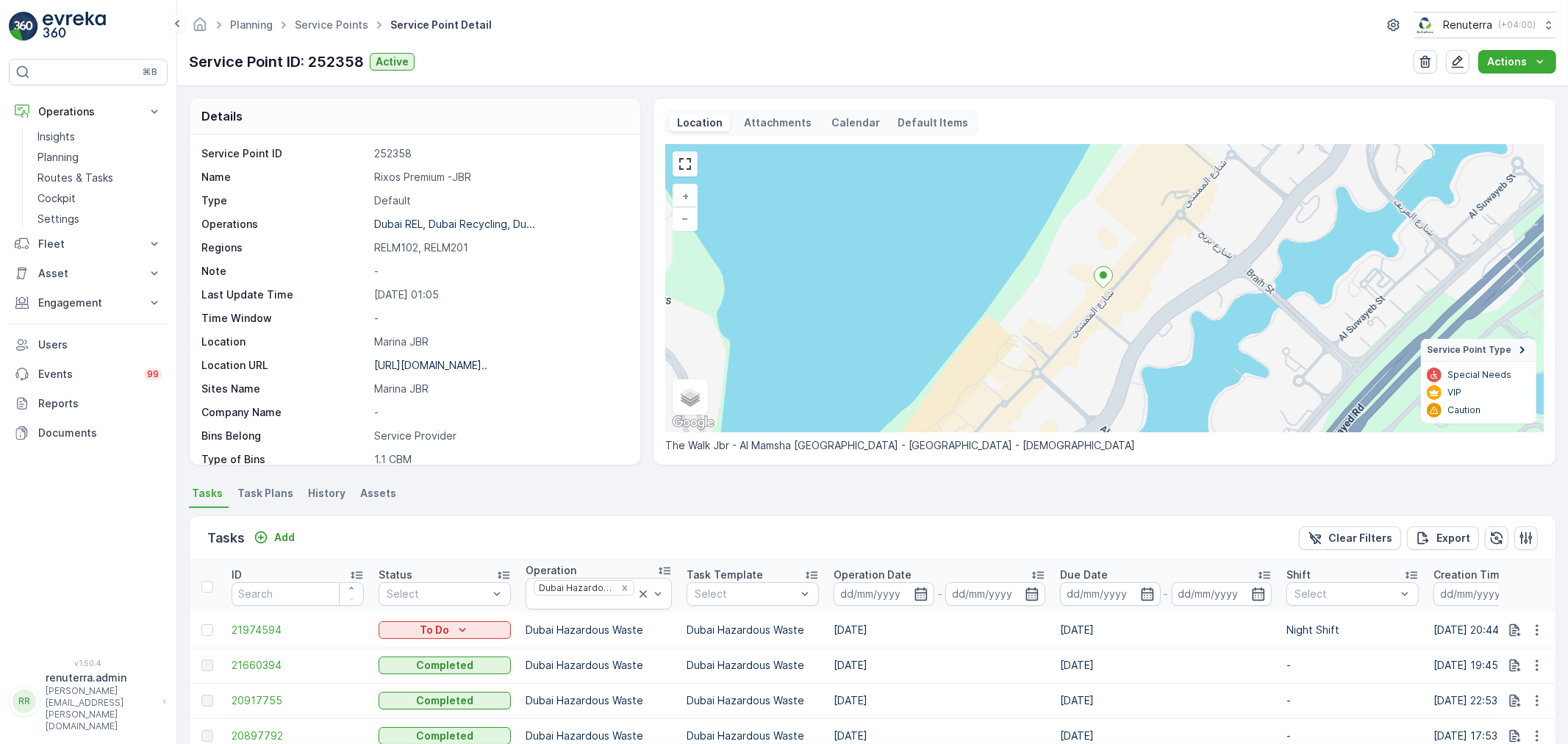
scroll to position [163, 0]
type Name "negis"
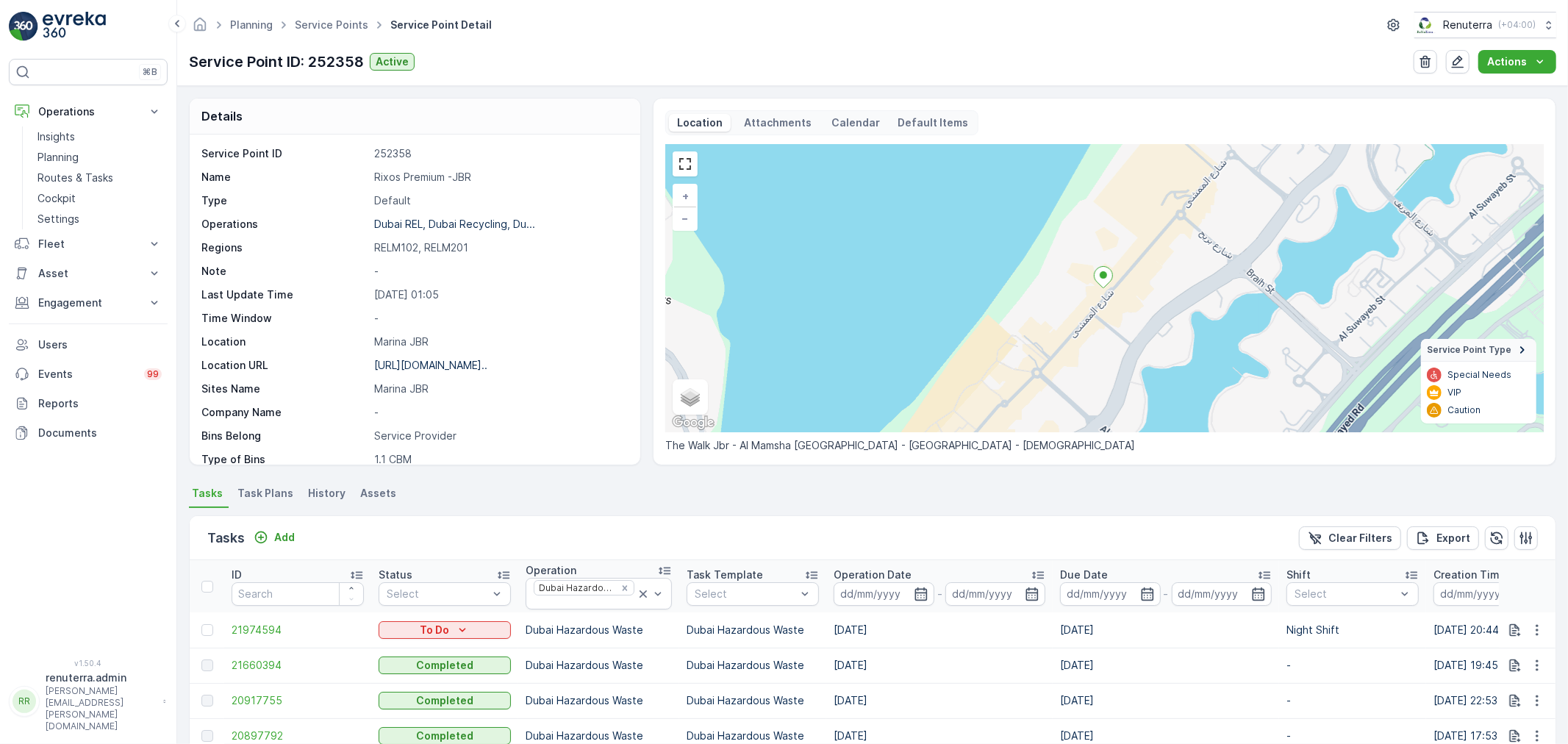
paste Number "[PHONE_NUMBER]"
type Number "[PHONE_NUMBER]"
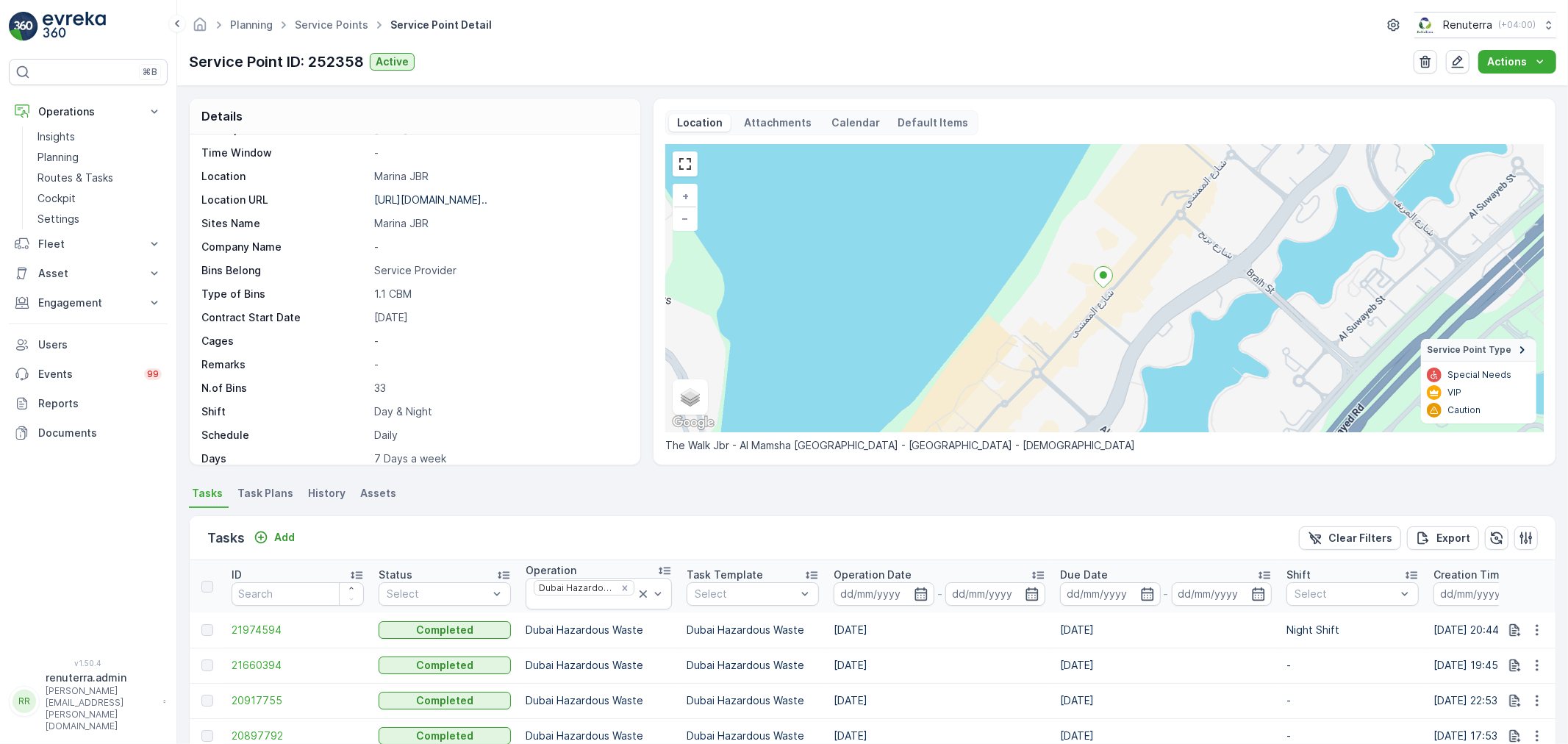
scroll to position [202, 0]
